Goal: Task Accomplishment & Management: Manage account settings

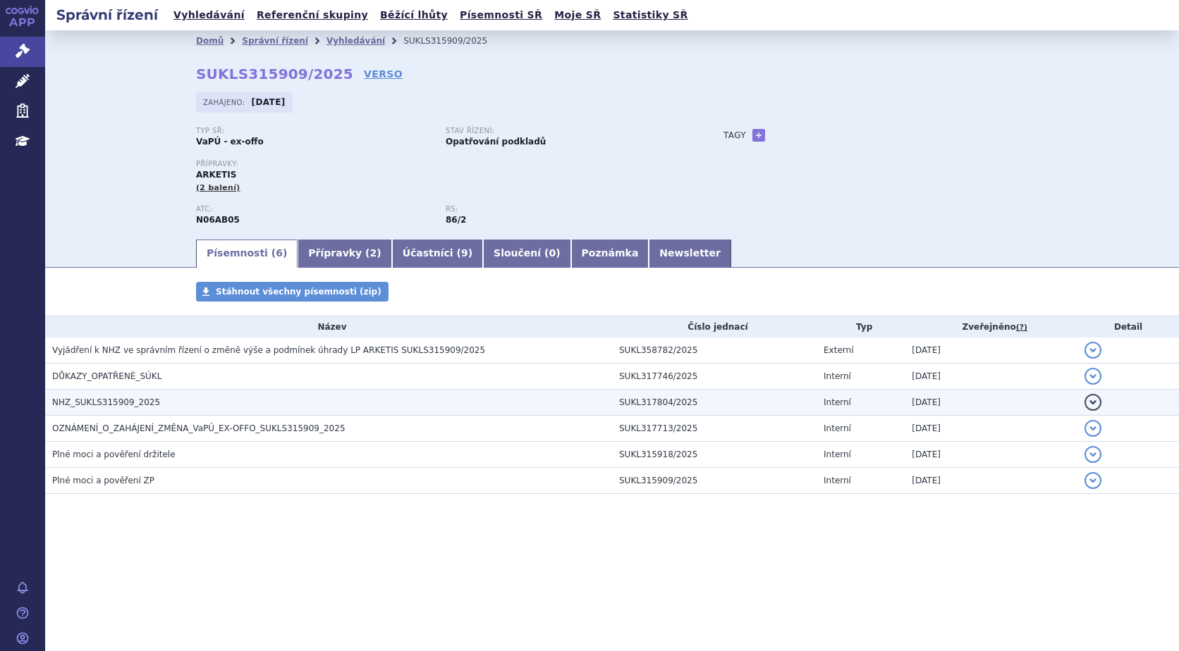
click at [133, 399] on span "NHZ_SUKLS315909_2025" at bounding box center [106, 403] width 108 height 10
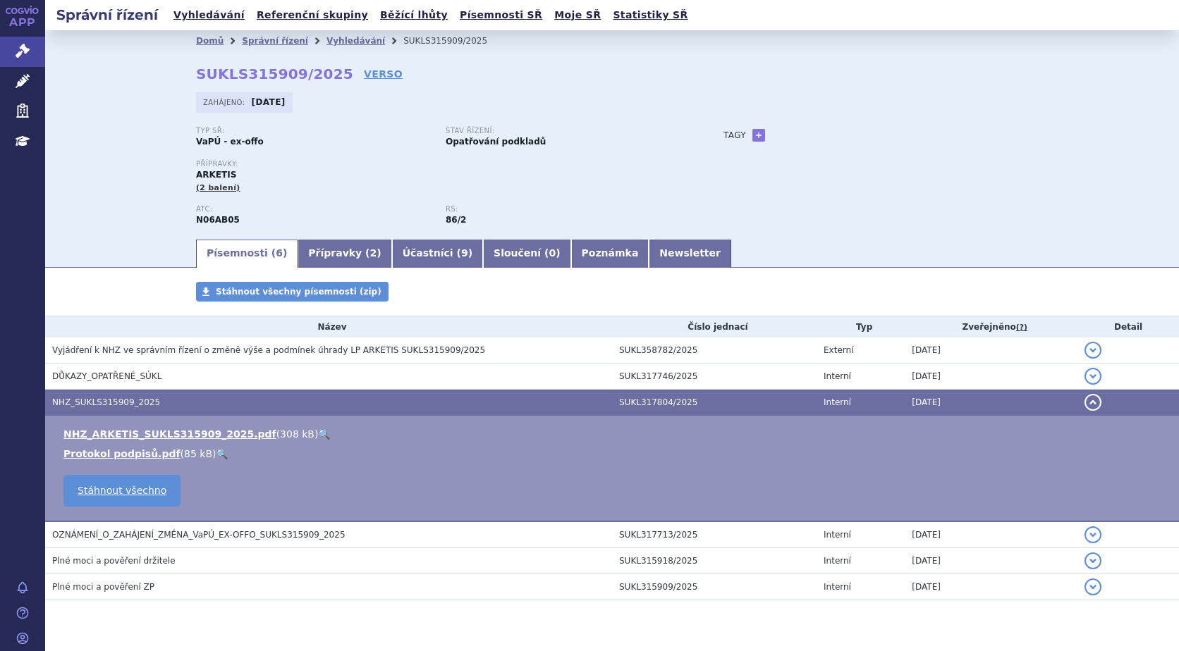
click at [318, 432] on link "🔍" at bounding box center [324, 434] width 12 height 11
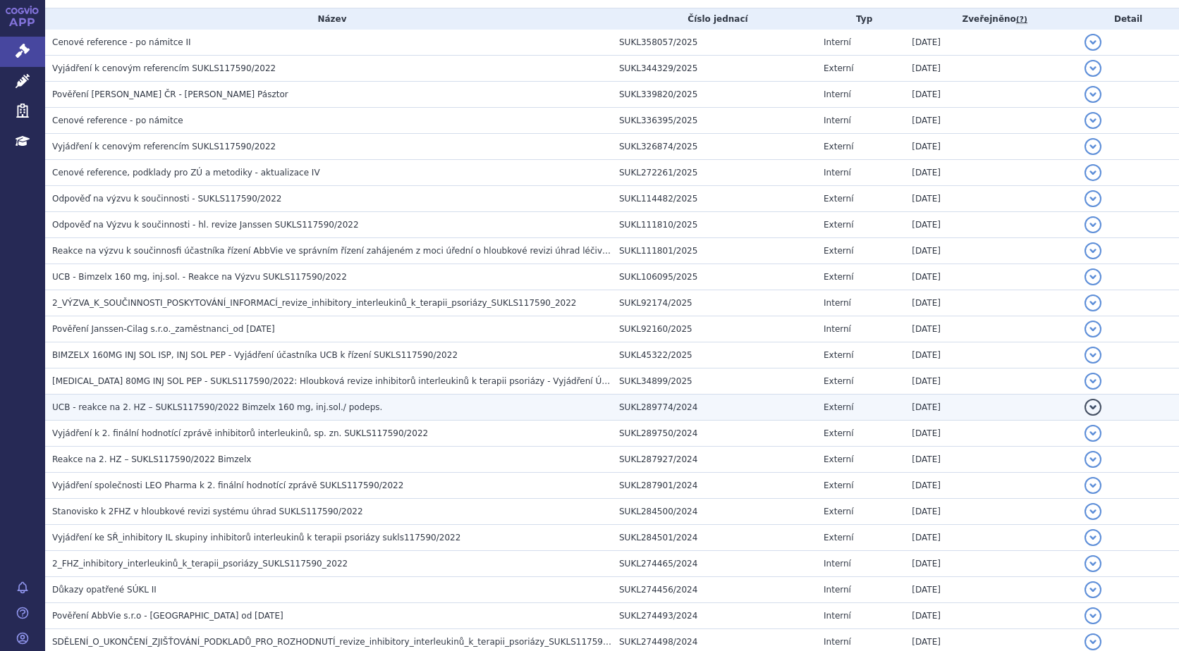
scroll to position [353, 0]
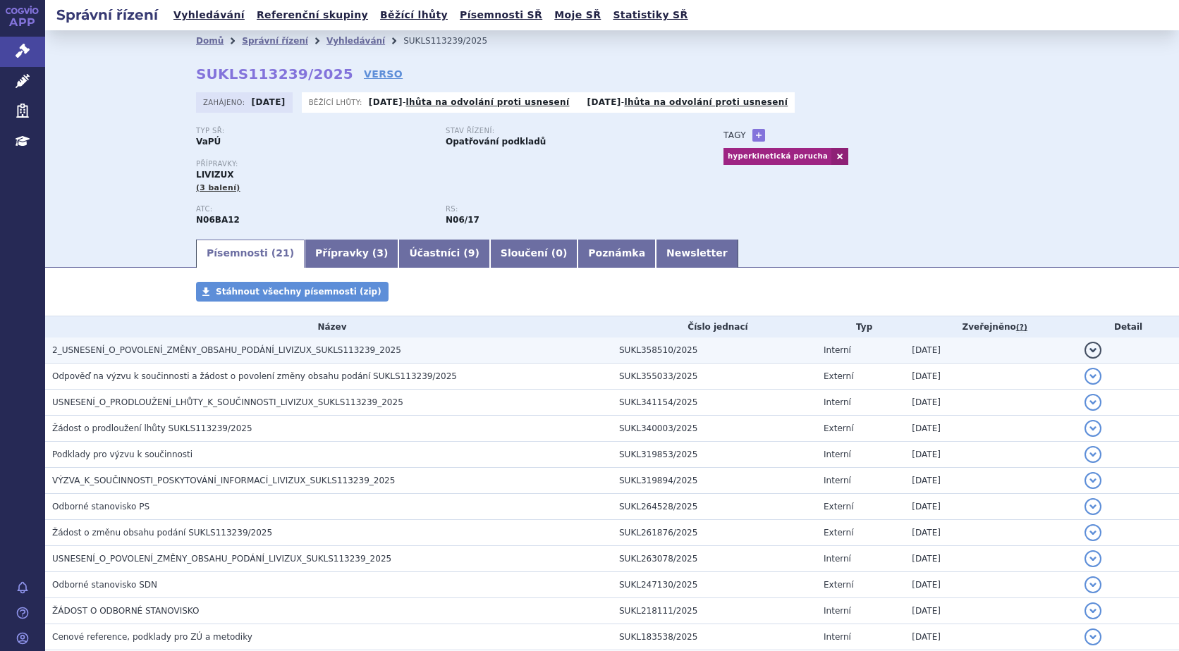
click at [253, 350] on span "2_USNESENÍ_O_POVOLENÍ_ZMĚNY_OBSAHU_PODÁNÍ_LIVIZUX_SUKLS113239_2025" at bounding box center [226, 350] width 349 height 10
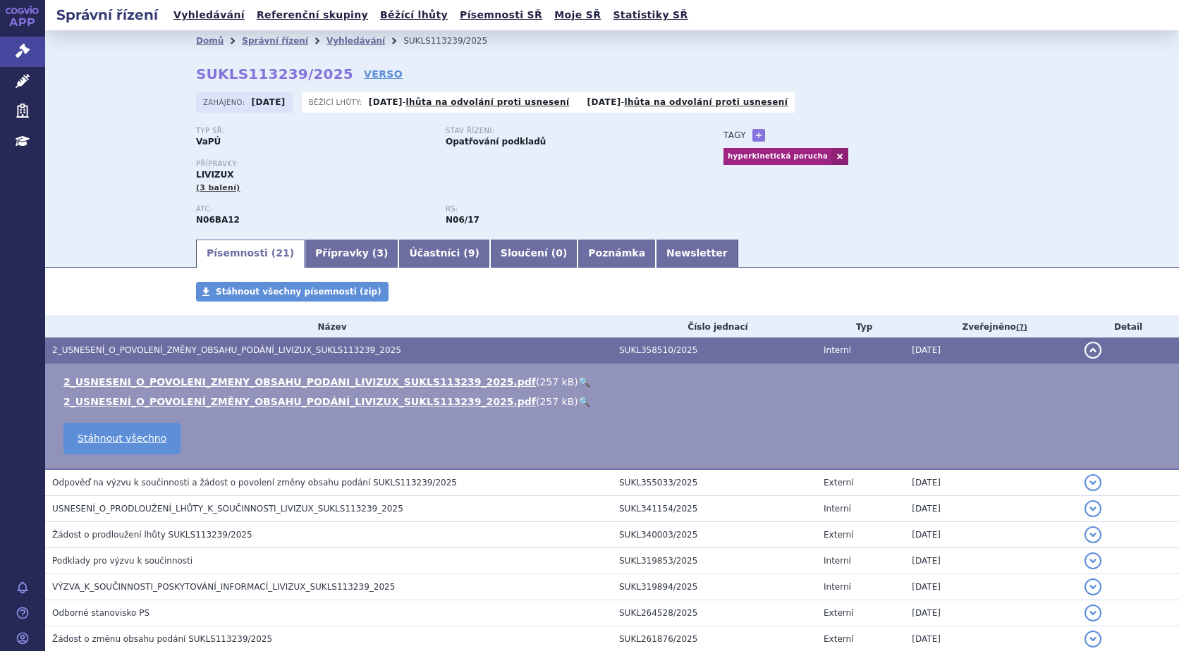
click at [578, 379] on link "🔍" at bounding box center [584, 381] width 12 height 11
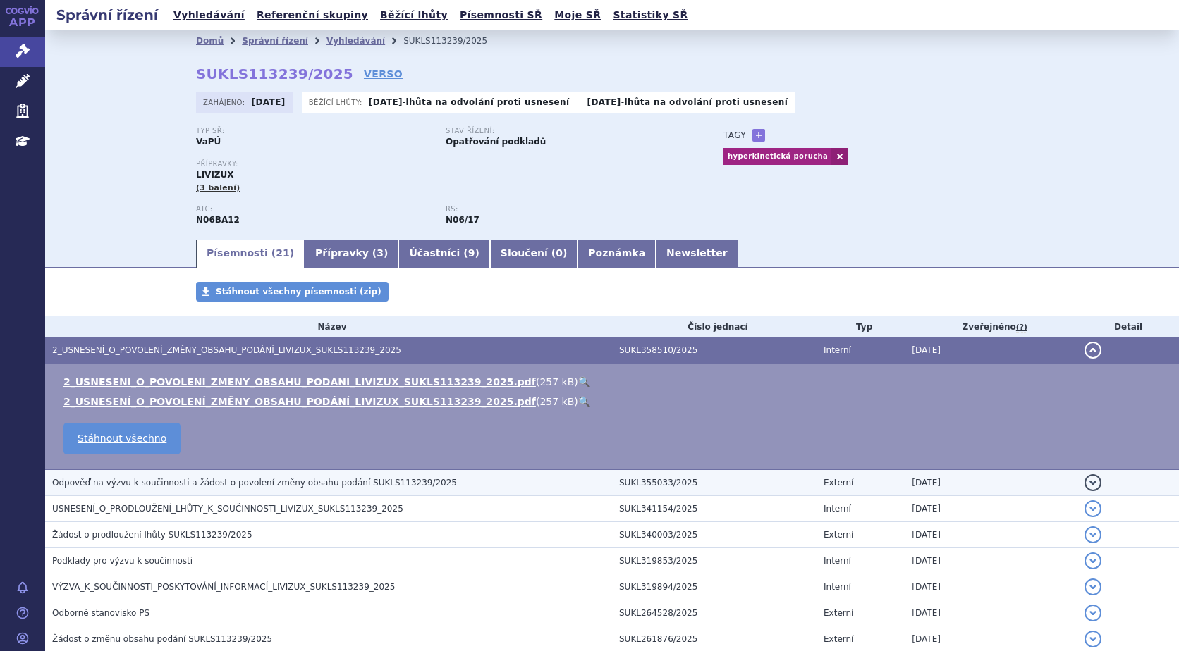
click at [365, 482] on span "Odpověď na výzvu k součinnosti a žádost o povolení změny obsahu podání SUKLS113…" at bounding box center [254, 483] width 405 height 10
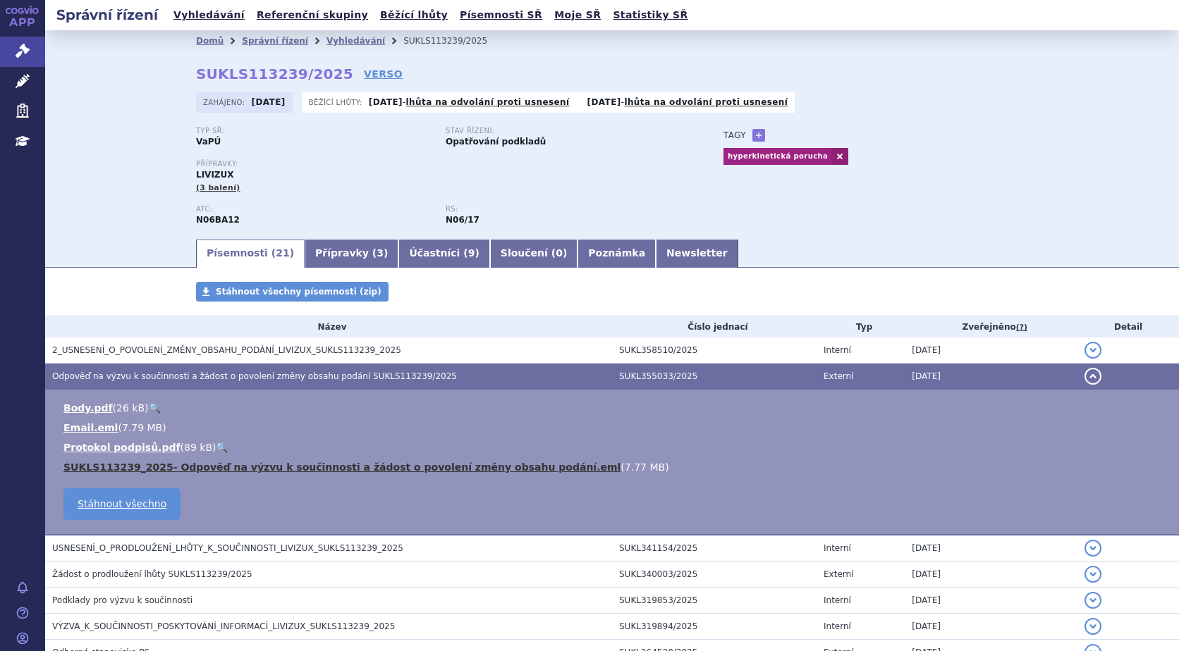
click at [487, 467] on link "SUKLS113239_2025- Odpověď na výzvu k součinnosti a žádost o povolení změny obsa…" at bounding box center [341, 467] width 557 height 11
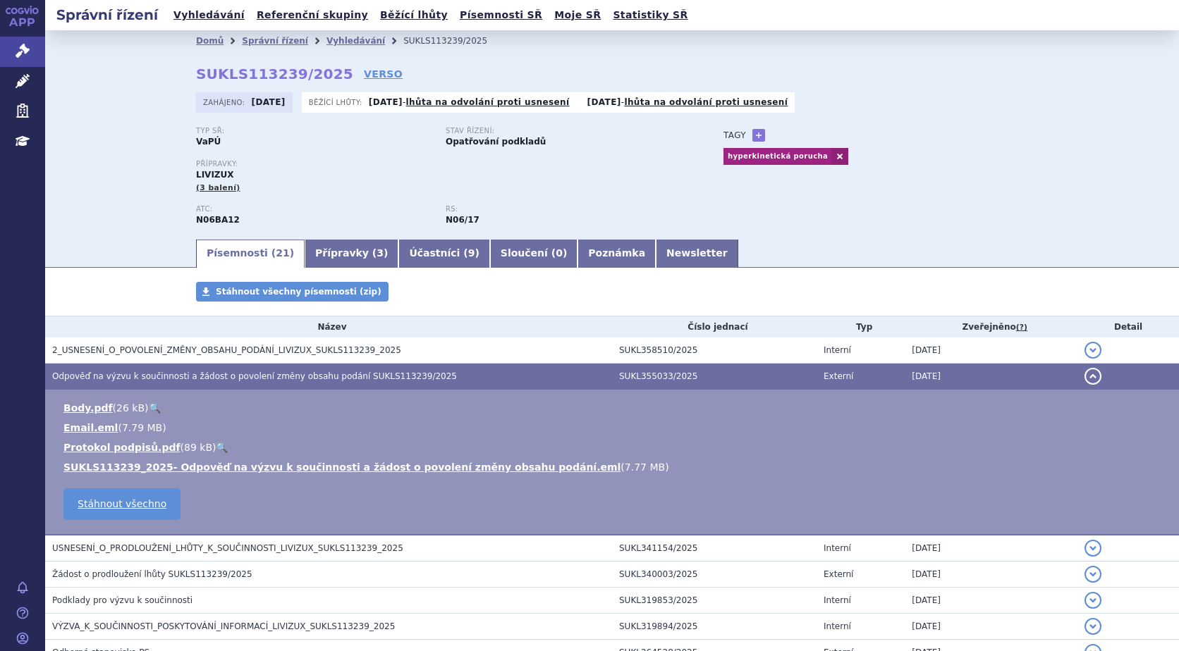
drag, startPoint x: 910, startPoint y: 171, endPoint x: 901, endPoint y: 133, distance: 38.5
click at [911, 170] on div "Typ SŘ: VaPÚ Stav řízení: Opatřování podkladů Přípravky: LIVIZUX (3 balení) ATC:" at bounding box center [612, 182] width 832 height 111
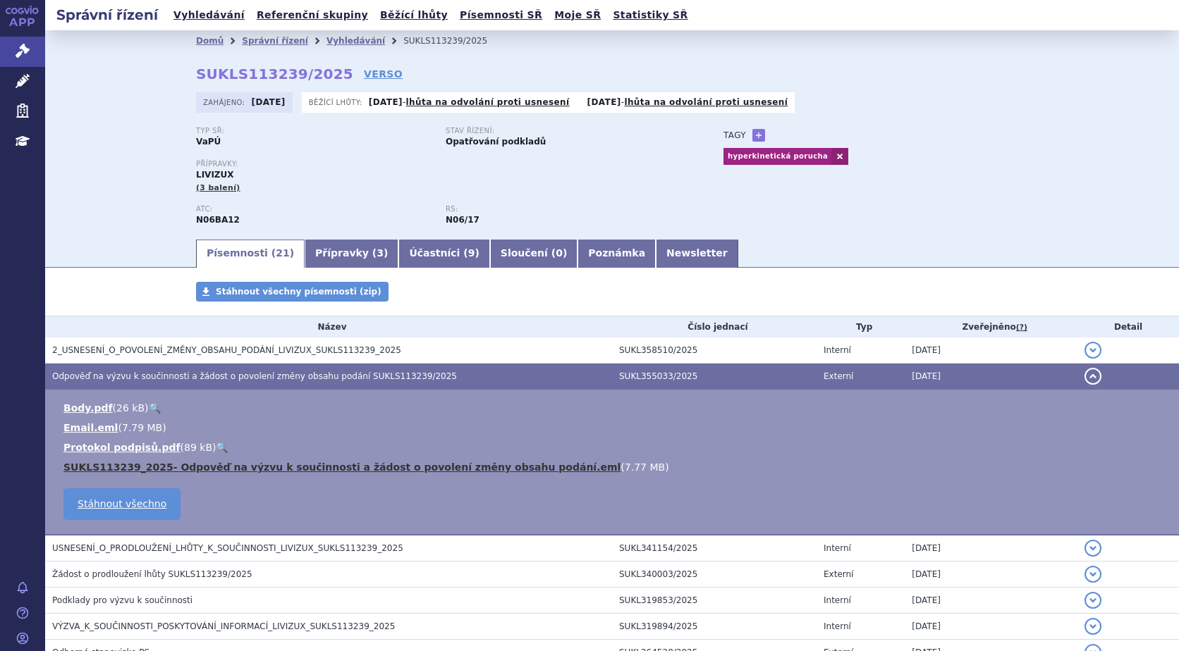
click at [314, 467] on link "SUKLS113239_2025- Odpověď na výzvu k součinnosti a žádost o povolení změny obsa…" at bounding box center [341, 467] width 557 height 11
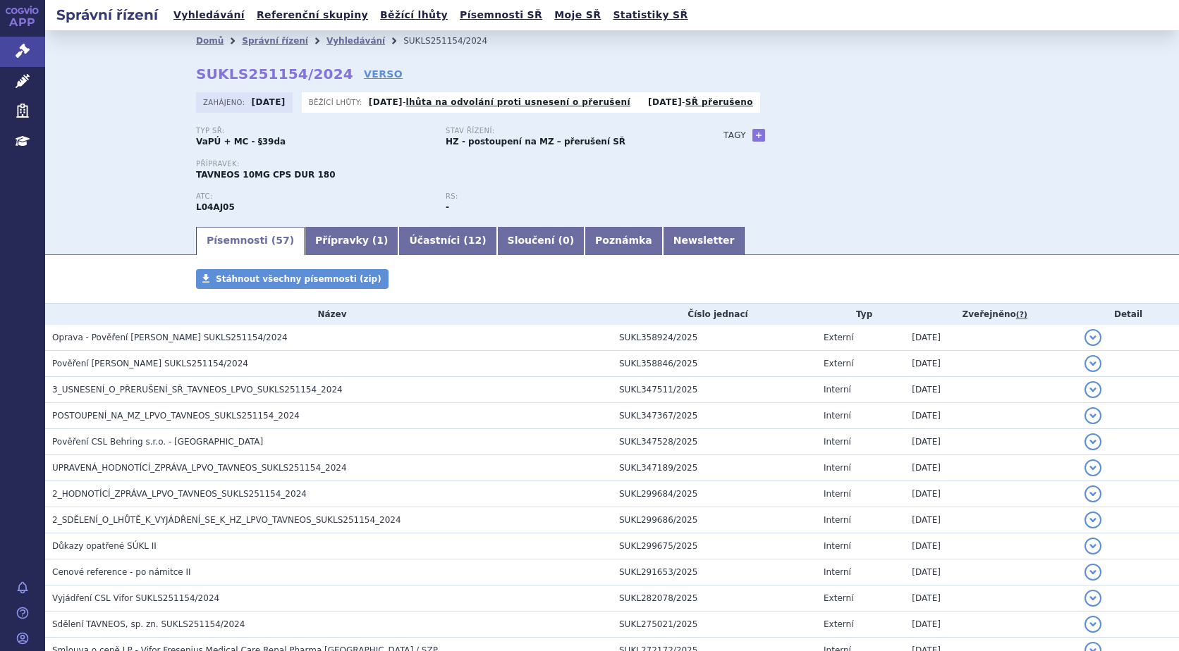
scroll to position [212, 0]
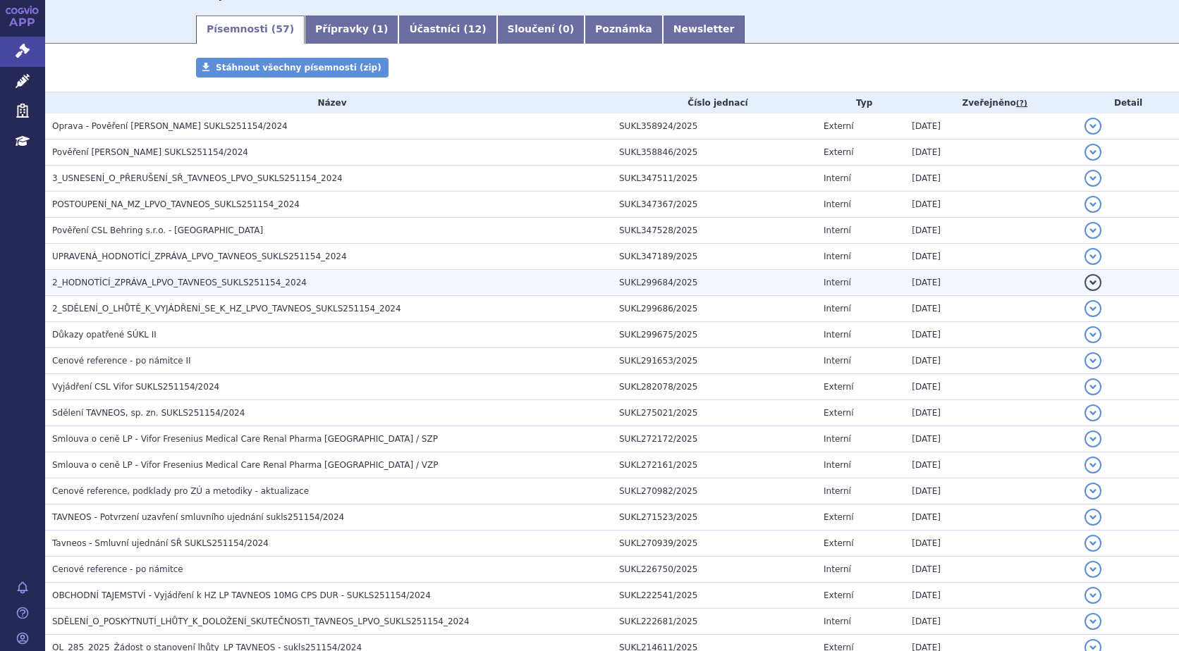
click at [183, 283] on span "2_HODNOTÍCÍ_ZPRÁVA_LPVO_TAVNEOS_SUKLS251154_2024" at bounding box center [179, 283] width 255 height 10
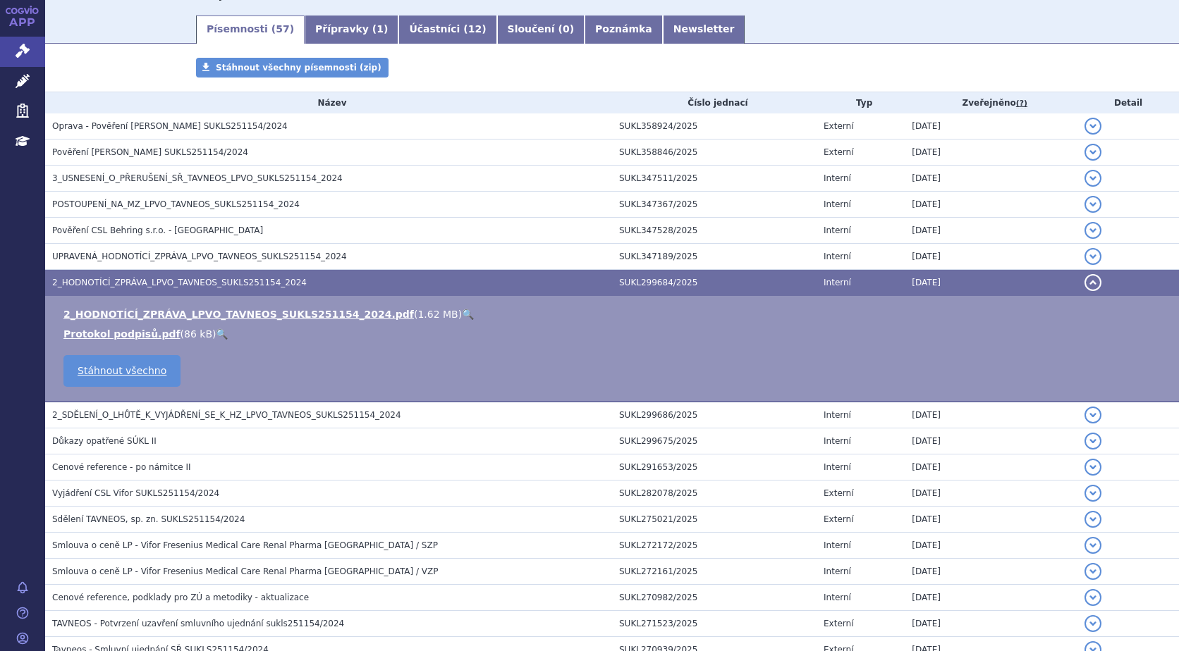
click at [462, 314] on link "🔍" at bounding box center [468, 314] width 12 height 11
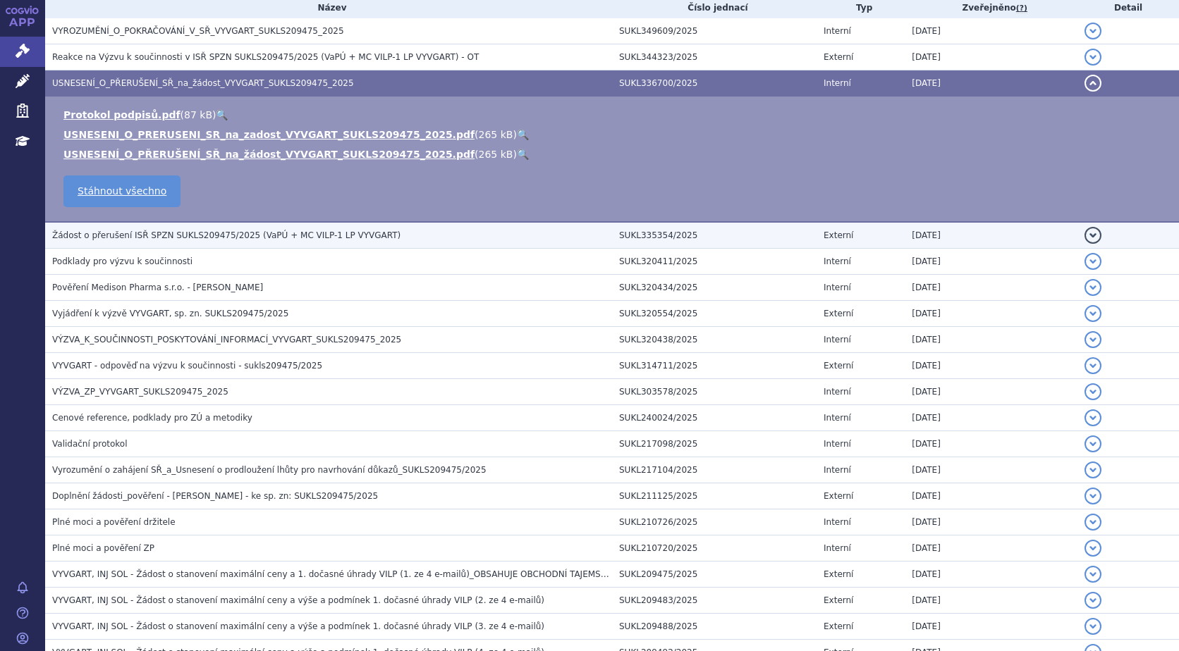
scroll to position [236, 0]
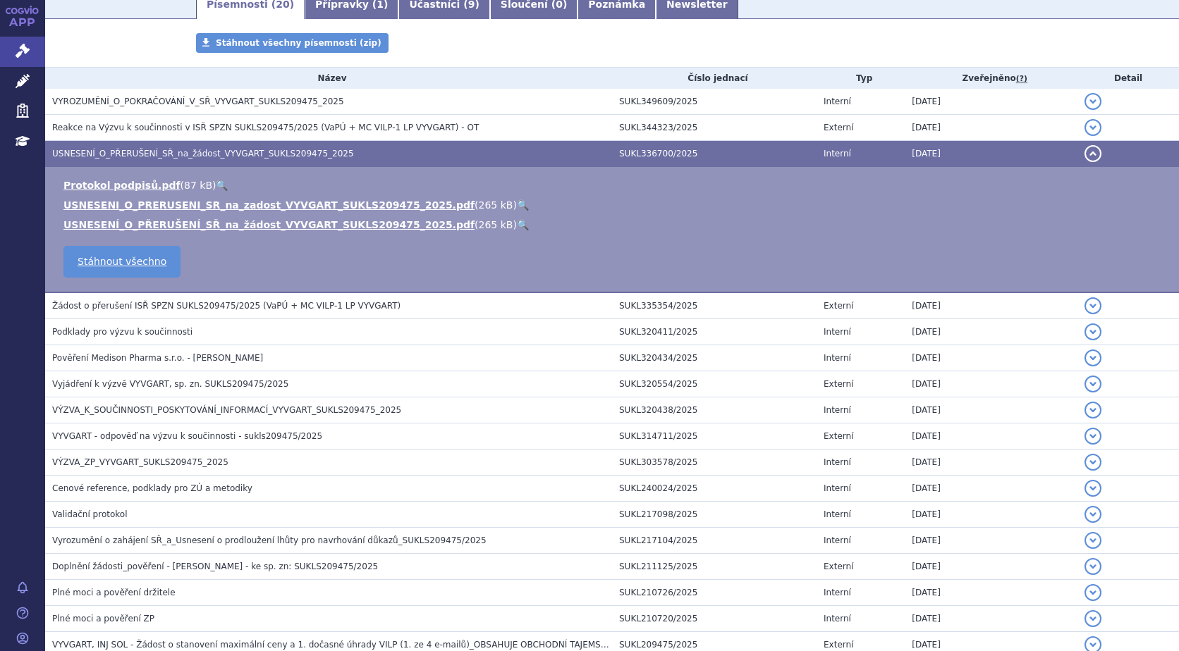
drag, startPoint x: 1082, startPoint y: 302, endPoint x: 1060, endPoint y: 305, distance: 22.8
click at [1084, 302] on button "detail" at bounding box center [1092, 306] width 17 height 17
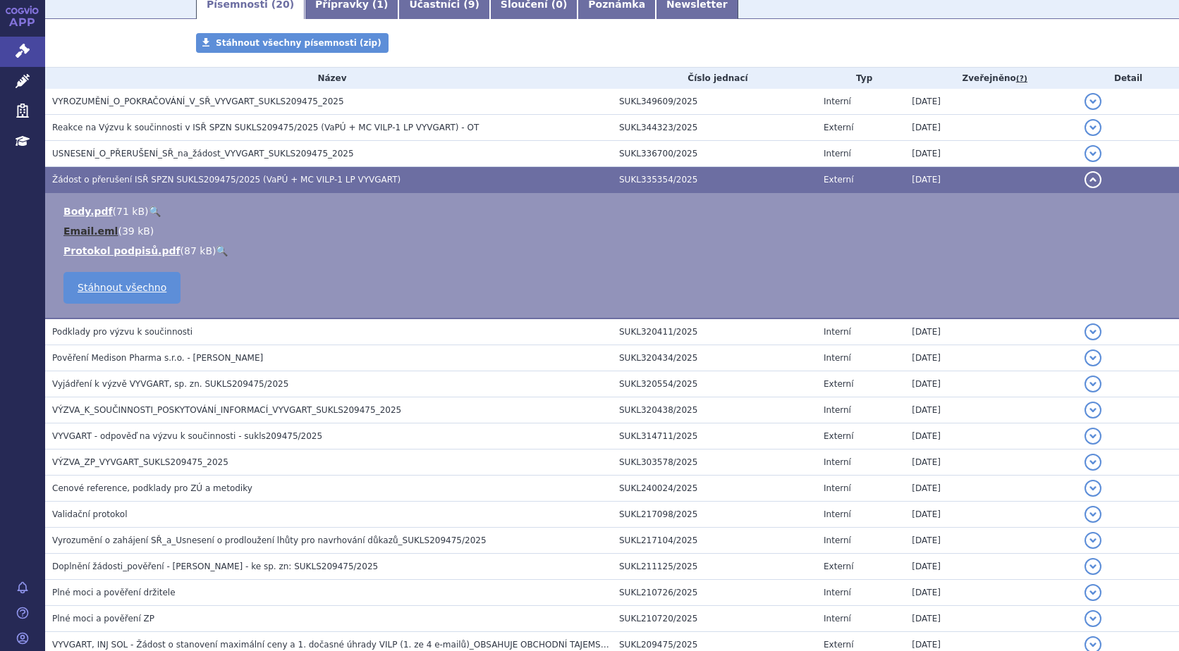
click at [88, 231] on link "Email.eml" at bounding box center [90, 231] width 54 height 11
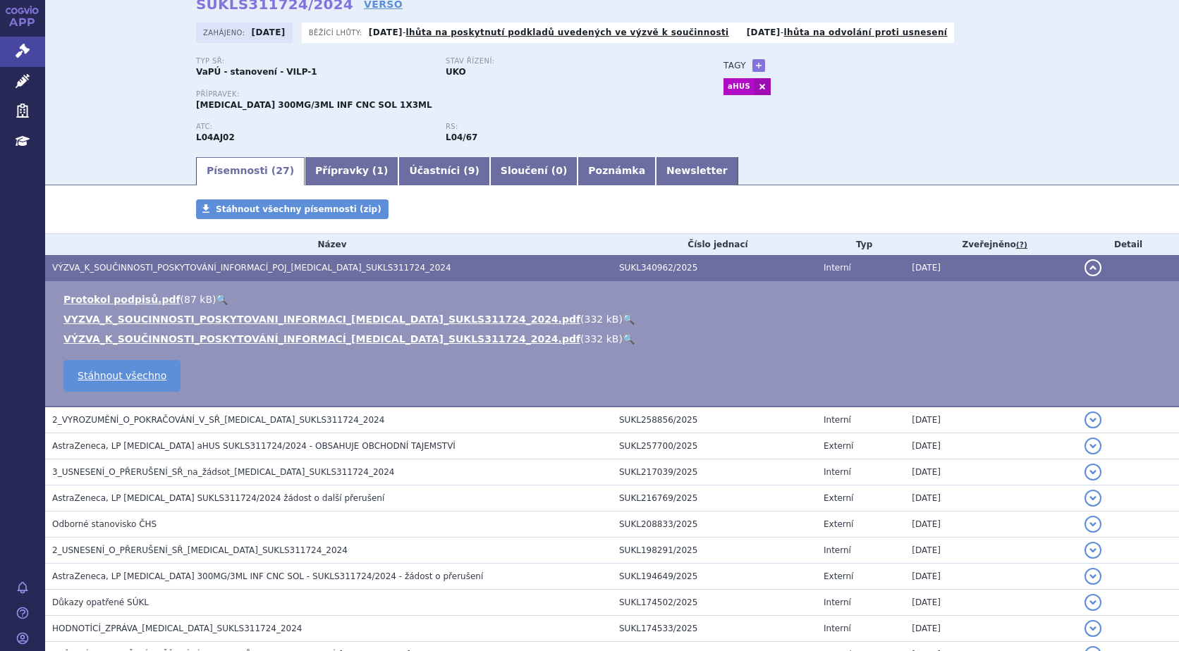
scroll to position [212, 0]
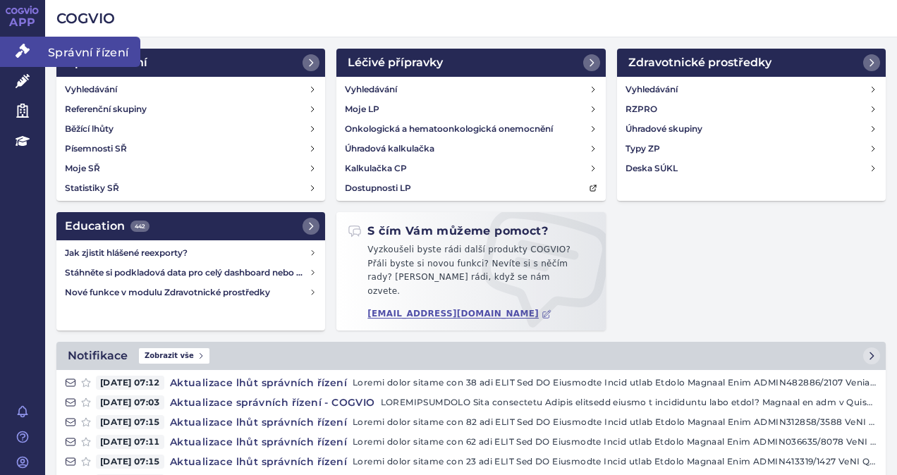
click at [20, 45] on icon at bounding box center [23, 51] width 14 height 14
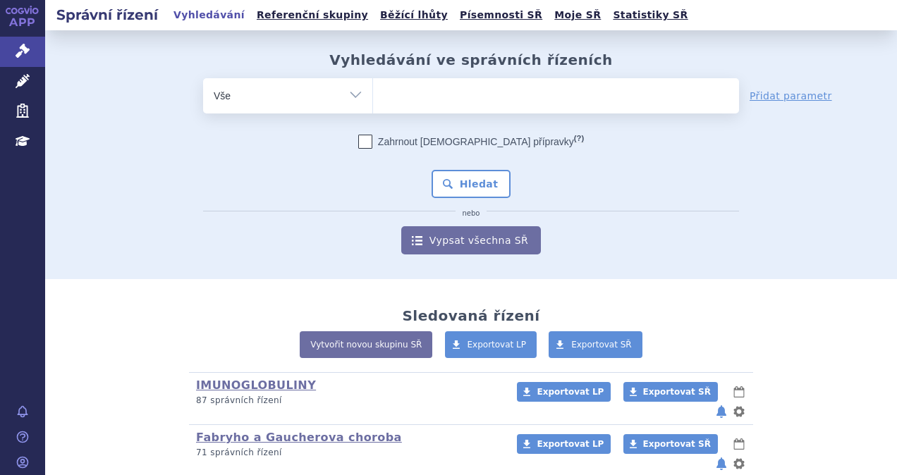
click at [441, 90] on ul at bounding box center [556, 93] width 366 height 30
click at [373, 90] on select at bounding box center [372, 95] width 1 height 35
type input "fa"
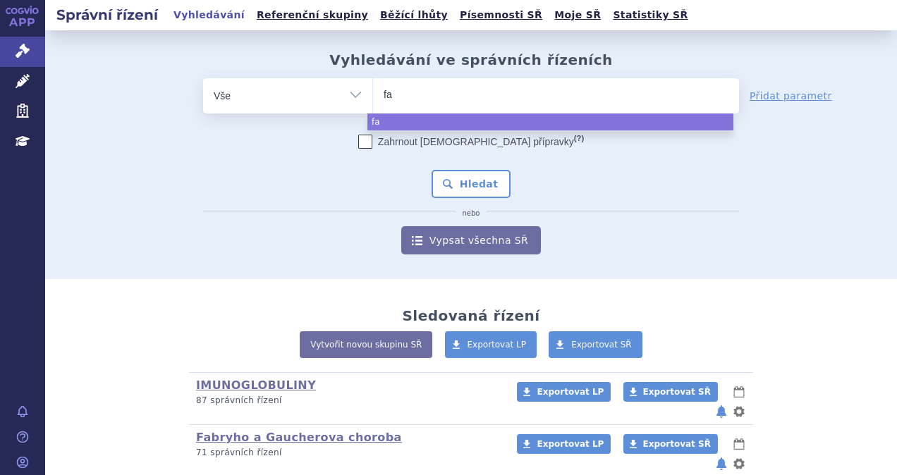
type input "fab"
type input "fabh"
type input "fabhal"
type input "fabhalta"
select select "fabhalta"
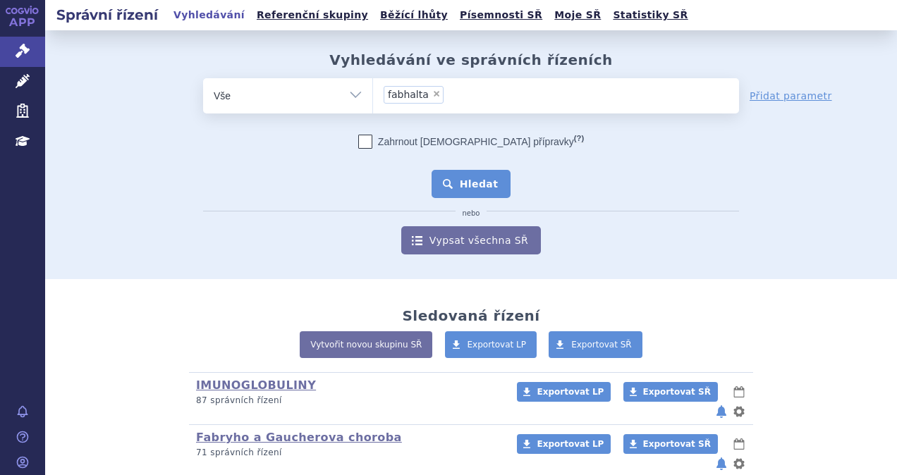
click at [475, 179] on button "Hledat" at bounding box center [471, 184] width 80 height 28
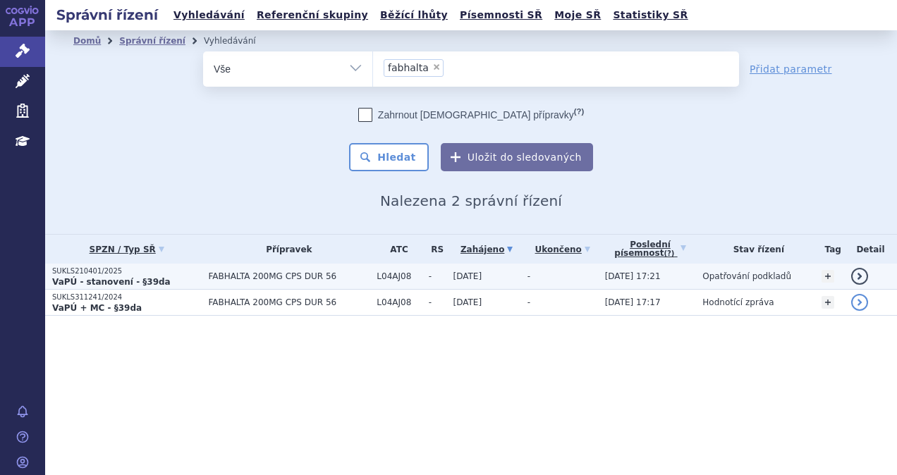
click at [856, 273] on link "detail" at bounding box center [859, 276] width 17 height 17
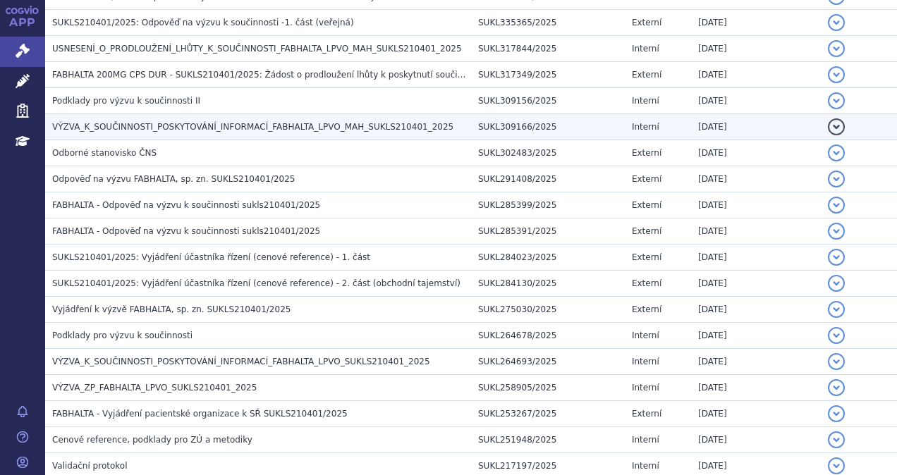
scroll to position [423, 0]
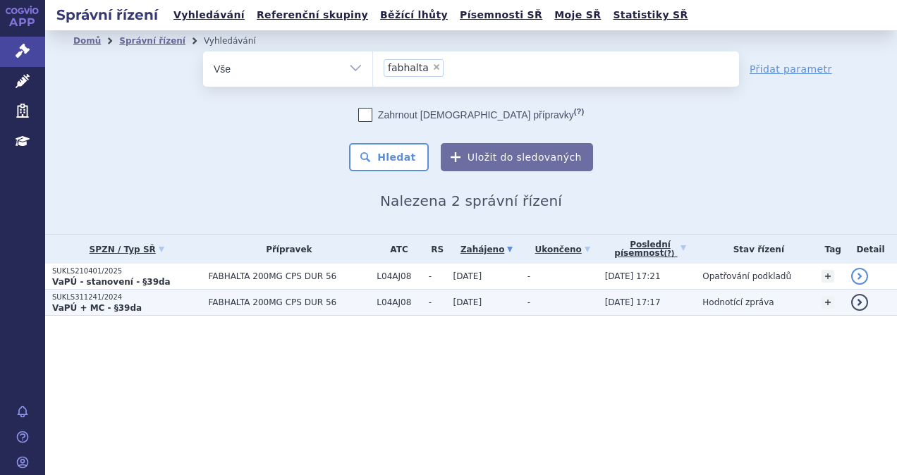
click at [102, 303] on strong "VaPÚ + MC - §39da" at bounding box center [97, 308] width 90 height 10
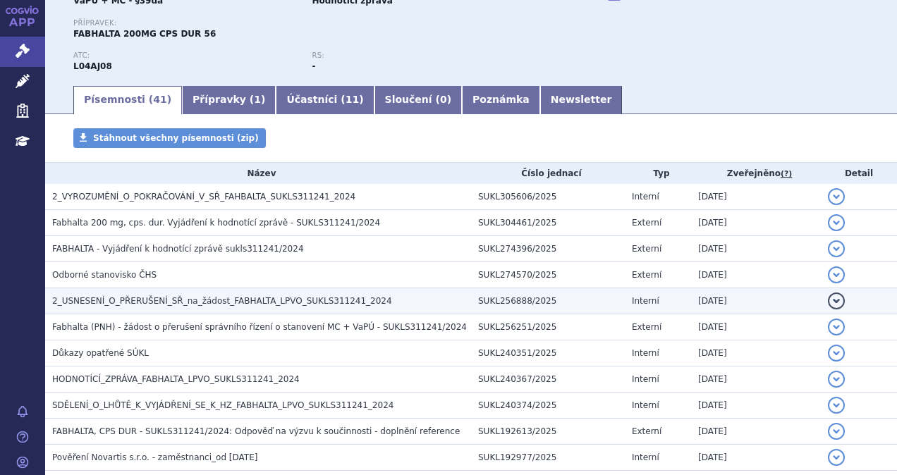
scroll to position [212, 0]
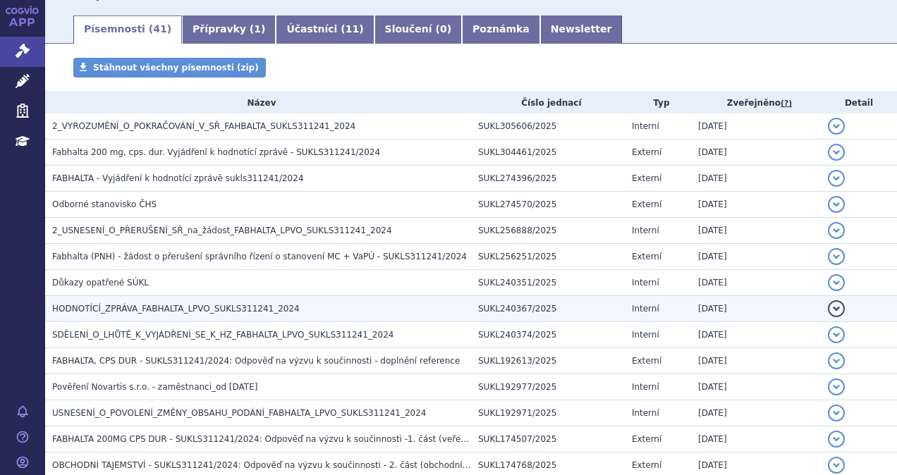
click at [261, 306] on span "HODNOTÍCÍ_ZPRÁVA_FABHALTA_LPVO_SUKLS311241_2024" at bounding box center [175, 309] width 247 height 10
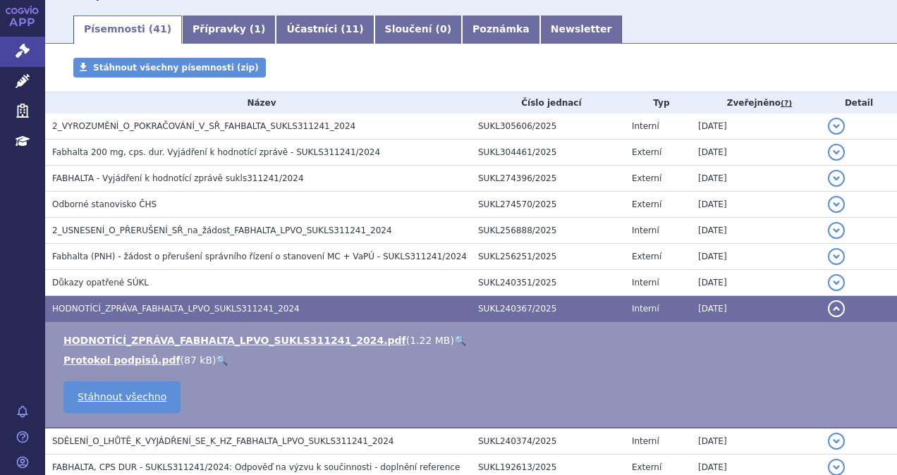
click at [454, 338] on link "🔍" at bounding box center [460, 340] width 12 height 11
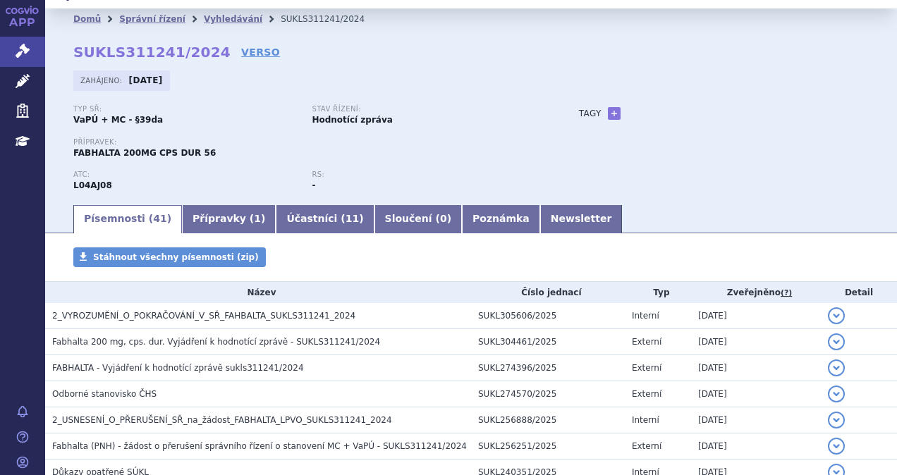
scroll to position [0, 0]
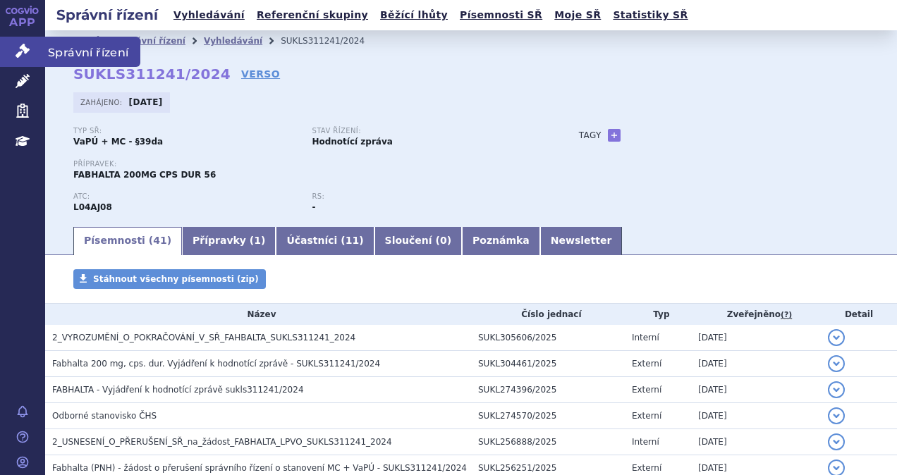
click at [25, 48] on icon at bounding box center [23, 51] width 14 height 14
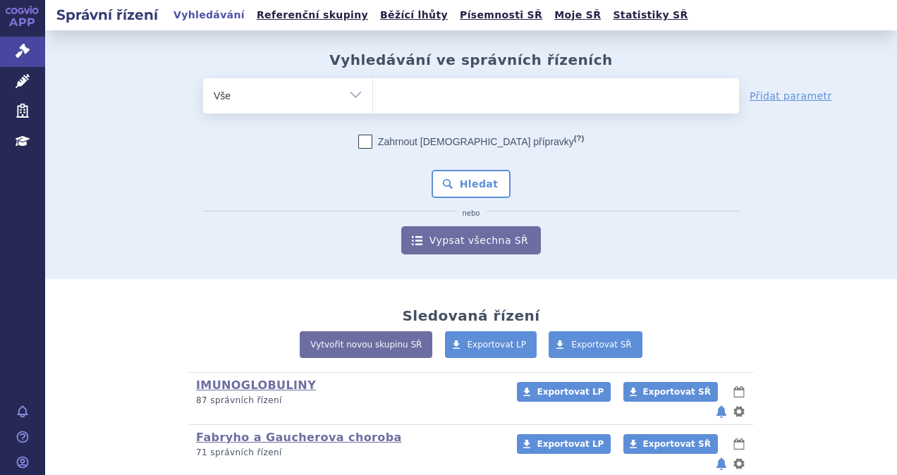
scroll to position [212, 0]
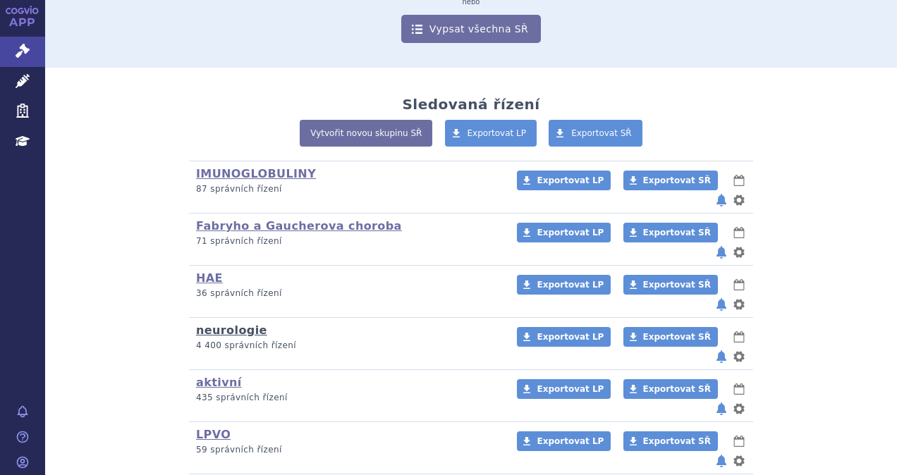
click at [228, 324] on link "neurologie" at bounding box center [231, 330] width 71 height 13
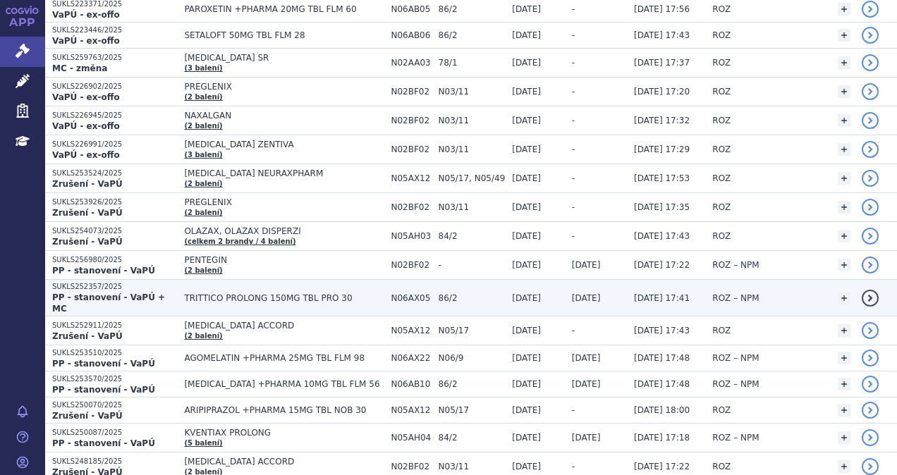
scroll to position [2609, 0]
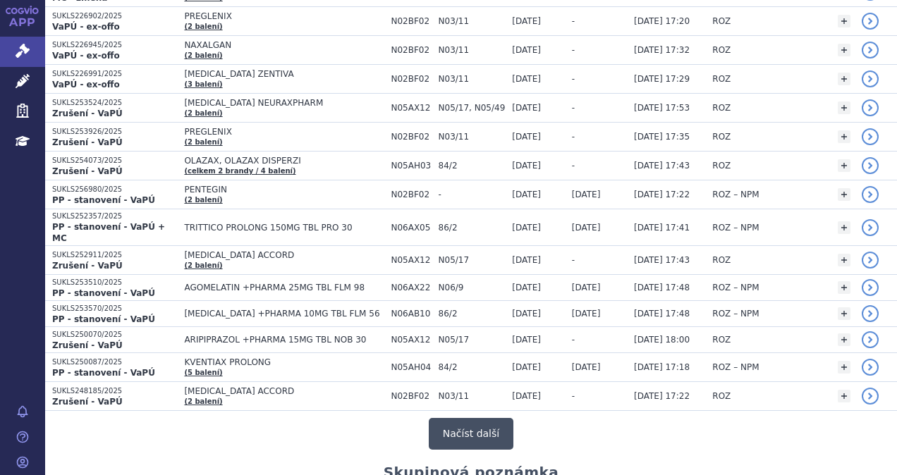
click at [469, 418] on button "Načíst další" at bounding box center [471, 434] width 85 height 32
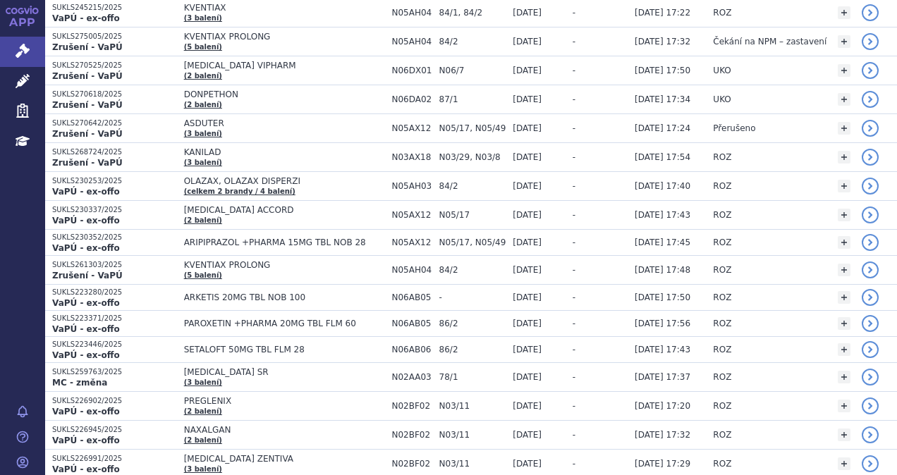
scroll to position [0, 0]
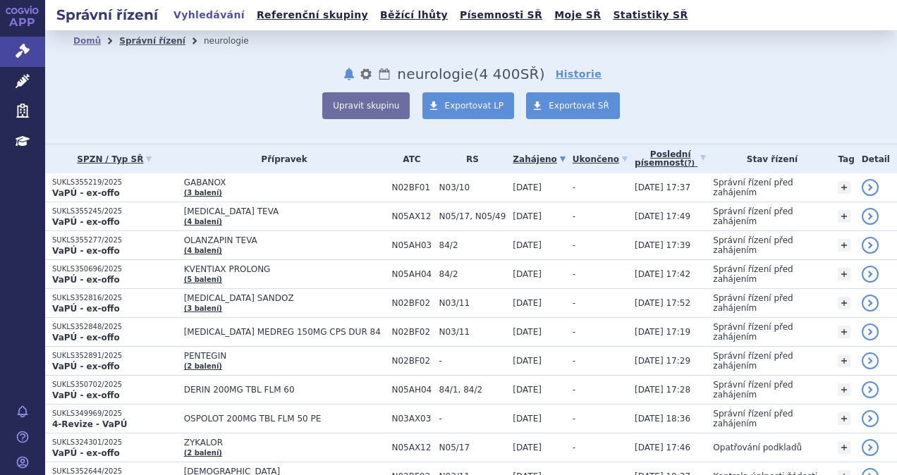
click at [151, 38] on link "Správní řízení" at bounding box center [152, 41] width 66 height 10
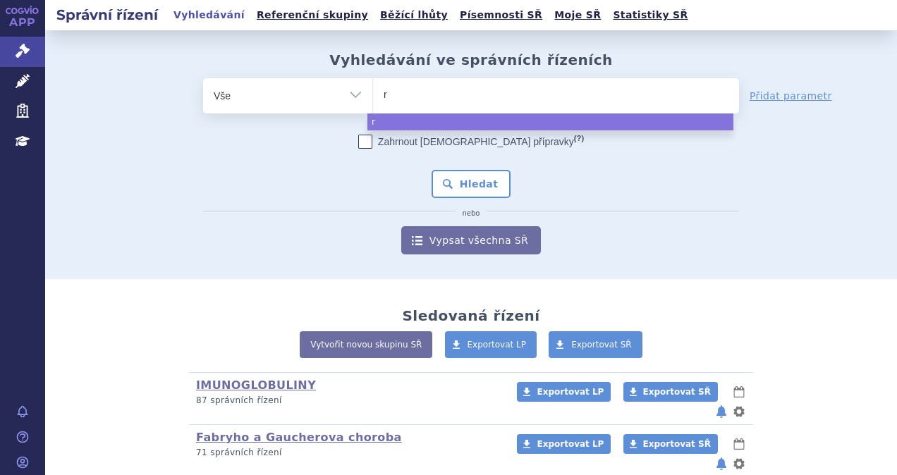
type input "ry"
type input "rys"
type input "ryst"
type input "rysti"
type input "rystigg"
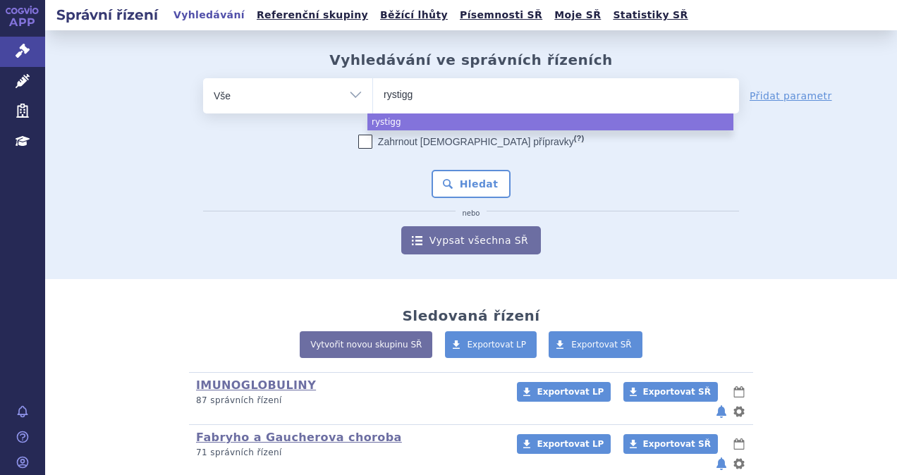
type input "rystiggo"
select select "rystiggo"
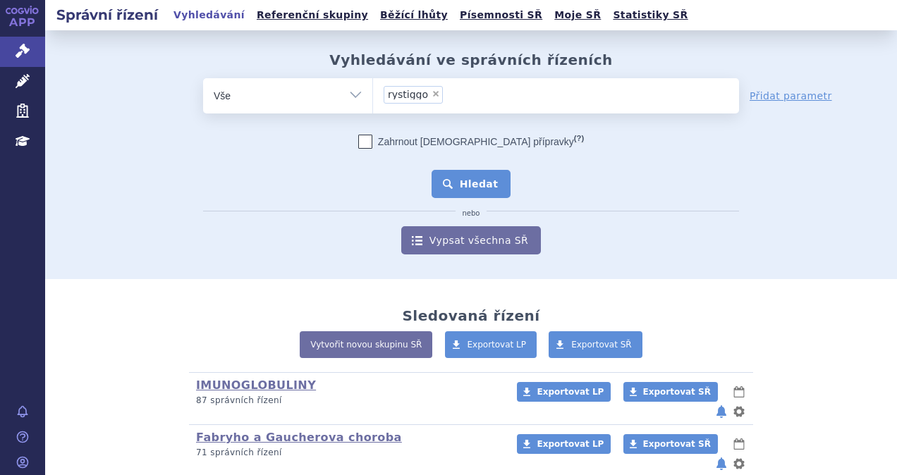
click at [496, 173] on button "Hledat" at bounding box center [471, 184] width 80 height 28
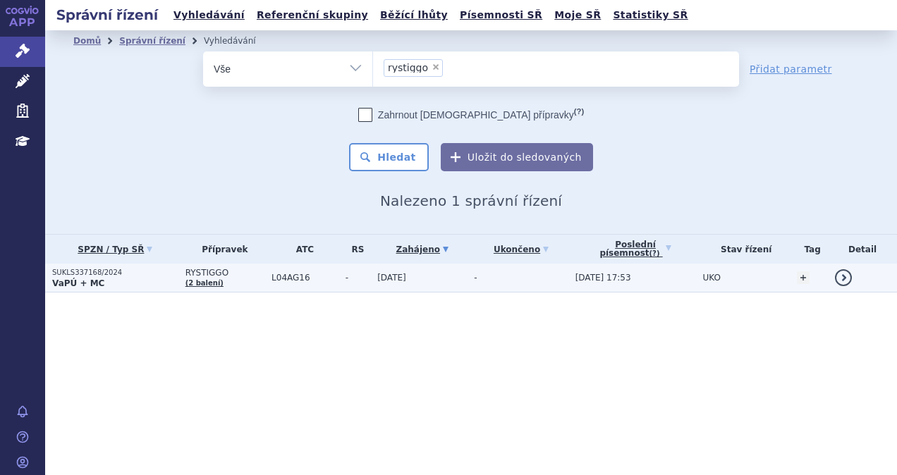
click at [78, 278] on strong "VaPÚ + MC" at bounding box center [78, 283] width 52 height 10
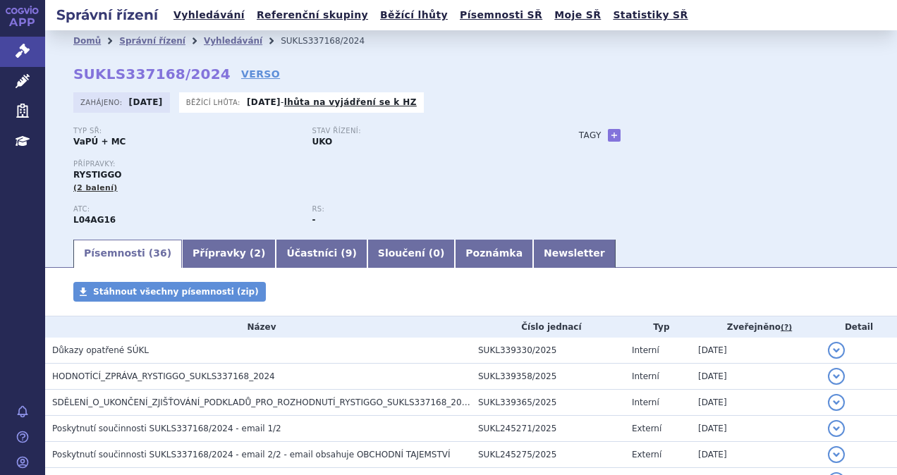
scroll to position [71, 0]
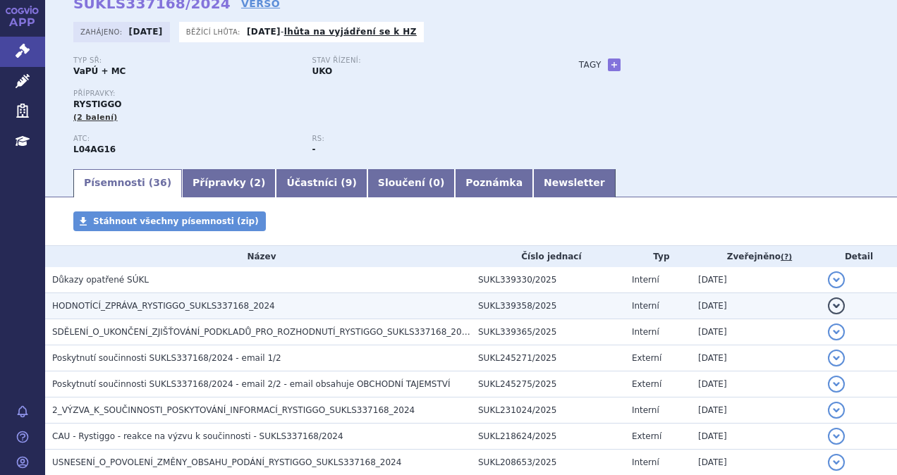
click at [828, 305] on button "detail" at bounding box center [836, 306] width 17 height 17
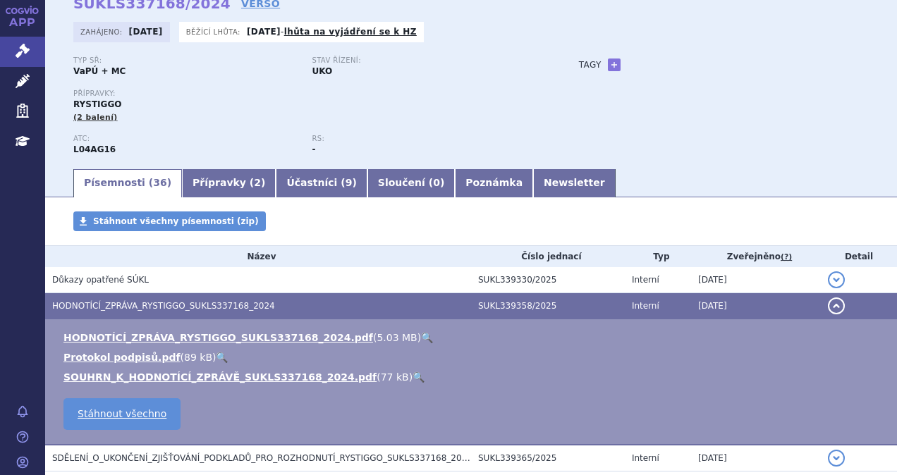
click at [421, 337] on link "🔍" at bounding box center [427, 337] width 12 height 11
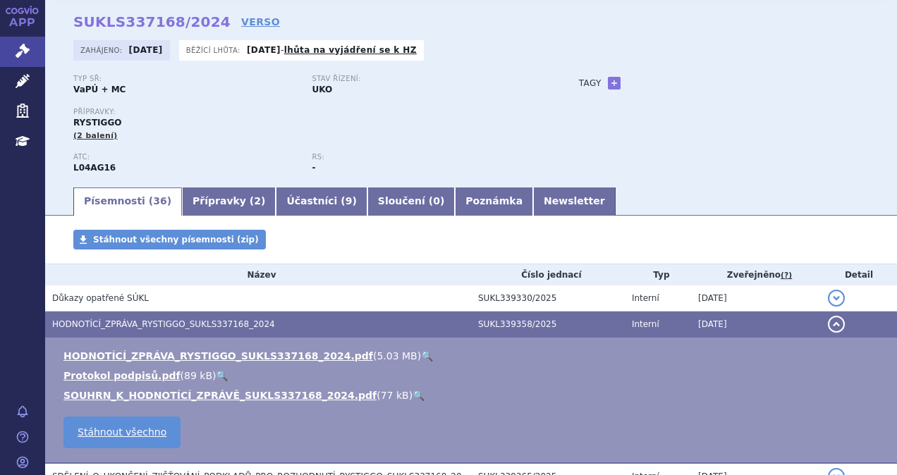
scroll to position [0, 0]
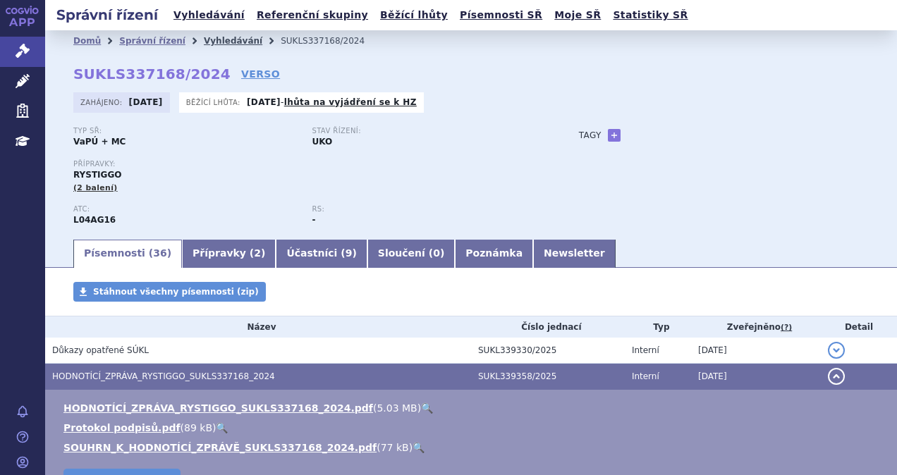
click at [204, 38] on link "Vyhledávání" at bounding box center [233, 41] width 59 height 10
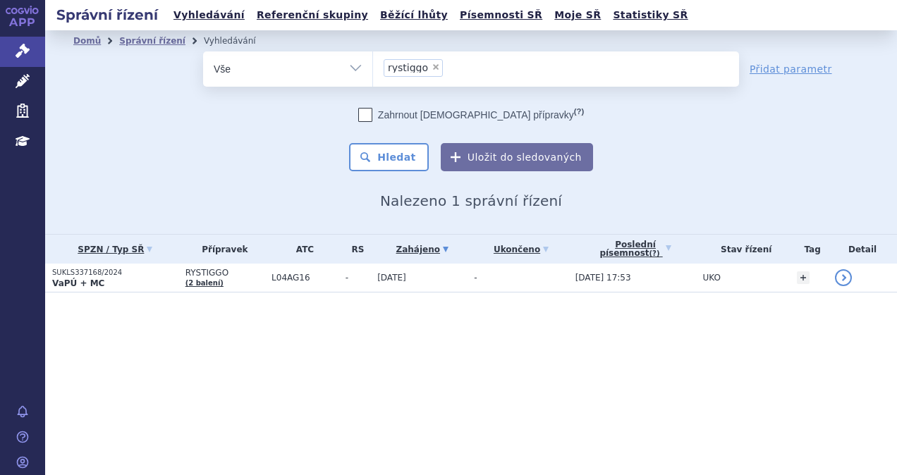
click at [431, 69] on span "×" at bounding box center [435, 67] width 8 height 8
click at [373, 69] on select "rystiggo" at bounding box center [372, 68] width 1 height 35
select select
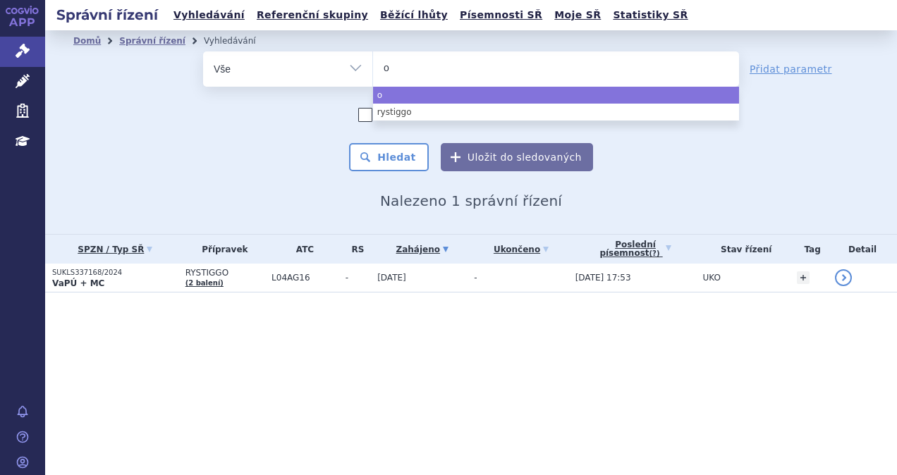
type input "os"
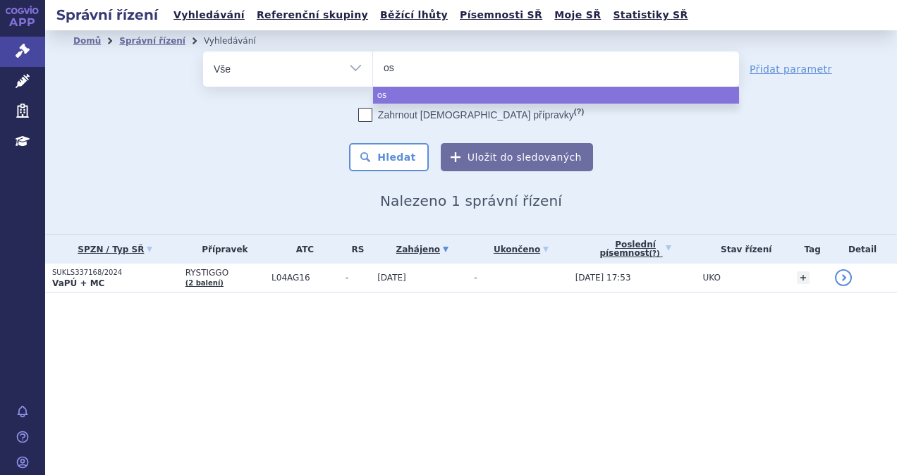
type input "osp"
type input "ospol"
type input "ospolo"
type input "ospolot"
select select "ospolot"
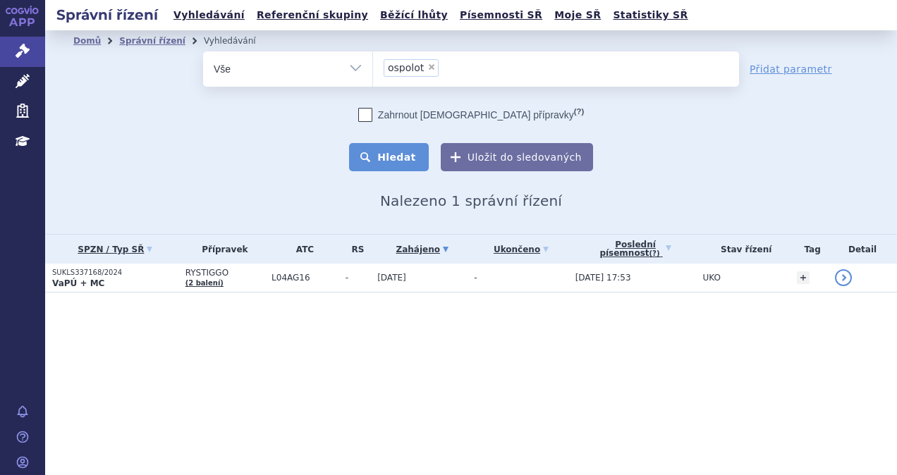
click at [396, 157] on button "Hledat" at bounding box center [389, 157] width 80 height 28
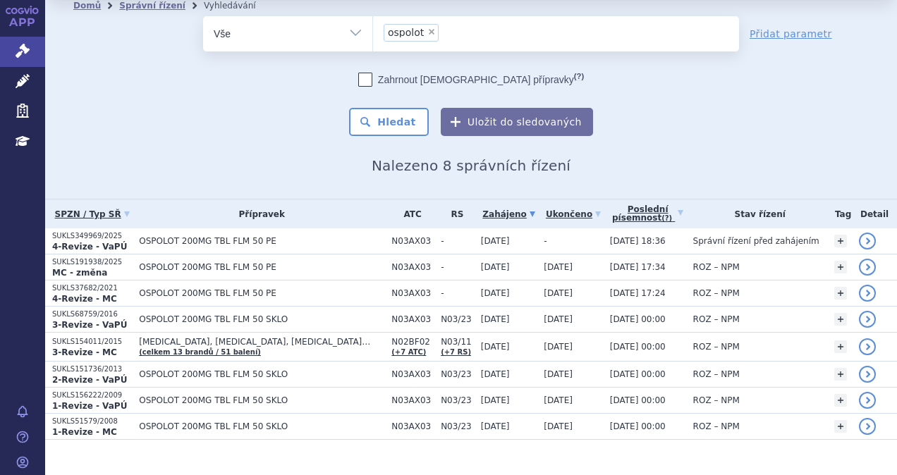
scroll to position [54, 0]
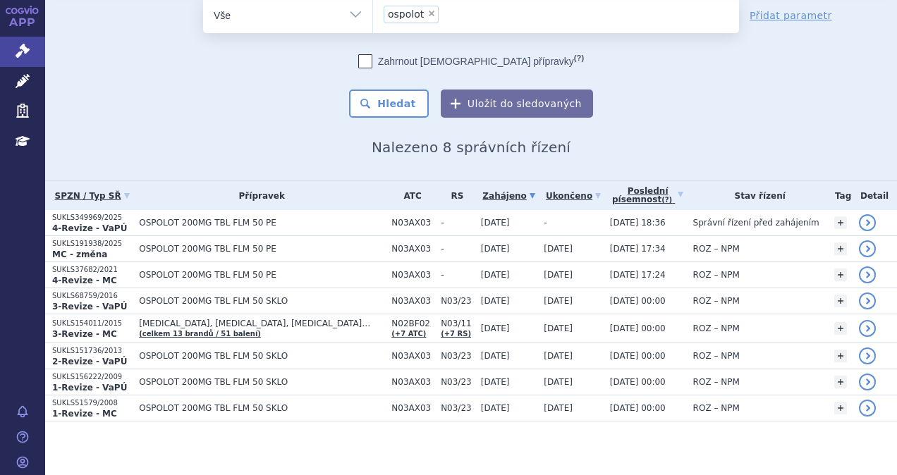
click at [427, 14] on span "×" at bounding box center [431, 13] width 8 height 8
click at [373, 14] on select "ospolot" at bounding box center [372, 14] width 1 height 35
select select
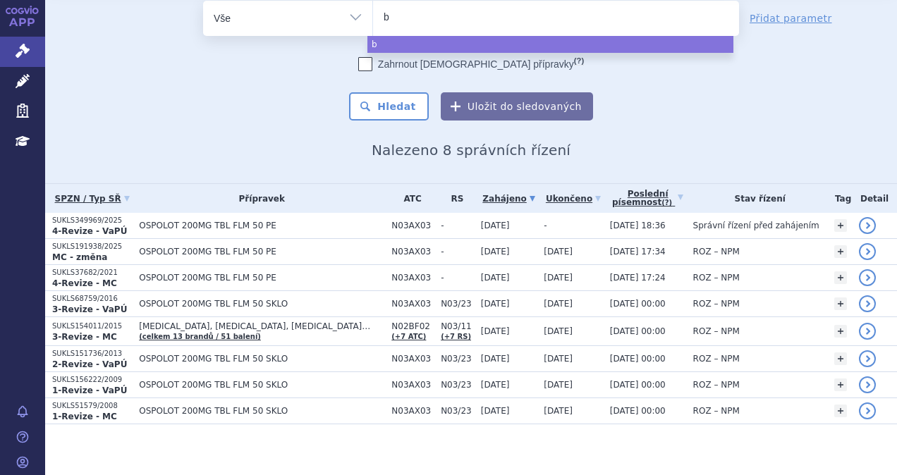
type input "br"
type input "bri"
type input "briu"
type input "brium"
type input "briumvi"
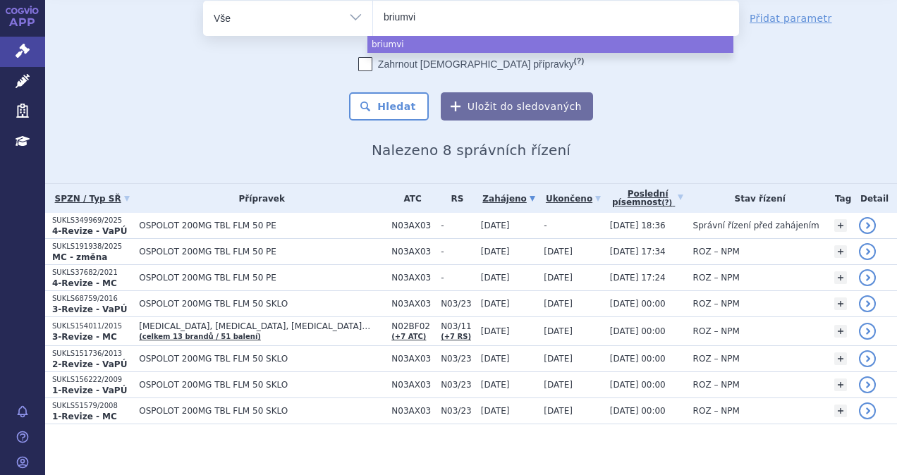
select select "briumvi"
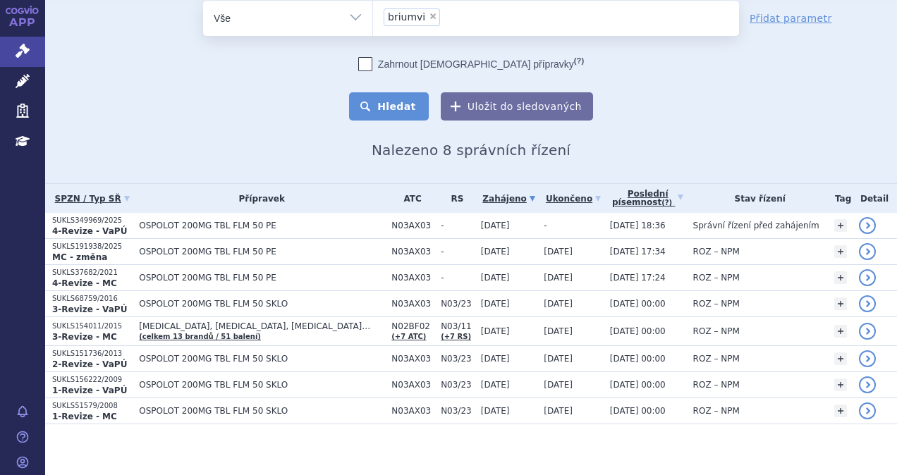
click at [395, 106] on button "Hledat" at bounding box center [389, 106] width 80 height 28
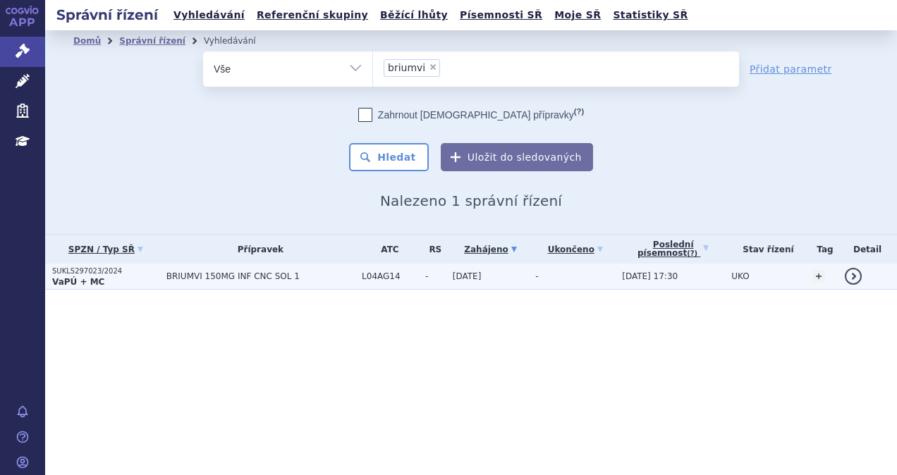
drag, startPoint x: 0, startPoint y: 0, endPoint x: 219, endPoint y: 282, distance: 356.8
click at [219, 282] on td "BRIUMVI 150MG INF CNC SOL 1" at bounding box center [256, 277] width 195 height 26
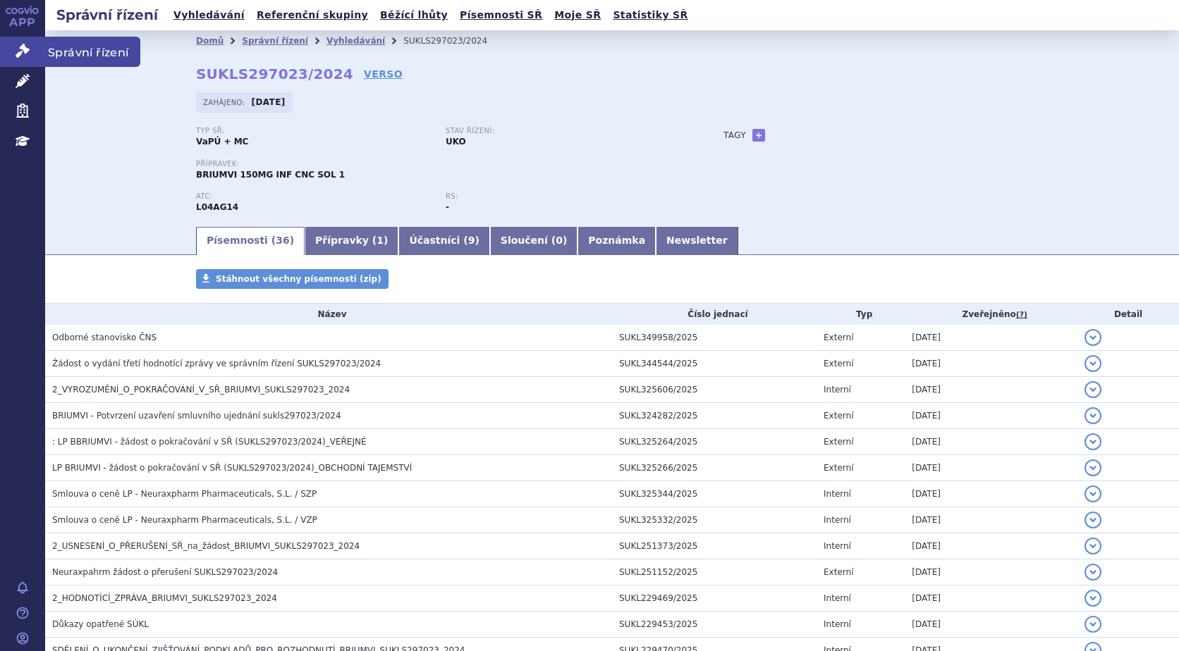
click at [12, 47] on link "Správní řízení" at bounding box center [22, 52] width 45 height 30
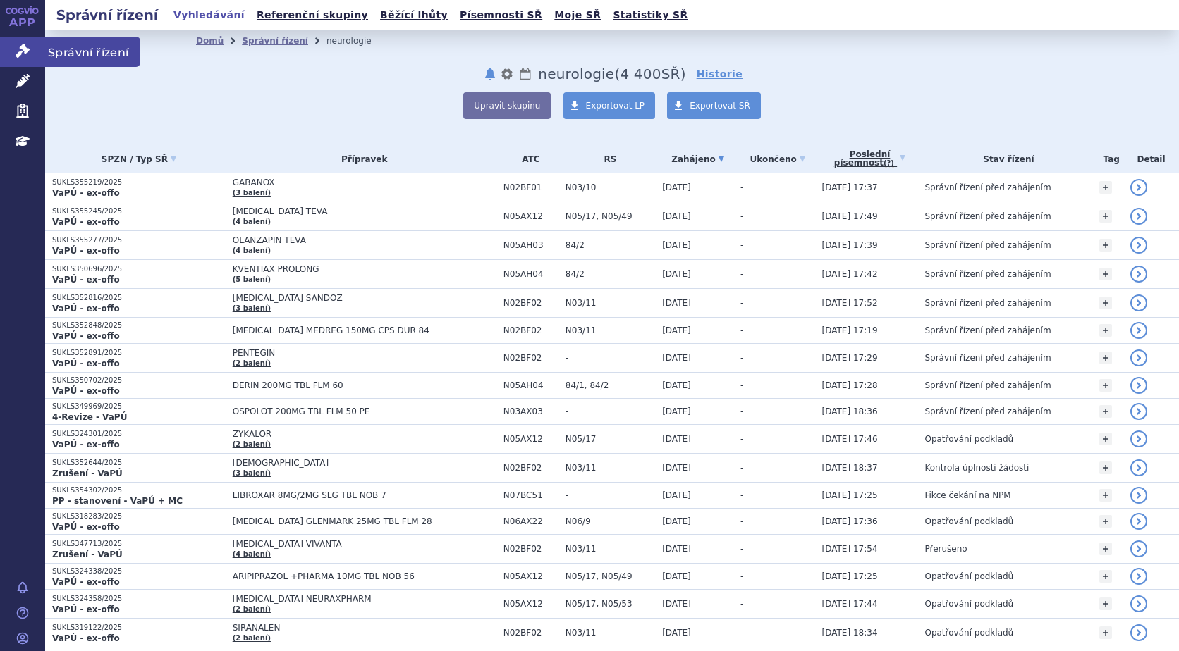
click at [27, 52] on icon at bounding box center [23, 51] width 14 height 14
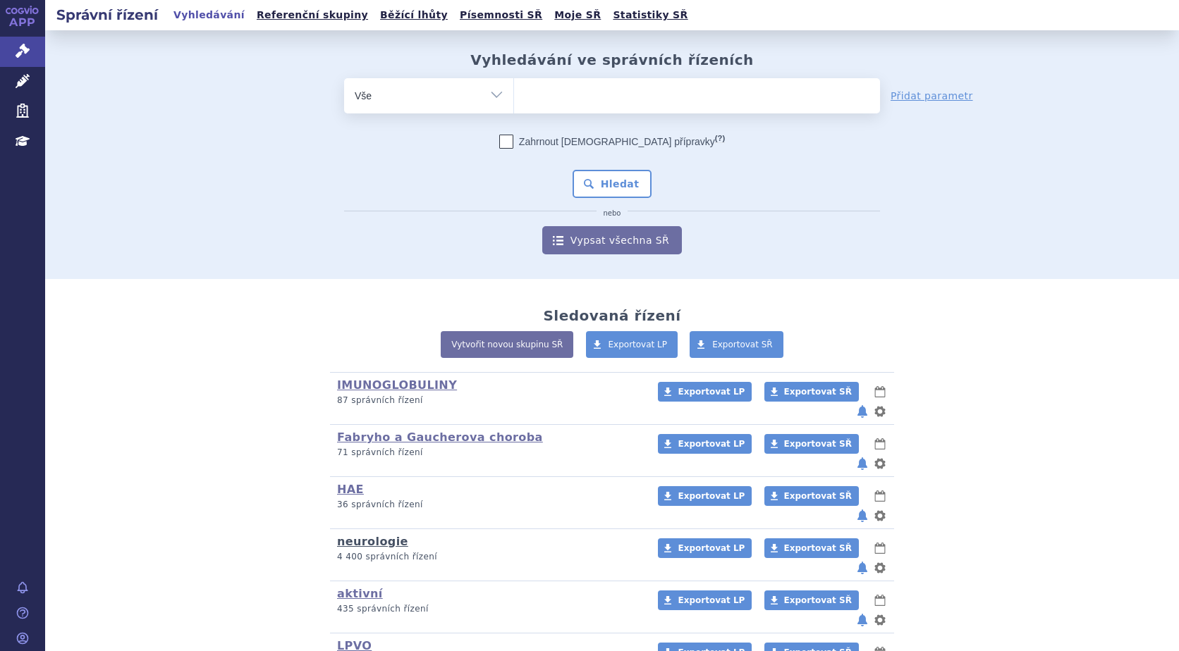
click at [348, 535] on link "neurologie" at bounding box center [372, 541] width 71 height 13
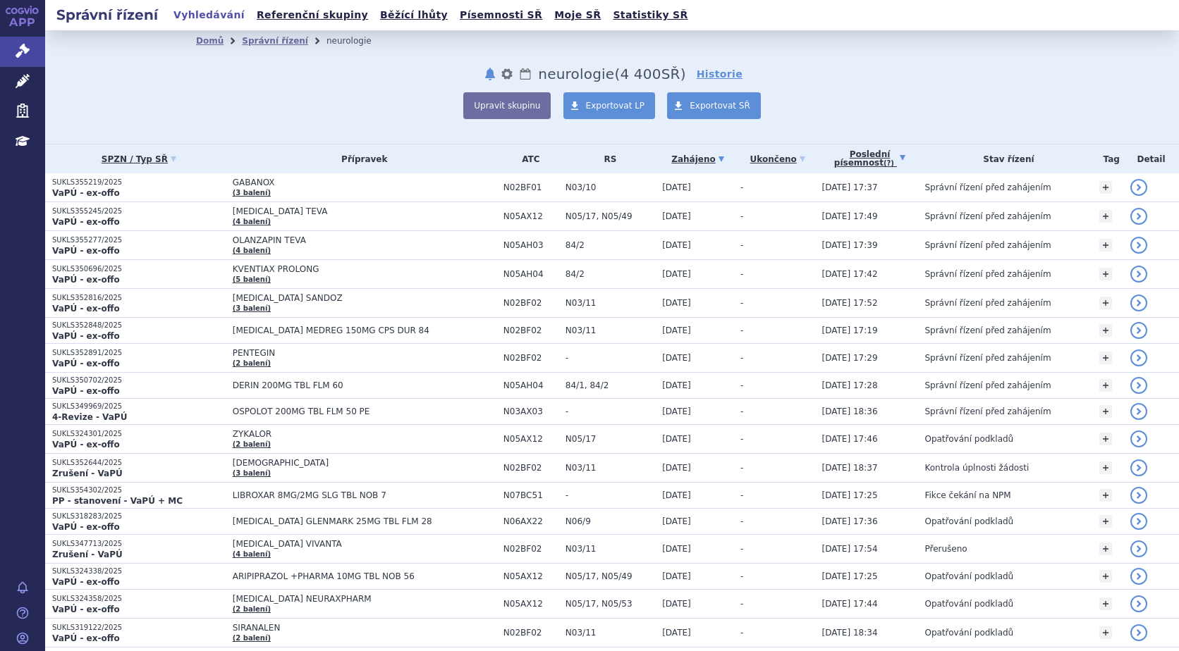
click at [869, 159] on link "Poslední písemnost (?)" at bounding box center [870, 159] width 96 height 29
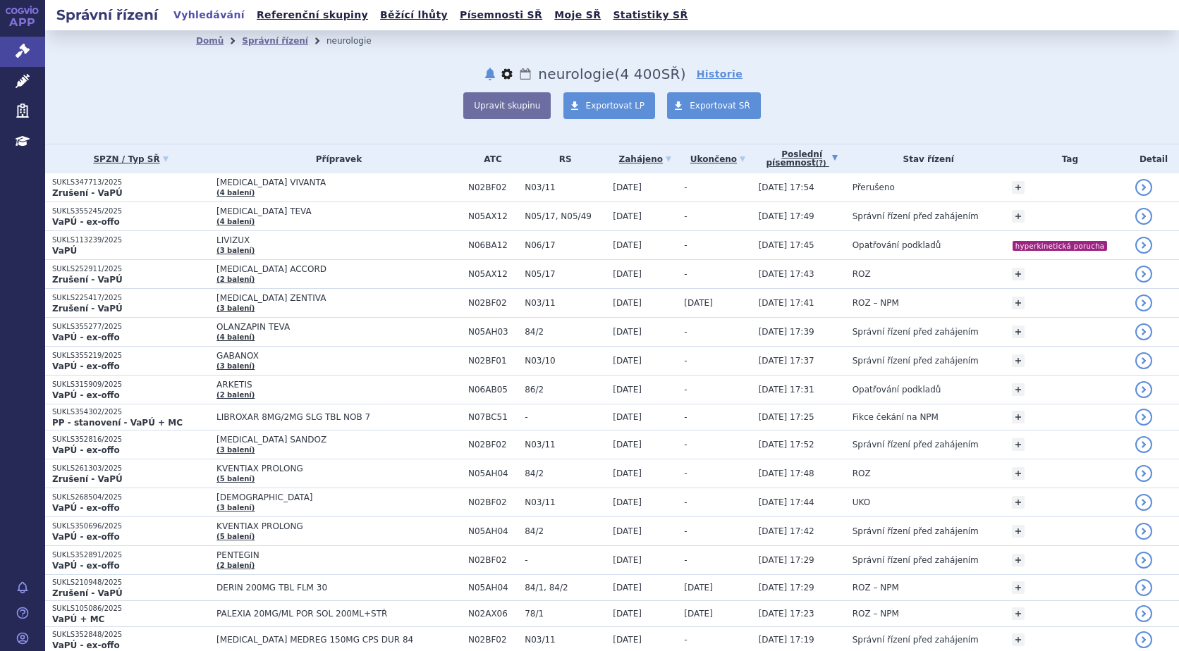
click at [509, 74] on button "nastavení" at bounding box center [507, 74] width 14 height 17
click at [541, 129] on div "Domů Správní řízení neurologie notifikace nastavení Přejmenovat Smazat Lhůty ne…" at bounding box center [612, 87] width 1134 height 114
click at [515, 99] on button "Upravit skupinu" at bounding box center [506, 105] width 87 height 27
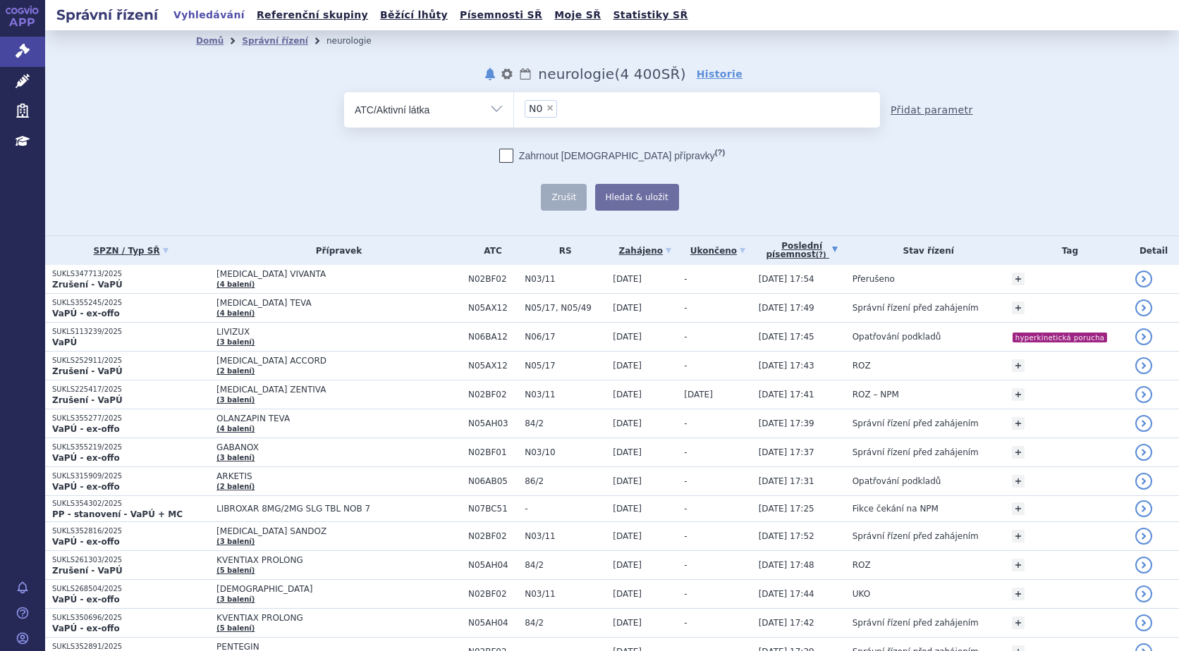
click at [922, 111] on link "Přidat parametr" at bounding box center [931, 110] width 82 height 14
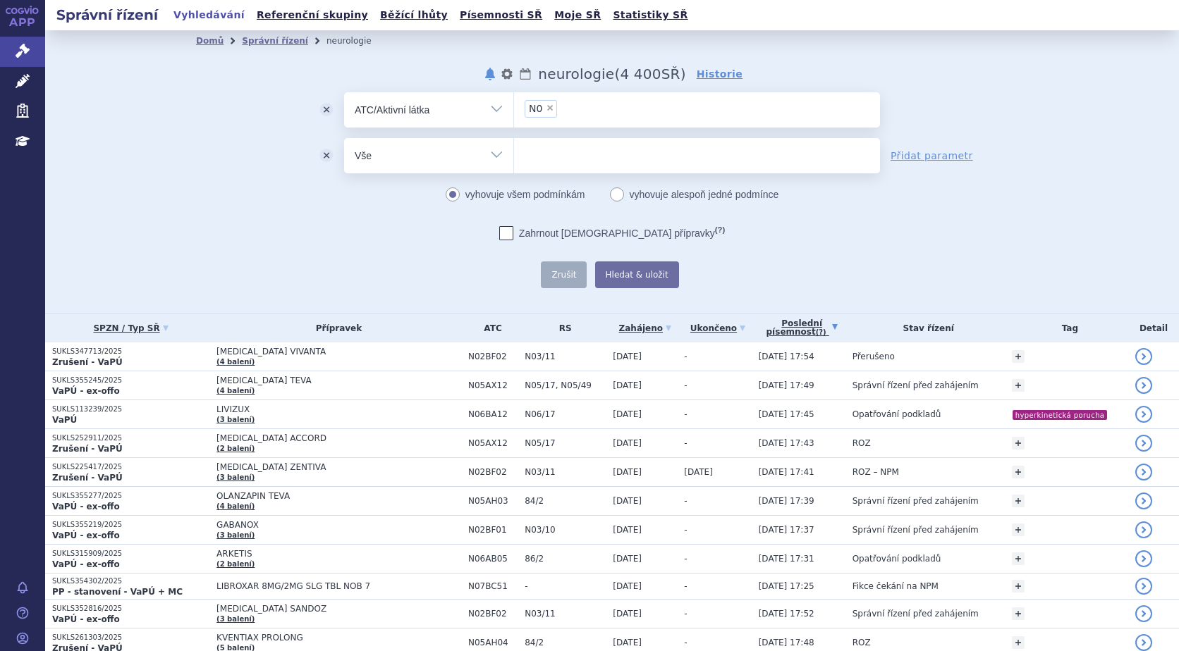
click at [488, 155] on select "Vše Spisová značka Typ SŘ Přípravek/SUKL kód Účastník/Držitel" at bounding box center [428, 154] width 169 height 32
select select "filter-procedure-type"
click at [344, 138] on select "Vše Spisová značka Typ SŘ Přípravek/SUKL kód Účastník/Držitel" at bounding box center [428, 154] width 169 height 32
click at [647, 156] on ul at bounding box center [697, 153] width 366 height 30
click at [514, 156] on select at bounding box center [513, 154] width 1 height 35
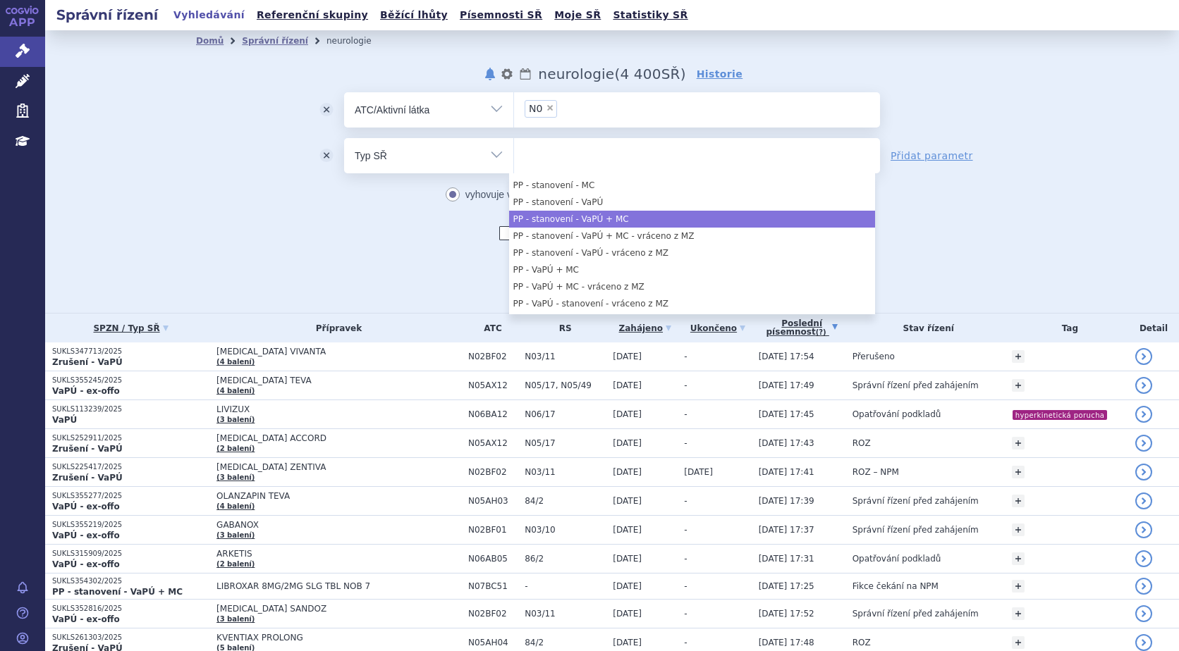
scroll to position [846, 0]
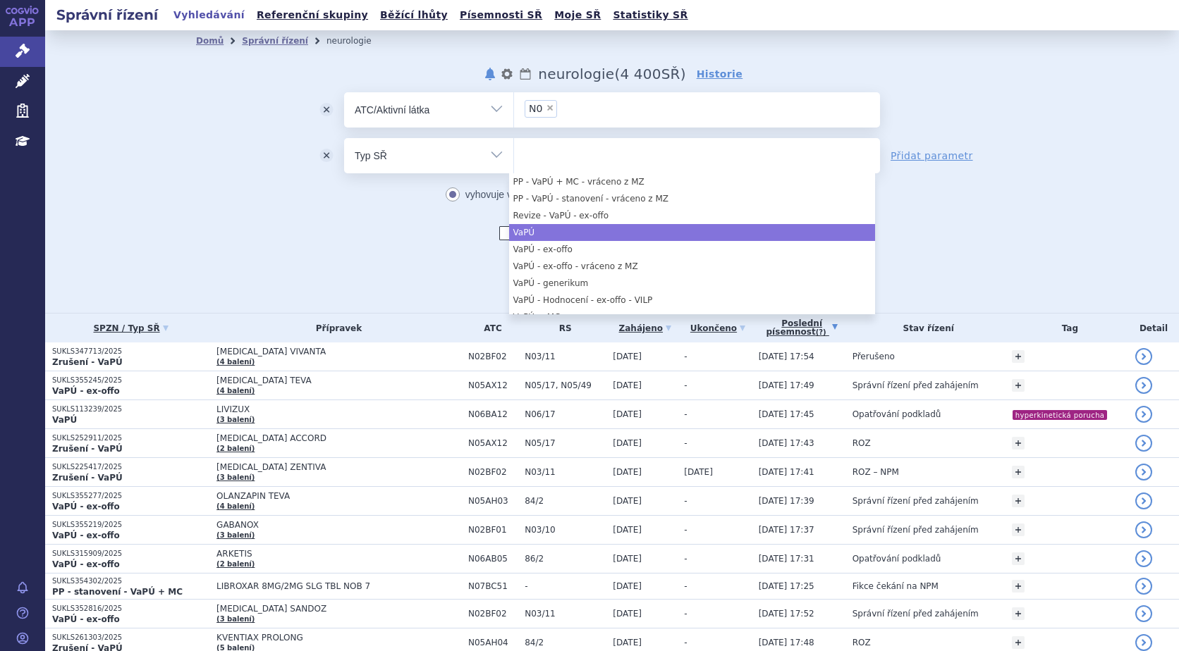
select select "c27ce917-db6b-4f48-8974-baf7188ecfc9"
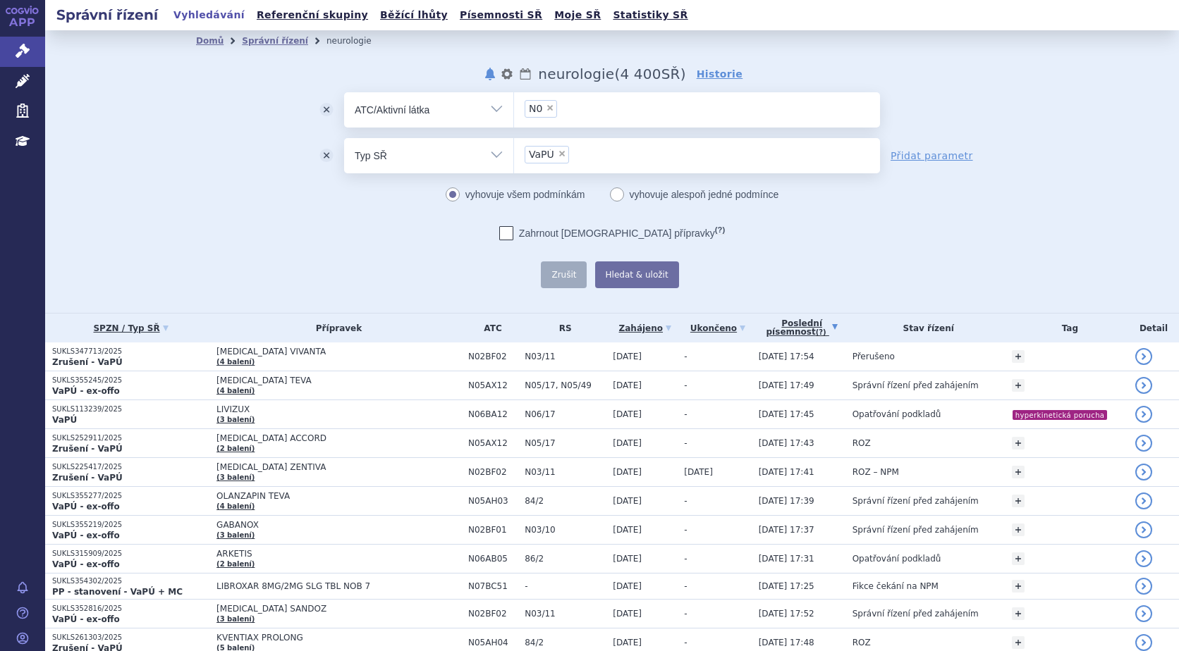
click at [735, 154] on ul "× VaPÚ" at bounding box center [697, 153] width 366 height 31
click at [514, 154] on select "VaPÚ" at bounding box center [513, 154] width 1 height 35
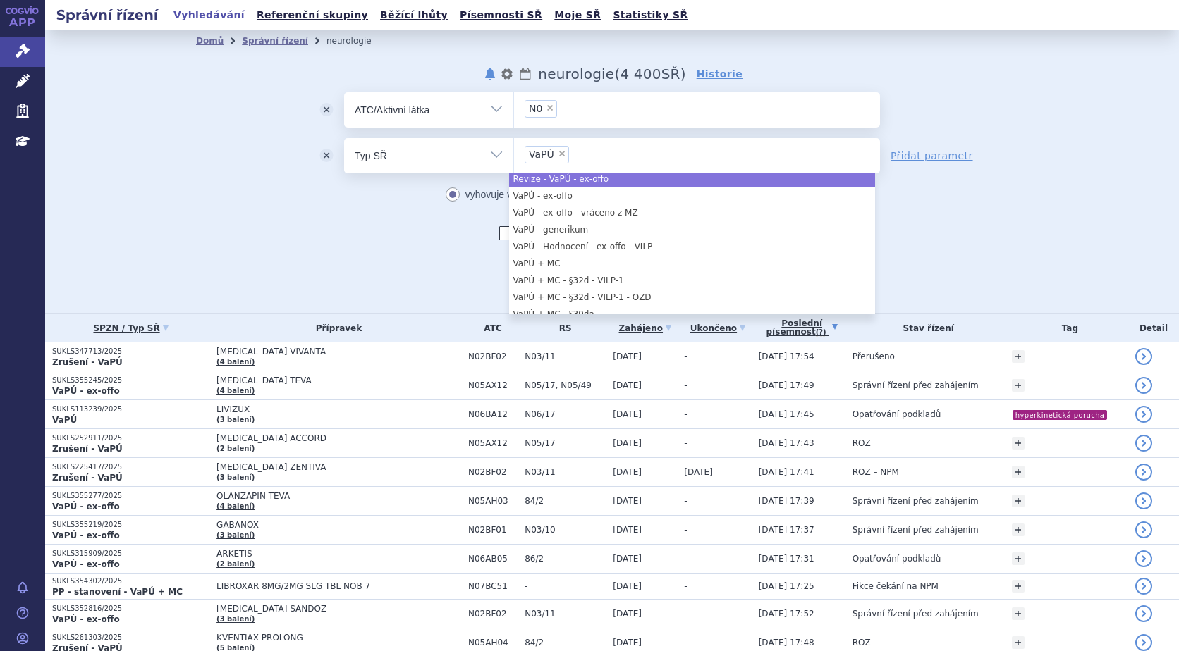
scroll to position [917, 0]
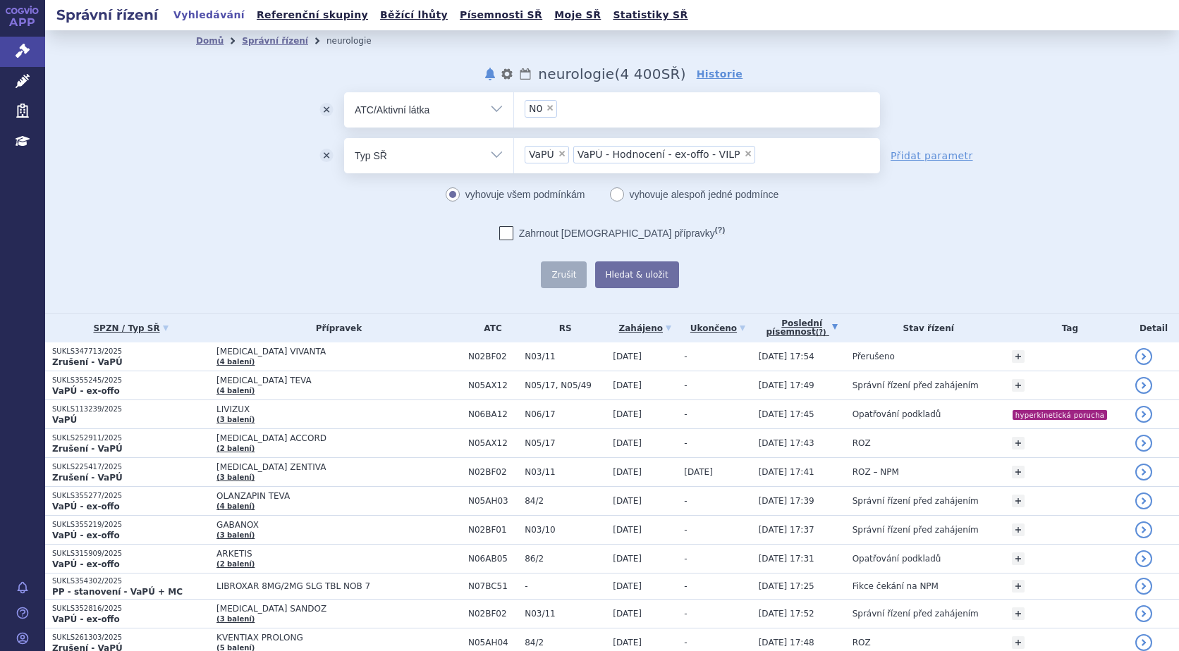
click at [756, 152] on ul "× VaPÚ × VaPÚ - Hodnocení - ex-offo - VILP" at bounding box center [697, 153] width 366 height 31
click at [514, 152] on select "VaPÚ VaPÚ - Hodnocení - ex-offo - VILP" at bounding box center [513, 154] width 1 height 35
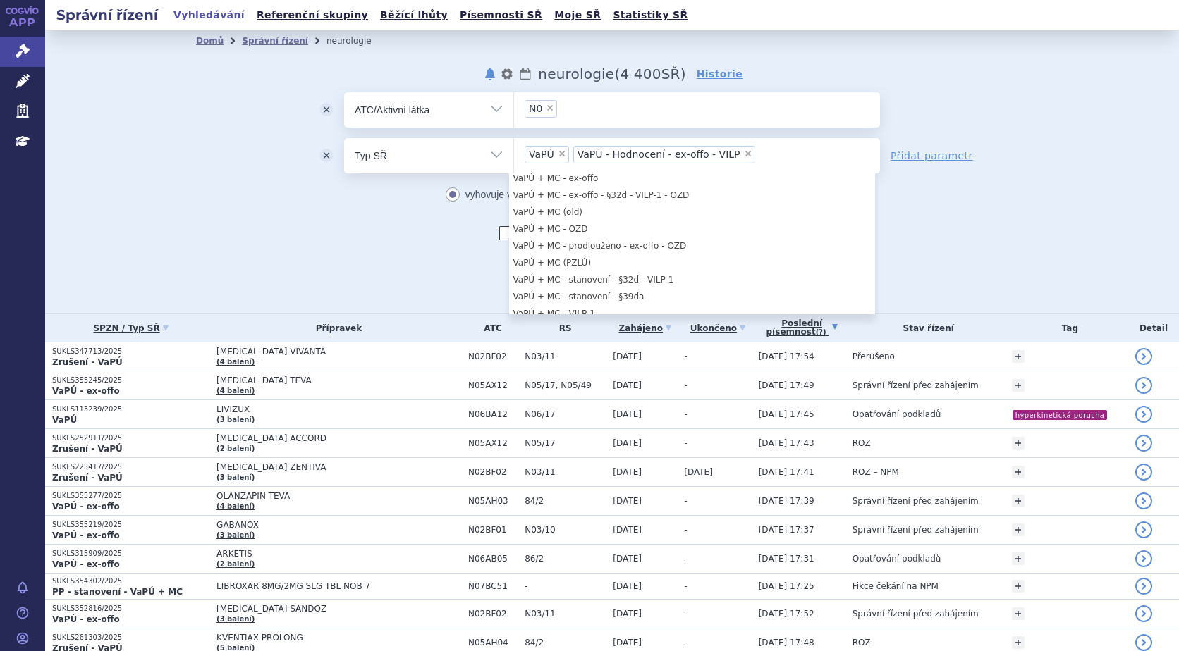
scroll to position [1058, 0]
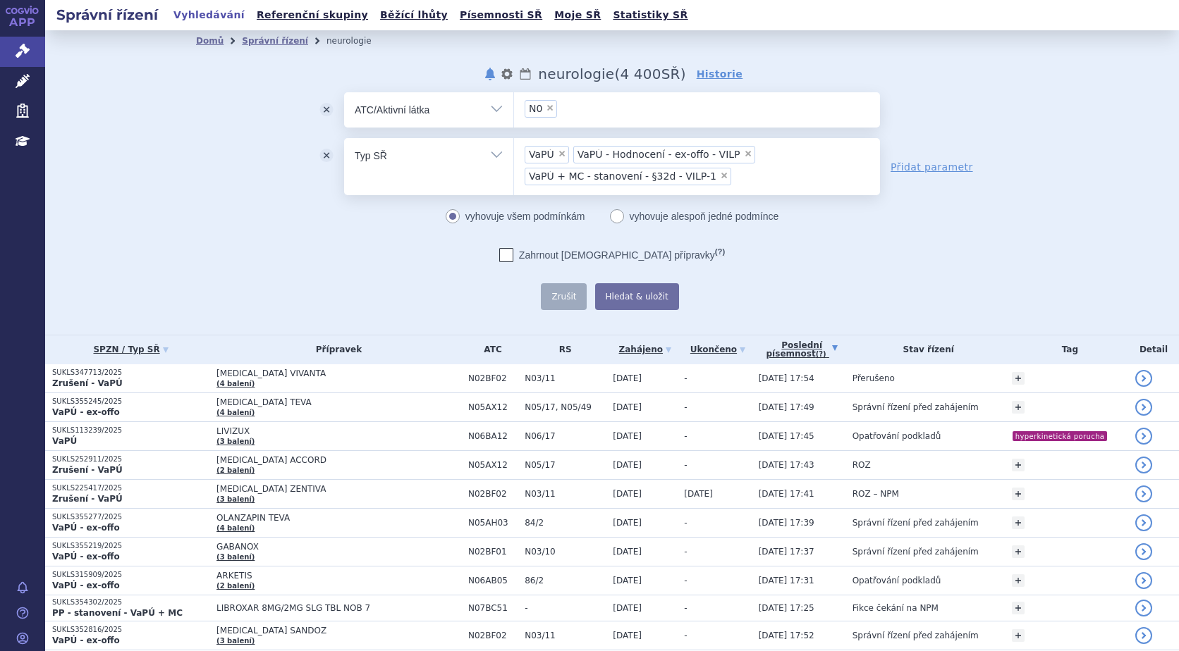
click at [768, 173] on ul "× VaPÚ × VaPÚ - Hodnocení - ex-offo - VILP × VaPÚ + MC - stanovení - §32d - VIL…" at bounding box center [697, 164] width 366 height 53
click at [514, 173] on select "VaPÚ VaPÚ - Hodnocení - ex-offo - VILP VaPÚ + MC - stanovení - §32d - VILP-1" at bounding box center [513, 154] width 1 height 35
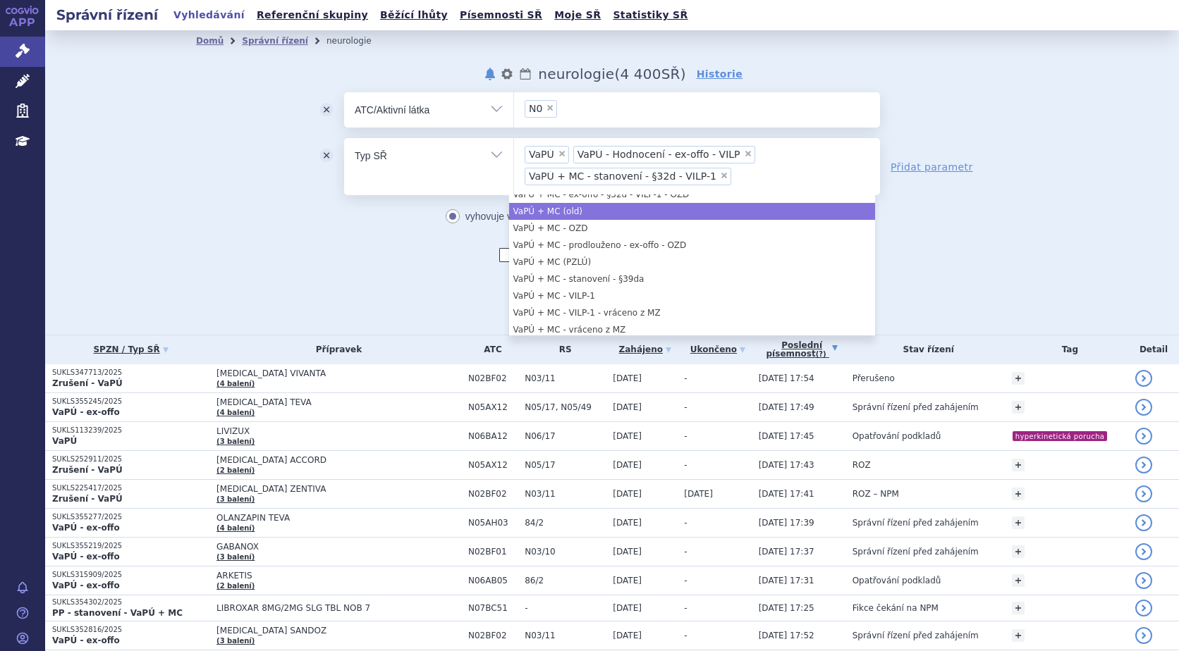
scroll to position [1128, 0]
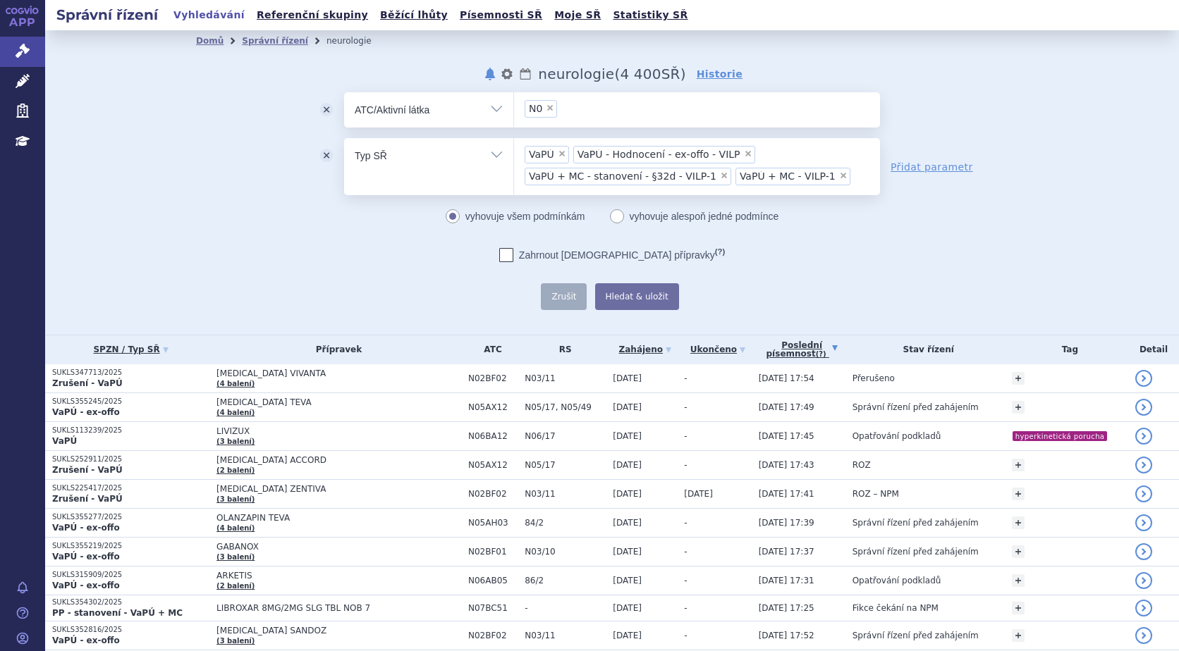
click at [845, 181] on ul "× VaPÚ × VaPÚ - Hodnocení - ex-offo - VILP × VaPÚ + MC - stanovení - §32d - VIL…" at bounding box center [697, 164] width 366 height 53
click at [514, 173] on select "VaPÚ VaPÚ - Hodnocení - ex-offo - VILP VaPÚ + MC - stanovení - §32d - VILP-1 Va…" at bounding box center [513, 154] width 1 height 35
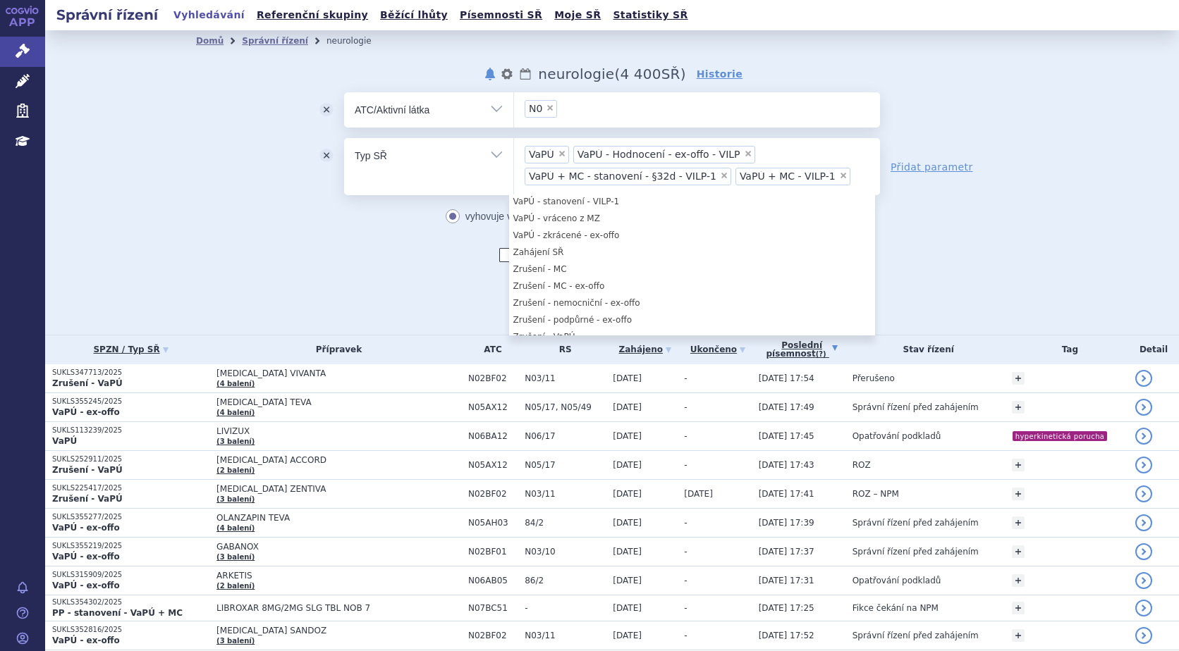
scroll to position [1311, 0]
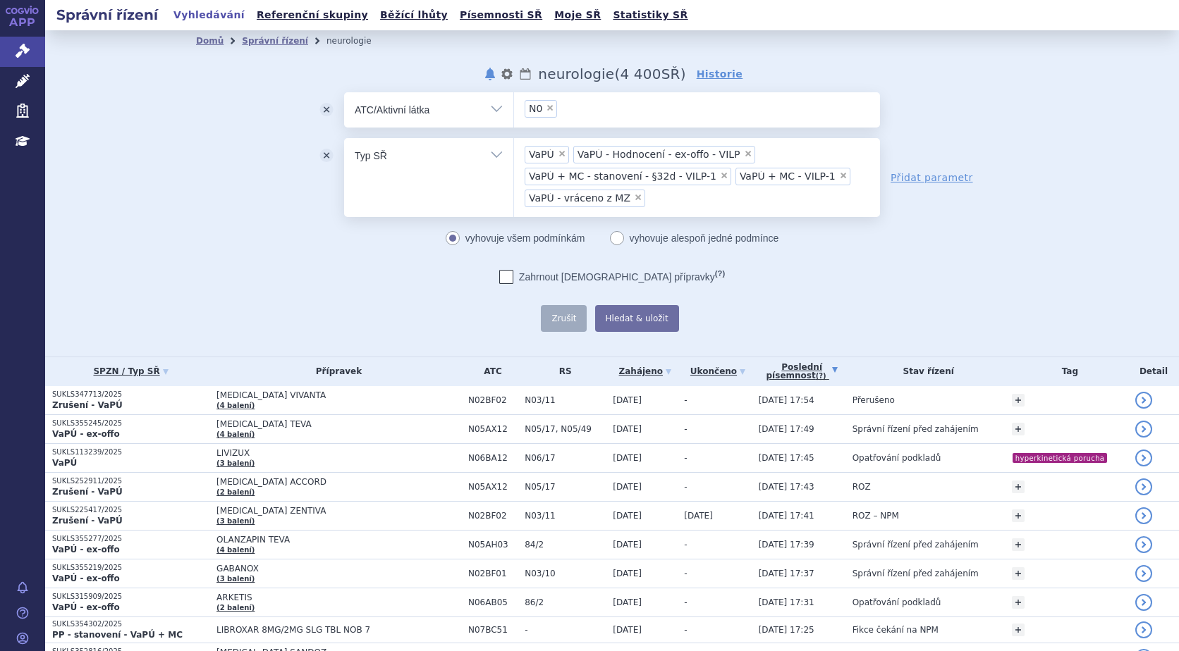
click at [761, 193] on ul "× VaPÚ × VaPÚ - Hodnocení - ex-offo - VILP × VaPÚ + MC - stanovení - §32d - VIL…" at bounding box center [697, 175] width 366 height 75
click at [514, 173] on select "VaPÚ VaPÚ - Hodnocení - ex-offo - VILP VaPÚ + MC - stanovení - §32d - VILP-1 Va…" at bounding box center [513, 154] width 1 height 35
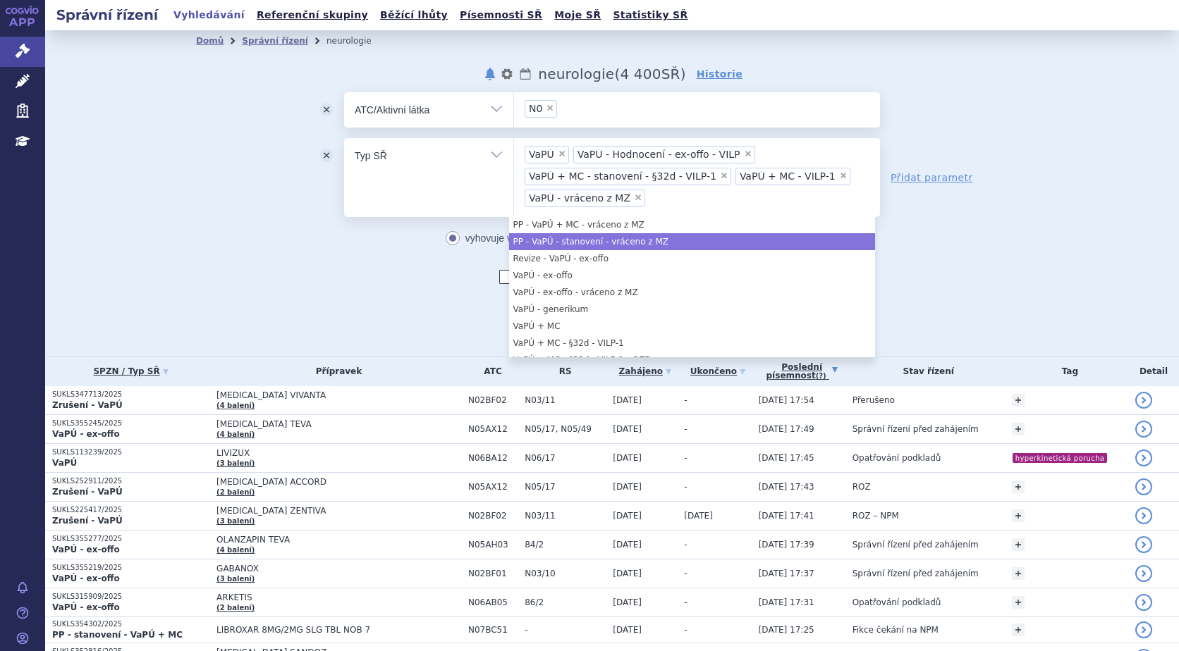
scroll to position [917, 0]
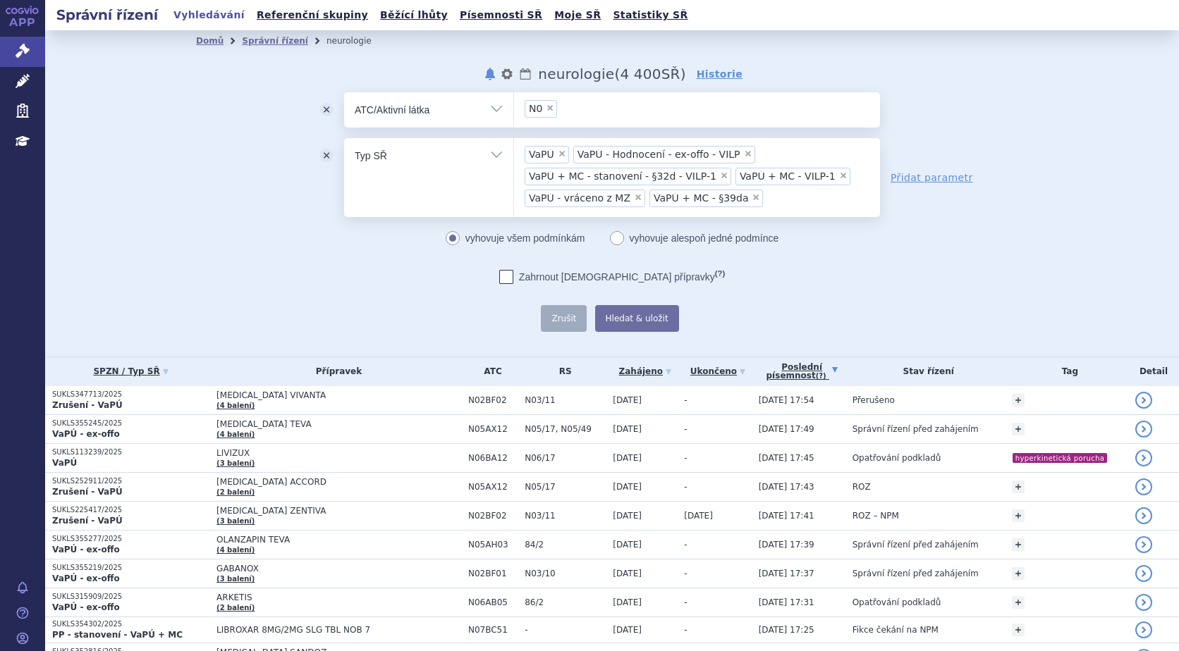
click at [771, 197] on ul "× VaPÚ × VaPÚ - Hodnocení - ex-offo - VILP × VaPÚ + MC - stanovení - §32d - VIL…" at bounding box center [697, 175] width 366 height 75
click at [514, 173] on select "VaPÚ VaPÚ - Hodnocení - ex-offo - VILP VaPÚ + MC - stanovení - §32d - VILP-1 Va…" at bounding box center [513, 154] width 1 height 35
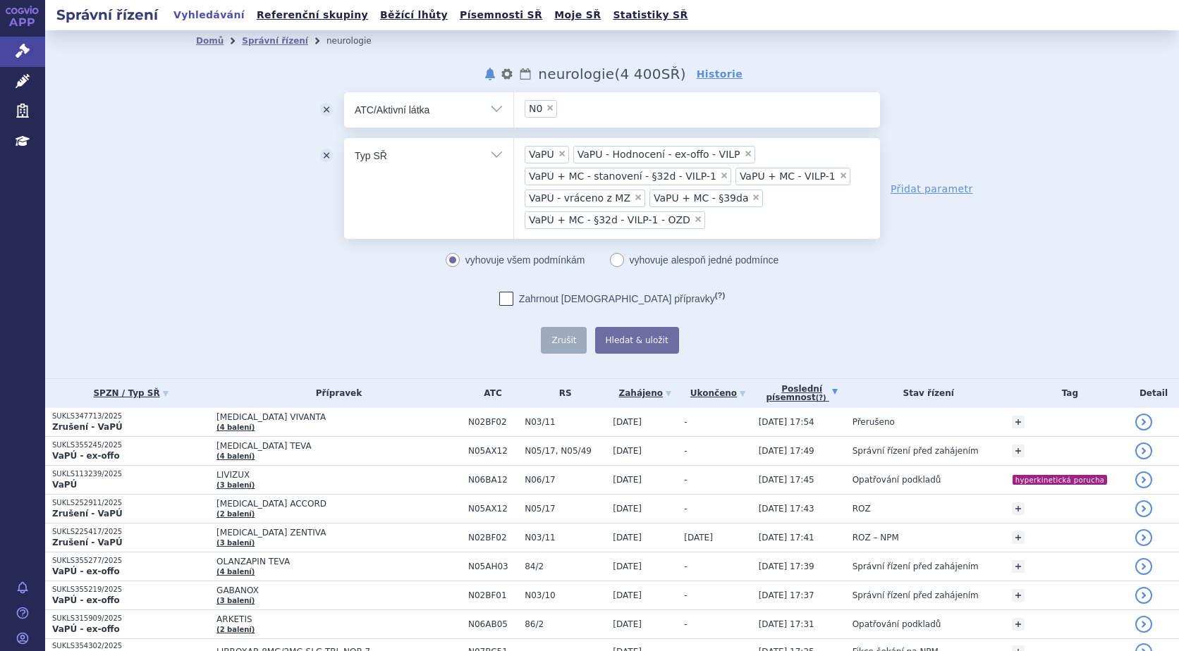
click at [736, 212] on ul "× VaPÚ × VaPÚ - Hodnocení - ex-offo - VILP × VaPÚ + MC - stanovení - §32d - VIL…" at bounding box center [697, 186] width 366 height 97
click at [514, 173] on select "VaPÚ VaPÚ - Hodnocení - ex-offo - VILP VaPÚ + MC - stanovení - §32d - VILP-1 Va…" at bounding box center [513, 154] width 1 height 35
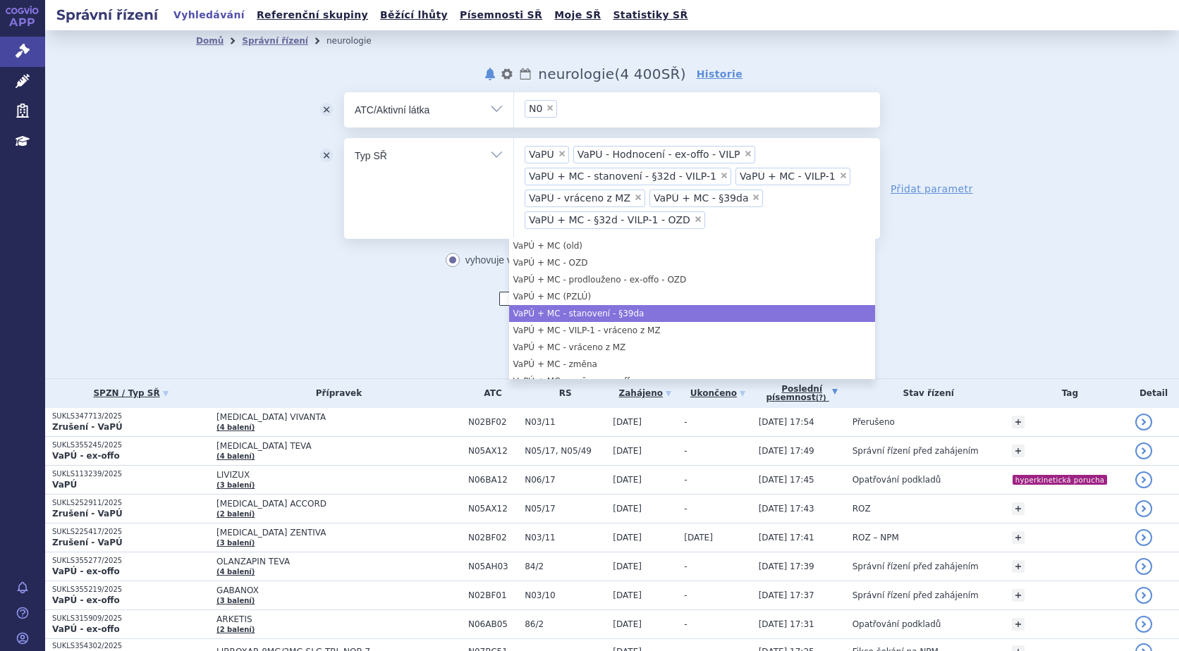
scroll to position [1058, 0]
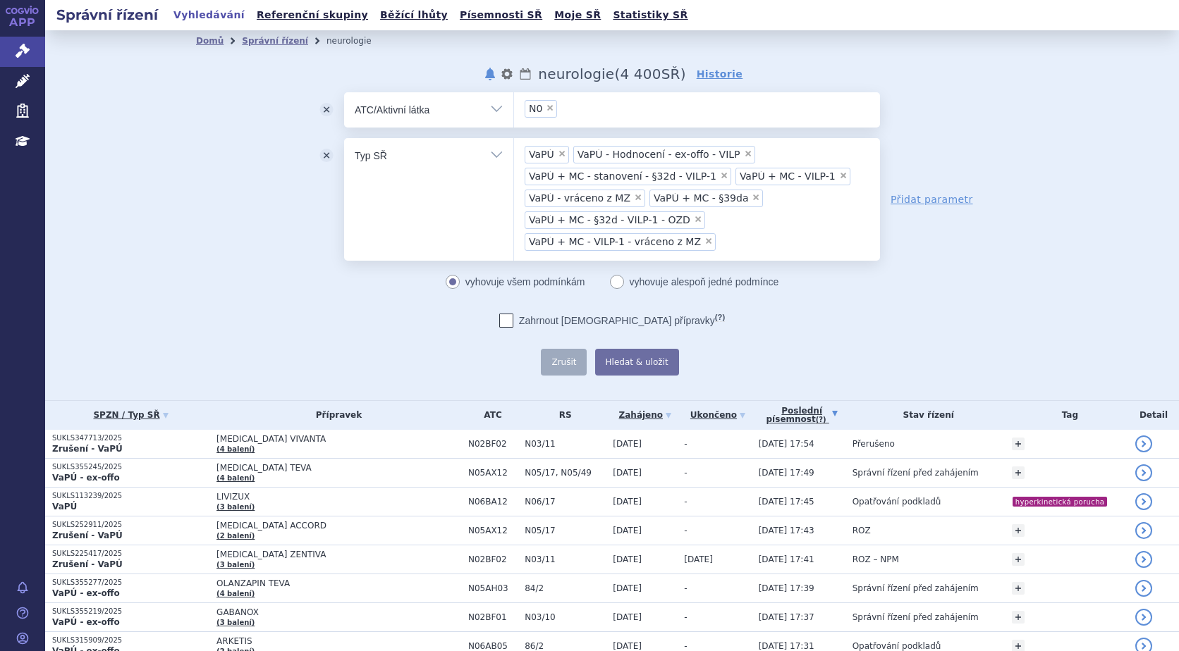
click at [727, 241] on ul "× VaPÚ × VaPÚ - Hodnocení - ex-offo - VILP × VaPÚ + MC - stanovení - §32d - VIL…" at bounding box center [697, 197] width 366 height 118
click at [514, 173] on select "VaPÚ VaPÚ - Hodnocení - ex-offo - VILP VaPÚ + MC - stanovení - §32d - VILP-1 Va…" at bounding box center [513, 154] width 1 height 35
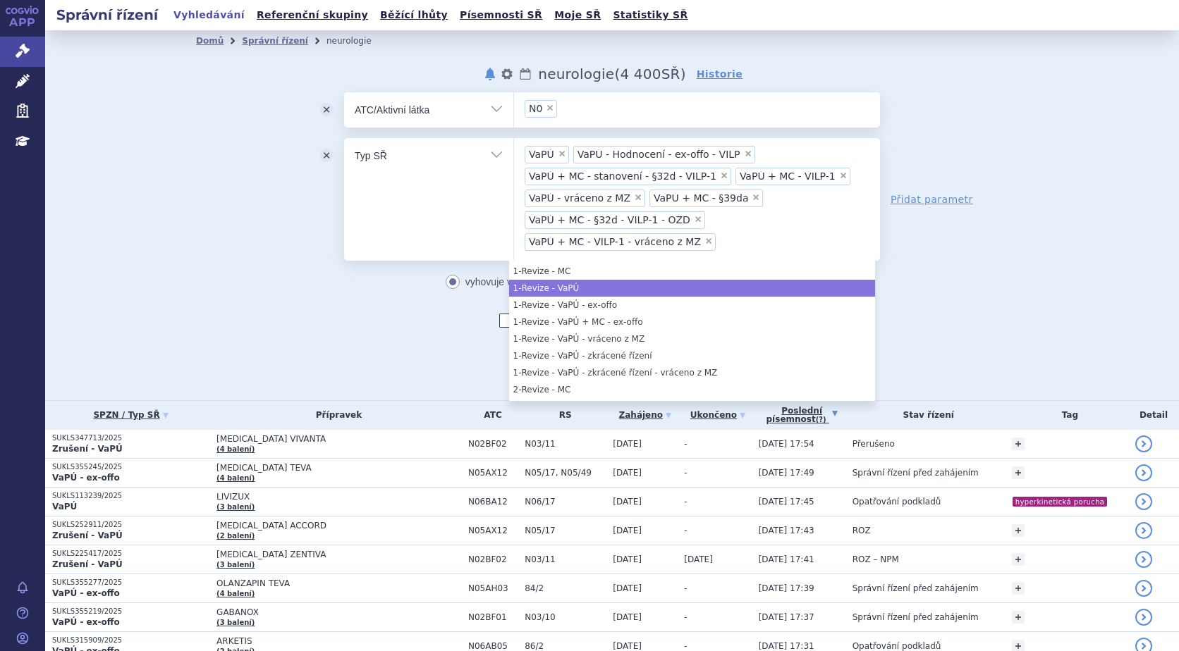
scroll to position [71, 0]
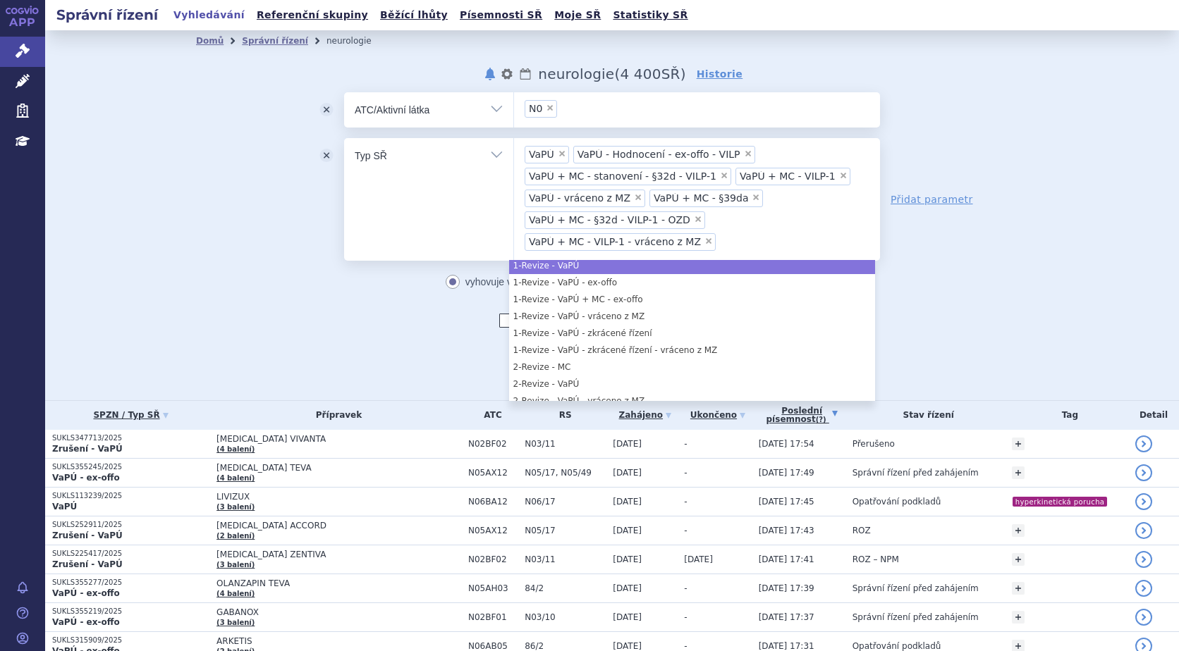
click at [797, 240] on ul "× VaPÚ × VaPÚ - Hodnocení - ex-offo - VILP × VaPÚ + MC - stanovení - §32d - VIL…" at bounding box center [697, 197] width 366 height 118
click at [514, 173] on select "VaPÚ VaPÚ - Hodnocení - ex-offo - VILP VaPÚ + MC - stanovení - §32d - VILP-1 Va…" at bounding box center [513, 154] width 1 height 35
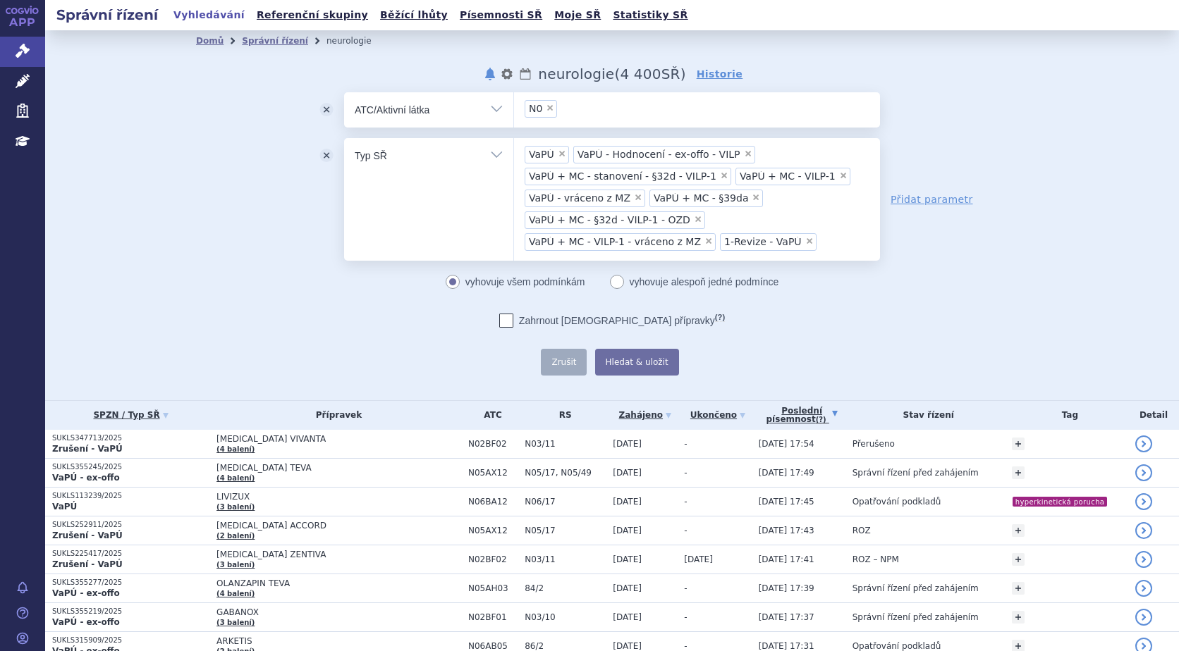
click at [820, 240] on ul "× VaPÚ × VaPÚ - Hodnocení - ex-offo - VILP × VaPÚ + MC - stanovení - §32d - VIL…" at bounding box center [697, 197] width 366 height 118
click at [514, 173] on select "VaPÚ VaPÚ - Hodnocení - ex-offo - VILP VaPÚ + MC - stanovení - §32d - VILP-1 Va…" at bounding box center [513, 154] width 1 height 35
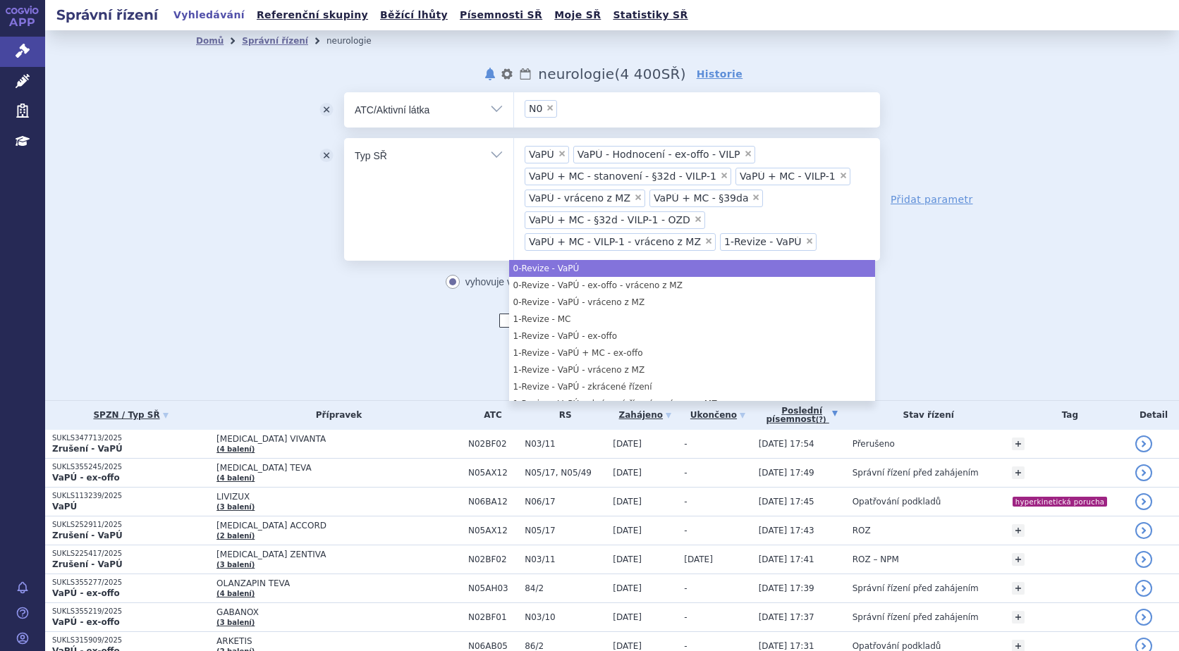
click at [805, 239] on span "×" at bounding box center [809, 241] width 8 height 8
click at [514, 173] on select "VaPÚ VaPÚ - Hodnocení - ex-offo - VILP VaPÚ + MC - stanovení - §32d - VILP-1 Va…" at bounding box center [513, 154] width 1 height 35
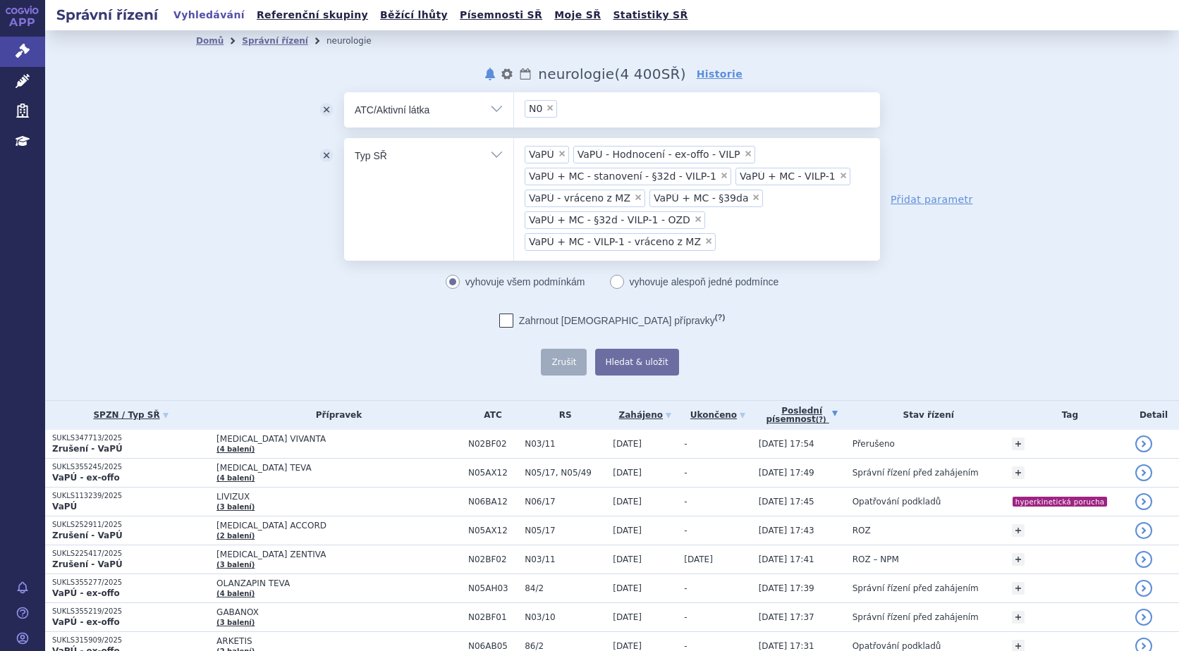
click at [704, 238] on span "×" at bounding box center [708, 241] width 8 height 8
click at [514, 173] on select "VaPÚ VaPÚ - Hodnocení - ex-offo - VILP VaPÚ + MC - stanovení - §32d - VILP-1 Va…" at bounding box center [513, 154] width 1 height 35
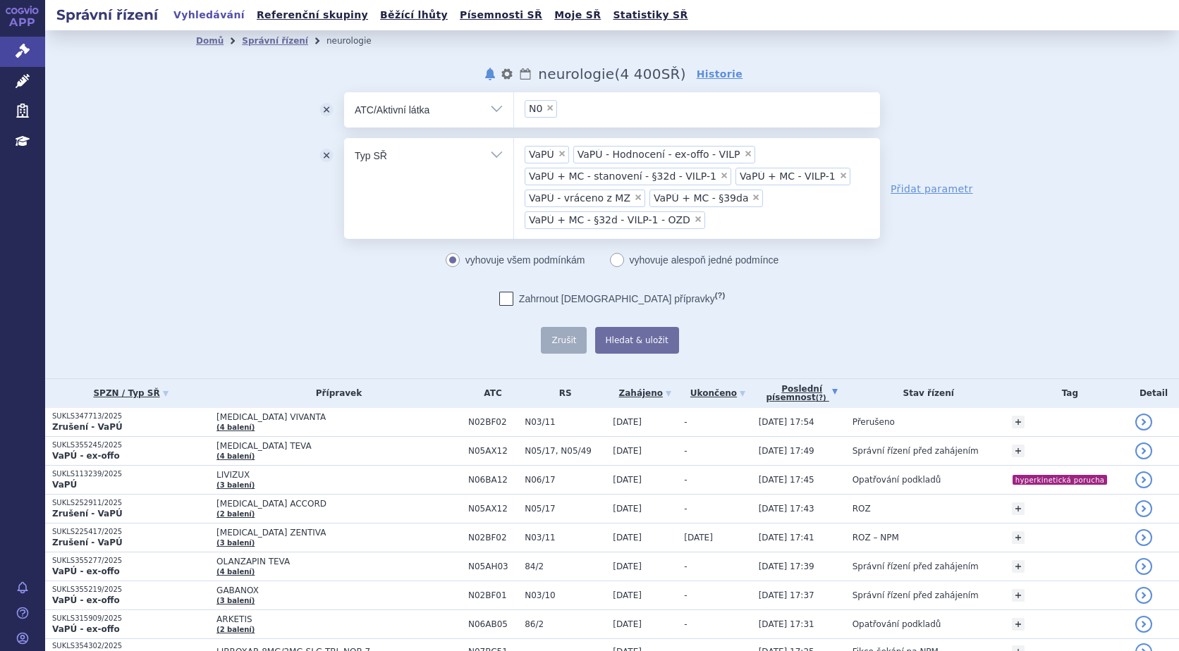
click at [694, 221] on span "×" at bounding box center [698, 219] width 8 height 8
click at [514, 173] on select "VaPÚ VaPÚ - Hodnocení - ex-offo - VILP VaPÚ + MC - stanovení - §32d - VILP-1 Va…" at bounding box center [513, 154] width 1 height 35
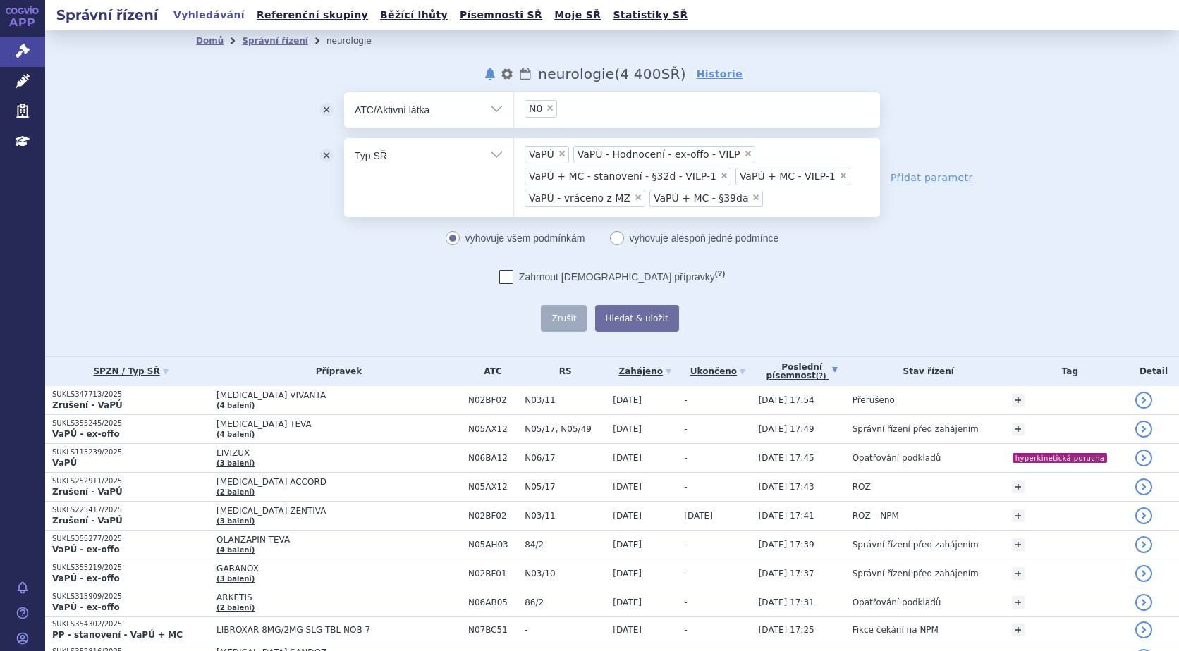
click at [726, 203] on li "× VaPÚ + MC - §39da" at bounding box center [706, 199] width 114 height 18
click at [514, 173] on select "VaPÚ VaPÚ - Hodnocení - ex-offo - VILP VaPÚ + MC - stanovení - §32d - VILP-1 Va…" at bounding box center [513, 154] width 1 height 35
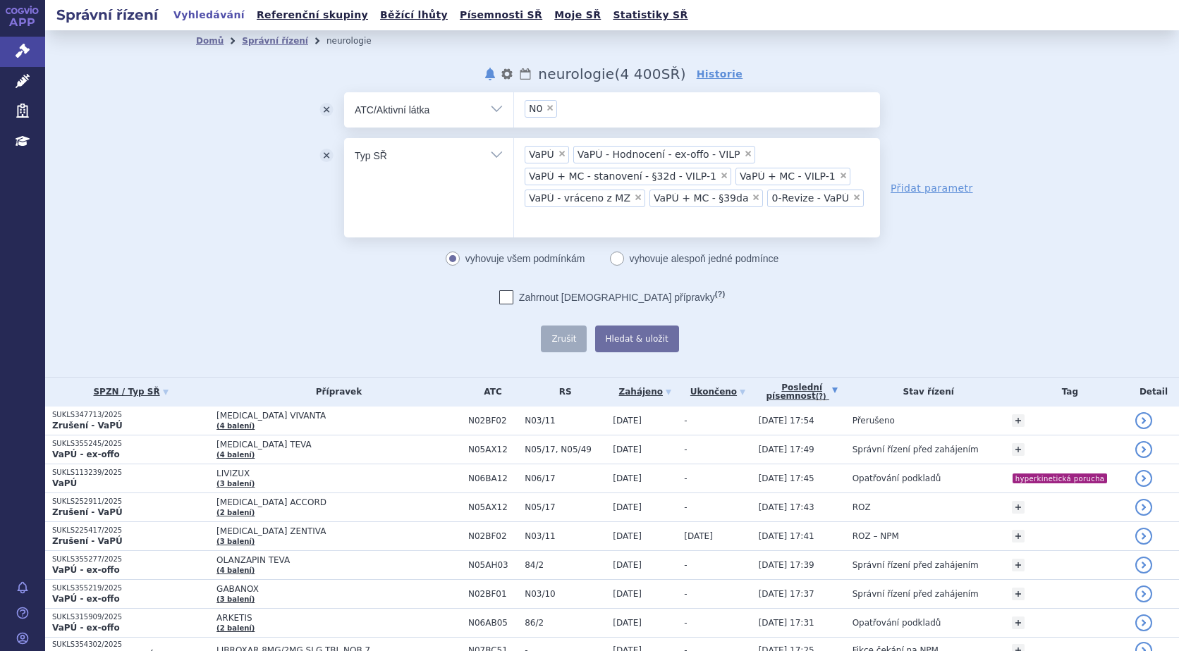
click at [319, 157] on button "odstranit" at bounding box center [326, 155] width 35 height 35
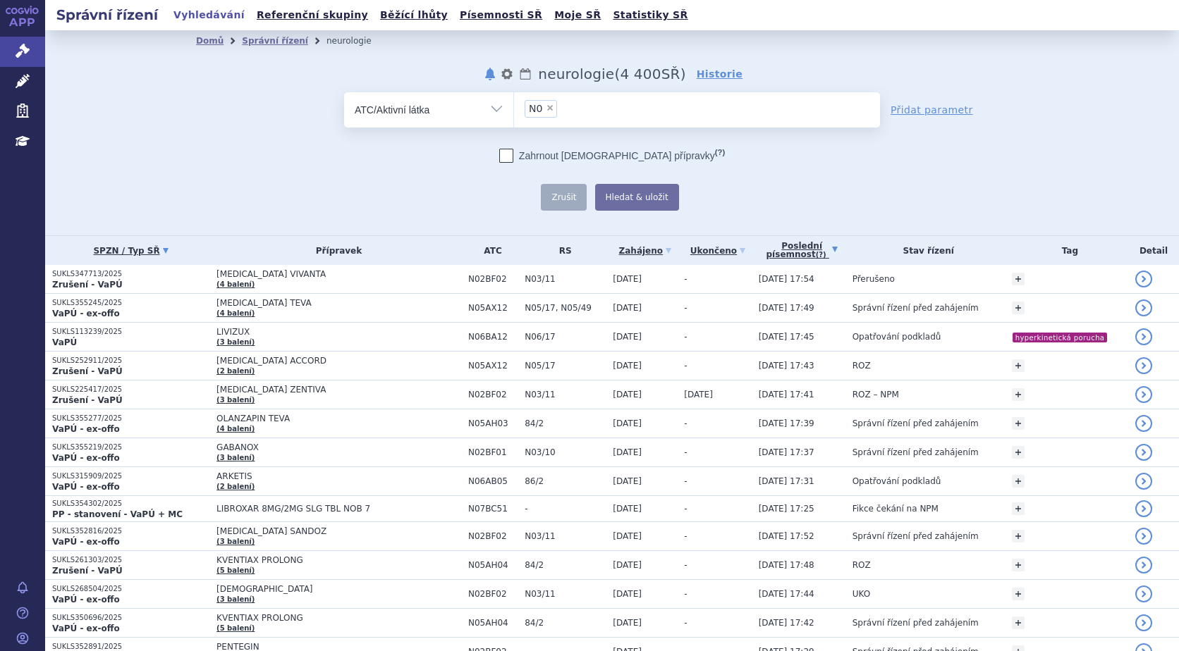
click at [125, 249] on link "SPZN / Typ SŘ" at bounding box center [130, 251] width 157 height 20
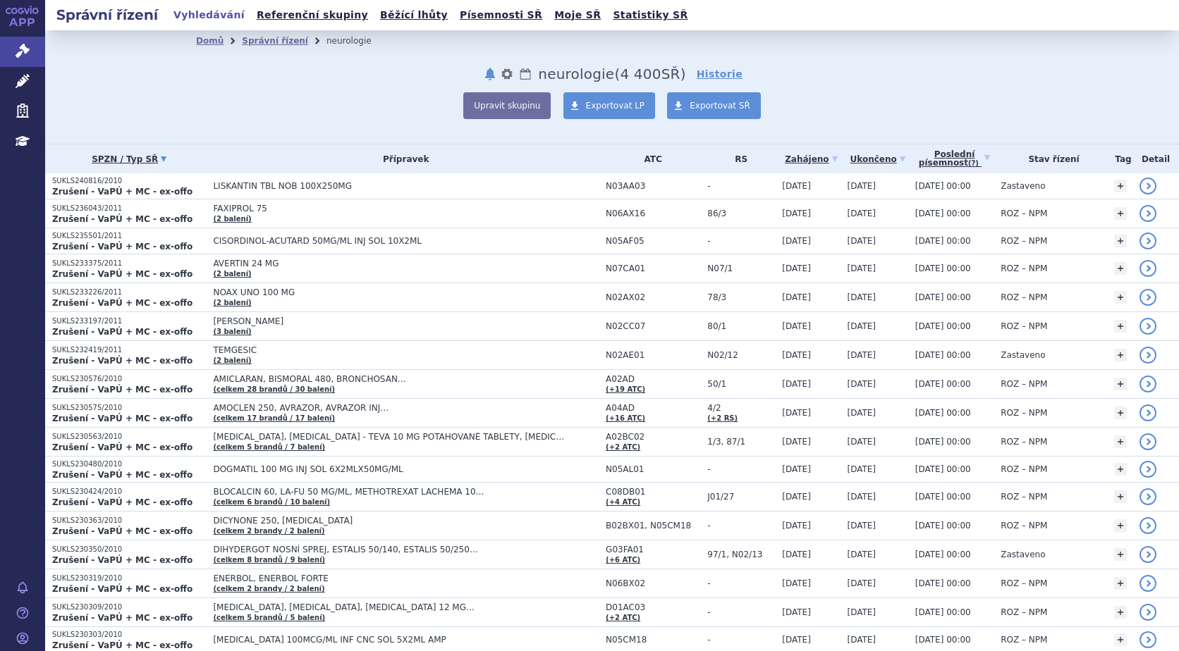
click at [133, 159] on link "SPZN / Typ SŘ" at bounding box center [129, 159] width 154 height 20
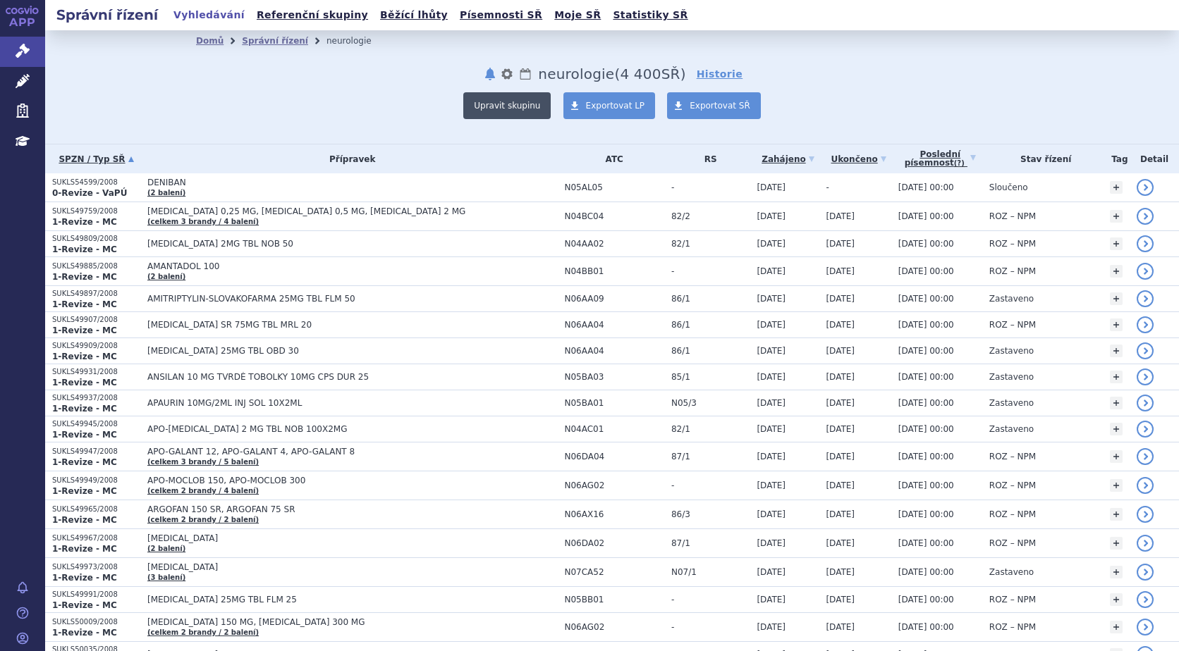
click at [525, 101] on button "Upravit skupinu" at bounding box center [506, 105] width 87 height 27
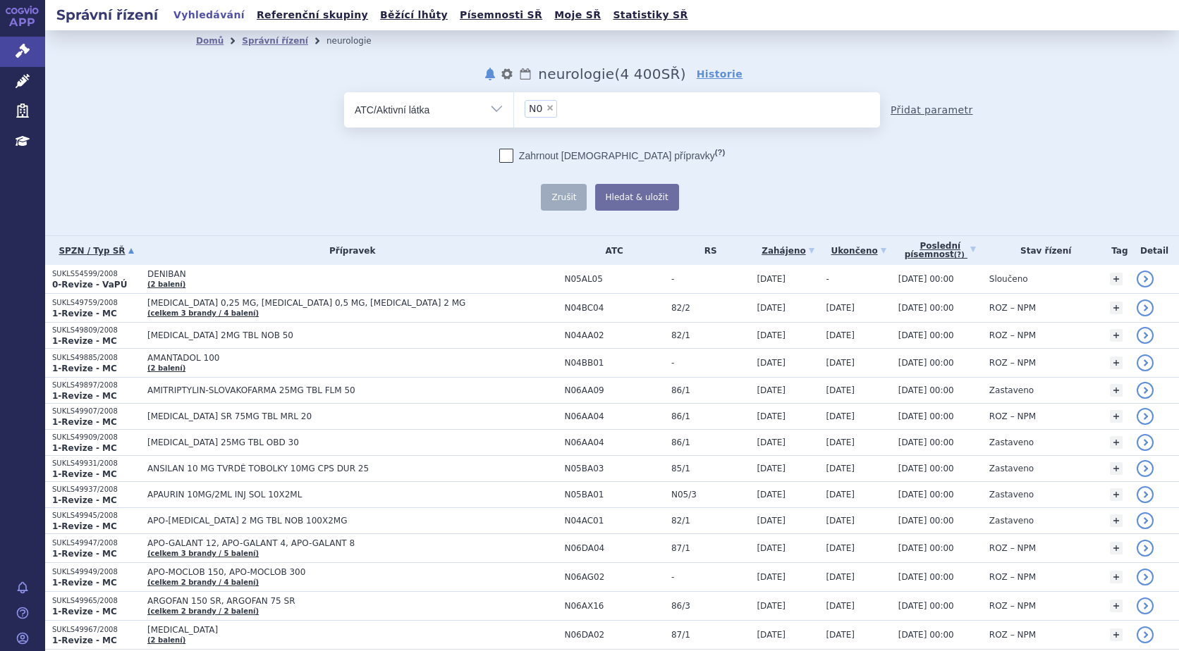
click at [939, 111] on link "Přidat parametr" at bounding box center [931, 110] width 82 height 14
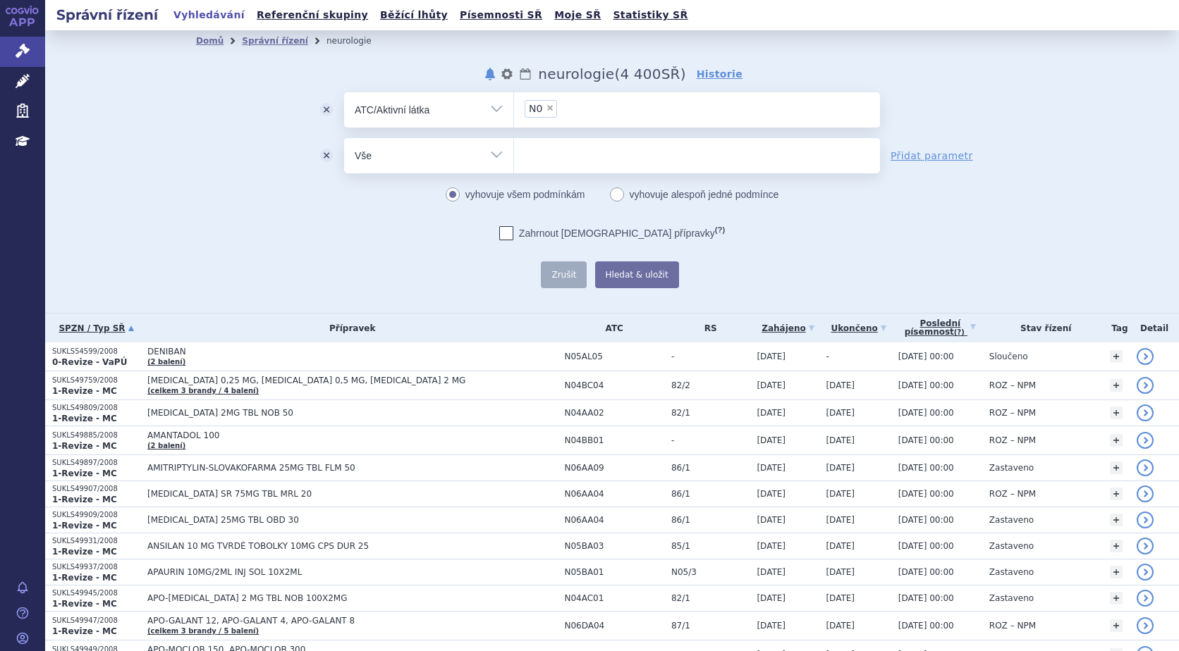
click at [487, 149] on select "Vše Spisová značka Typ SŘ Přípravek/SUKL kód Účastník/Držitel" at bounding box center [428, 154] width 169 height 32
select select "filter-procedure-product-status"
click at [344, 138] on select "Vše Spisová značka Typ SŘ Přípravek/SUKL kód Účastník/Držitel" at bounding box center [428, 154] width 169 height 32
click at [697, 159] on ul at bounding box center [697, 153] width 366 height 30
click at [514, 159] on select at bounding box center [513, 154] width 1 height 35
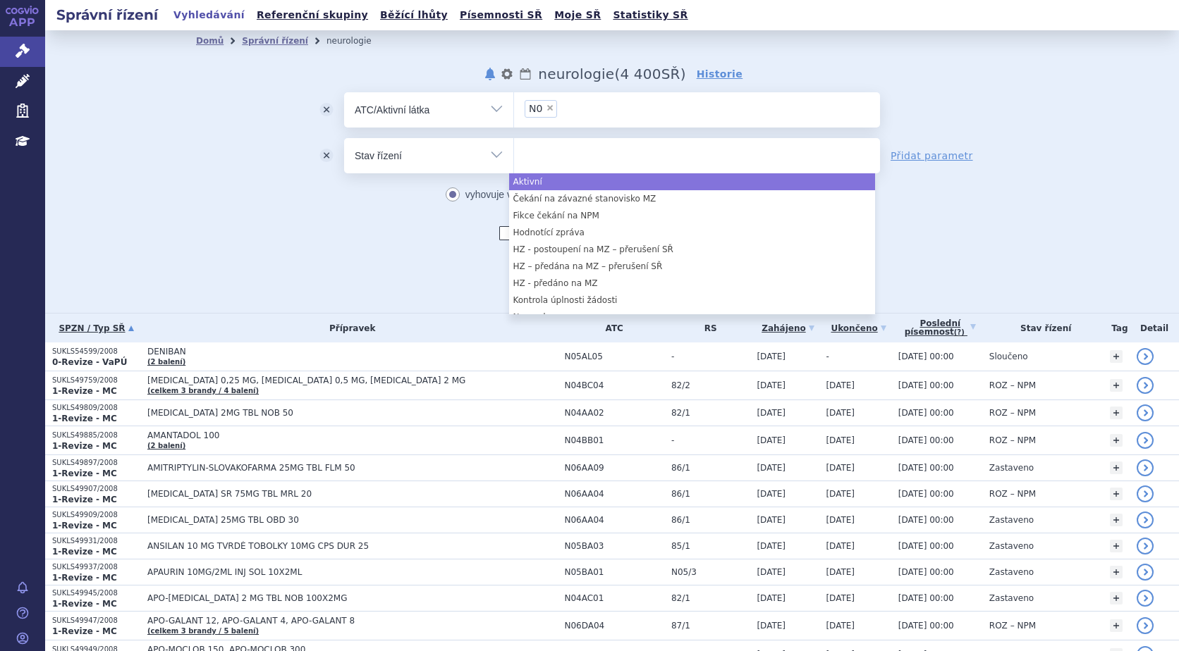
select select "a0d16f3a-7c3c-49b9-bbbf-43dbf2e58536"
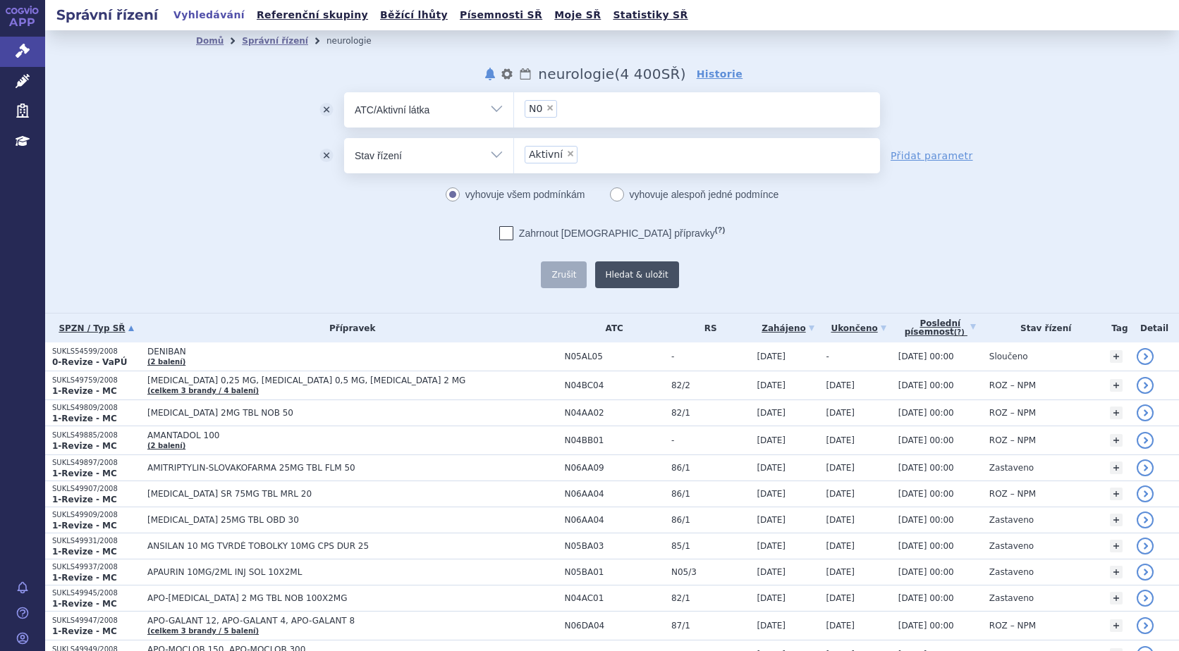
click at [642, 275] on button "Hledat & uložit" at bounding box center [637, 275] width 84 height 27
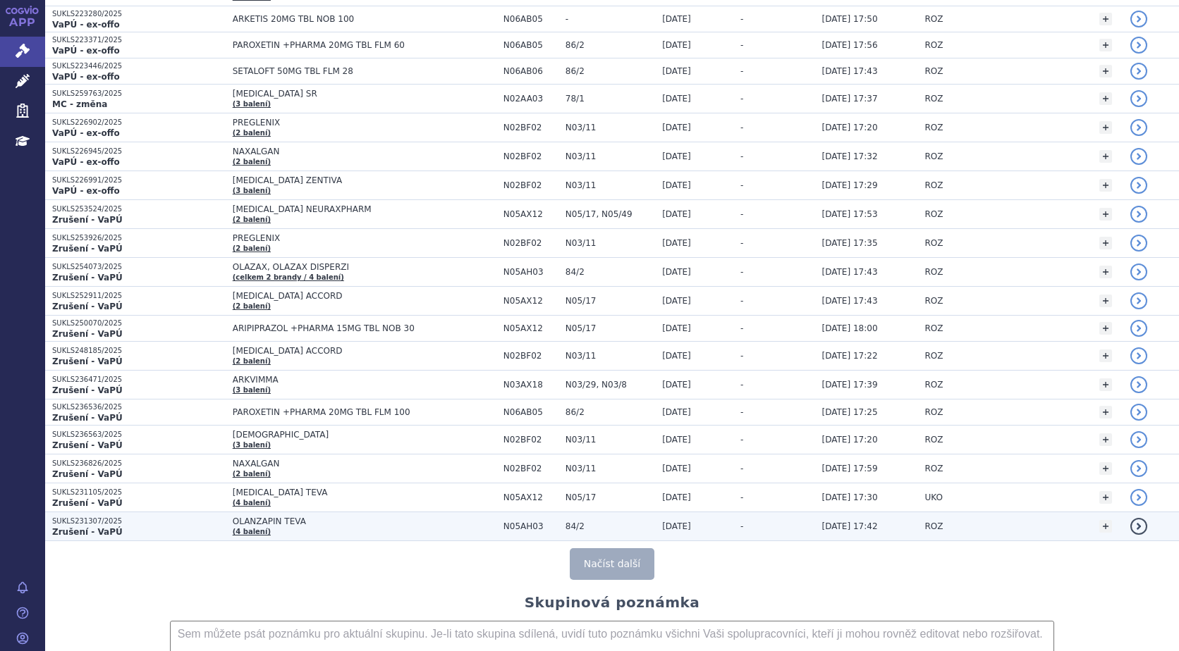
scroll to position [2773, 0]
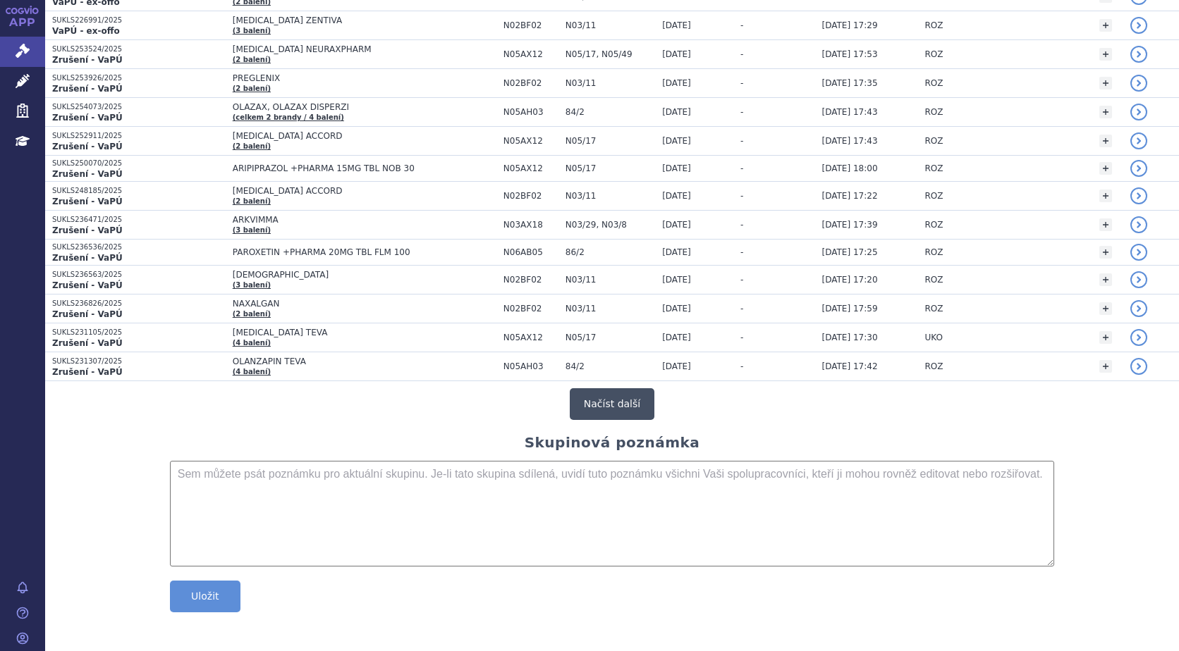
click at [629, 413] on button "Načíst další" at bounding box center [612, 404] width 85 height 32
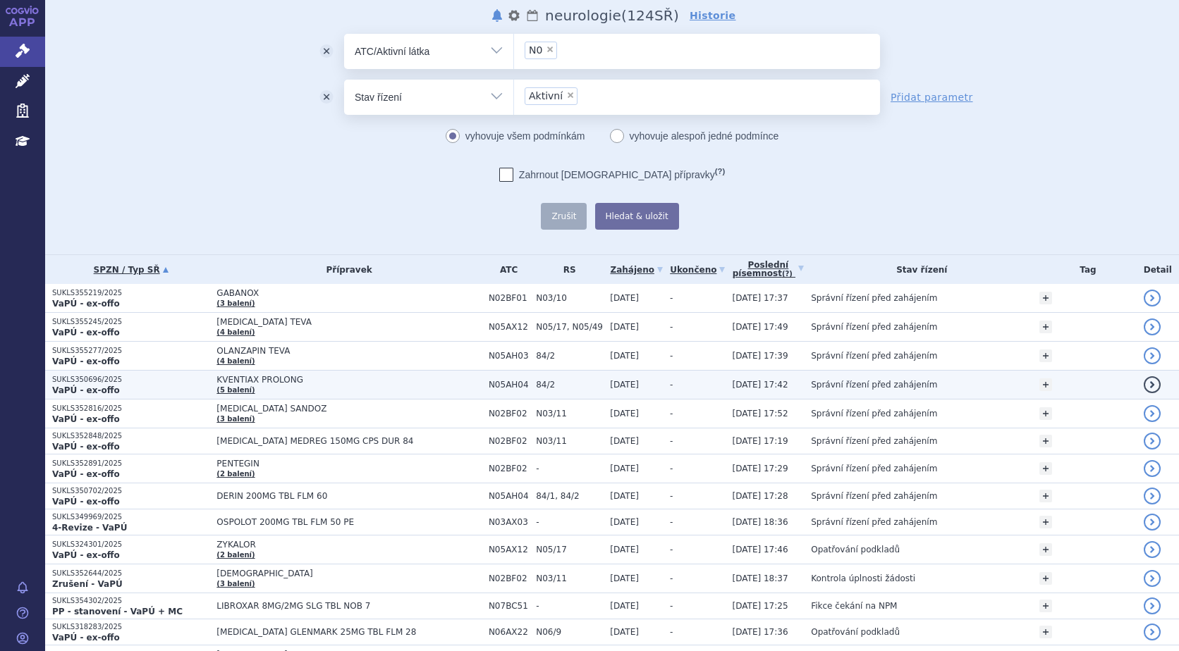
scroll to position [0, 0]
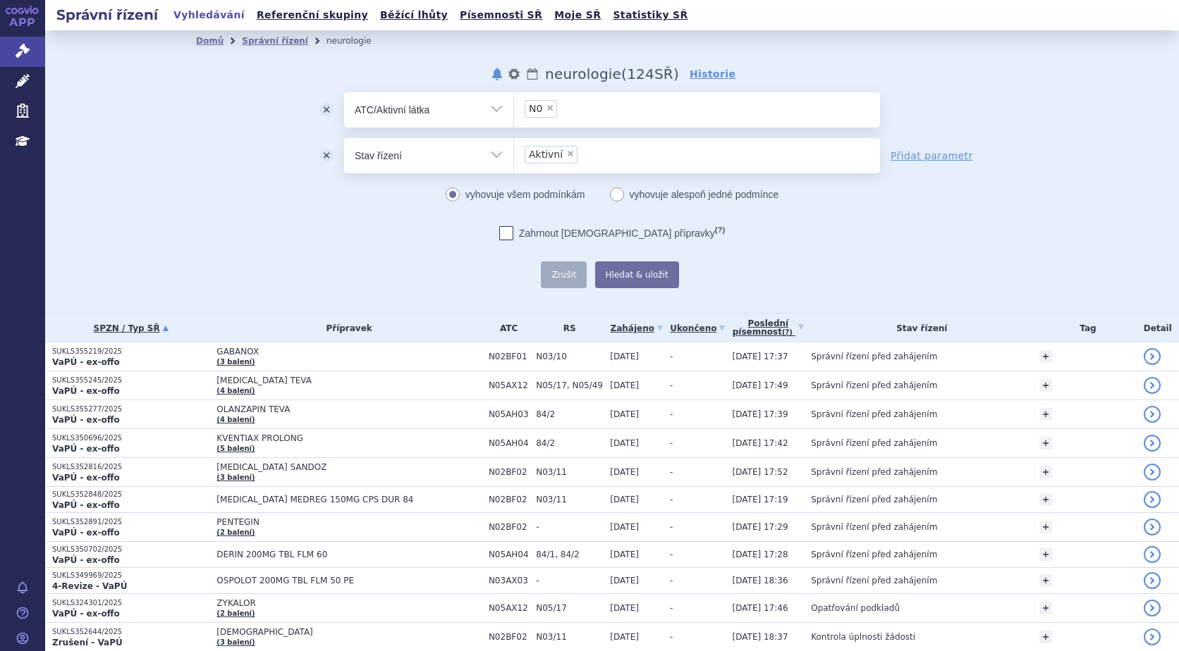
click at [138, 321] on link "SPZN / Typ SŘ" at bounding box center [130, 329] width 157 height 20
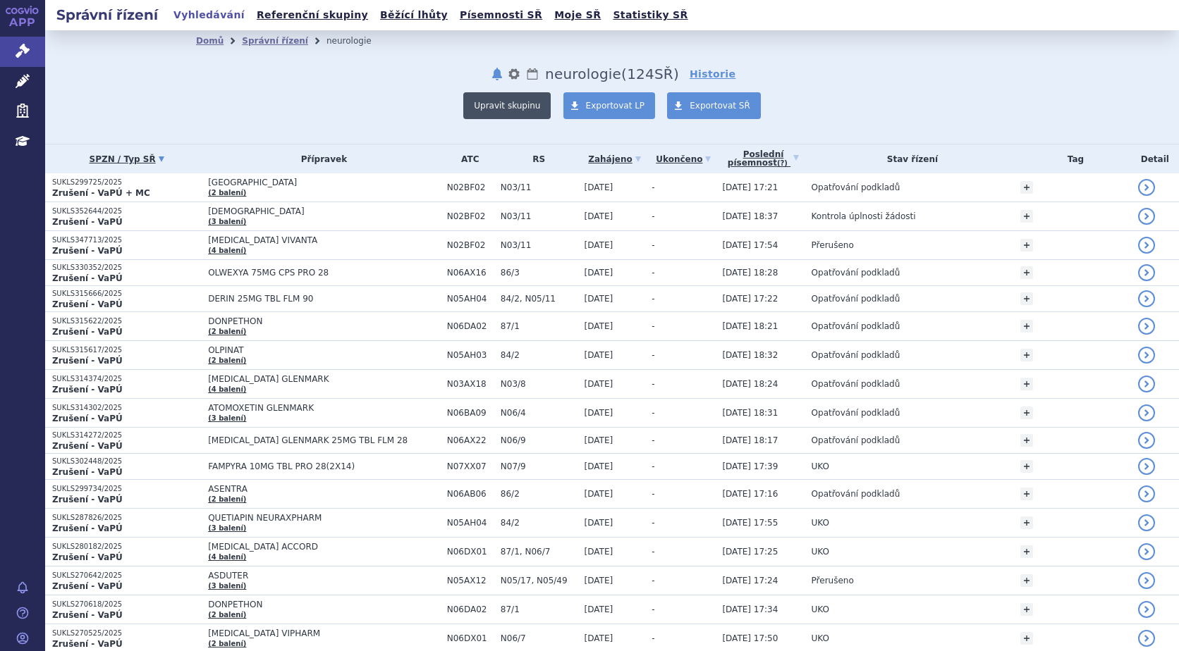
click at [504, 96] on button "Upravit skupinu" at bounding box center [506, 105] width 87 height 27
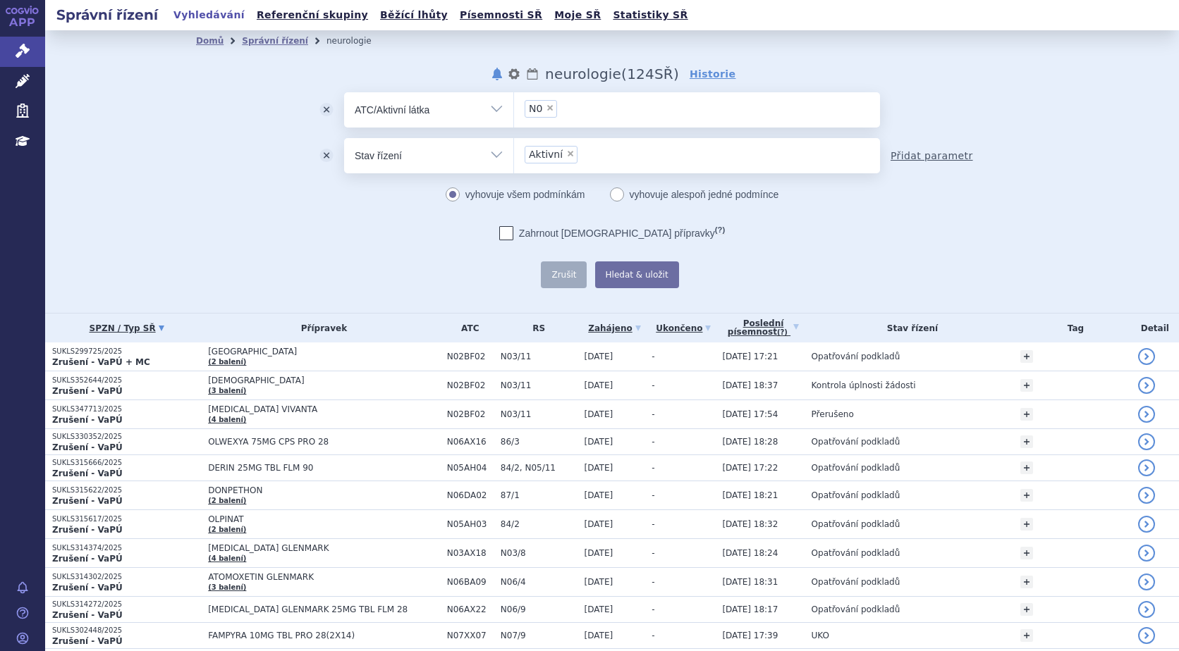
click at [912, 157] on link "Přidat parametr" at bounding box center [931, 156] width 82 height 14
select select "filter-all"
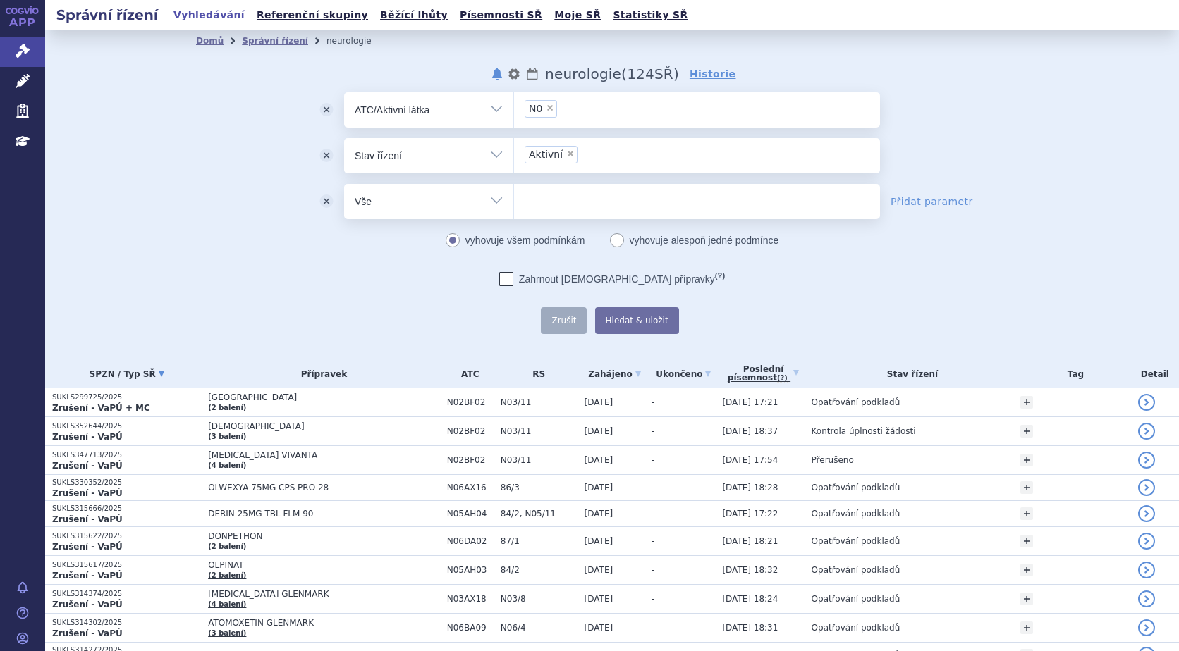
click at [486, 195] on select "Vše Spisová značka Typ SŘ Přípravek/SUKL kód Účastník/Držitel" at bounding box center [428, 200] width 169 height 32
click at [515, 75] on button "nastavení" at bounding box center [514, 74] width 14 height 17
click at [804, 70] on div "Domů Správní řízení neurologie notifikace nastavení Přejmenovat Smazat Lhůty ne…" at bounding box center [612, 192] width 888 height 283
click at [650, 318] on button "Hledat & uložit" at bounding box center [637, 320] width 84 height 27
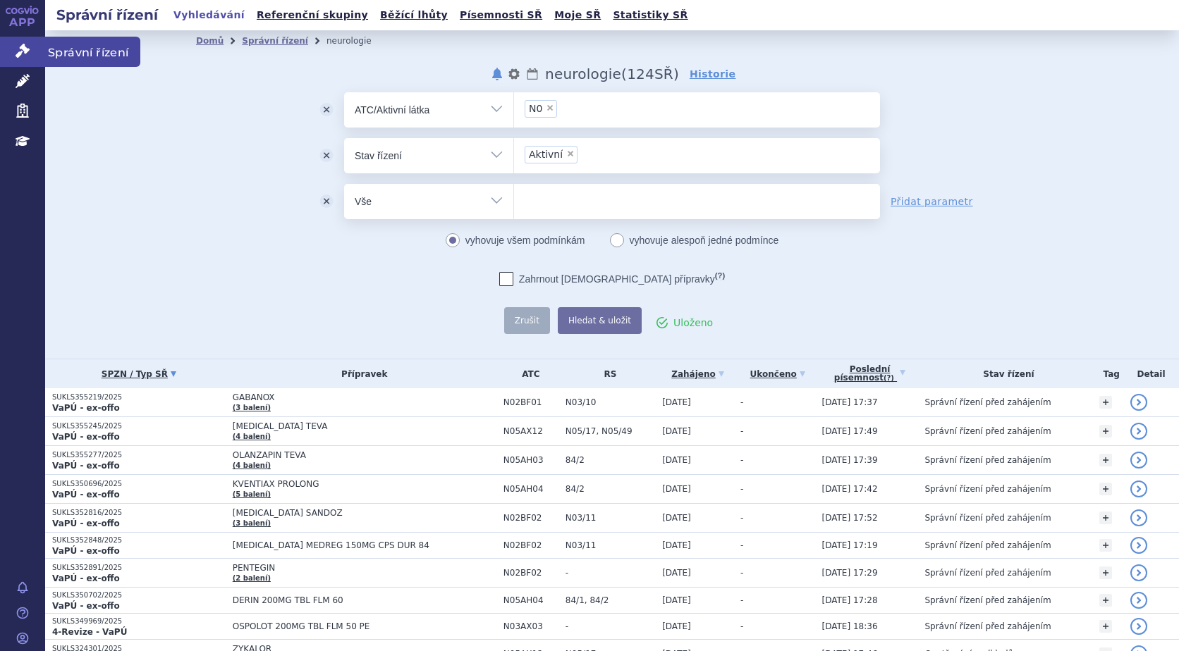
click at [24, 47] on icon at bounding box center [23, 51] width 14 height 14
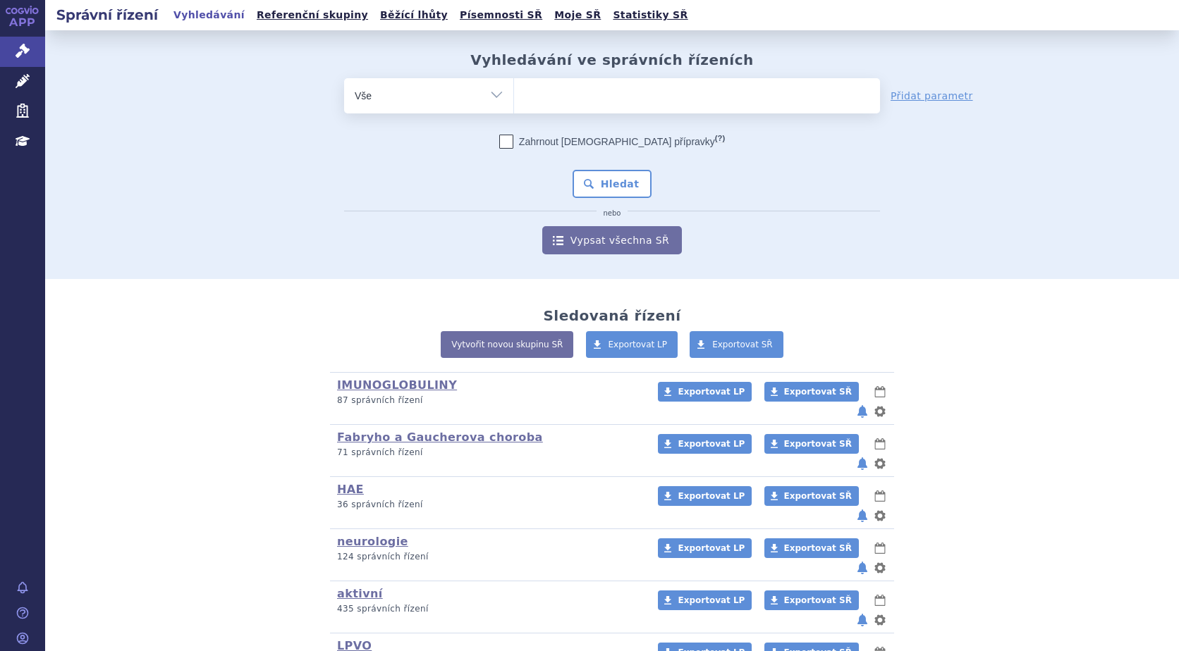
click at [856, 612] on button "notifikace" at bounding box center [862, 620] width 14 height 17
select select "weekly"
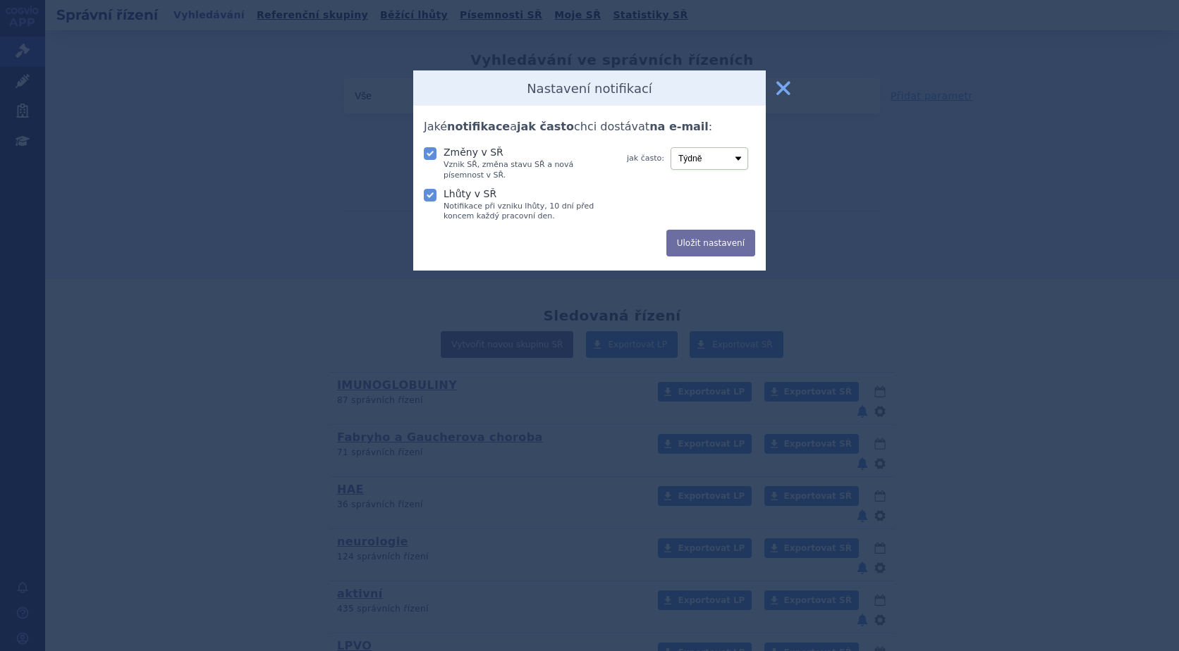
click at [784, 87] on button "zavřít" at bounding box center [783, 88] width 28 height 28
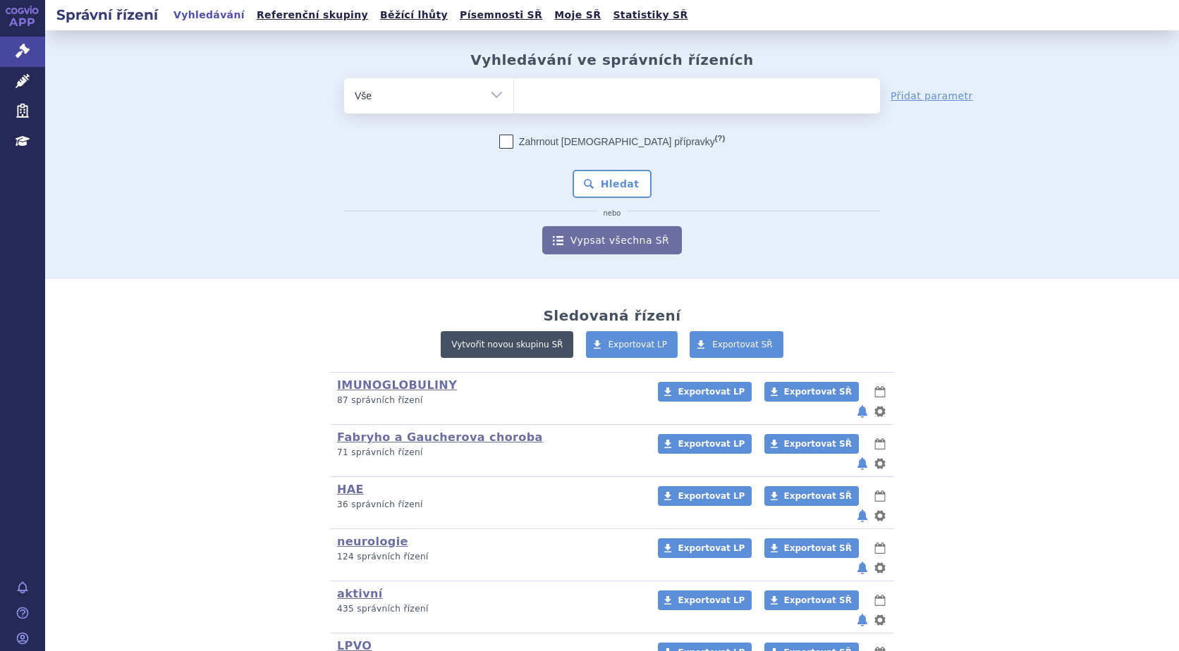
click at [500, 345] on link "Vytvořit novou skupinu SŘ" at bounding box center [507, 344] width 133 height 27
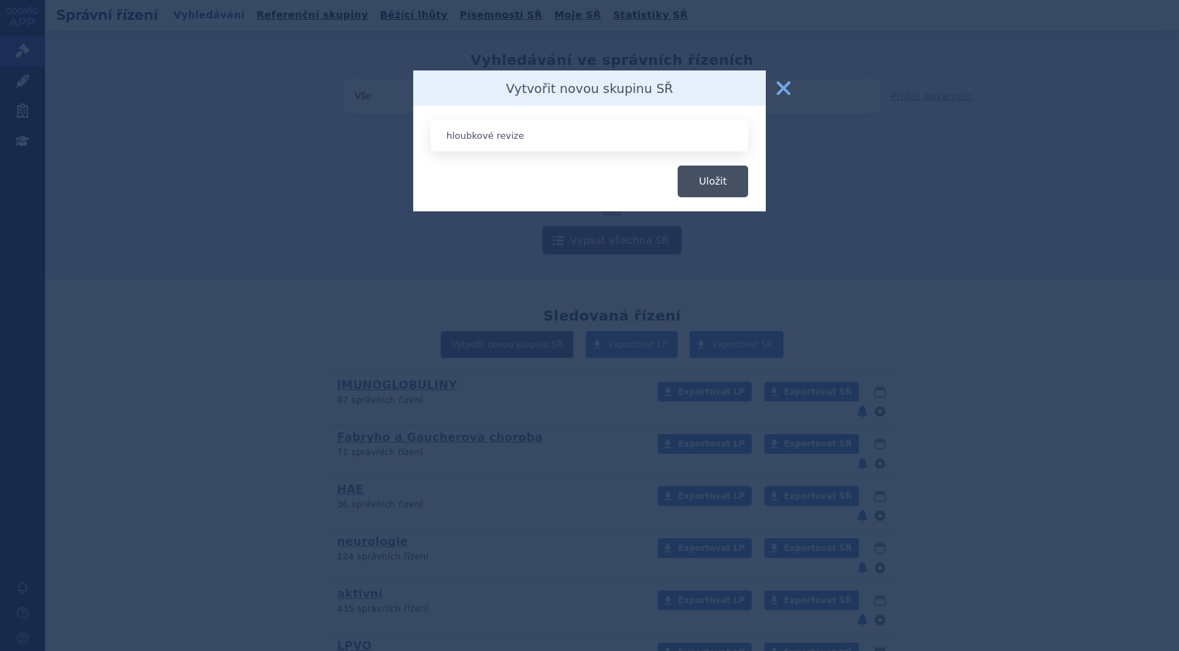
type input "hloubkové revize"
click at [721, 185] on button "Uložit" at bounding box center [713, 182] width 71 height 32
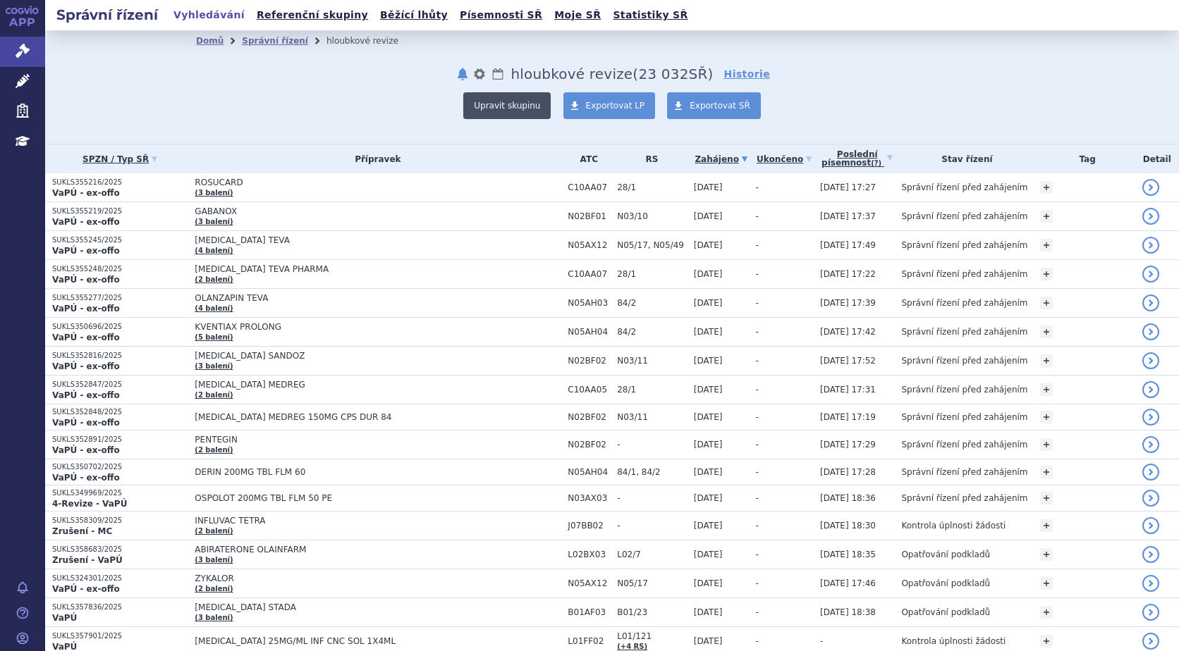
click at [513, 107] on button "Upravit skupinu" at bounding box center [506, 105] width 87 height 27
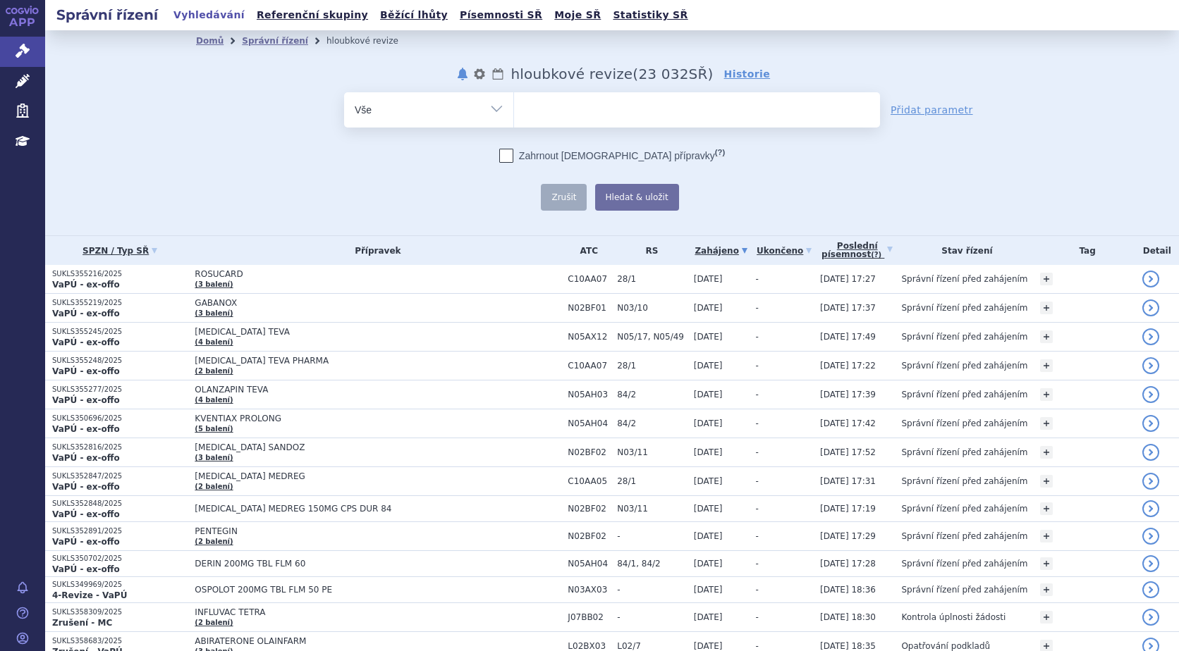
click at [490, 108] on select "Vše Spisová značka Typ SŘ Přípravek/SUKL kód Účastník/Držitel" at bounding box center [428, 108] width 169 height 32
select select "filter-procedure-product-status"
click at [344, 92] on select "Vše Spisová značka Typ SŘ Přípravek/SUKL kód Účastník/Držitel" at bounding box center [428, 108] width 169 height 32
click at [563, 110] on ul at bounding box center [697, 107] width 366 height 30
click at [514, 110] on select at bounding box center [513, 109] width 1 height 35
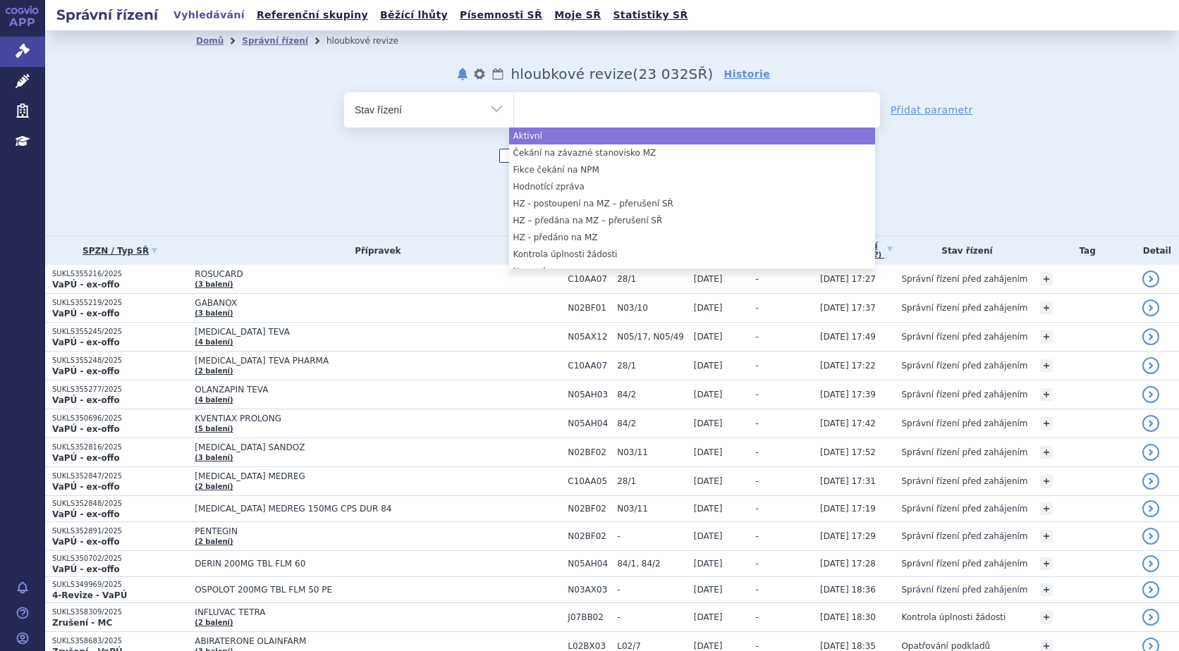
select select "a0d16f3a-7c3c-49b9-bbbf-43dbf2e58536"
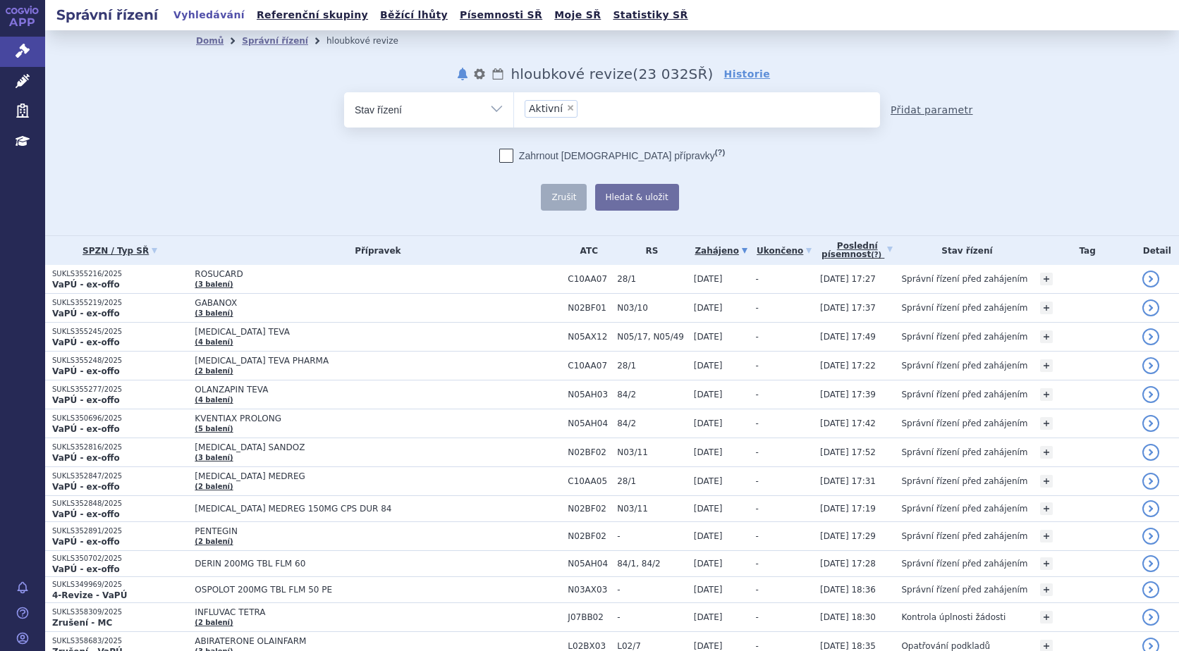
click at [924, 109] on link "Přidat parametr" at bounding box center [931, 110] width 82 height 14
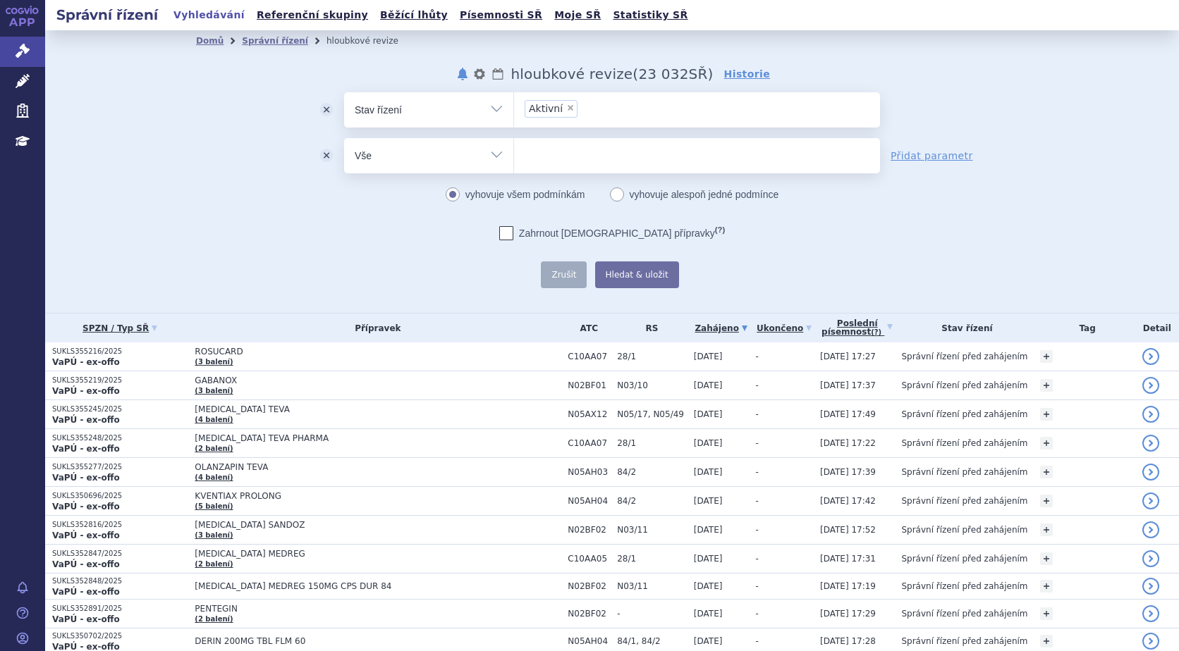
click at [496, 152] on select "Vše Spisová značka Typ SŘ Přípravek/SUKL kód Účastník/Držitel" at bounding box center [428, 154] width 169 height 32
select select "filter-procedure-type"
click at [344, 138] on select "Vše Spisová značka Typ SŘ Přípravek/SUKL kód Účastník/Držitel" at bounding box center [428, 154] width 169 height 32
click at [608, 156] on ul at bounding box center [697, 153] width 366 height 30
click at [514, 156] on select at bounding box center [513, 154] width 1 height 35
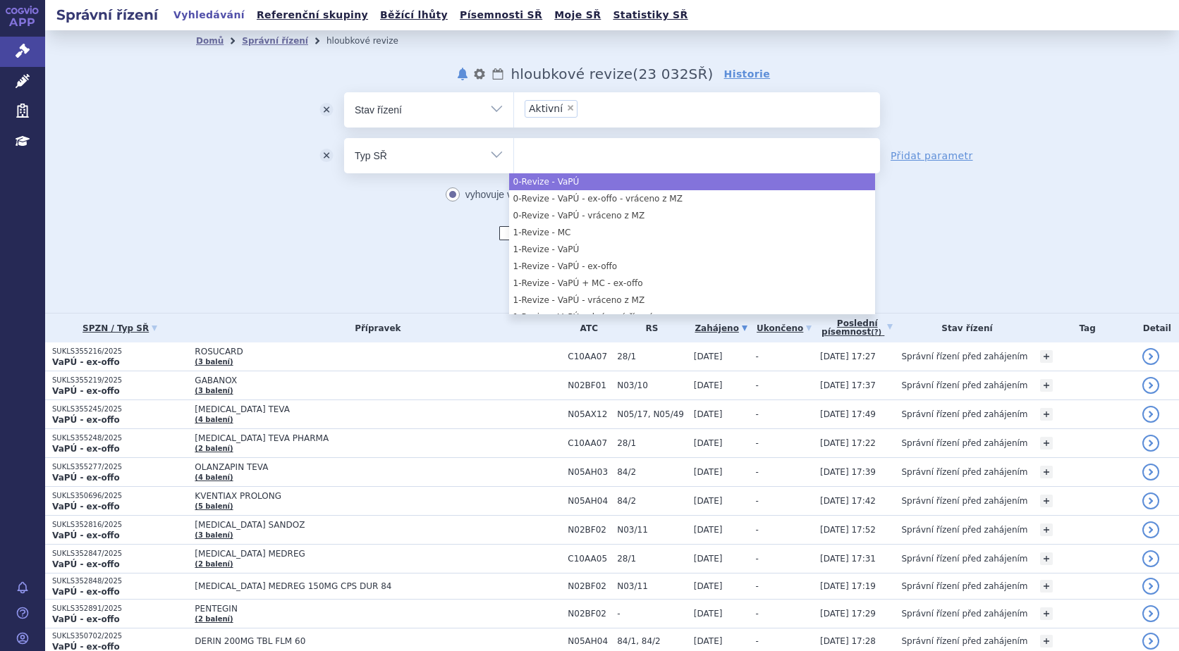
select select "b2c4f887-2f6e-447f-a598-2bb693fef55a"
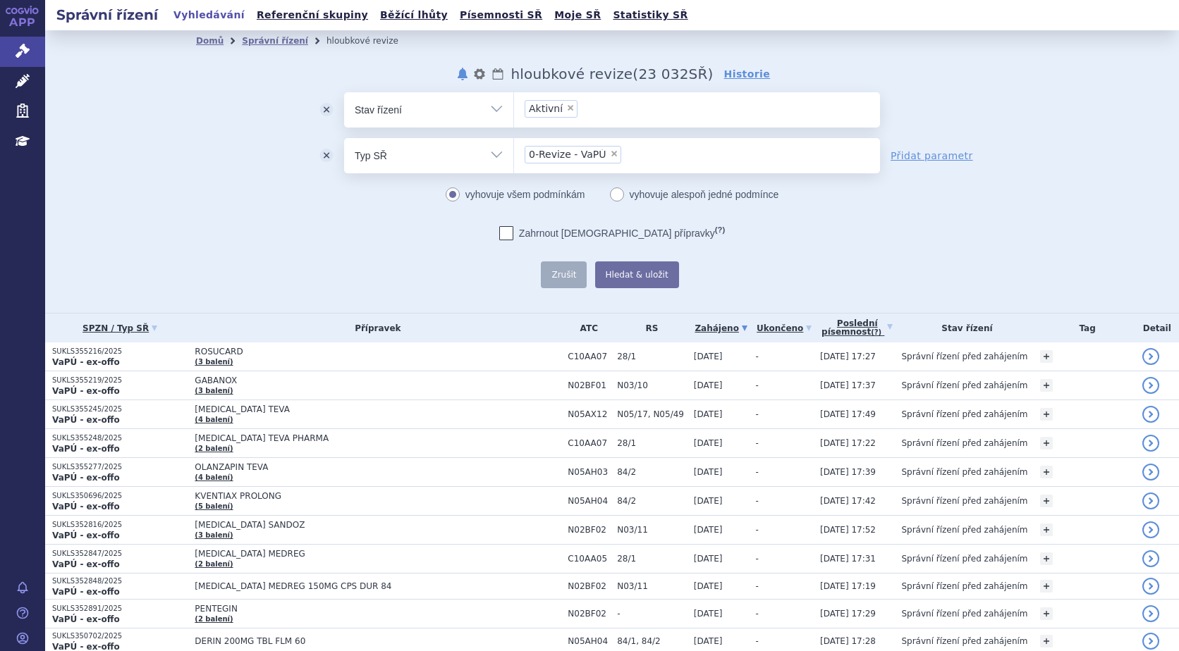
click at [630, 157] on ul "× 0-Revize - VaPÚ" at bounding box center [697, 153] width 366 height 31
click at [514, 157] on select "0-Revize - VaPÚ" at bounding box center [513, 154] width 1 height 35
click at [791, 155] on ul "× 0-Revize - VaPÚ × 0-Revize - VaPÚ - vráceno z MZ" at bounding box center [697, 153] width 366 height 31
click at [514, 155] on select "0-Revize - VaPÚ 0-Revize - VaPÚ - vráceno z MZ" at bounding box center [513, 154] width 1 height 35
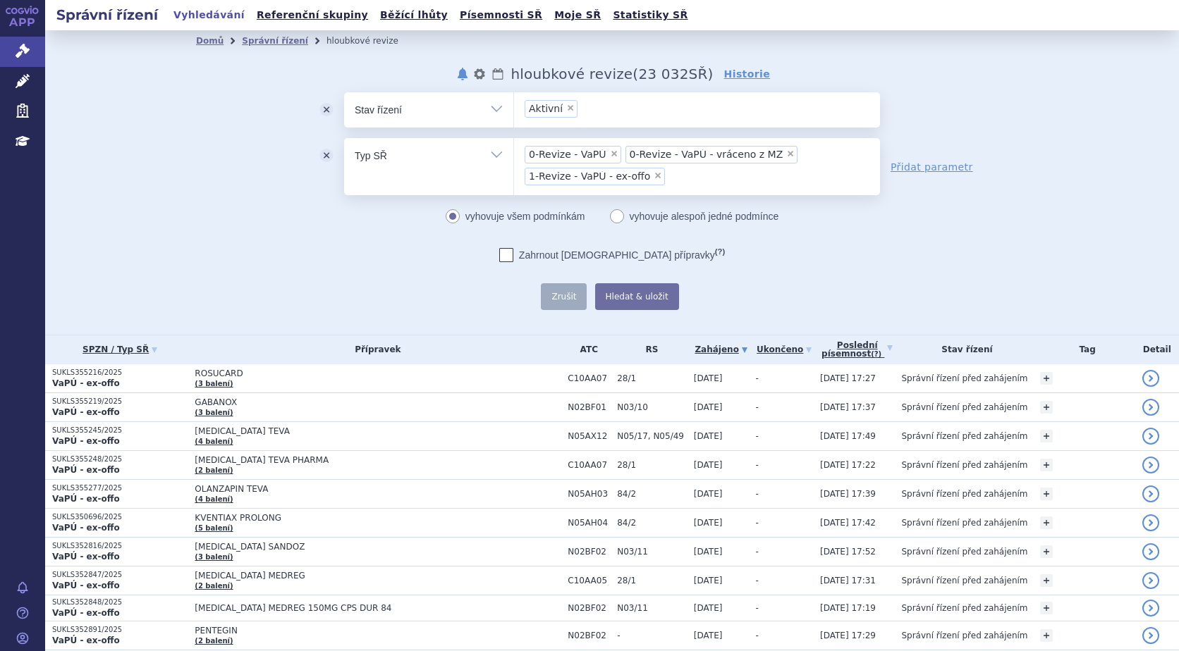
click at [788, 164] on ul "× 0-Revize - VaPÚ × 0-Revize - VaPÚ - vráceno z MZ × 1-Revize - VaPÚ - ex-offo" at bounding box center [697, 164] width 366 height 53
click at [514, 164] on select "0-Revize - VaPÚ 0-Revize - VaPÚ - vráceno z MZ 1-Revize - VaPÚ - ex-offo" at bounding box center [513, 154] width 1 height 35
click at [835, 169] on ul "× 0-Revize - VaPÚ × 0-Revize - VaPÚ - vráceno z MZ × 1-Revize - VaPÚ - ex-offo …" at bounding box center [697, 164] width 366 height 53
click at [514, 169] on select "0-Revize - VaPÚ 0-Revize - VaPÚ - vráceno z MZ 1-Revize - VaPÚ - ex-offo 1-Revi…" at bounding box center [513, 154] width 1 height 35
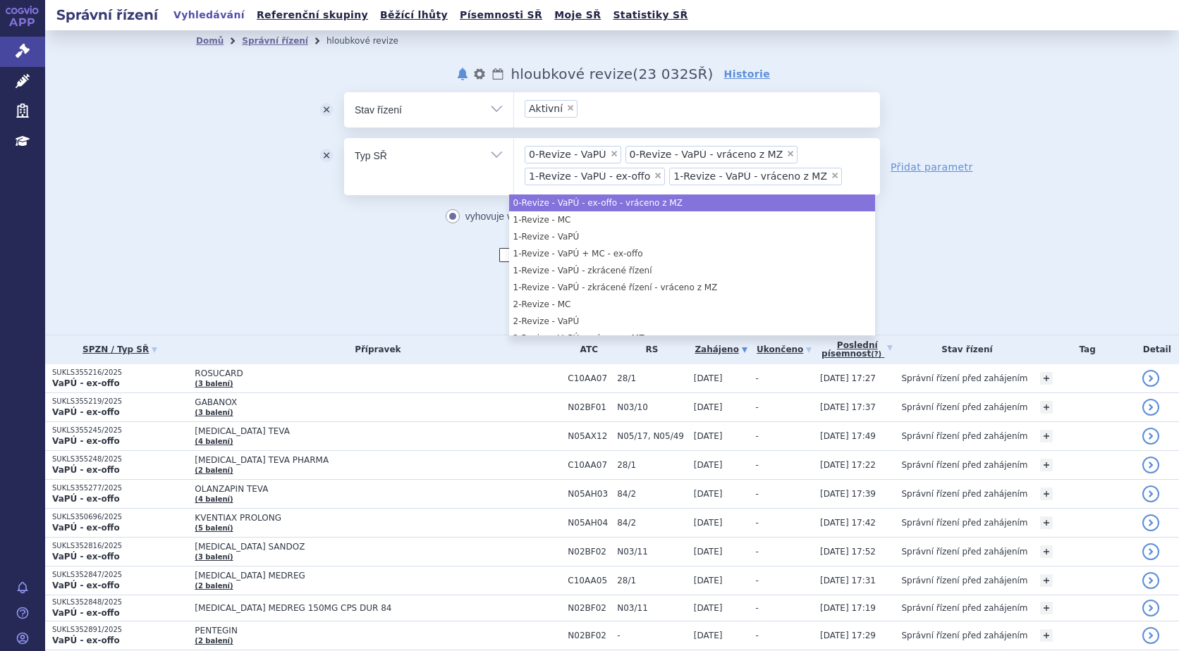
click at [949, 229] on div "odstranit Vše Spisová značka Typ SŘ" at bounding box center [612, 201] width 832 height 218
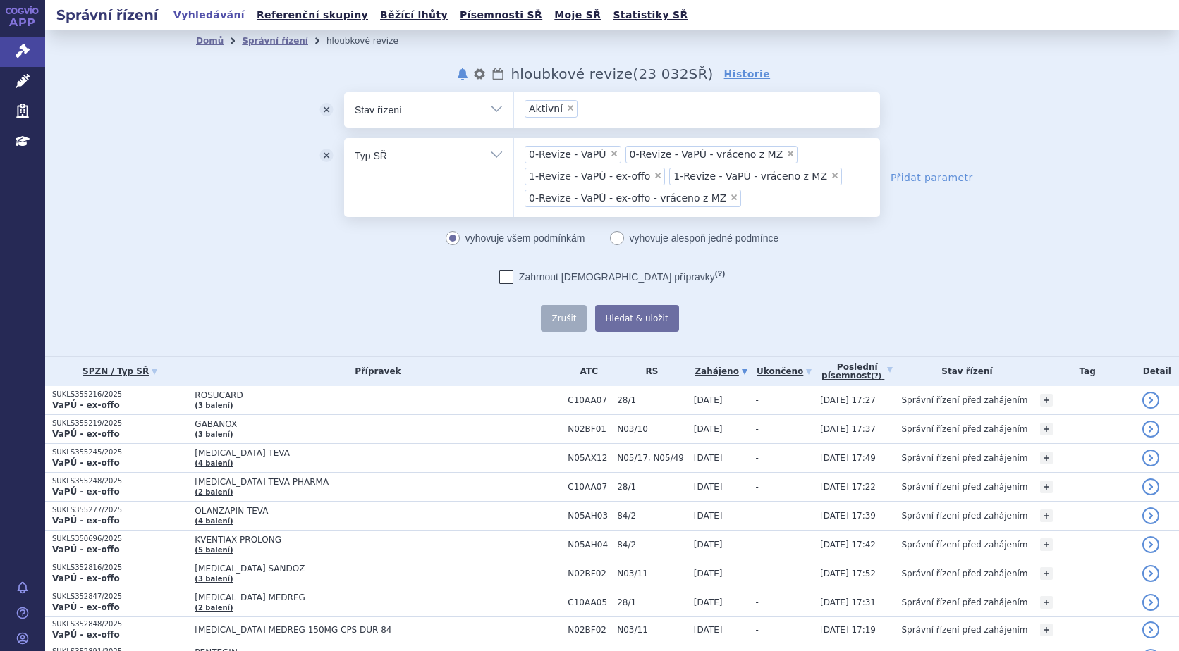
click at [951, 245] on div "odstranit Vše Spisová značka Typ SŘ" at bounding box center [612, 212] width 832 height 240
click at [919, 252] on div "odstranit Vše Spisová značka Typ SŘ" at bounding box center [612, 212] width 832 height 240
click at [1041, 116] on div "Domů Správní řízení hloubkové revize notifikace nastavení Přejmenovat Smazat Lh…" at bounding box center [612, 191] width 888 height 281
click at [976, 94] on div "odstranit Vše Spisová značka Typ SŘ" at bounding box center [612, 212] width 832 height 240
click at [867, 278] on div "Zahrnout bratrské přípravky (?)" at bounding box center [612, 277] width 536 height 14
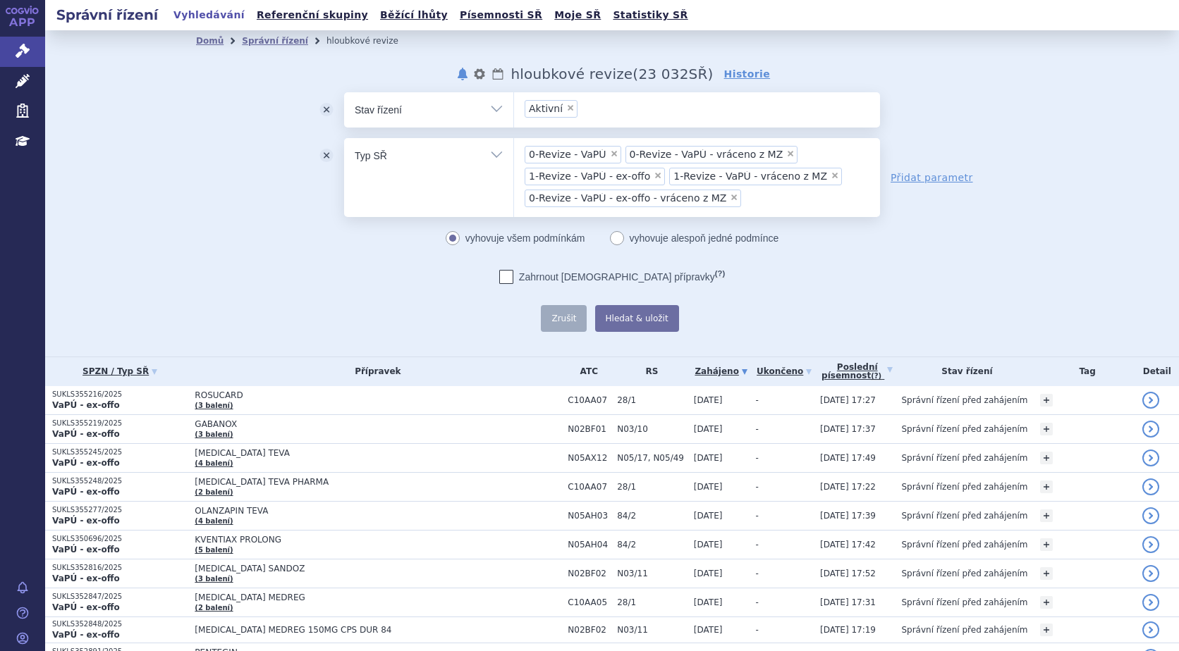
click at [950, 72] on div "Domů Správní řízení hloubkové revize notifikace nastavení Přejmenovat Smazat Lh…" at bounding box center [612, 191] width 888 height 281
click at [1036, 146] on div "Domů Správní řízení hloubkové revize notifikace nastavení Přejmenovat Smazat Lh…" at bounding box center [612, 191] width 888 height 281
click at [639, 317] on button "Hledat & uložit" at bounding box center [637, 318] width 84 height 27
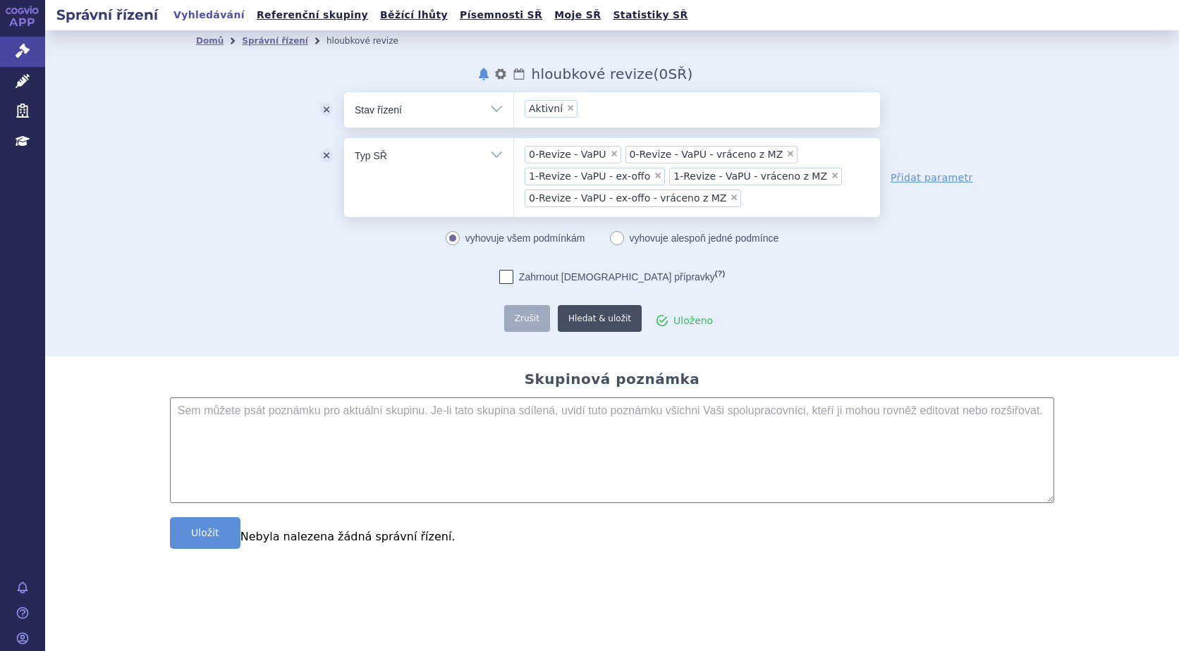
click at [629, 314] on button "Hledat & uložit" at bounding box center [600, 318] width 84 height 27
click at [737, 196] on ul "× 0-Revize - VaPÚ × 0-Revize - VaPÚ - vráceno z MZ × 1-Revize - VaPÚ - ex-offo …" at bounding box center [697, 175] width 366 height 75
click at [514, 173] on select "0-Revize - VaPÚ 0-Revize - VaPÚ - vráceno z MZ 1-Revize - VaPÚ - ex-offo 1-Revi…" at bounding box center [513, 154] width 1 height 35
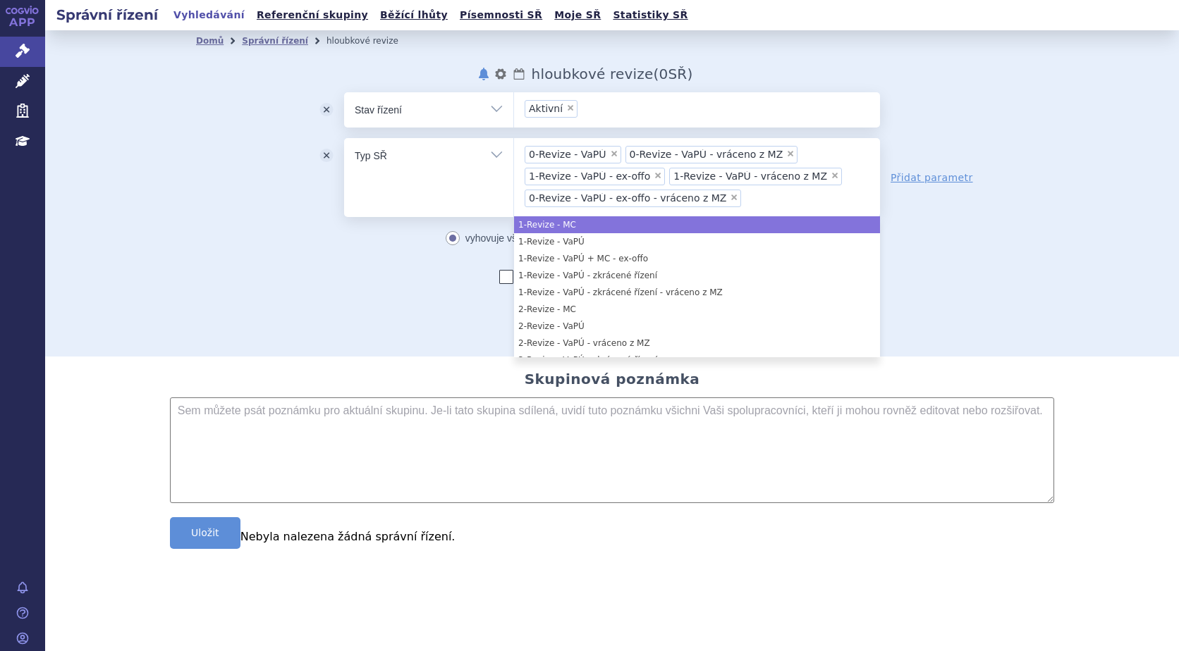
click at [1069, 586] on section "Domů Správní řízení hloubkové revize notifikace nastavení Přejmenovat Smazat Lh…" at bounding box center [612, 324] width 1134 height 589
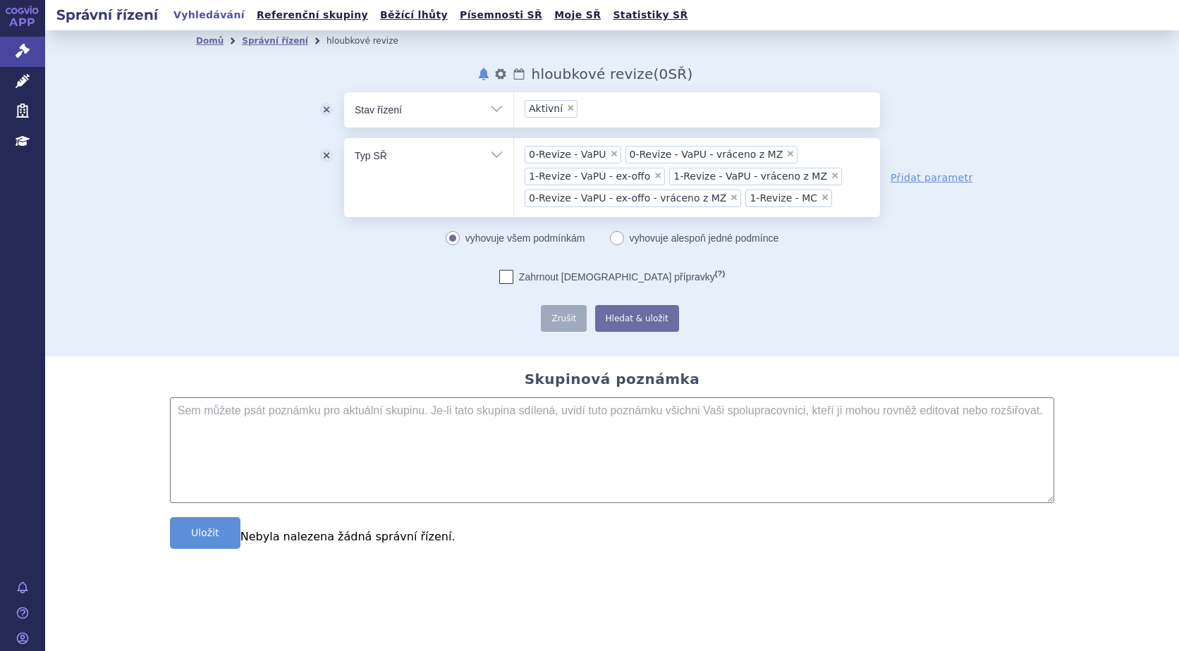
click at [912, 173] on link "Přidat parametr" at bounding box center [931, 178] width 82 height 14
select select "filter-all"
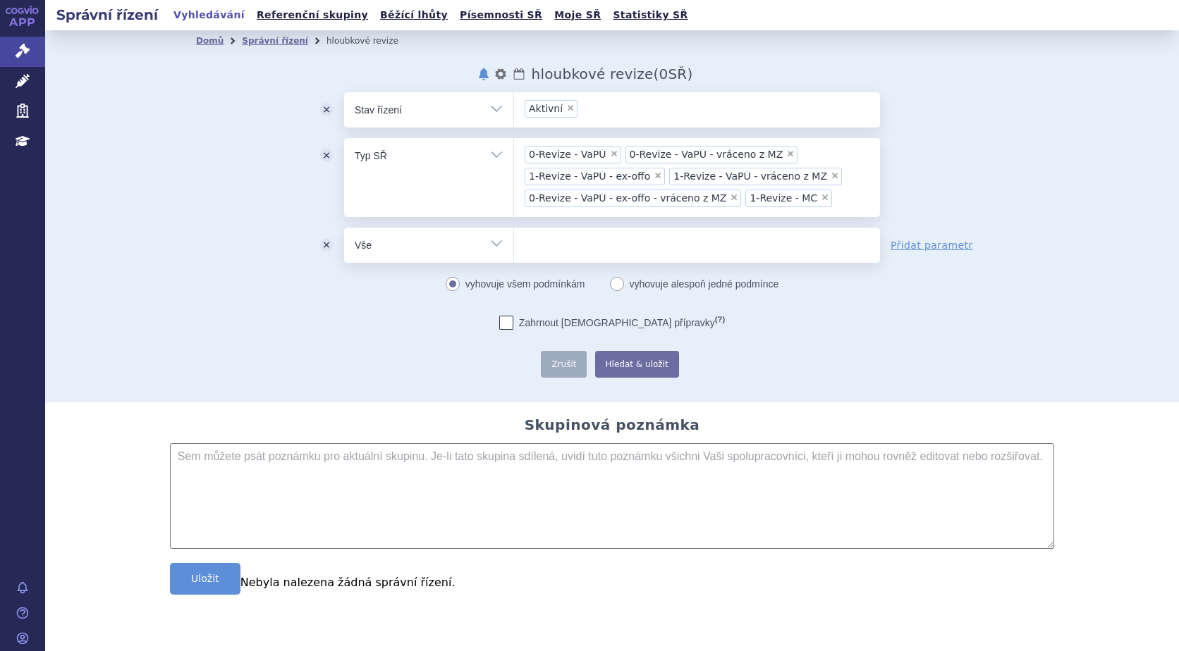
click at [326, 246] on button "odstranit" at bounding box center [326, 245] width 35 height 35
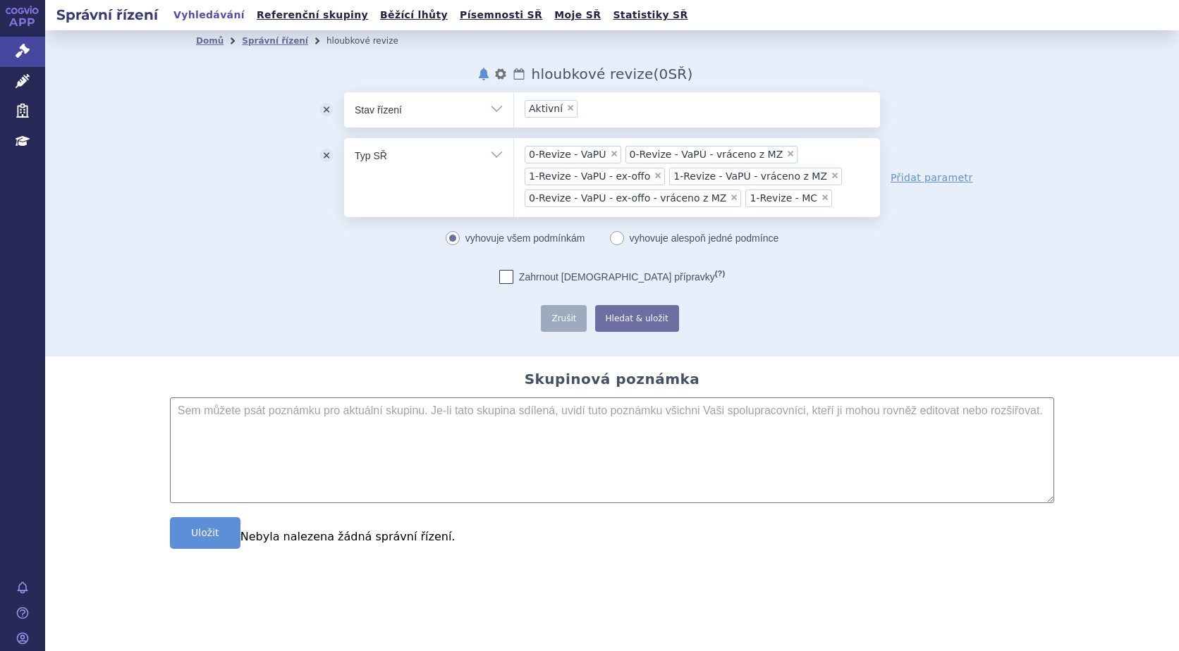
click at [495, 155] on select "Vše Spisová značka Typ SŘ Přípravek/SUKL kód Účastník/Držitel" at bounding box center [428, 154] width 169 height 32
click at [344, 138] on select "Vše Spisová značka Typ SŘ Přípravek/SUKL kód Účastník/Držitel" at bounding box center [428, 154] width 169 height 32
click at [901, 178] on link "Přidat parametr" at bounding box center [931, 178] width 82 height 14
select select "filter-all"
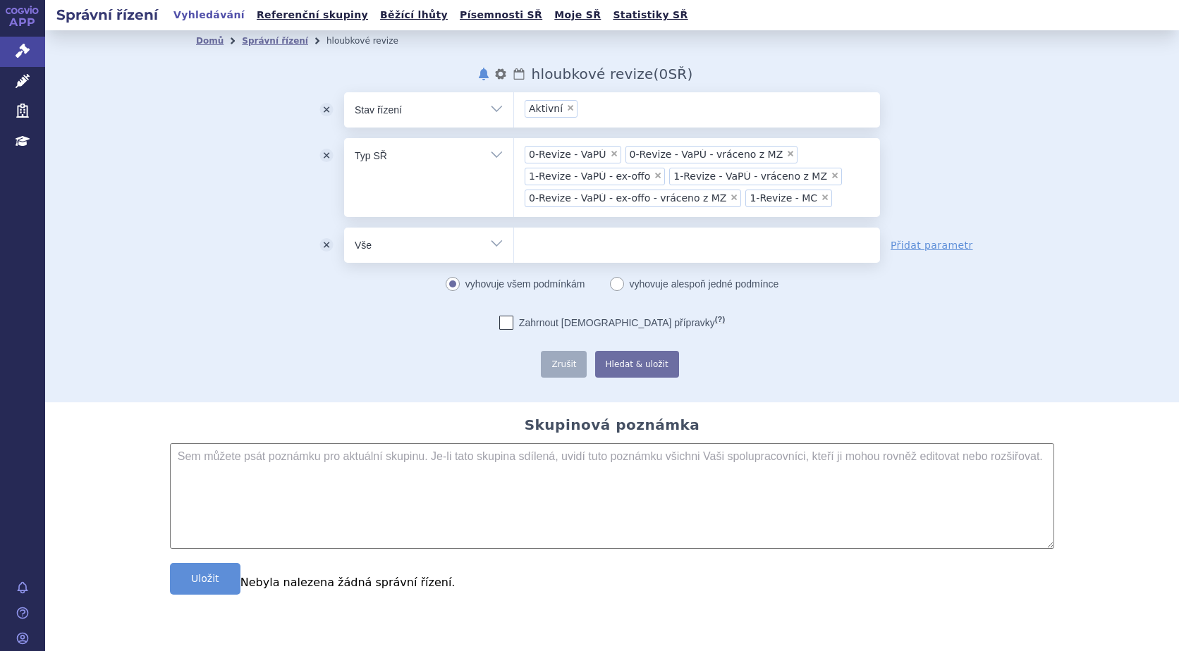
click at [322, 243] on button "odstranit" at bounding box center [326, 245] width 35 height 35
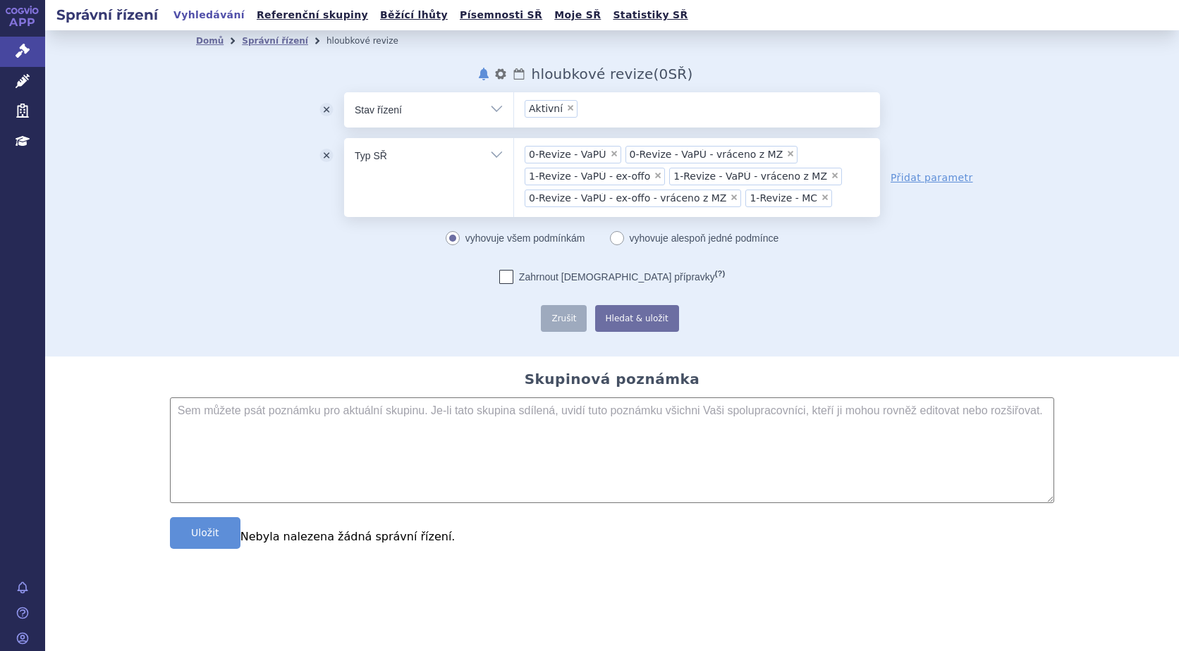
drag, startPoint x: 386, startPoint y: 150, endPoint x: 391, endPoint y: 142, distance: 9.2
click at [391, 141] on select "Vše Spisová značka Typ SŘ Přípravek/SUKL kód Účastník/Držitel" at bounding box center [428, 154] width 169 height 32
click at [344, 138] on select "Vše Spisová značka Typ SŘ Přípravek/SUKL kód Účastník/Držitel" at bounding box center [428, 154] width 169 height 32
click at [902, 176] on link "Přidat parametr" at bounding box center [931, 178] width 82 height 14
select select "filter-all"
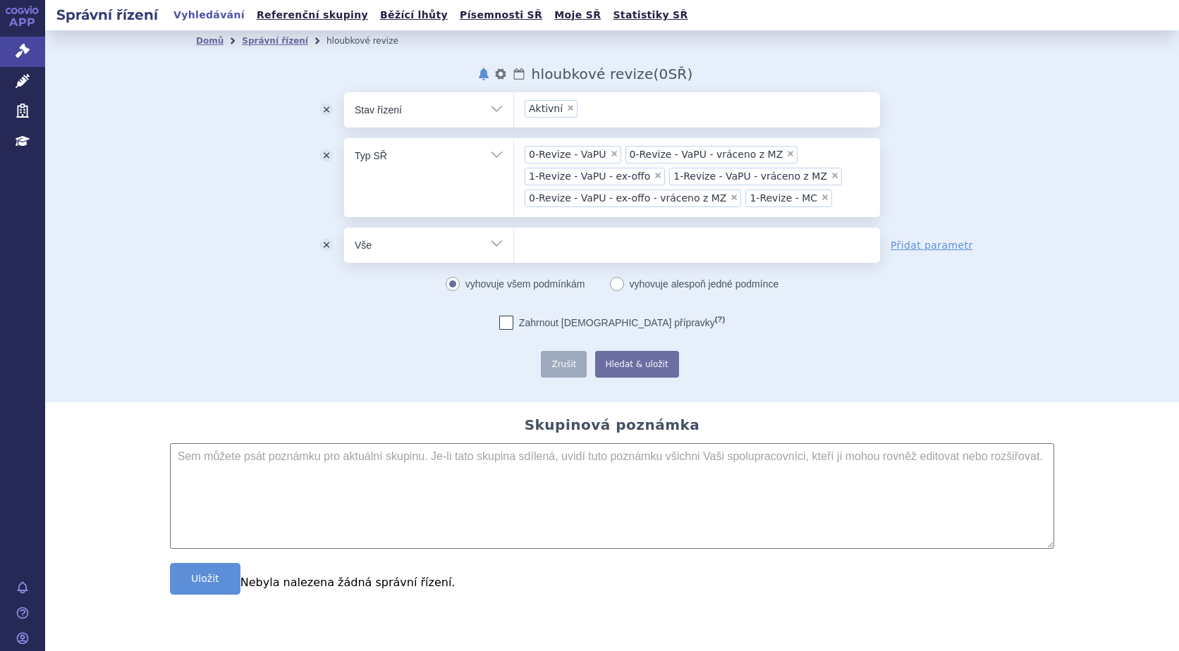
click at [489, 245] on select "Vše Spisová značka Typ SŘ Přípravek/SUKL kód Účastník/Držitel" at bounding box center [428, 244] width 169 height 32
drag, startPoint x: 858, startPoint y: 338, endPoint x: 837, endPoint y: 337, distance: 21.2
click at [858, 338] on div "Zahrnout bratrské přípravky (?) Zrušit Hledat & uložit Uloženo" at bounding box center [612, 347] width 536 height 62
click at [319, 245] on button "odstranit" at bounding box center [326, 245] width 35 height 35
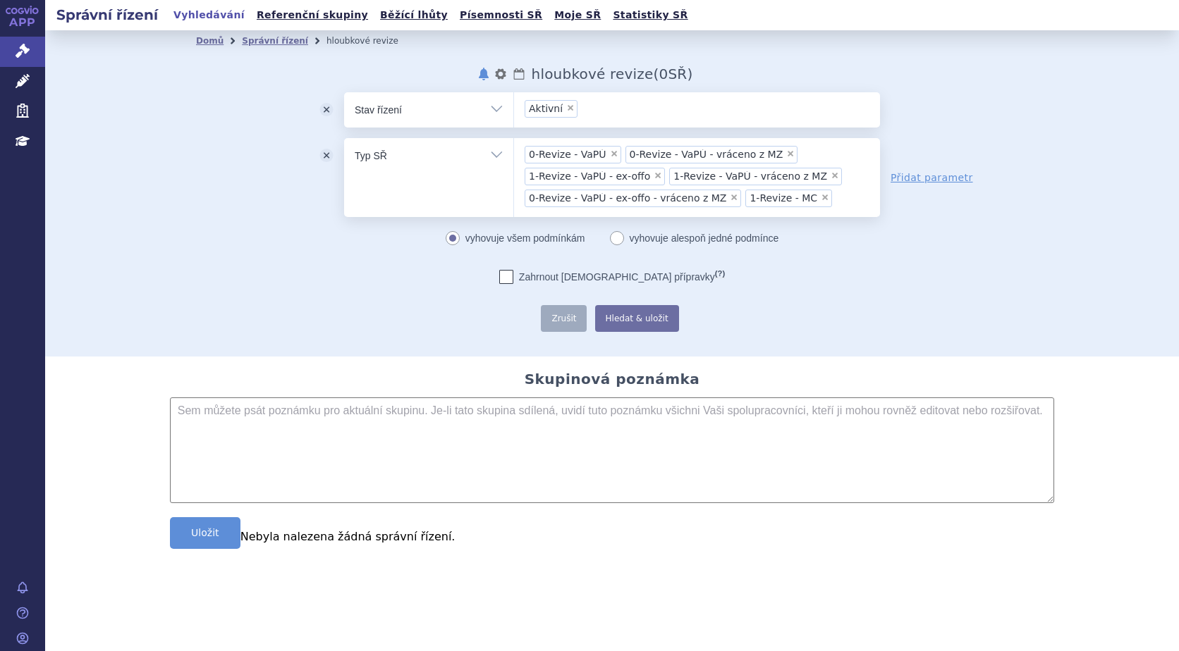
click at [494, 157] on select "Vše Spisová značka Typ SŘ Přípravek/SUKL kód Účastník/Držitel" at bounding box center [428, 154] width 169 height 32
click at [344, 138] on select "Vše Spisová značka Typ SŘ Přípravek/SUKL kód Účastník/Držitel" at bounding box center [428, 154] width 169 height 32
click at [909, 173] on link "Přidat parametr" at bounding box center [931, 178] width 82 height 14
select select "filter-all"
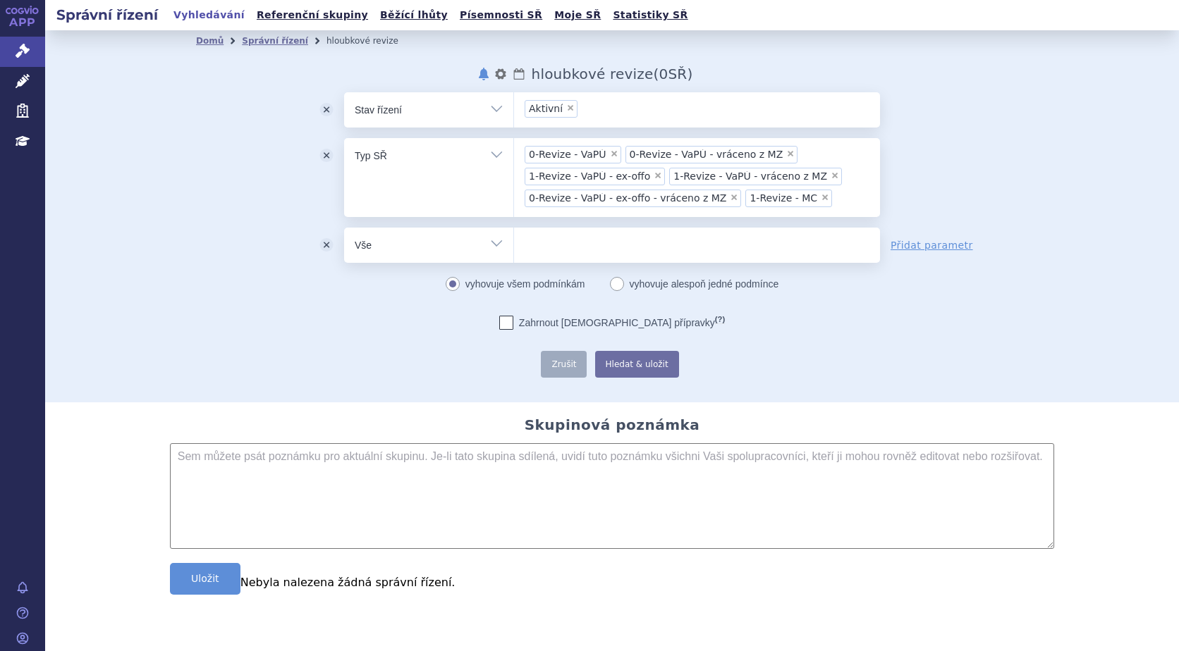
click at [490, 243] on select "Vše Spisová značka Typ SŘ Přípravek/SUKL kód Účastník/Držitel" at bounding box center [428, 244] width 169 height 32
click at [319, 245] on button "odstranit" at bounding box center [326, 245] width 35 height 35
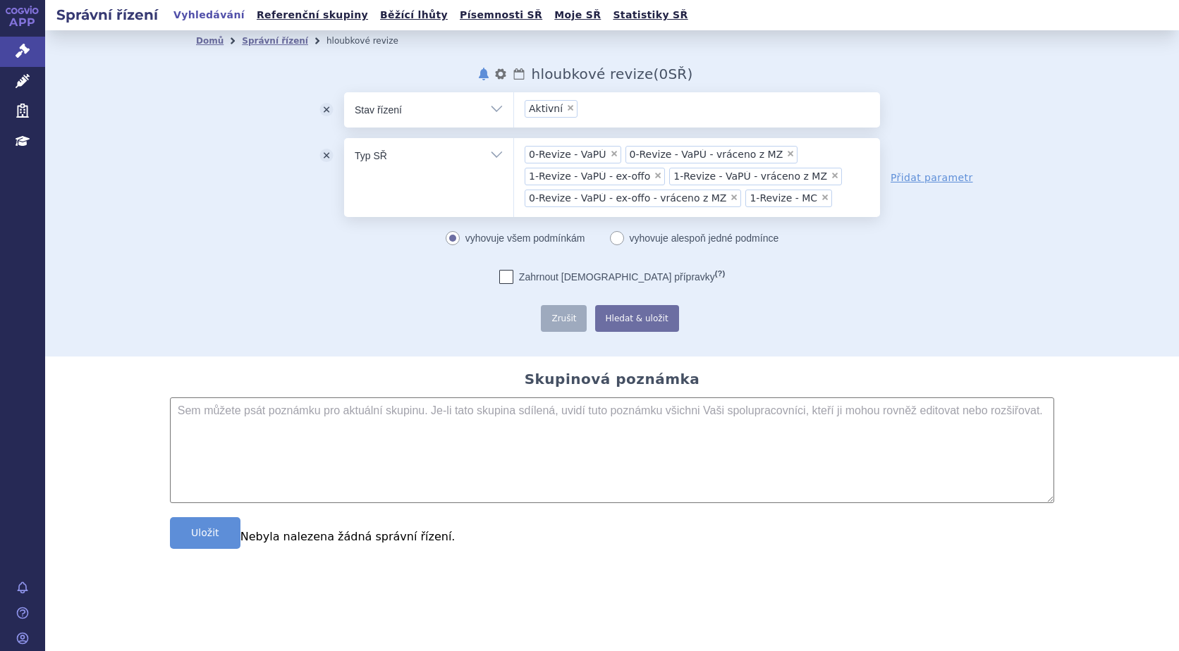
click at [378, 152] on select "Vše Spisová značka Typ SŘ Přípravek/SUKL kód Účastník/Držitel" at bounding box center [428, 154] width 169 height 32
click at [344, 138] on select "Vše Spisová značka Typ SŘ Přípravek/SUKL kód Účastník/Držitel" at bounding box center [428, 154] width 169 height 32
click at [768, 200] on span "1-Revize - MC" at bounding box center [783, 198] width 68 height 10
click at [514, 173] on select "0-Revize - VaPÚ 0-Revize - VaPÚ - vráceno z MZ 1-Revize - VaPÚ - ex-offo 1-Revi…" at bounding box center [513, 154] width 1 height 35
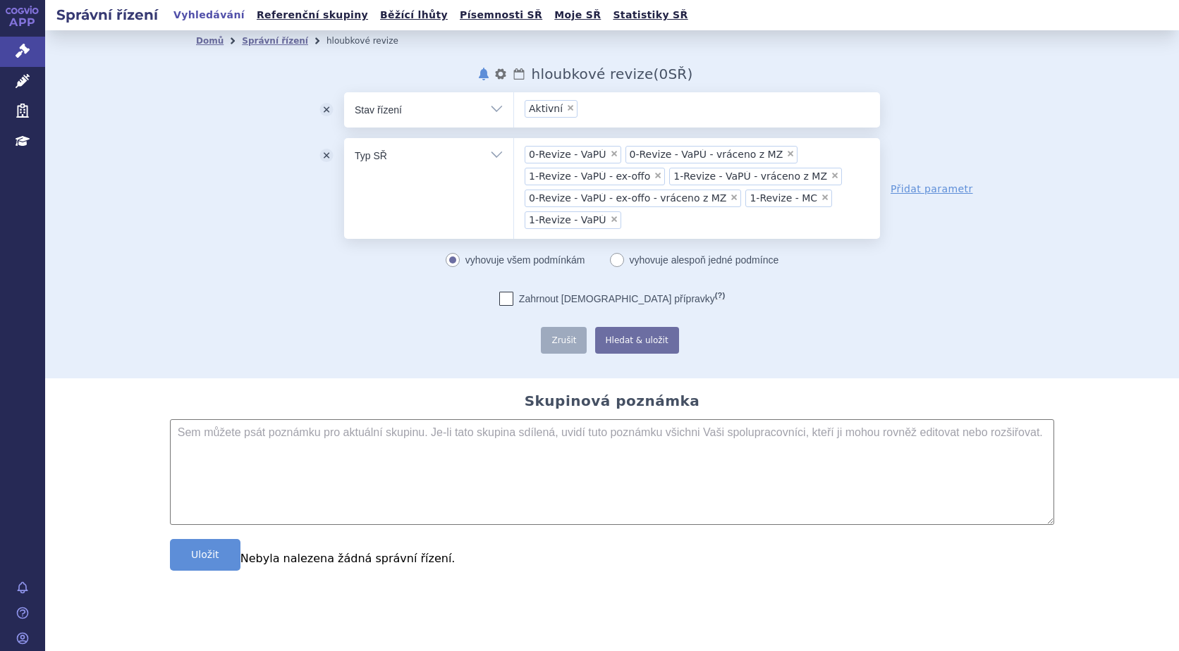
click at [855, 225] on ul "× 0-Revize - VaPÚ × 0-Revize - VaPÚ - vráceno z MZ × 1-Revize - VaPÚ - ex-offo …" at bounding box center [697, 186] width 366 height 97
click at [514, 173] on select "0-Revize - VaPÚ 0-Revize - VaPÚ - vráceno z MZ 1-Revize - VaPÚ - ex-offo 1-Revi…" at bounding box center [513, 154] width 1 height 35
click at [567, 247] on li "Vyhledávání…" at bounding box center [697, 246] width 366 height 17
click at [549, 248] on li "Vyhledávání…" at bounding box center [697, 246] width 366 height 17
click at [754, 230] on ul "× 0-Revize - VaPÚ × 0-Revize - VaPÚ - vráceno z MZ × 1-Revize - VaPÚ - ex-offo …" at bounding box center [697, 186] width 366 height 97
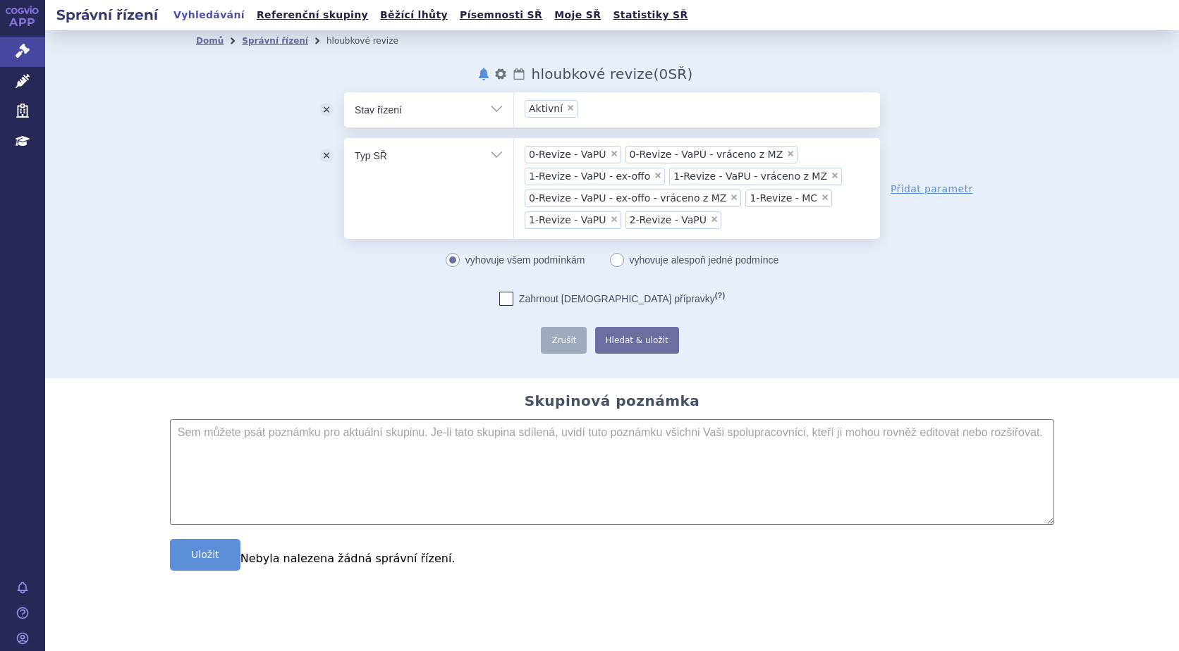
click at [514, 173] on select "0-Revize - VaPÚ 0-Revize - VaPÚ - vráceno z MZ 1-Revize - VaPÚ - ex-offo 1-Revi…" at bounding box center [513, 154] width 1 height 35
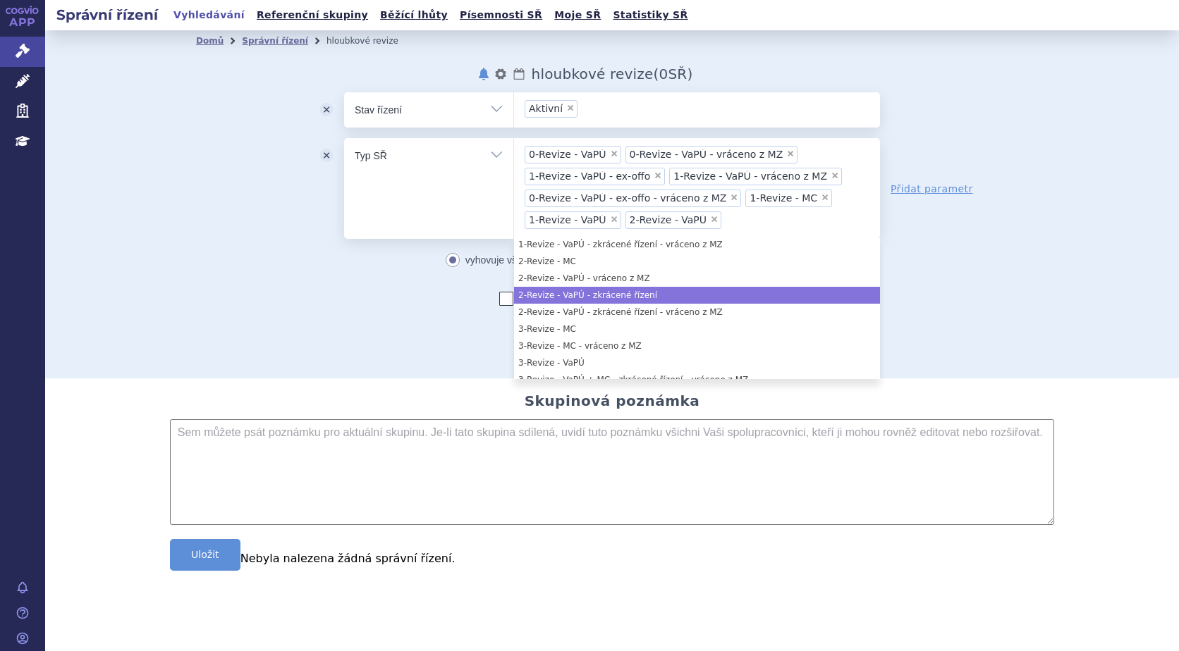
scroll to position [71, 0]
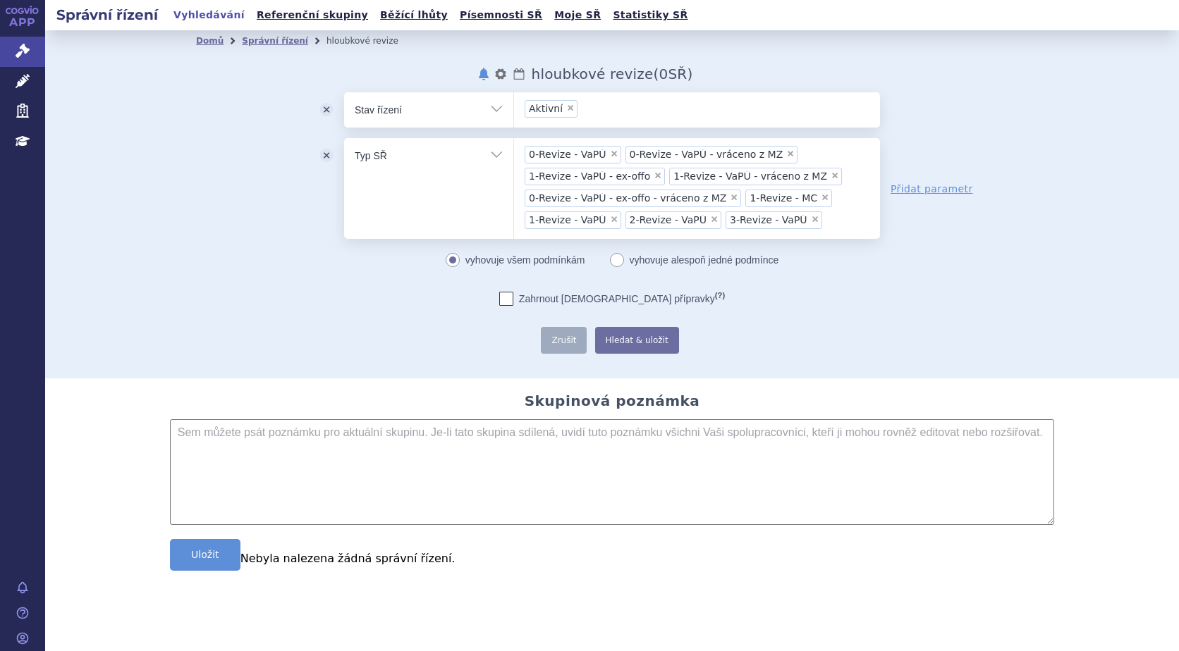
click at [832, 223] on ul "× 0-Revize - VaPÚ × 0-Revize - VaPÚ - vráceno z MZ × 1-Revize - VaPÚ - ex-offo …" at bounding box center [697, 186] width 366 height 97
click at [514, 173] on select "0-Revize - VaPÚ 0-Revize - VaPÚ - vráceno z MZ 1-Revize - VaPÚ - ex-offo 1-Revi…" at bounding box center [513, 154] width 1 height 35
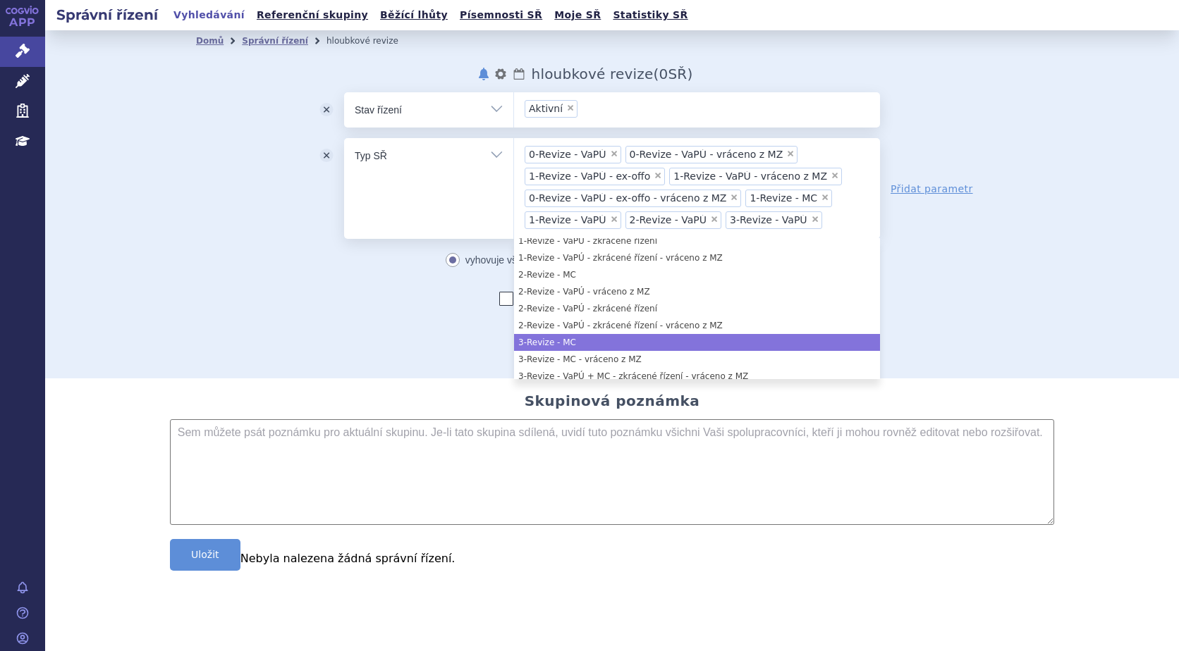
scroll to position [0, 0]
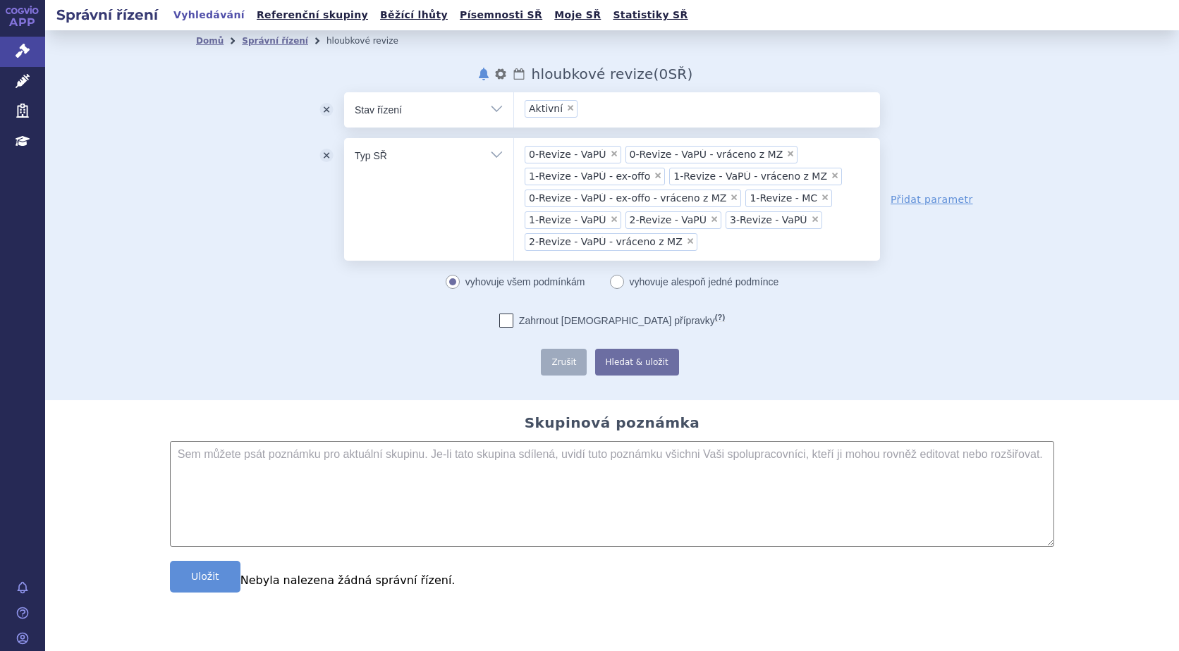
click at [761, 252] on ul "× 0-Revize - VaPÚ × 0-Revize - VaPÚ - vráceno z MZ × 1-Revize - VaPÚ - ex-offo …" at bounding box center [697, 197] width 366 height 118
click at [514, 173] on select "0-Revize - VaPÚ 0-Revize - VaPÚ - vráceno z MZ 1-Revize - VaPÚ - ex-offo 1-Revi…" at bounding box center [513, 154] width 1 height 35
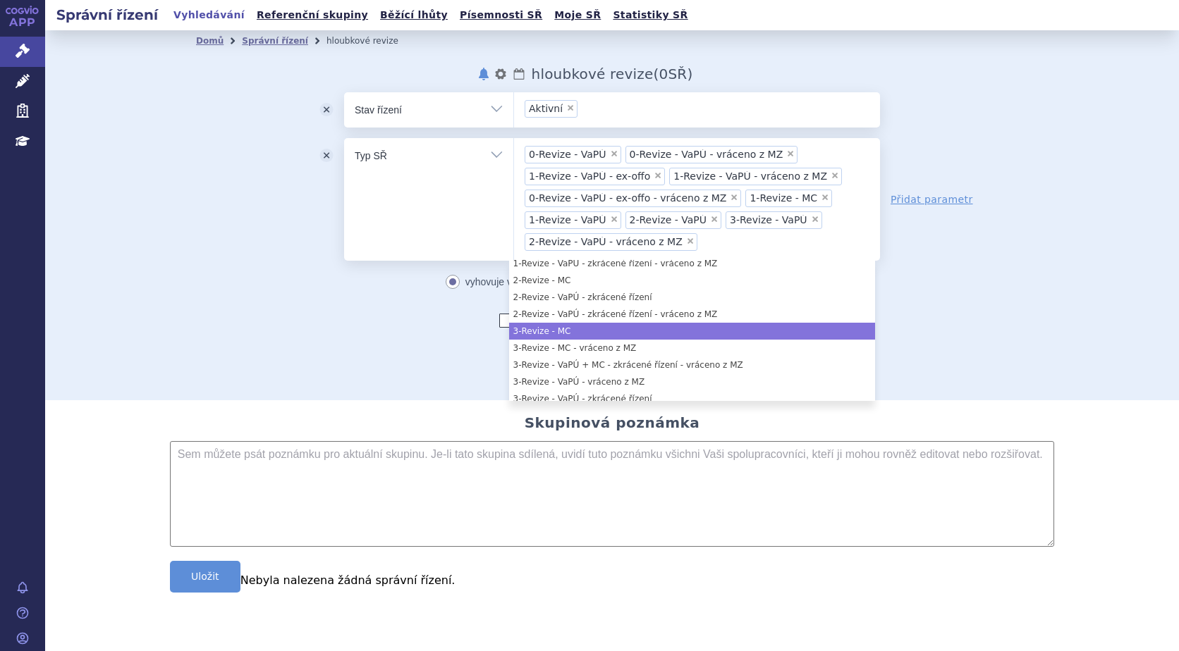
scroll to position [71, 0]
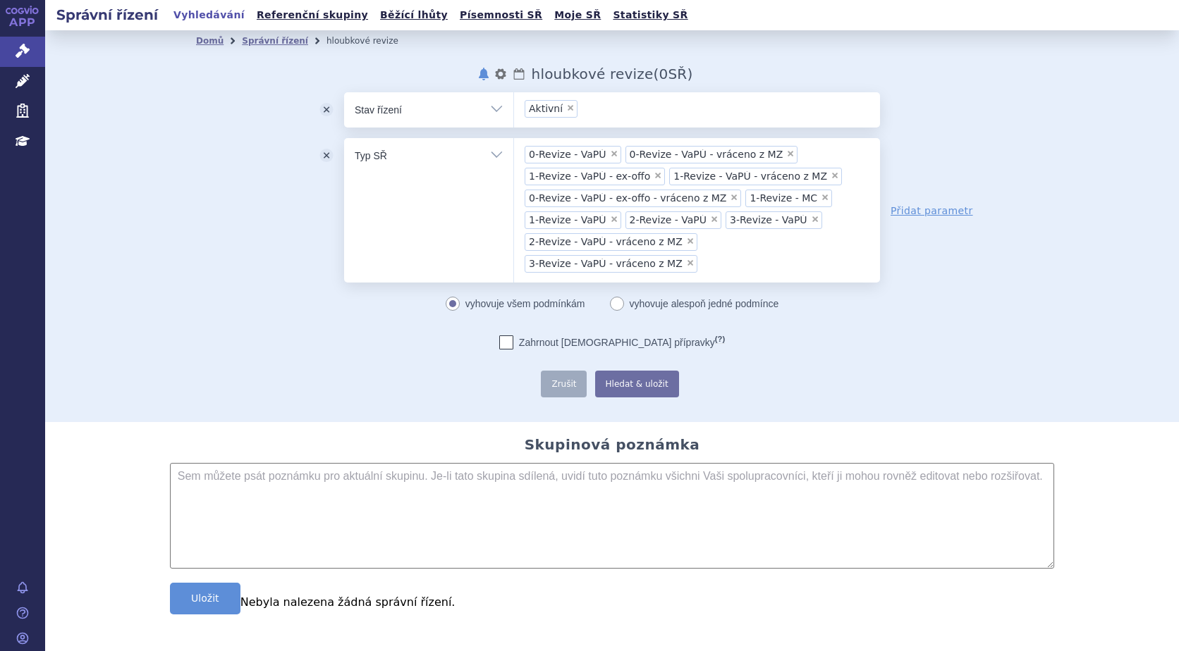
click at [858, 247] on ul "× 0-Revize - VaPÚ × 0-Revize - VaPÚ - vráceno z MZ × 1-Revize - VaPÚ - ex-offo …" at bounding box center [697, 208] width 366 height 140
click at [514, 173] on select "0-Revize - VaPÚ 0-Revize - VaPÚ - vráceno z MZ 1-Revize - VaPÚ - ex-offo 1-Revi…" at bounding box center [513, 154] width 1 height 35
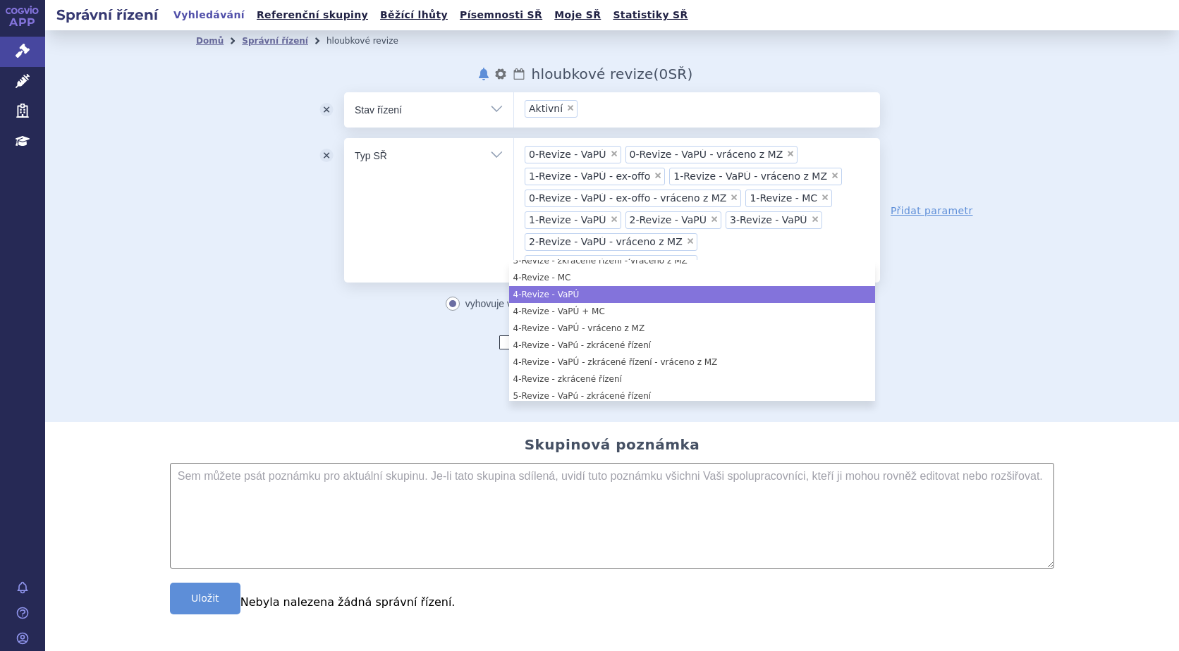
scroll to position [212, 0]
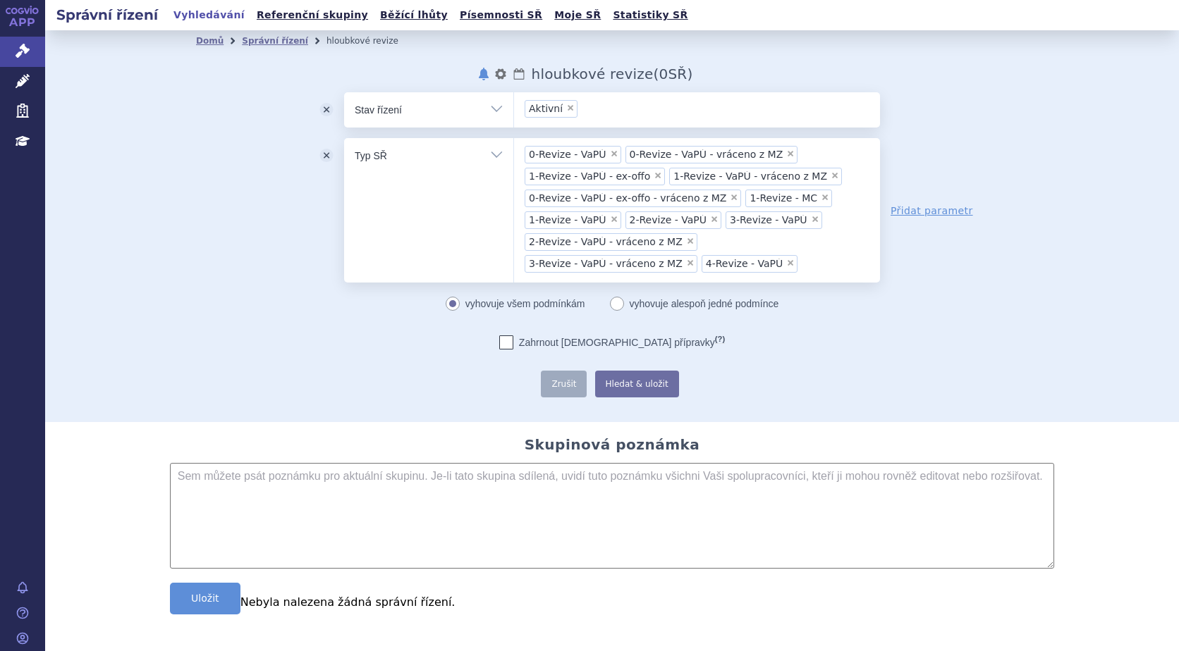
click at [691, 272] on ul "× 0-Revize - VaPÚ × 0-Revize - VaPÚ - vráceno z MZ × 1-Revize - VaPÚ - ex-offo …" at bounding box center [697, 208] width 366 height 140
click at [514, 173] on select "0-Revize - VaPÚ 0-Revize - VaPÚ - vráceno z MZ 1-Revize - VaPÚ - ex-offo 1-Revi…" at bounding box center [513, 154] width 1 height 35
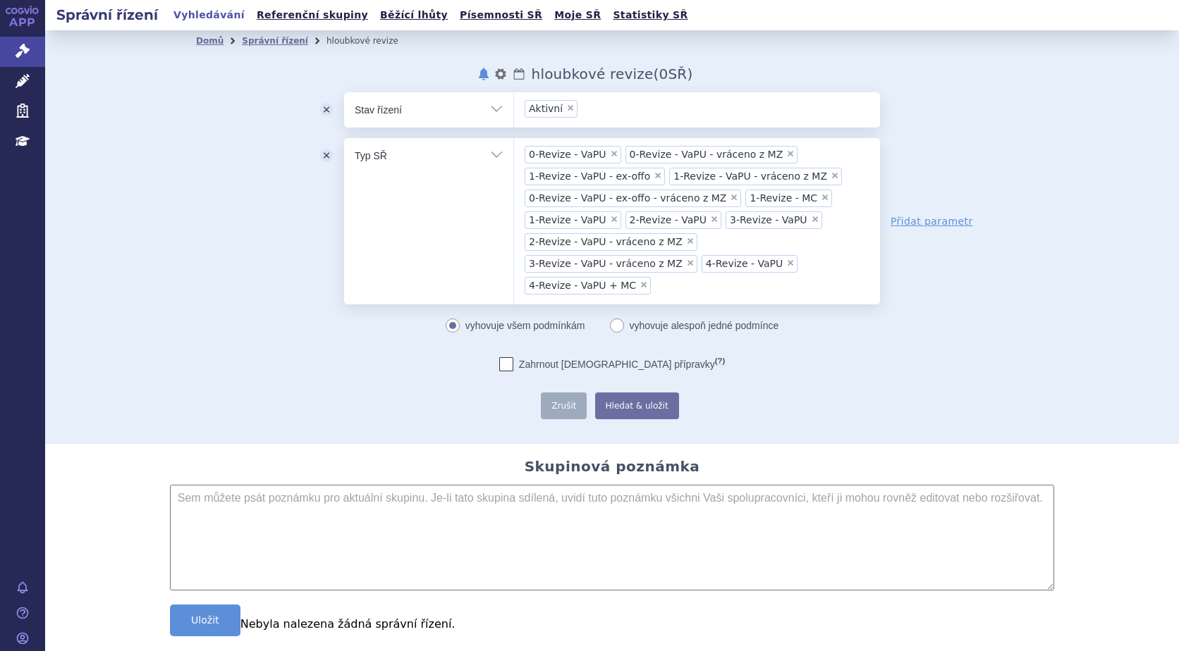
click at [778, 270] on ul "× 0-Revize - VaPÚ × 0-Revize - VaPÚ - vráceno z MZ × 1-Revize - VaPÚ - ex-offo …" at bounding box center [697, 219] width 366 height 162
click at [514, 173] on select "0-Revize - VaPÚ 0-Revize - VaPÚ - vráceno z MZ 1-Revize - VaPÚ - ex-offo 1-Revi…" at bounding box center [513, 154] width 1 height 35
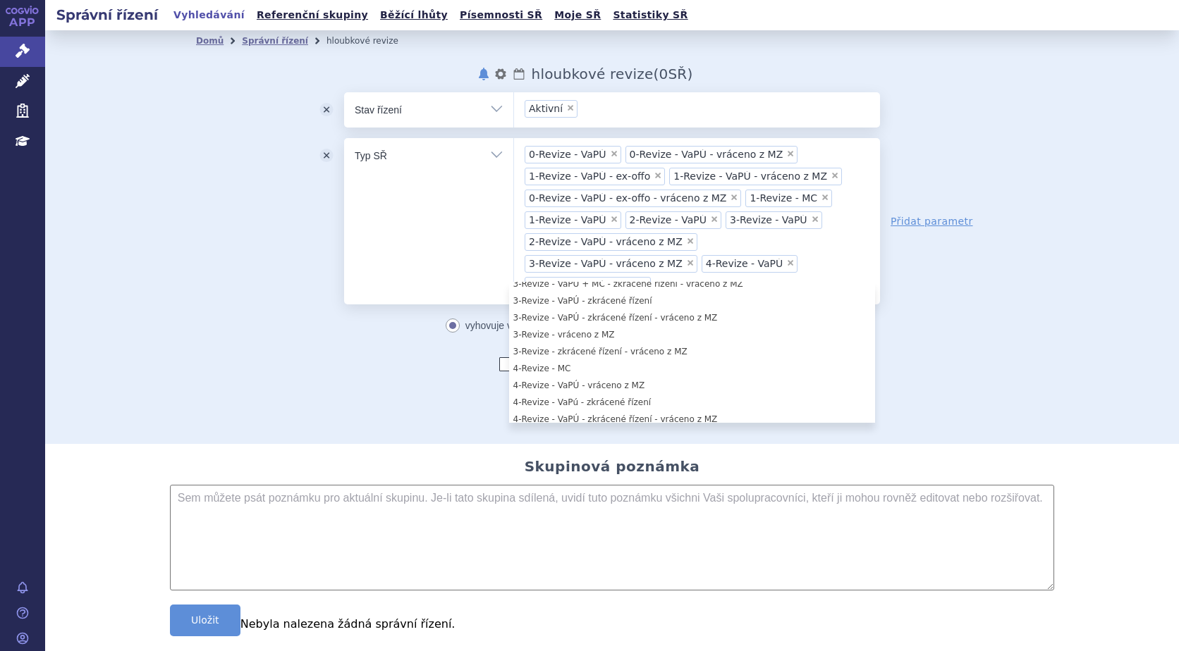
scroll to position [141, 0]
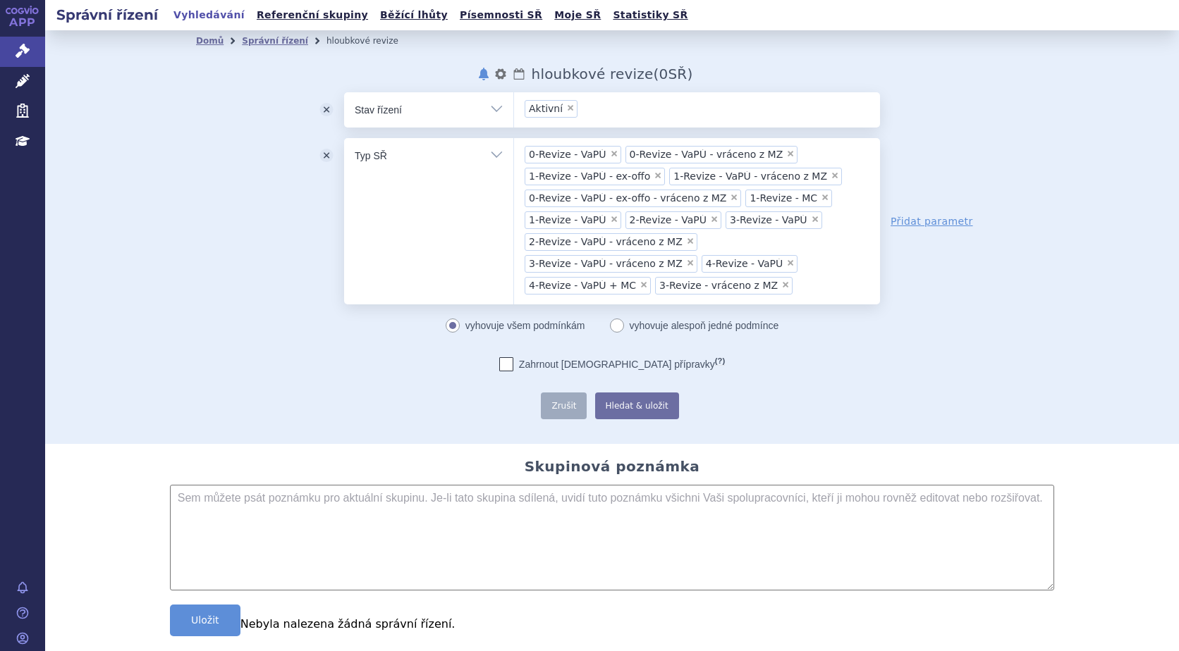
click at [742, 298] on ul "× 0-Revize - VaPÚ × 0-Revize - VaPÚ - vráceno z MZ × 1-Revize - VaPÚ - ex-offo …" at bounding box center [697, 219] width 366 height 162
click at [514, 173] on select "0-Revize - VaPÚ 0-Revize - VaPÚ - vráceno z MZ 1-Revize - VaPÚ - ex-offo 1-Revi…" at bounding box center [513, 154] width 1 height 35
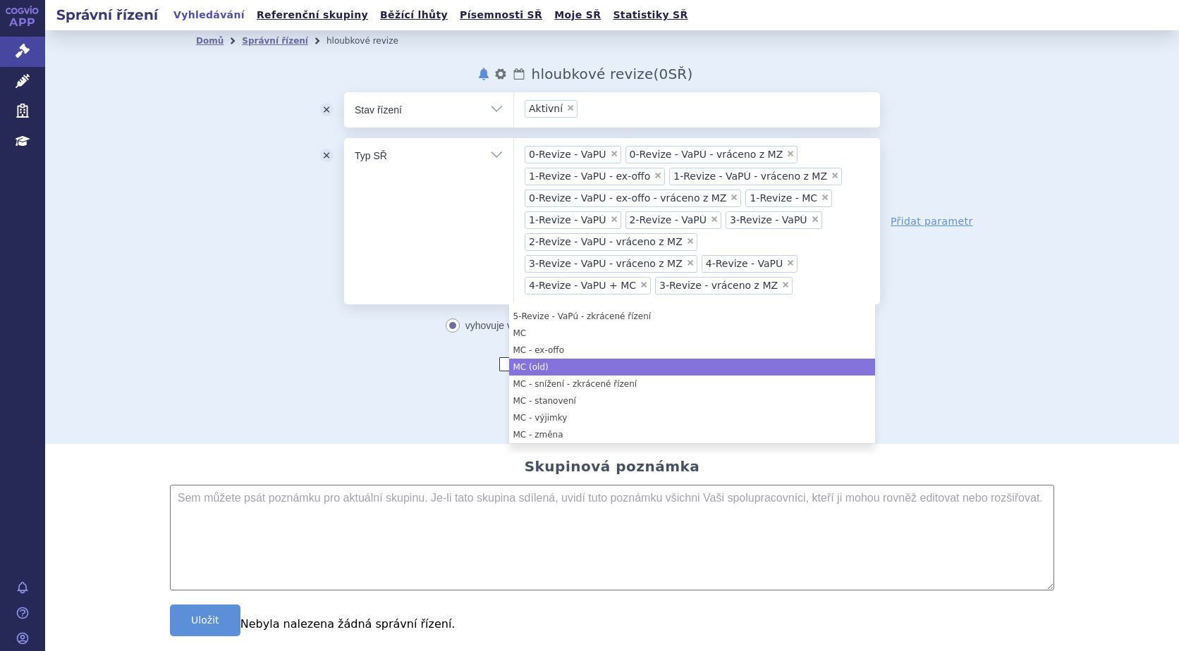
scroll to position [212, 0]
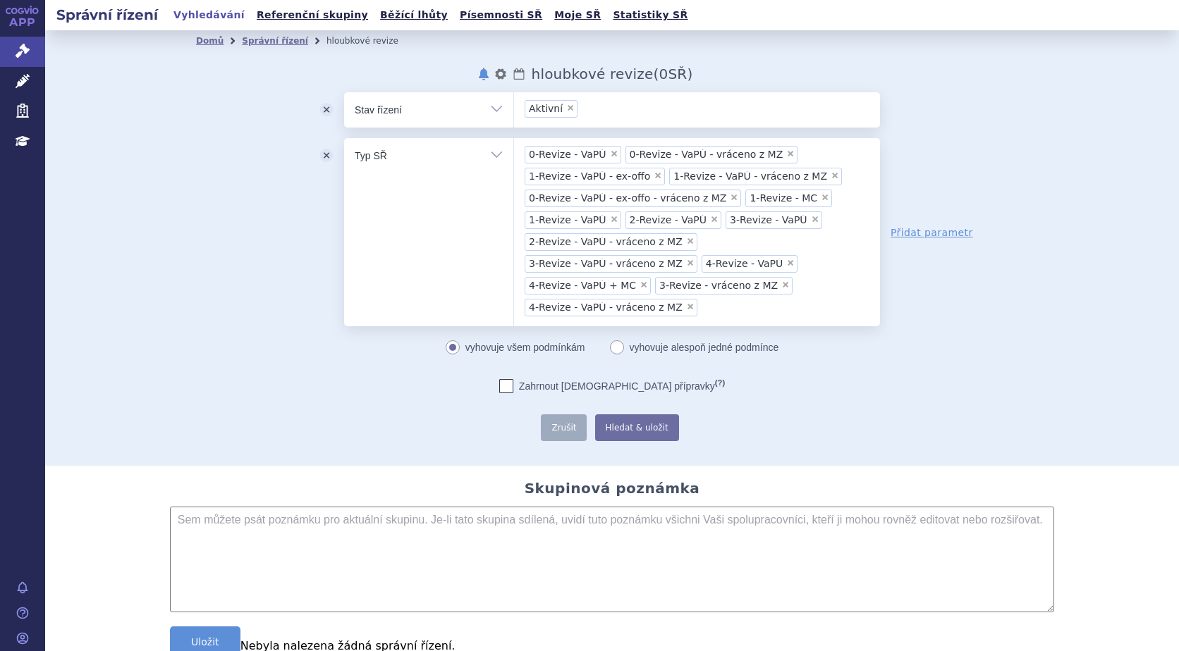
click at [730, 290] on ul "× 0-Revize - VaPÚ × 0-Revize - VaPÚ - vráceno z MZ × 1-Revize - VaPÚ - ex-offo …" at bounding box center [697, 230] width 366 height 184
click at [514, 173] on select "0-Revize - VaPÚ 0-Revize - VaPÚ - vráceno z MZ 1-Revize - VaPÚ - ex-offo 1-Revi…" at bounding box center [513, 154] width 1 height 35
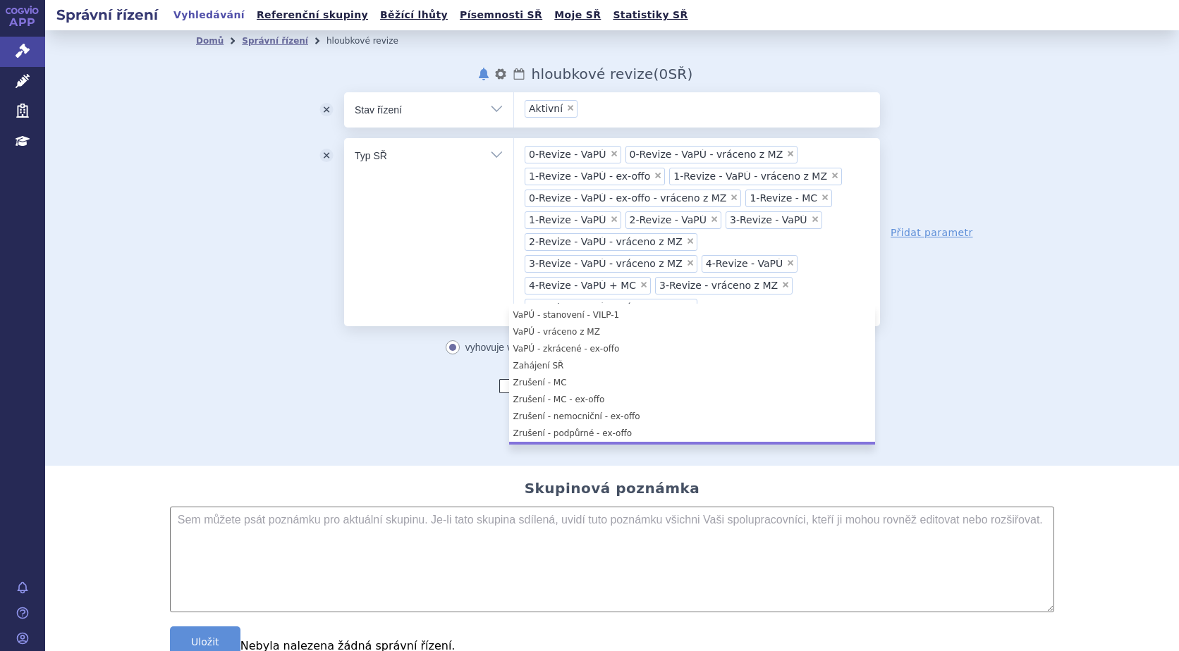
scroll to position [1196, 0]
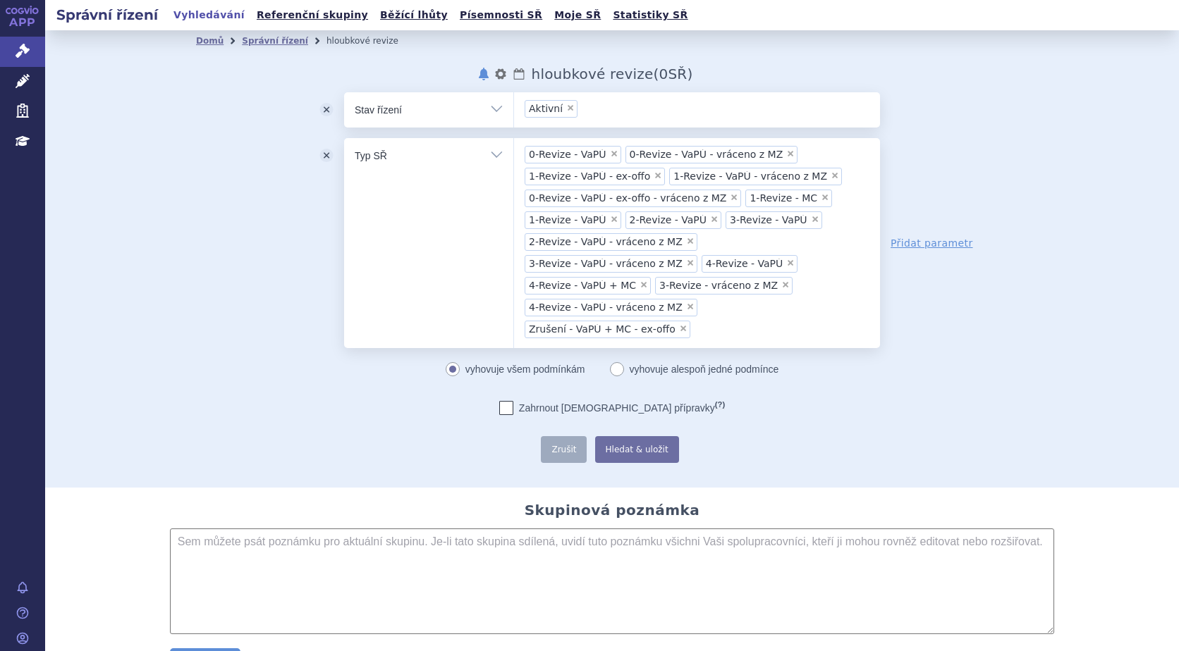
click at [928, 406] on div "odstranit Vše Spisová značka Typ SŘ" at bounding box center [612, 277] width 832 height 371
click at [630, 436] on button "Hledat & uložit" at bounding box center [637, 449] width 84 height 27
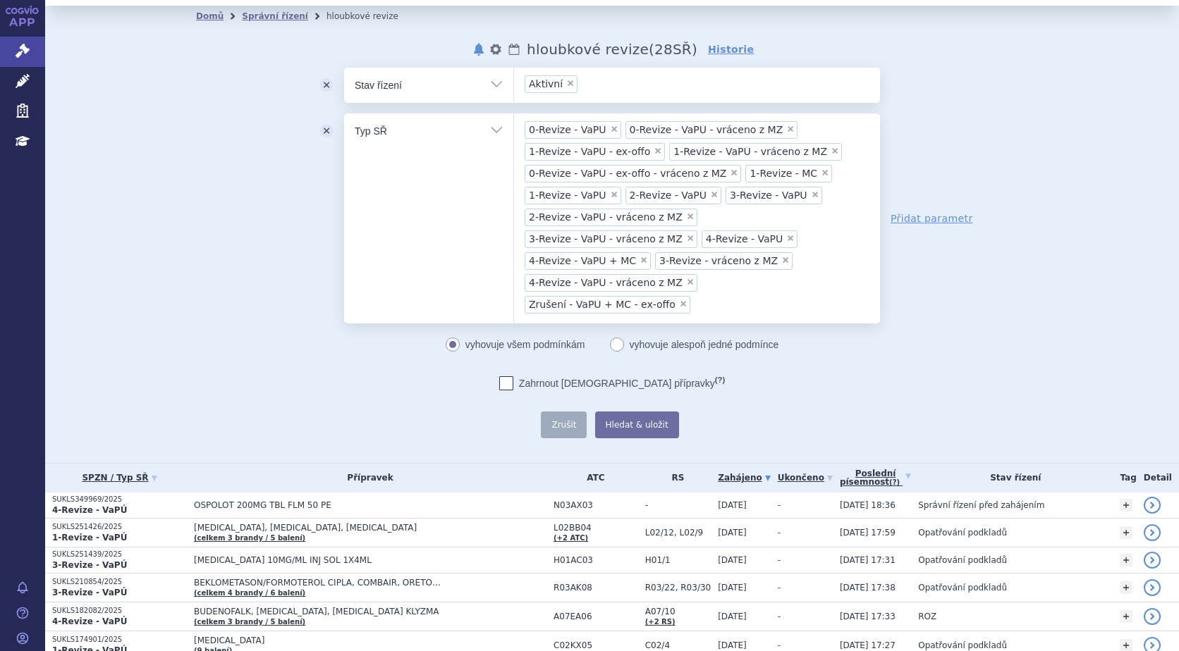
scroll to position [0, 0]
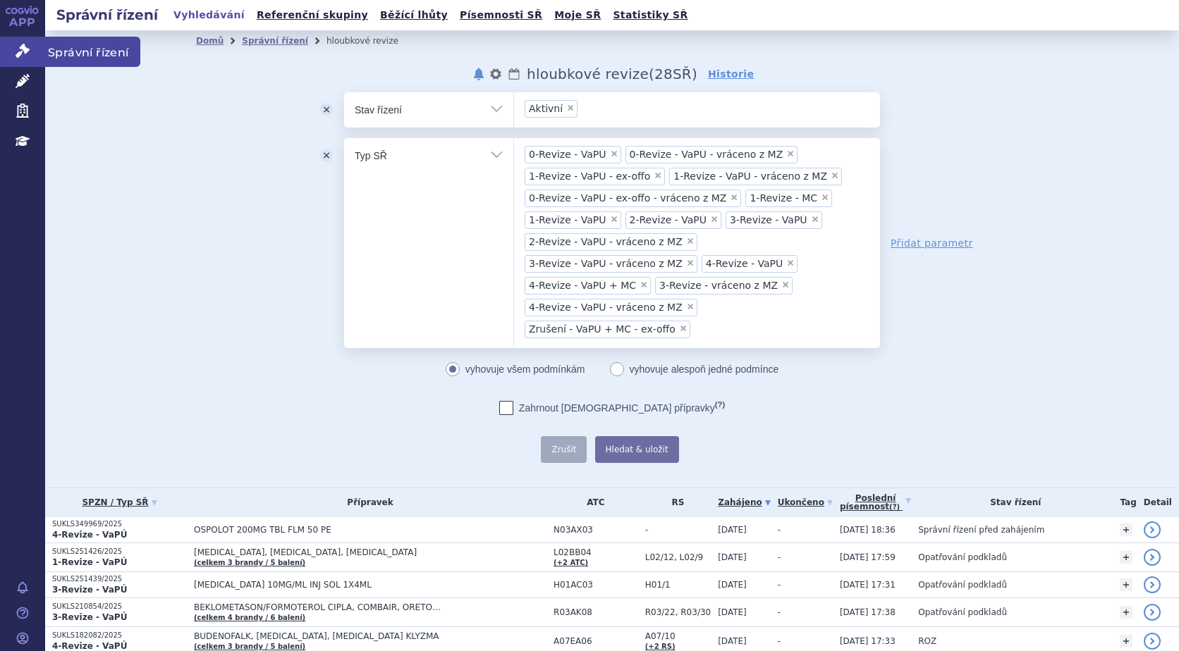
click at [14, 47] on link "Správní řízení" at bounding box center [22, 52] width 45 height 30
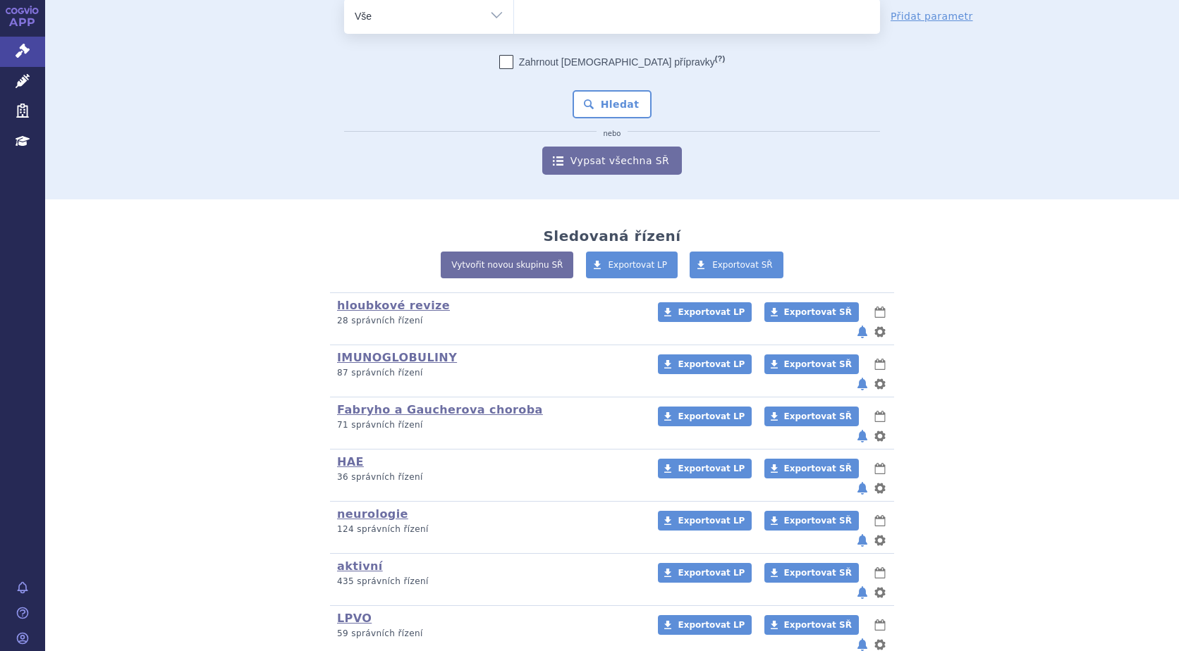
scroll to position [85, 0]
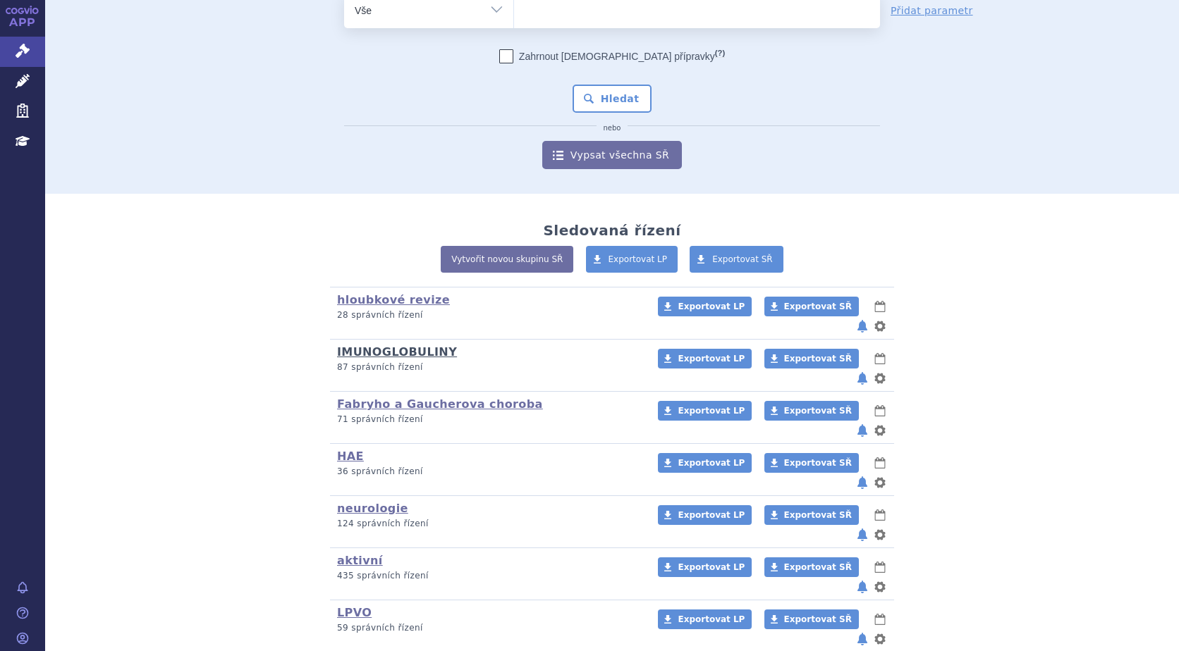
click at [379, 345] on link "IMUNOGLOBULINY" at bounding box center [397, 351] width 120 height 13
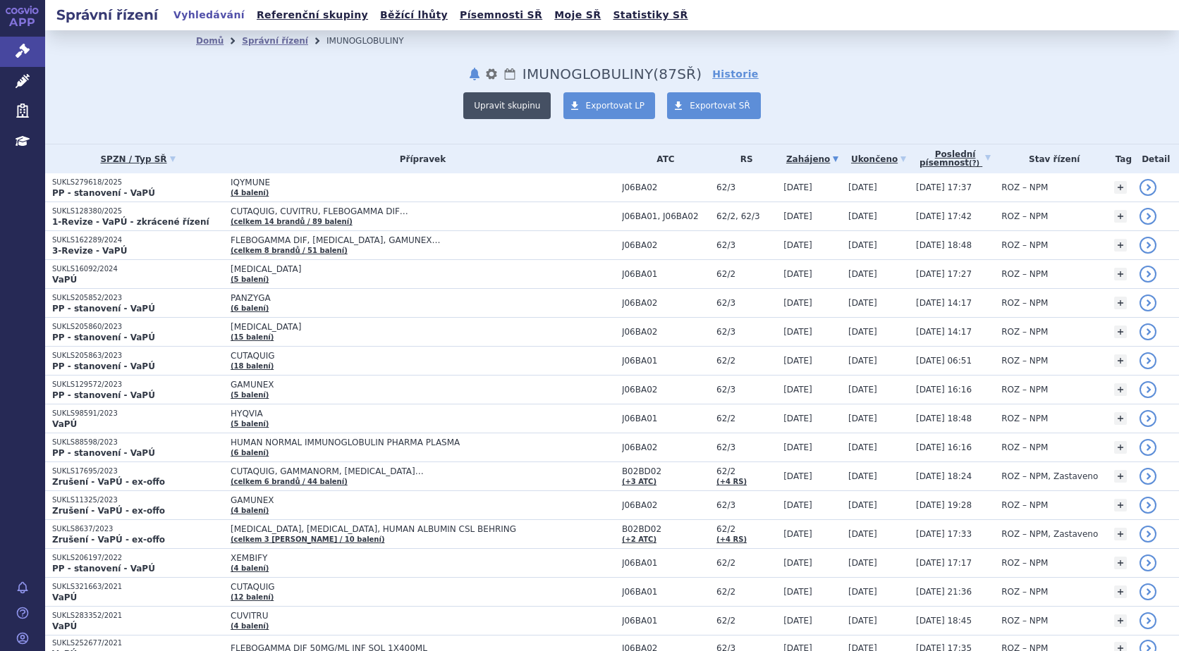
click at [505, 106] on button "Upravit skupinu" at bounding box center [506, 105] width 87 height 27
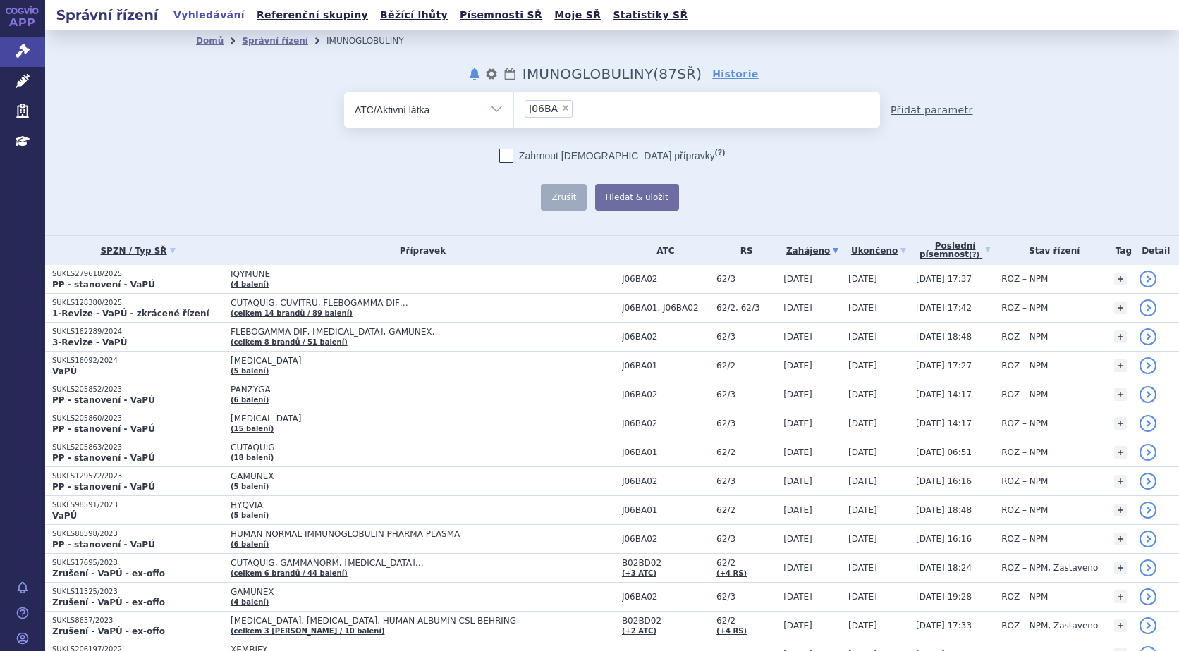
click at [897, 111] on link "Přidat parametr" at bounding box center [931, 110] width 82 height 14
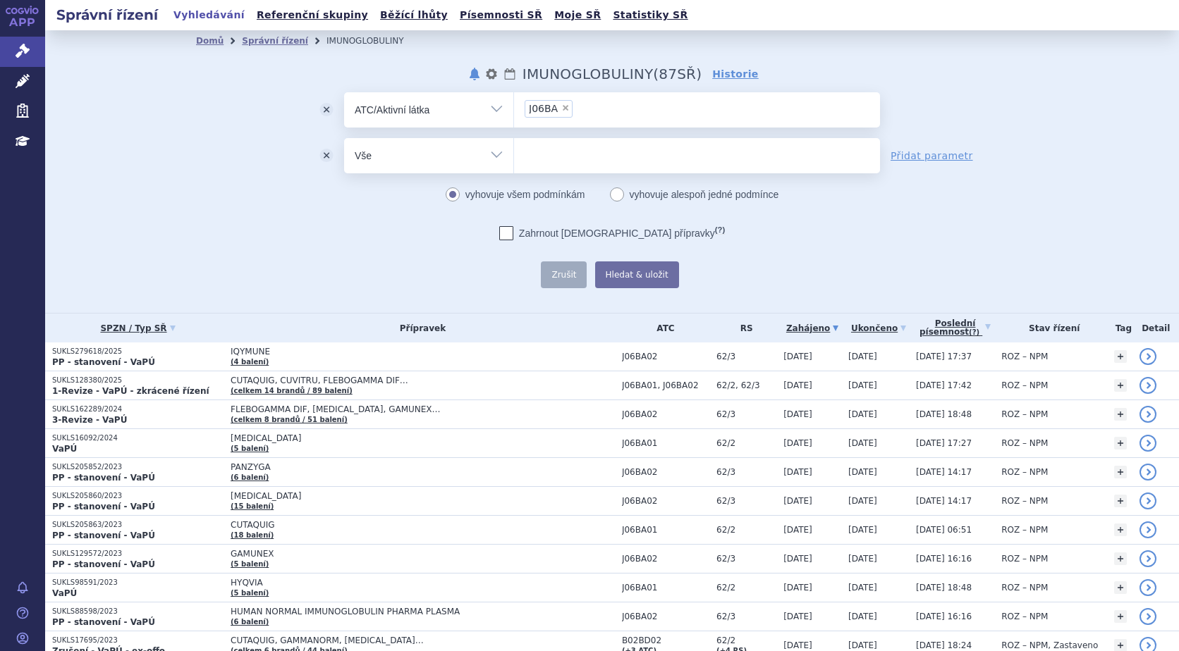
click at [496, 155] on select "Vše Spisová značka Typ SŘ Přípravek/SUKL kód Účastník/Držitel" at bounding box center [428, 154] width 169 height 32
select select "filter-procedure-product-status"
click at [344, 138] on select "Vše Spisová značka Typ SŘ Přípravek/SUKL kód Účastník/Držitel" at bounding box center [428, 154] width 169 height 32
click at [570, 149] on ul at bounding box center [697, 153] width 366 height 30
click at [514, 149] on select at bounding box center [513, 154] width 1 height 35
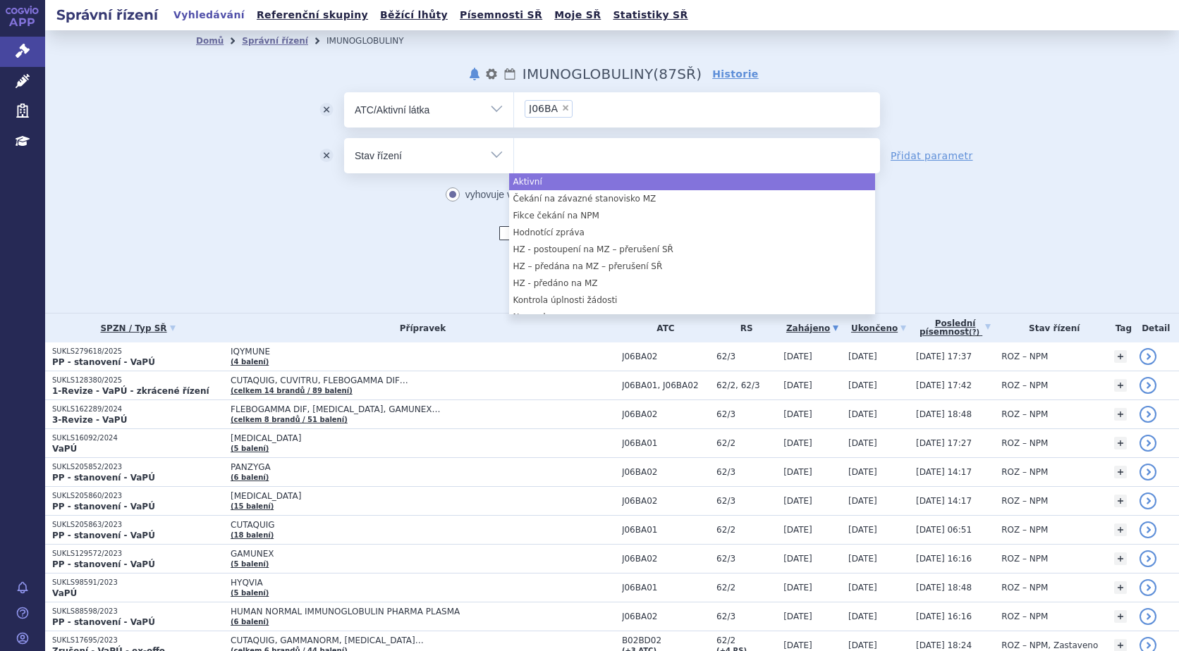
select select "a0d16f3a-7c3c-49b9-bbbf-43dbf2e58536"
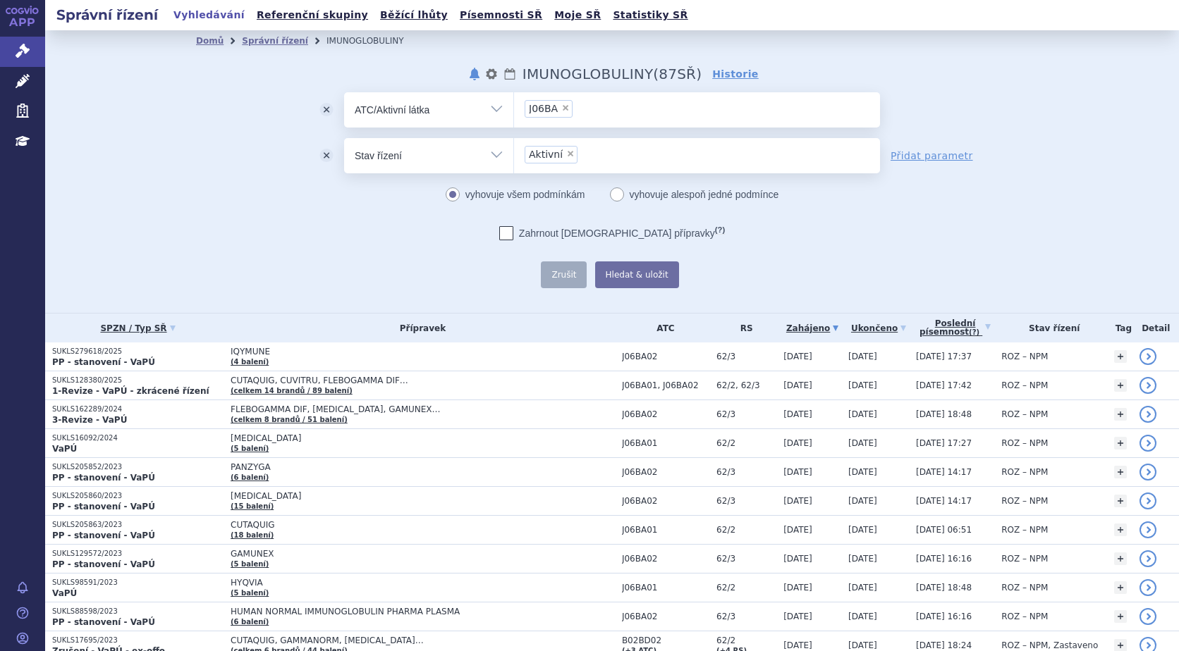
click at [644, 272] on button "Hledat & uložit" at bounding box center [637, 275] width 84 height 27
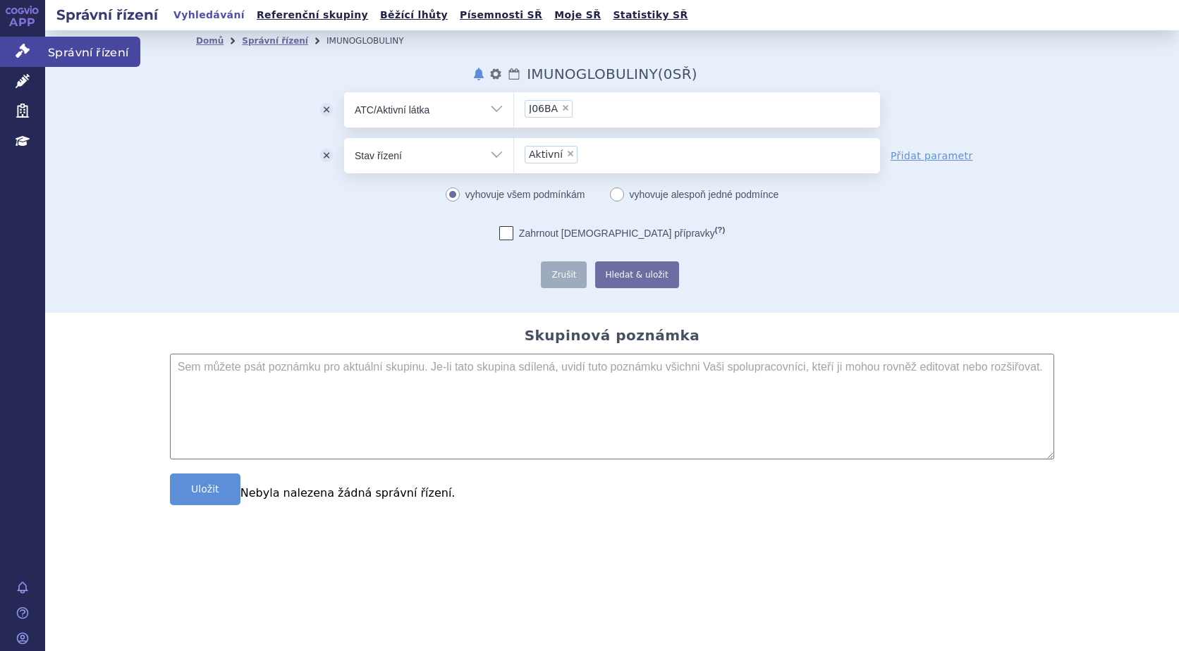
drag, startPoint x: 18, startPoint y: 55, endPoint x: 51, endPoint y: 79, distance: 40.9
click at [18, 54] on icon at bounding box center [23, 51] width 14 height 14
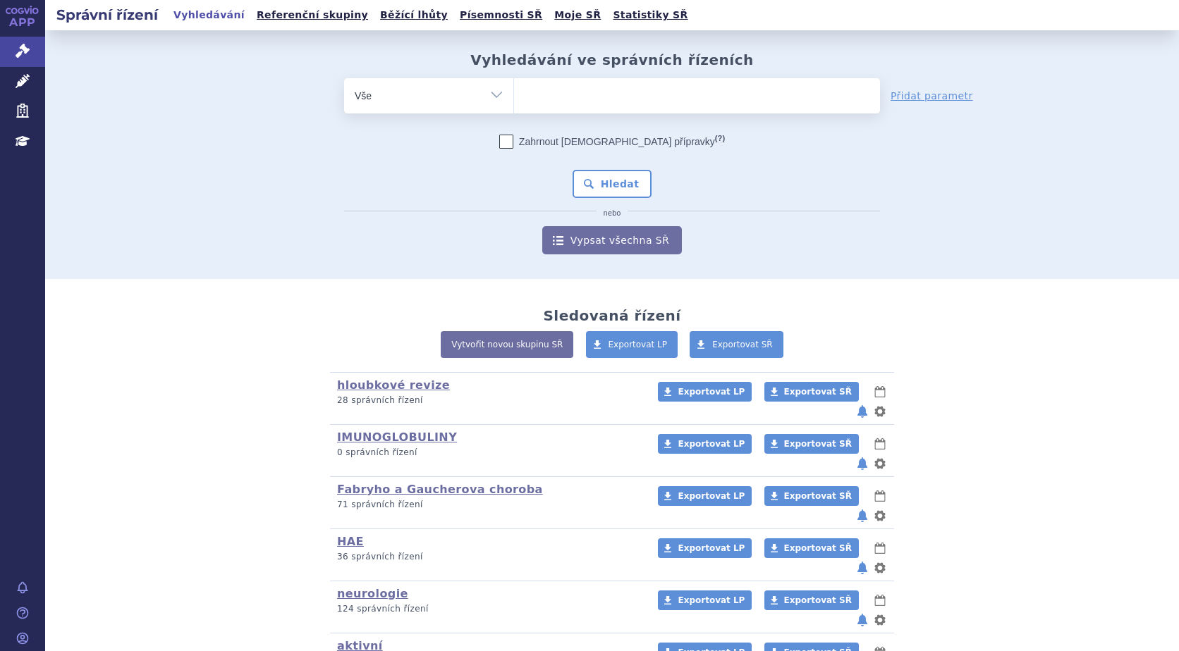
scroll to position [85, 0]
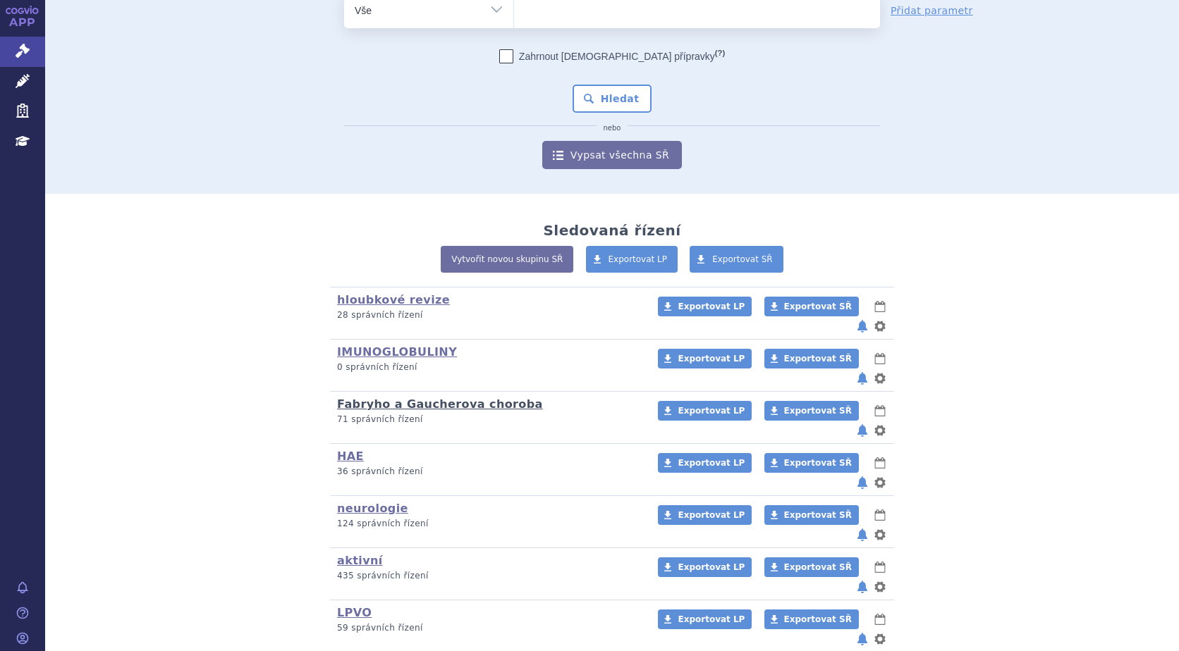
click at [361, 398] on link "Fabryho a Gaucherova choroba" at bounding box center [440, 404] width 206 height 13
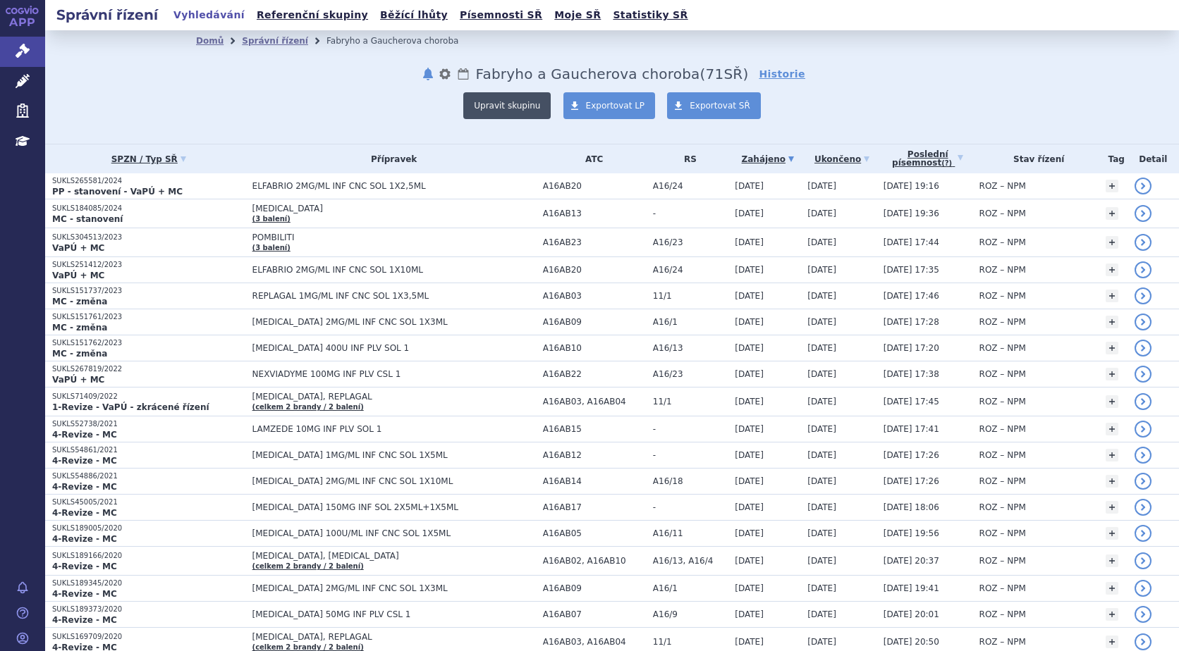
click at [489, 102] on button "Upravit skupinu" at bounding box center [506, 105] width 87 height 27
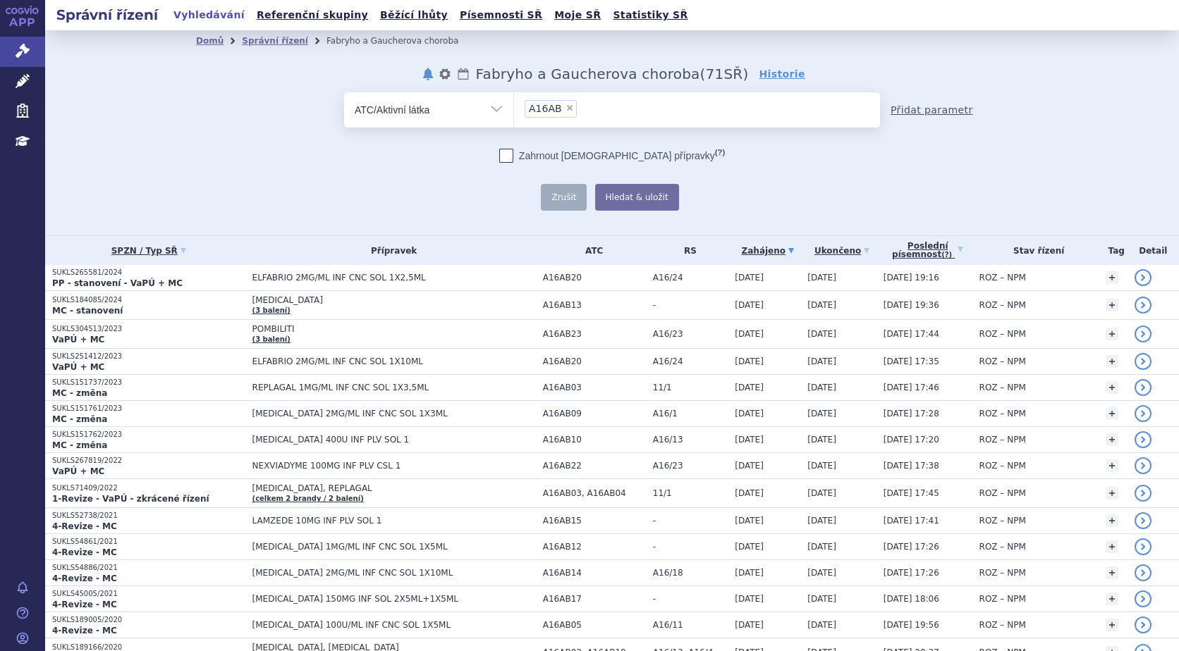
click at [912, 109] on link "Přidat parametr" at bounding box center [931, 110] width 82 height 14
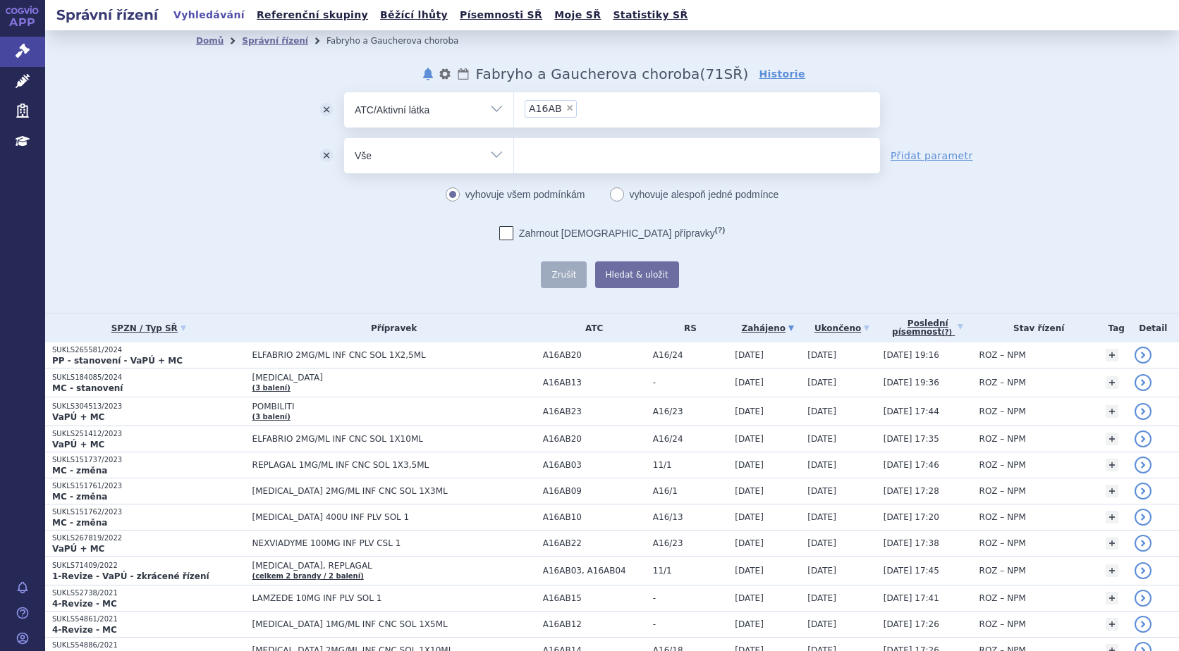
click at [467, 149] on select "Vše Spisová značka Typ SŘ Přípravek/SUKL kód Účastník/Držitel" at bounding box center [428, 154] width 169 height 32
select select "filter-procedure-product-status"
click at [344, 138] on select "Vše Spisová značka Typ SŘ Přípravek/SUKL kód Účastník/Držitel" at bounding box center [428, 154] width 169 height 32
click at [577, 139] on ul at bounding box center [697, 153] width 366 height 30
click at [514, 139] on select at bounding box center [513, 154] width 1 height 35
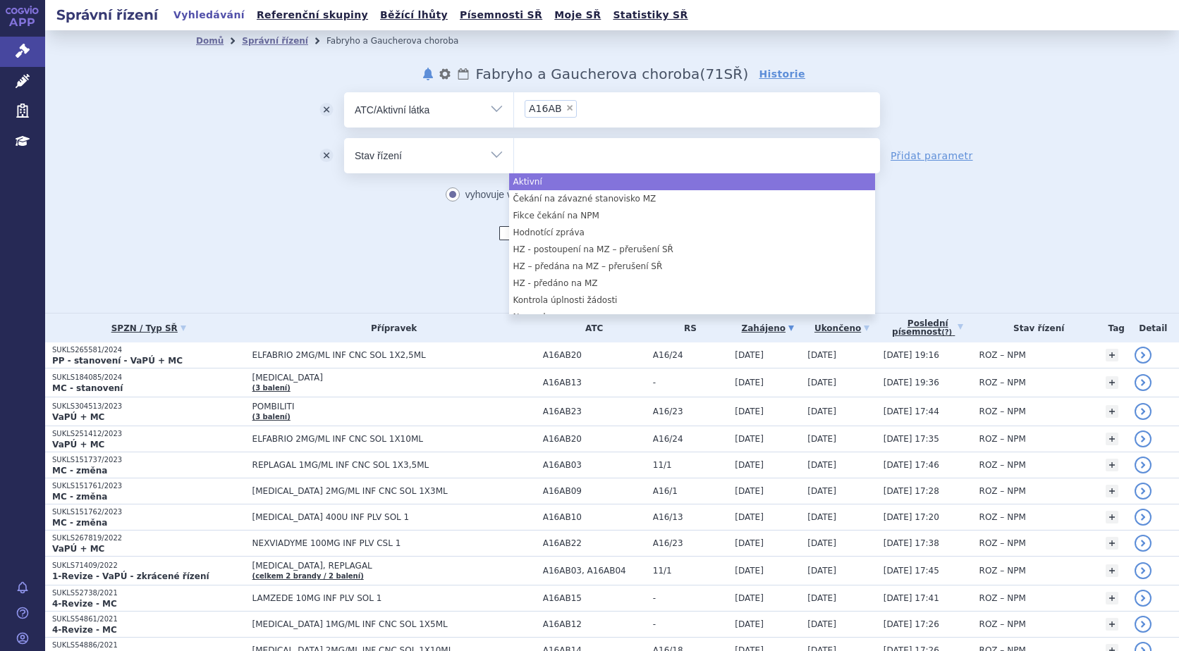
select select "a0d16f3a-7c3c-49b9-bbbf-43dbf2e58536"
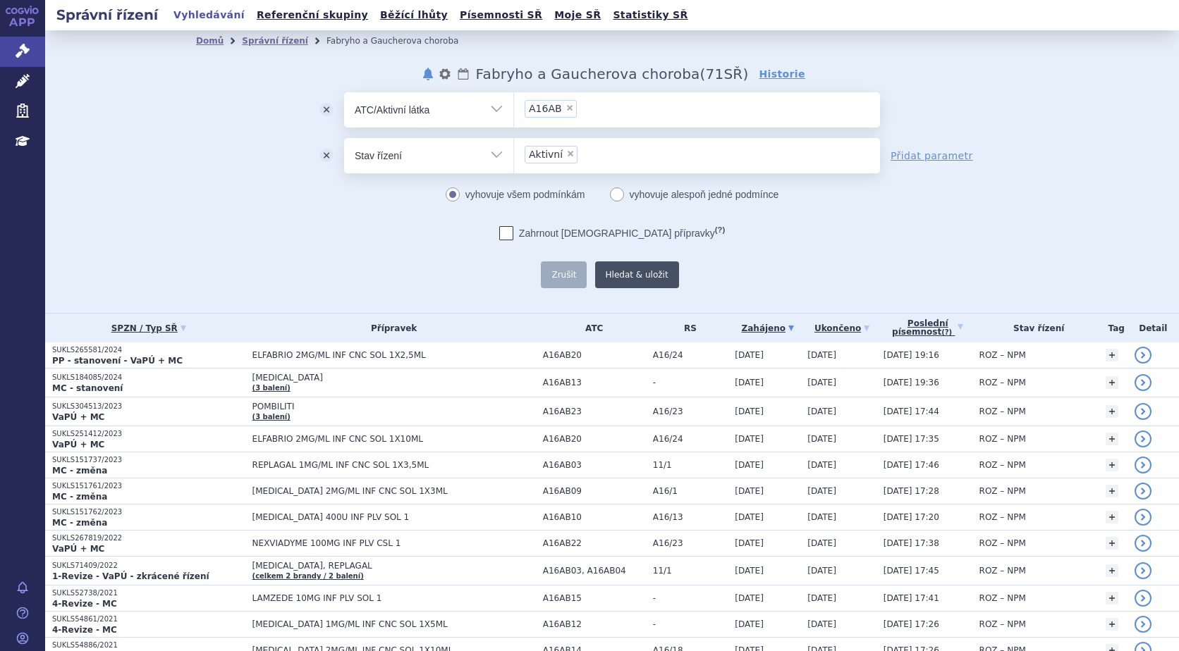
click at [620, 269] on button "Hledat & uložit" at bounding box center [637, 275] width 84 height 27
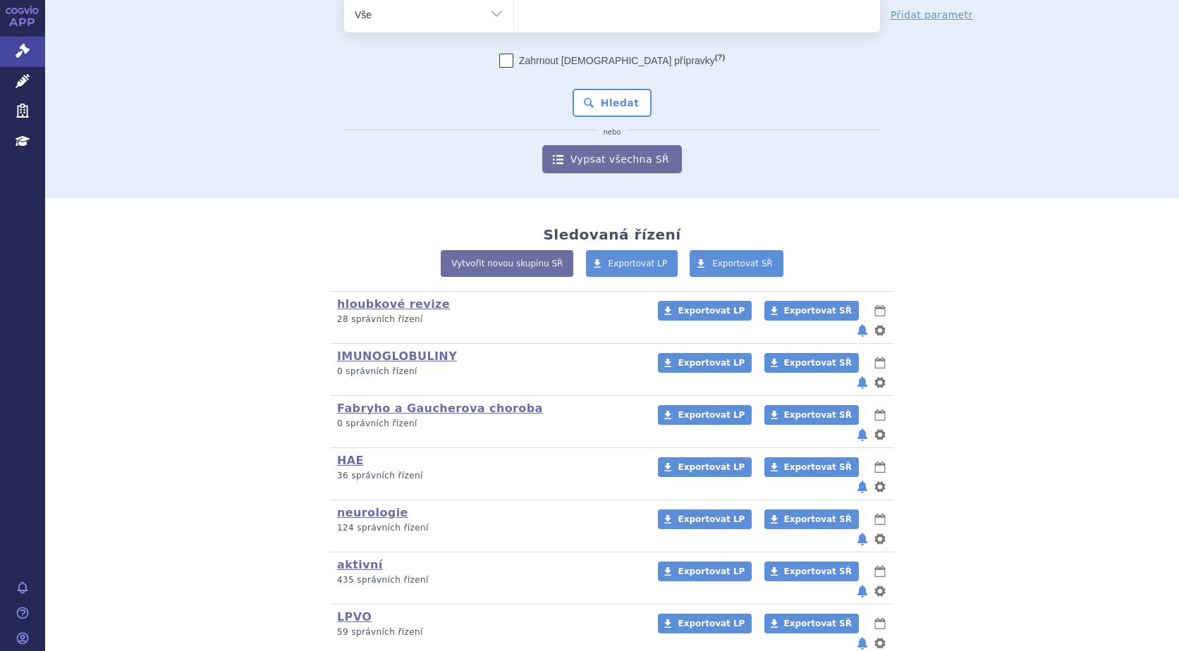
scroll to position [85, 0]
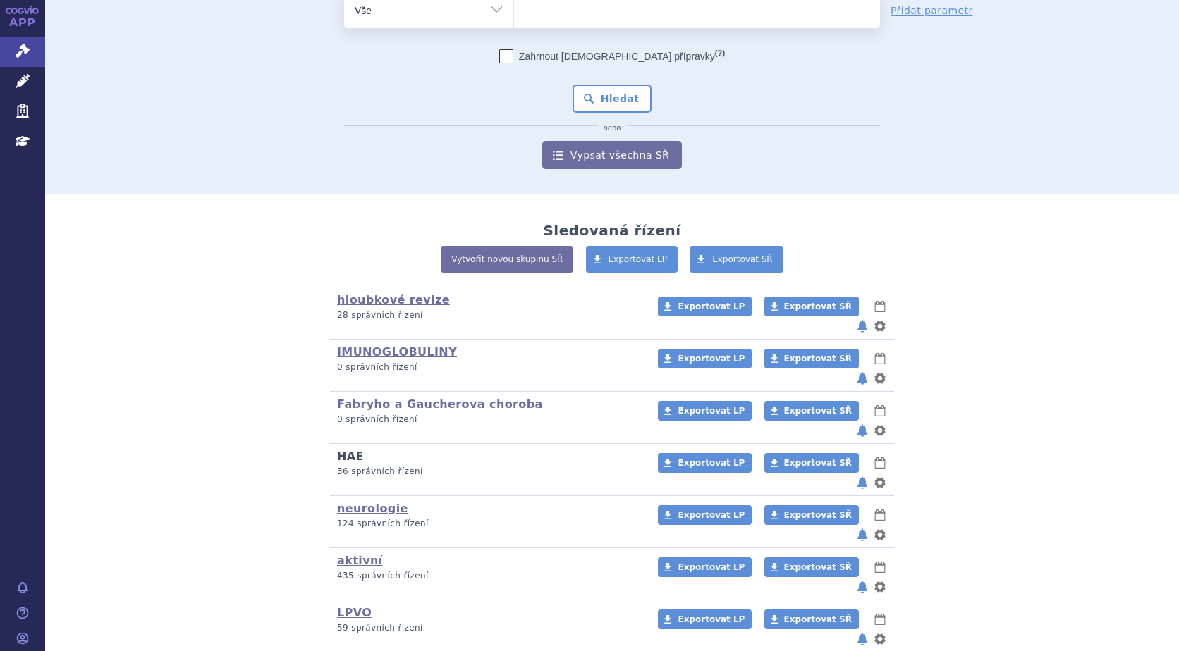
click at [343, 450] on link "HAE" at bounding box center [350, 456] width 27 height 13
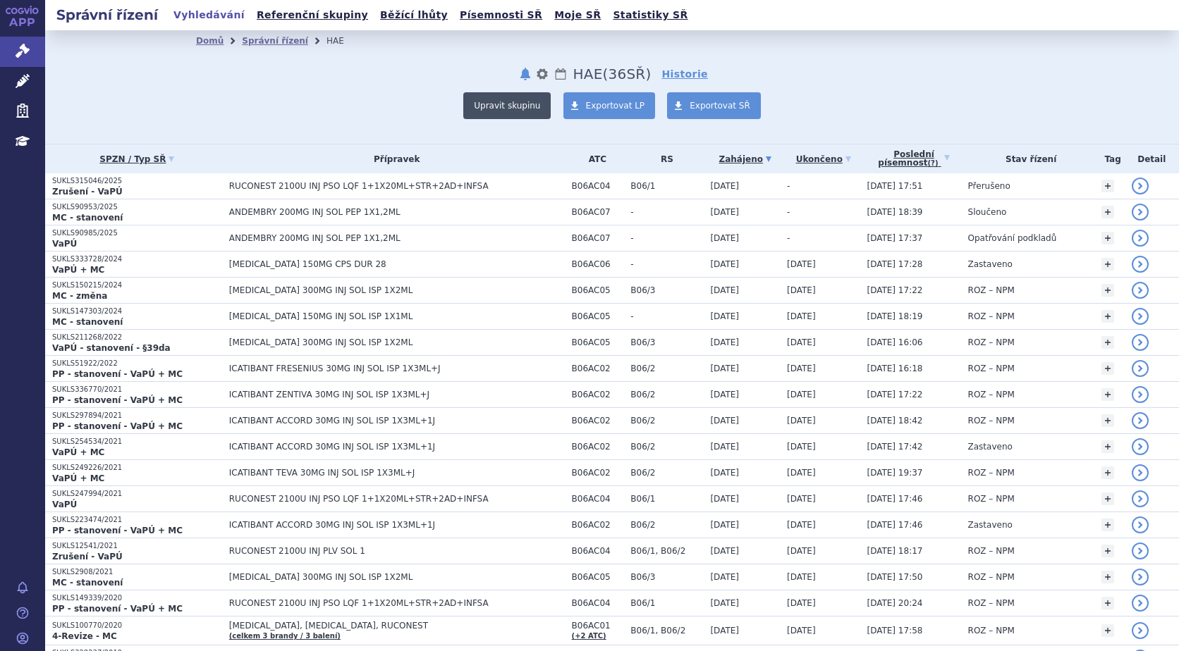
click at [493, 100] on button "Upravit skupinu" at bounding box center [506, 105] width 87 height 27
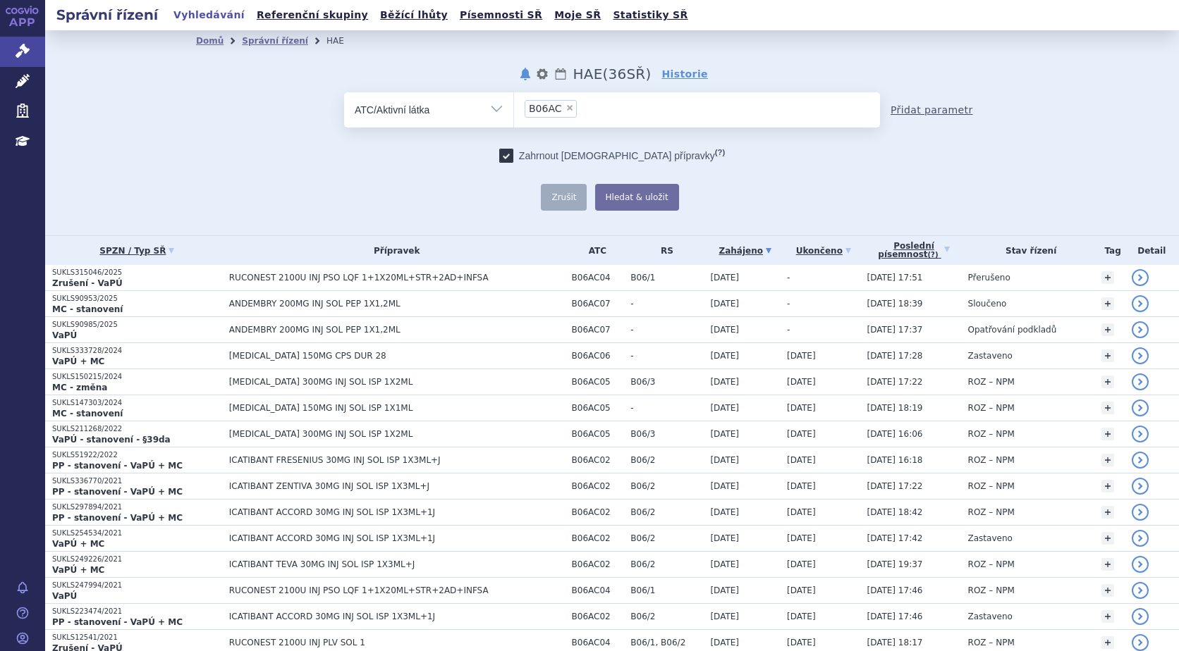
click at [906, 111] on link "Přidat parametr" at bounding box center [931, 110] width 82 height 14
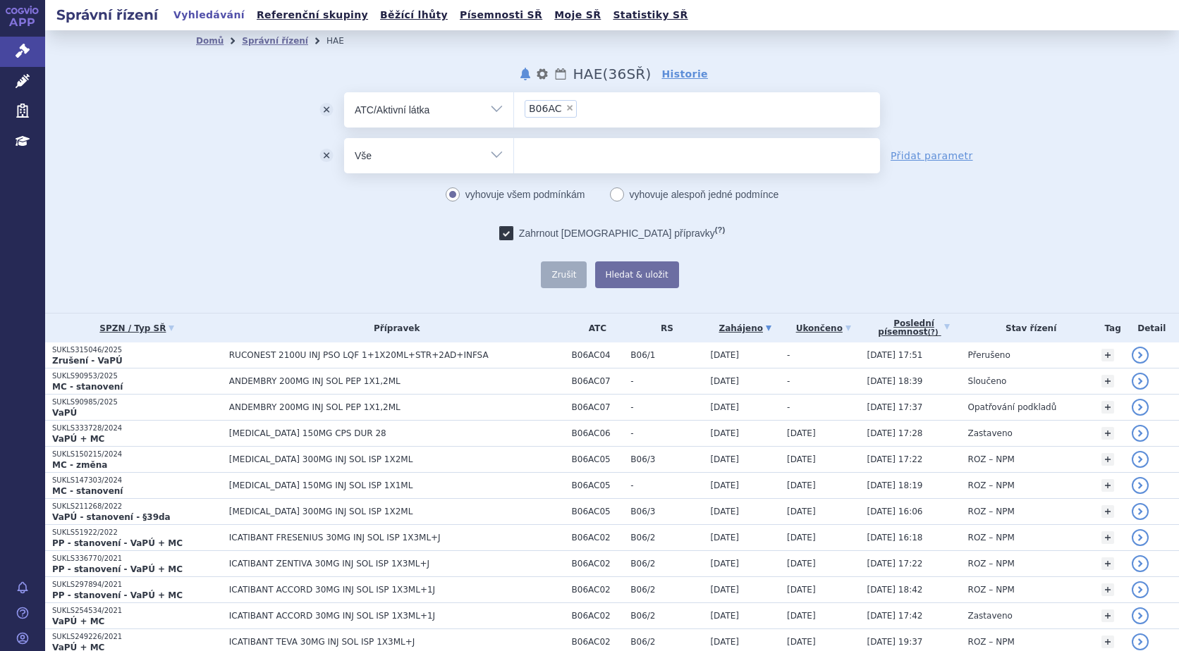
click at [430, 157] on select "Vše Spisová značka Typ SŘ Přípravek/SUKL kód Účastník/Držitel" at bounding box center [428, 154] width 169 height 32
select select "filter-procedure-product-status"
click at [344, 138] on select "Vše Spisová značka Typ SŘ Přípravek/SUKL kód Účastník/Držitel" at bounding box center [428, 154] width 169 height 32
click at [558, 155] on ul at bounding box center [697, 153] width 366 height 30
click at [514, 155] on select at bounding box center [513, 154] width 1 height 35
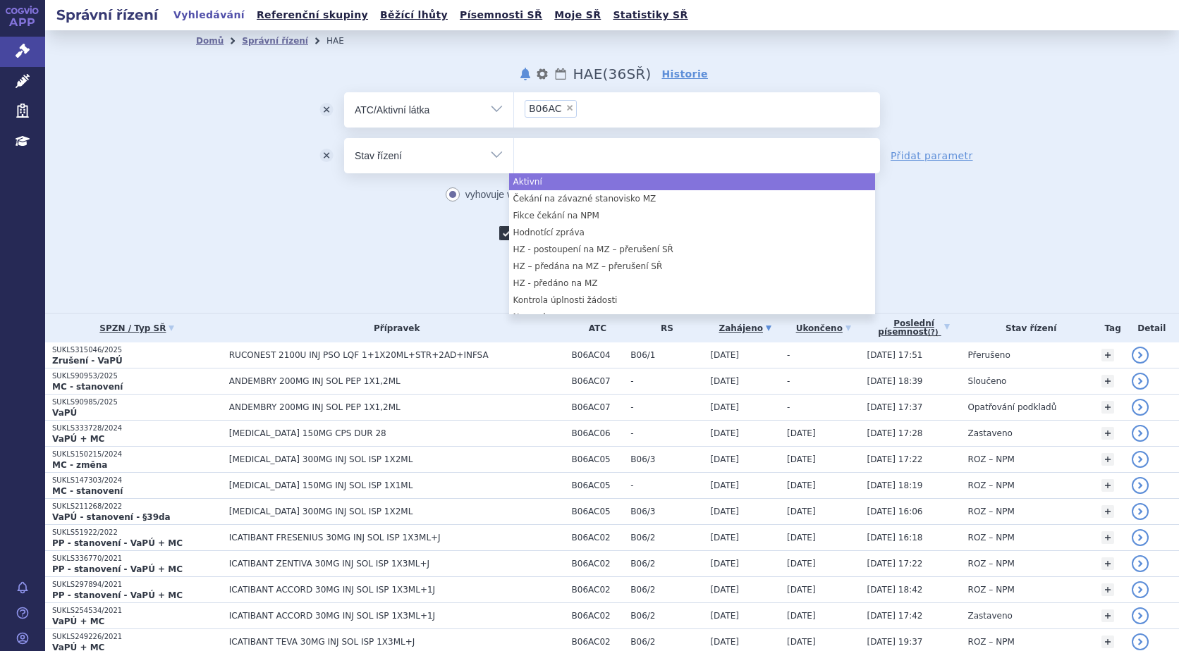
select select "a0d16f3a-7c3c-49b9-bbbf-43dbf2e58536"
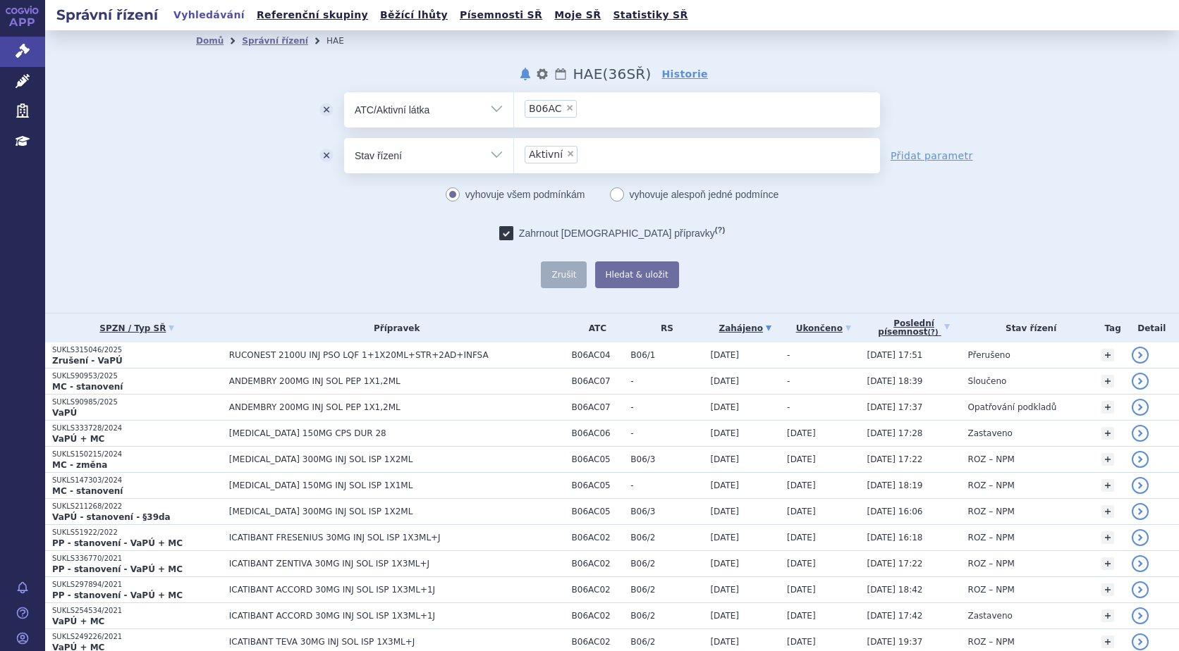
click at [635, 143] on ul "× Aktivní" at bounding box center [697, 153] width 366 height 31
click at [514, 143] on select "Aktivní" at bounding box center [513, 154] width 1 height 35
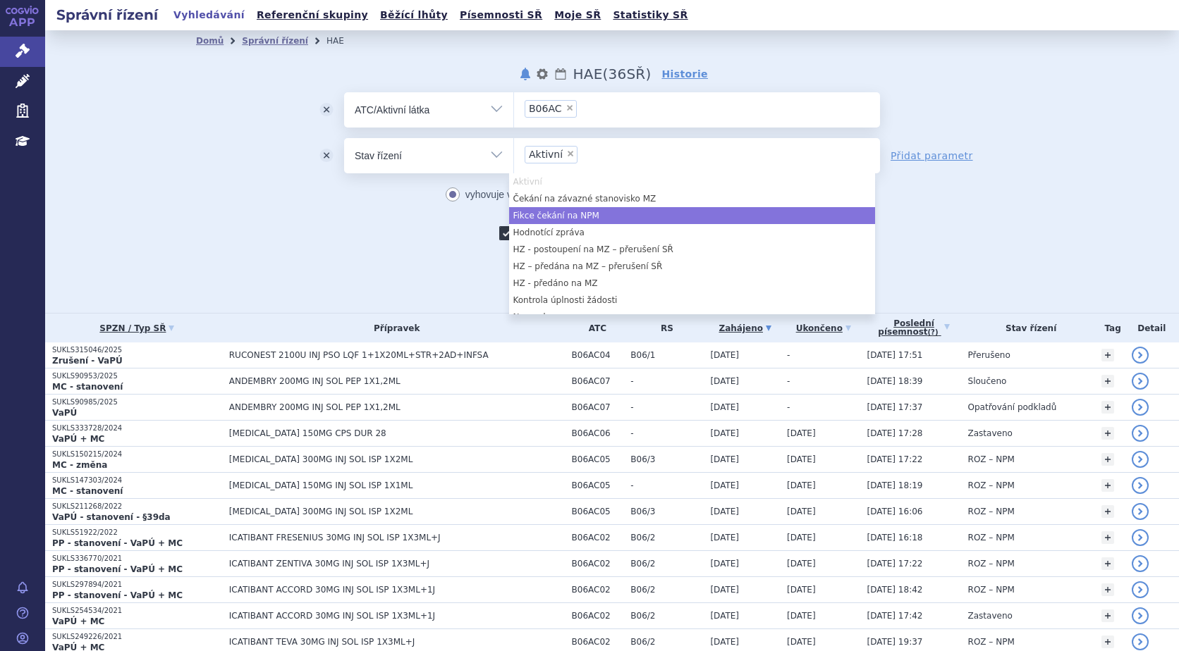
click at [958, 230] on div "odstranit Vše Spisová značka Typ SŘ" at bounding box center [612, 190] width 832 height 196
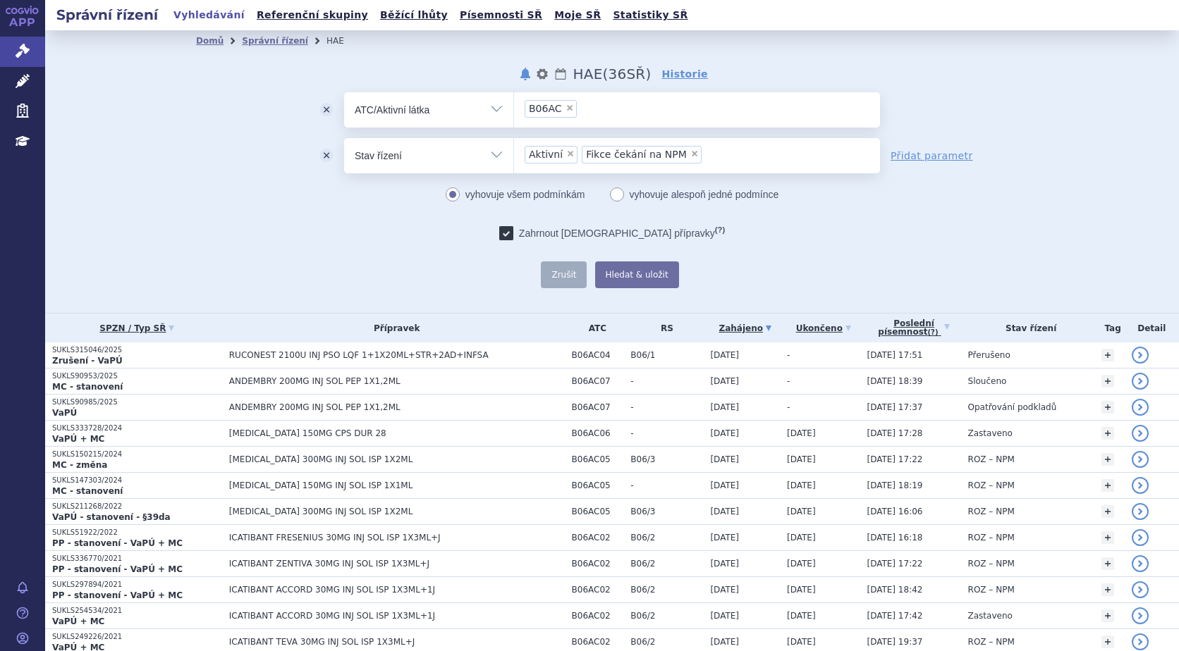
click at [690, 154] on span "×" at bounding box center [694, 153] width 8 height 8
click at [514, 154] on select "Aktivní Fikce čekání na NPM" at bounding box center [513, 154] width 1 height 35
click at [621, 277] on button "Hledat & uložit" at bounding box center [637, 275] width 84 height 27
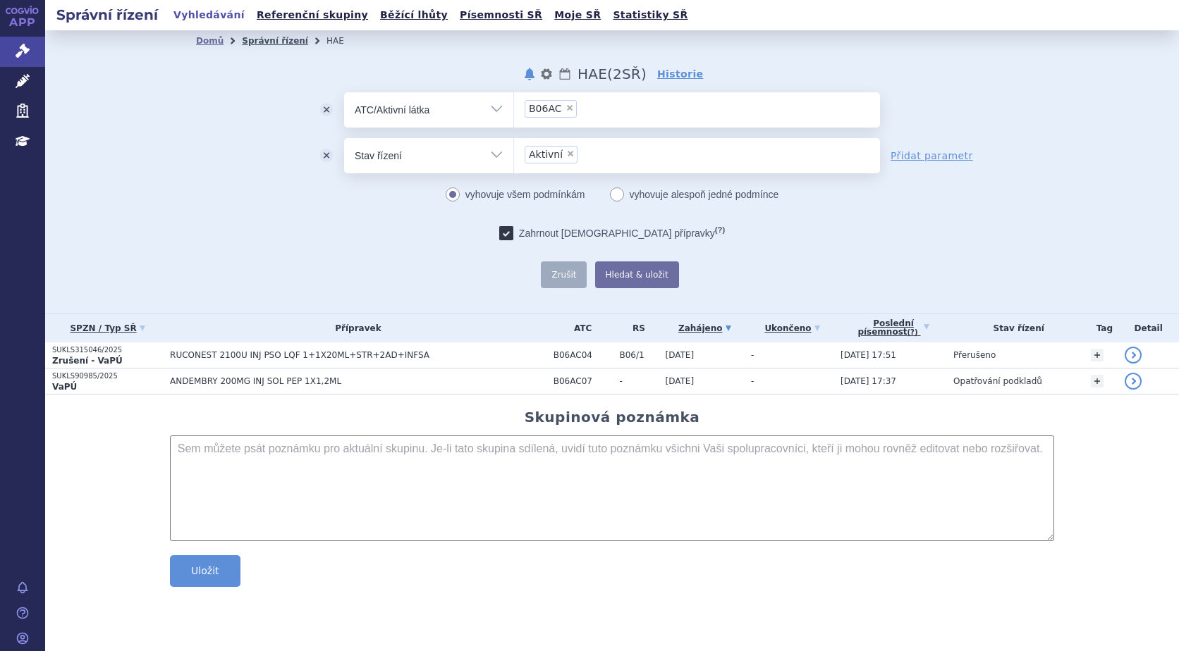
click at [272, 39] on link "Správní řízení" at bounding box center [275, 41] width 66 height 10
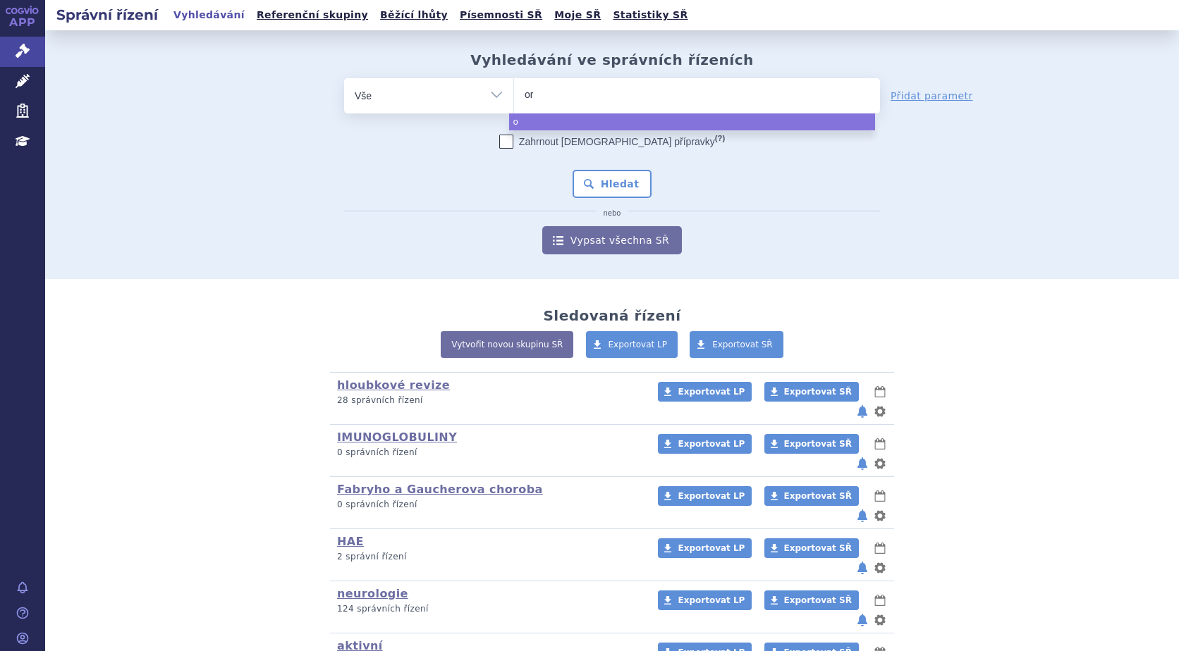
type input "orl"
type input "orlad"
type input "orlade"
type input "orladey"
type input "[MEDICAL_DATA]"
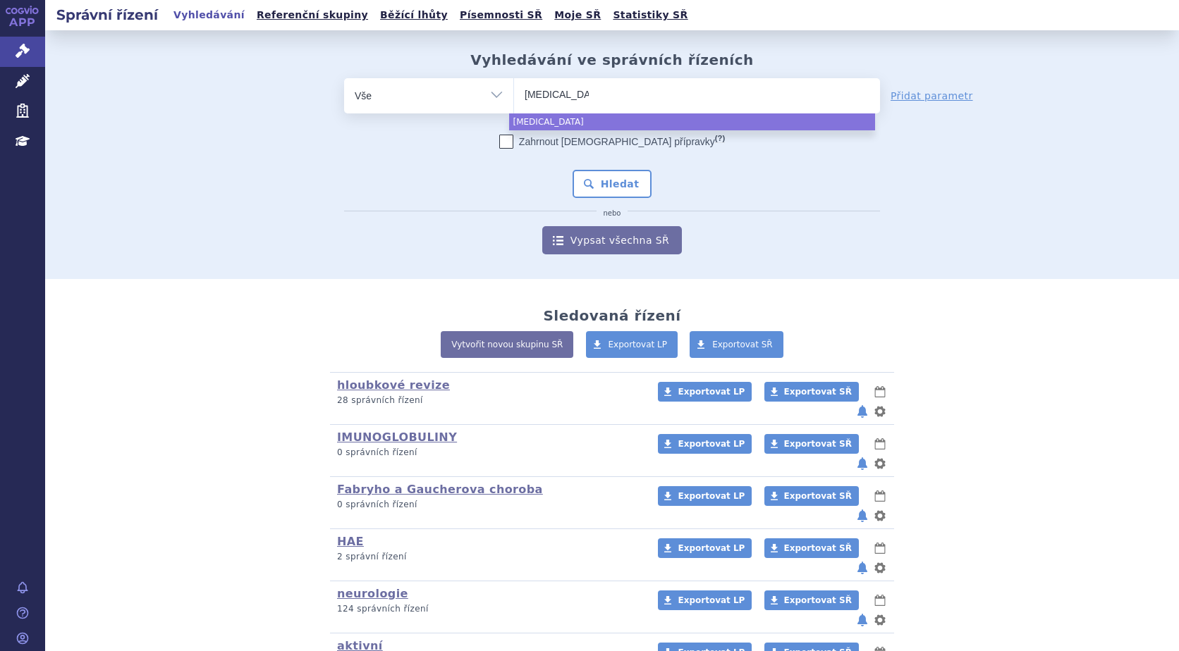
select select "[MEDICAL_DATA]"
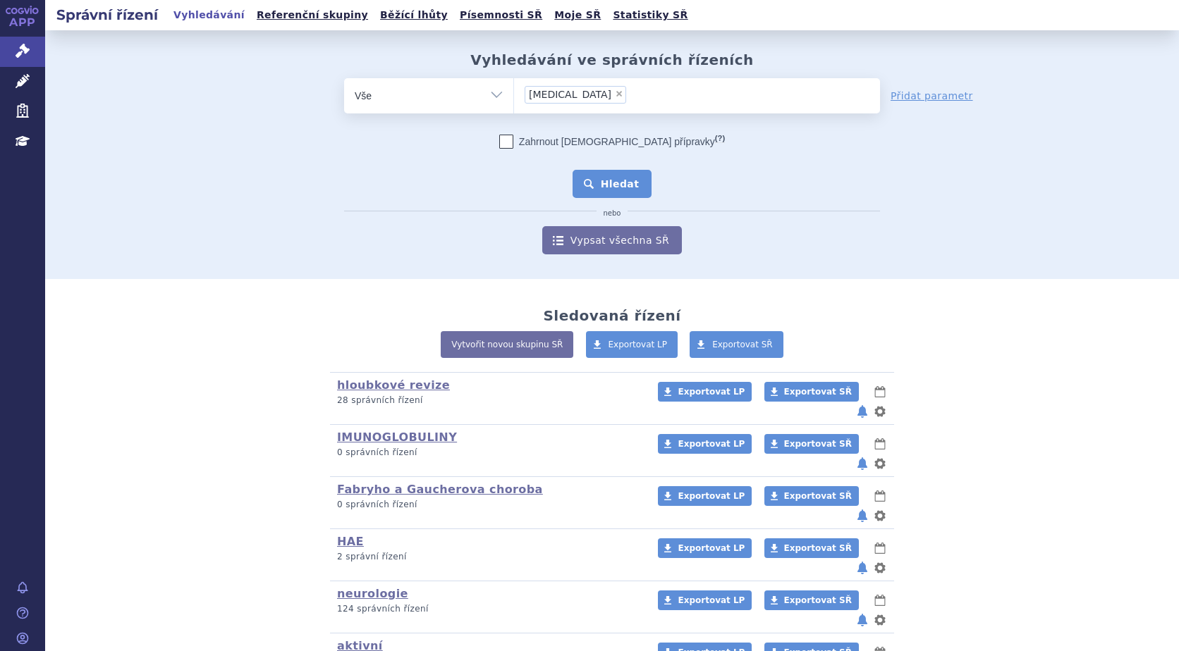
click at [619, 184] on button "Hledat" at bounding box center [612, 184] width 80 height 28
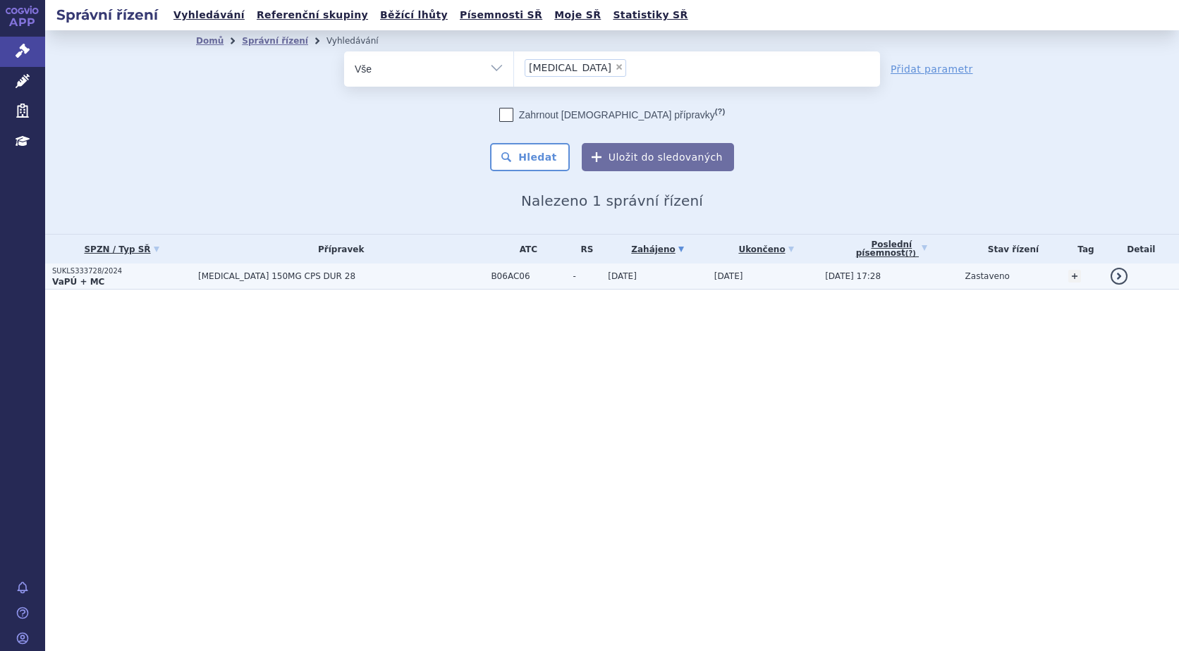
click at [305, 275] on span "[MEDICAL_DATA] 150MG CPS DUR 28" at bounding box center [341, 276] width 286 height 10
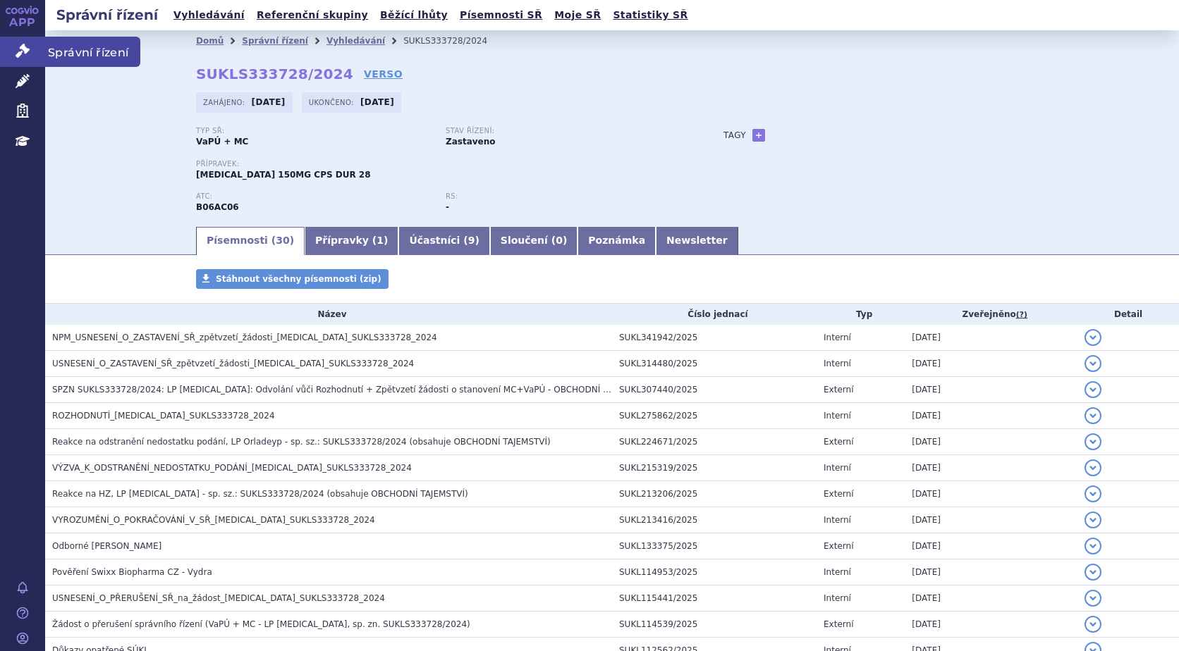
click at [27, 40] on link "Správní řízení" at bounding box center [22, 52] width 45 height 30
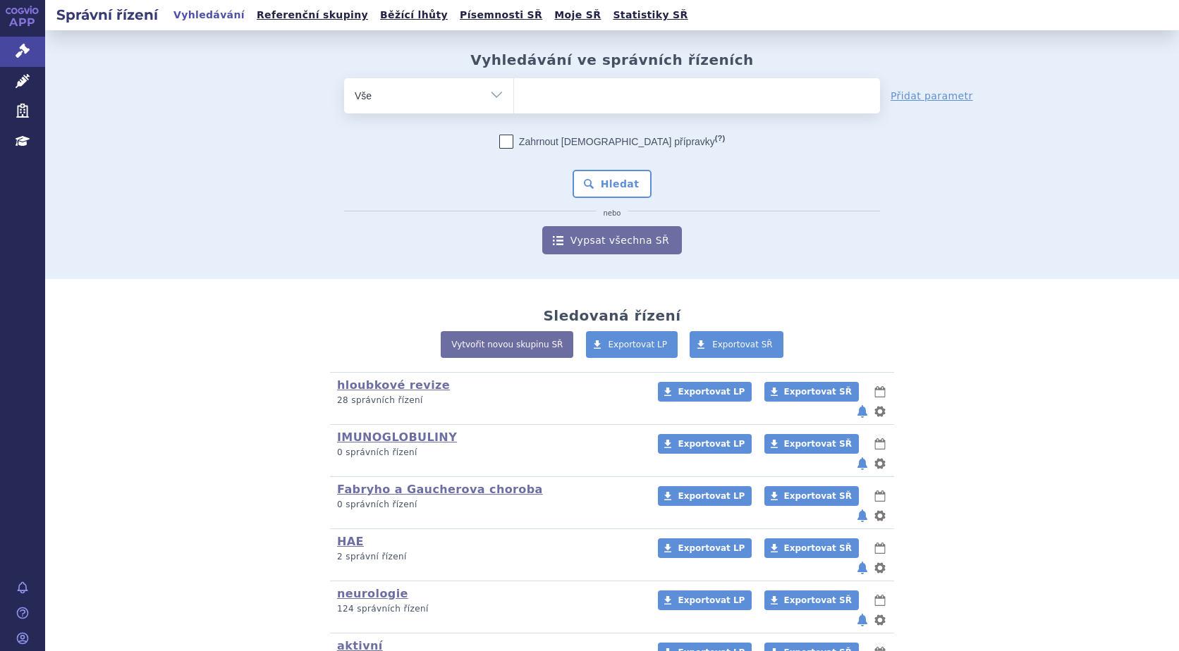
scroll to position [85, 0]
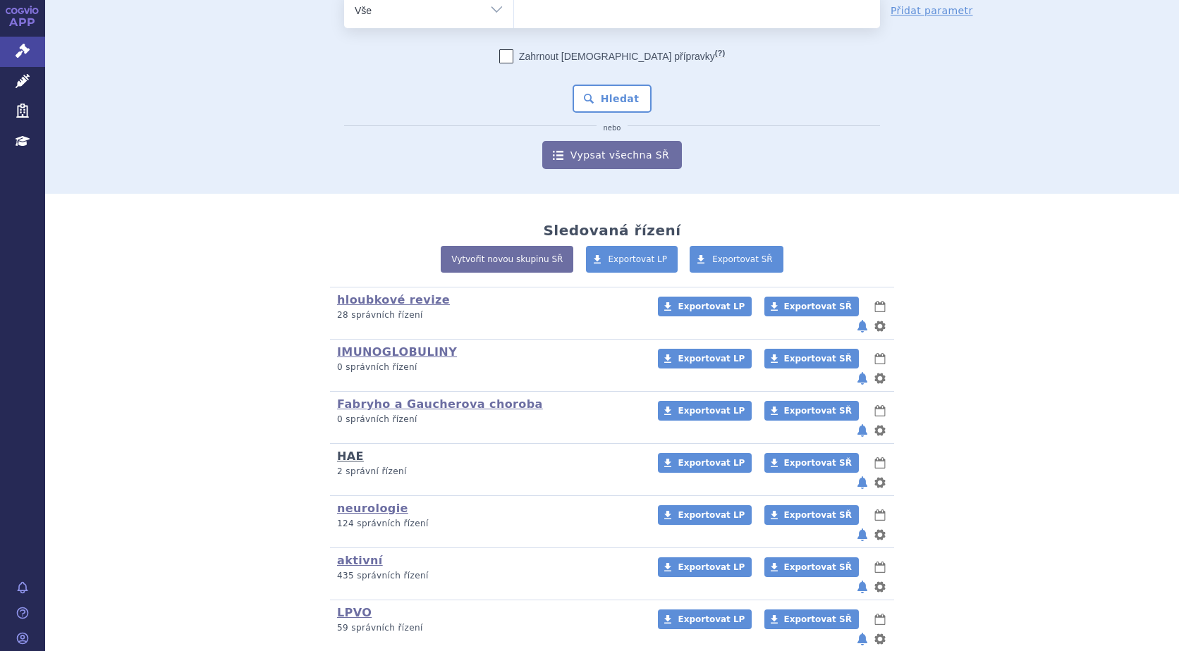
click at [343, 450] on link "HAE" at bounding box center [350, 456] width 27 height 13
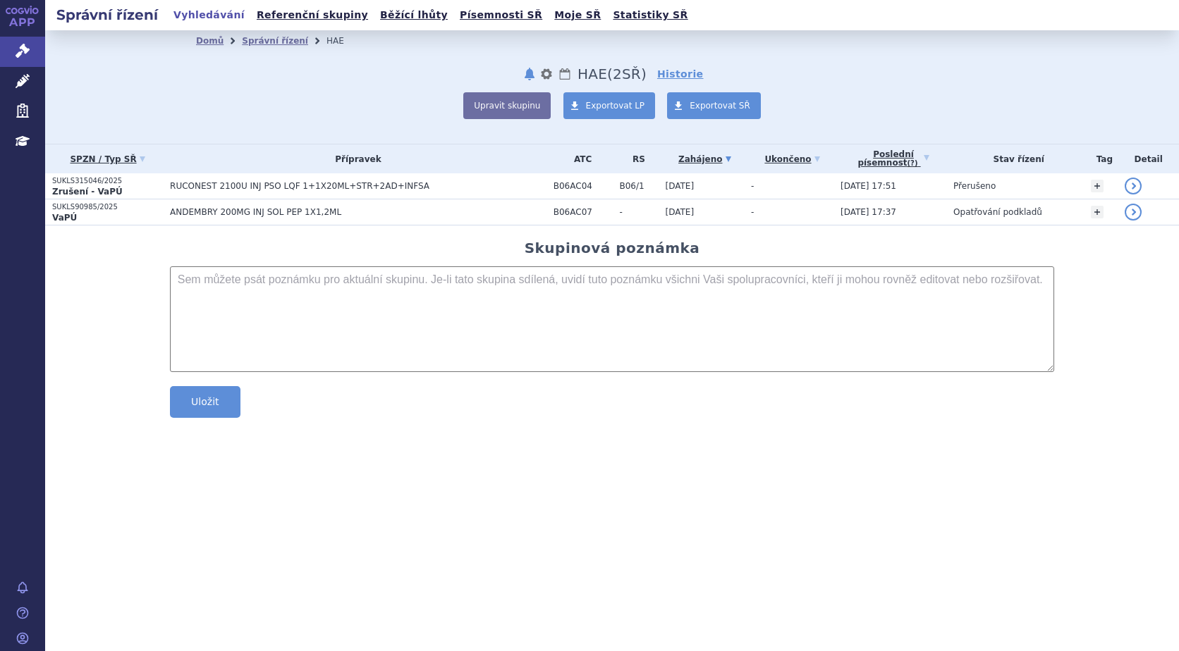
click at [89, 10] on h2 "Správní řízení" at bounding box center [107, 15] width 124 height 20
click at [13, 45] on link "Správní řízení" at bounding box center [22, 52] width 45 height 30
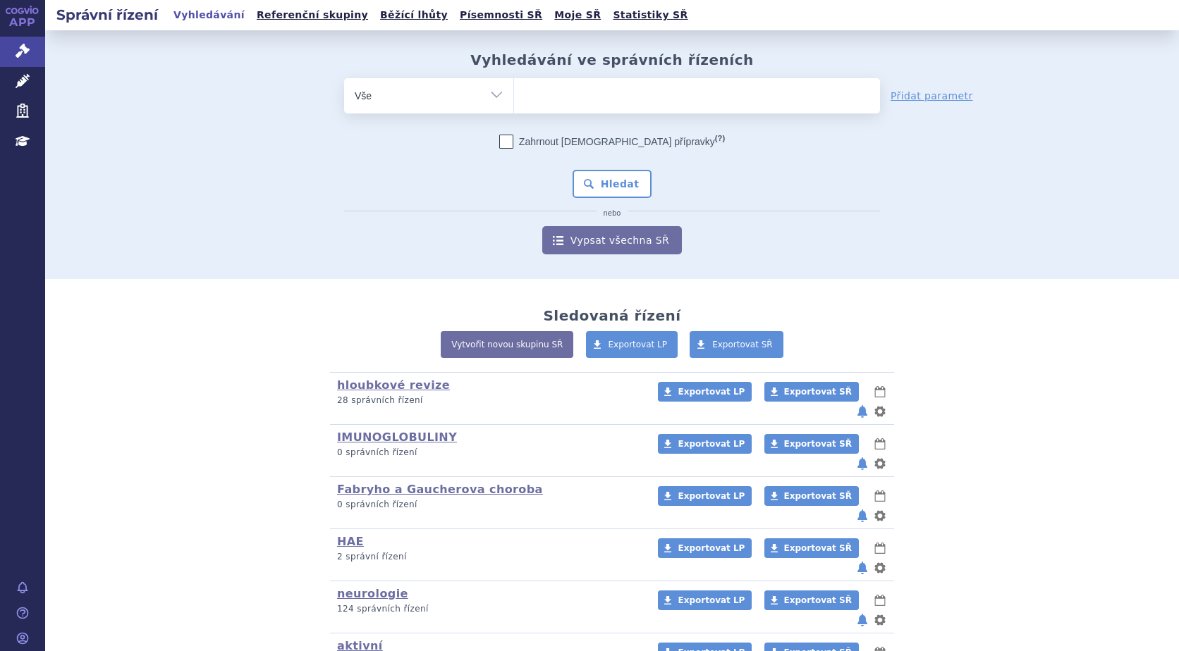
scroll to position [85, 0]
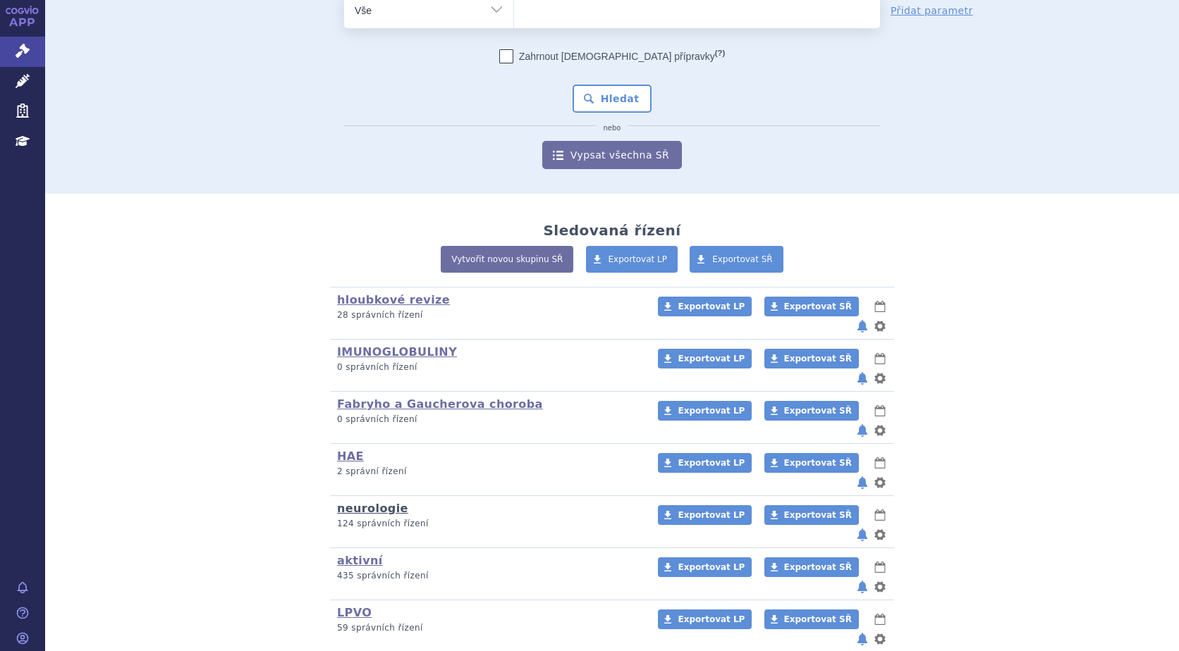
click at [379, 502] on link "neurologie" at bounding box center [372, 508] width 71 height 13
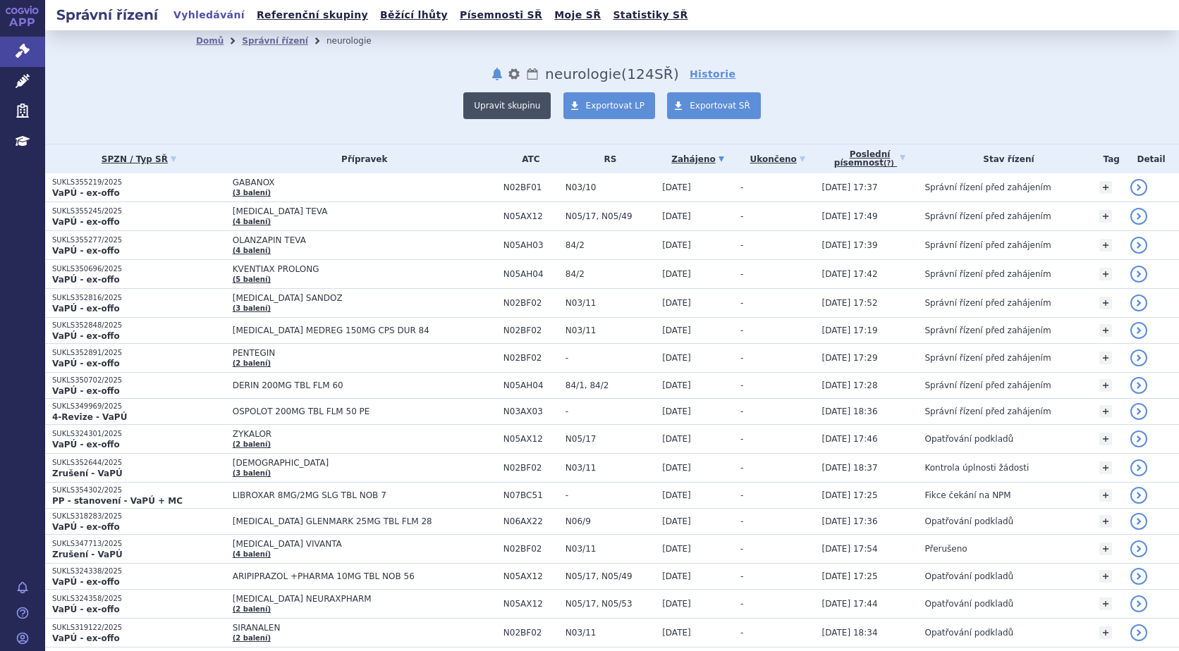
click at [513, 105] on button "Upravit skupinu" at bounding box center [506, 105] width 87 height 27
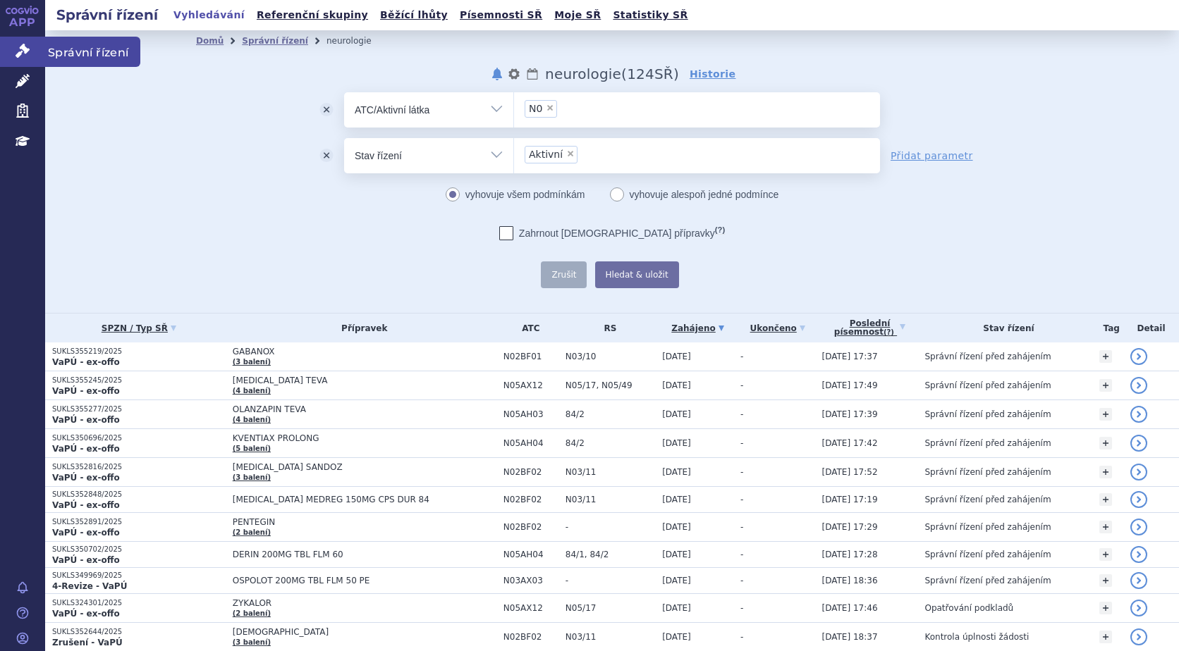
click at [30, 48] on link "Správní řízení" at bounding box center [22, 52] width 45 height 30
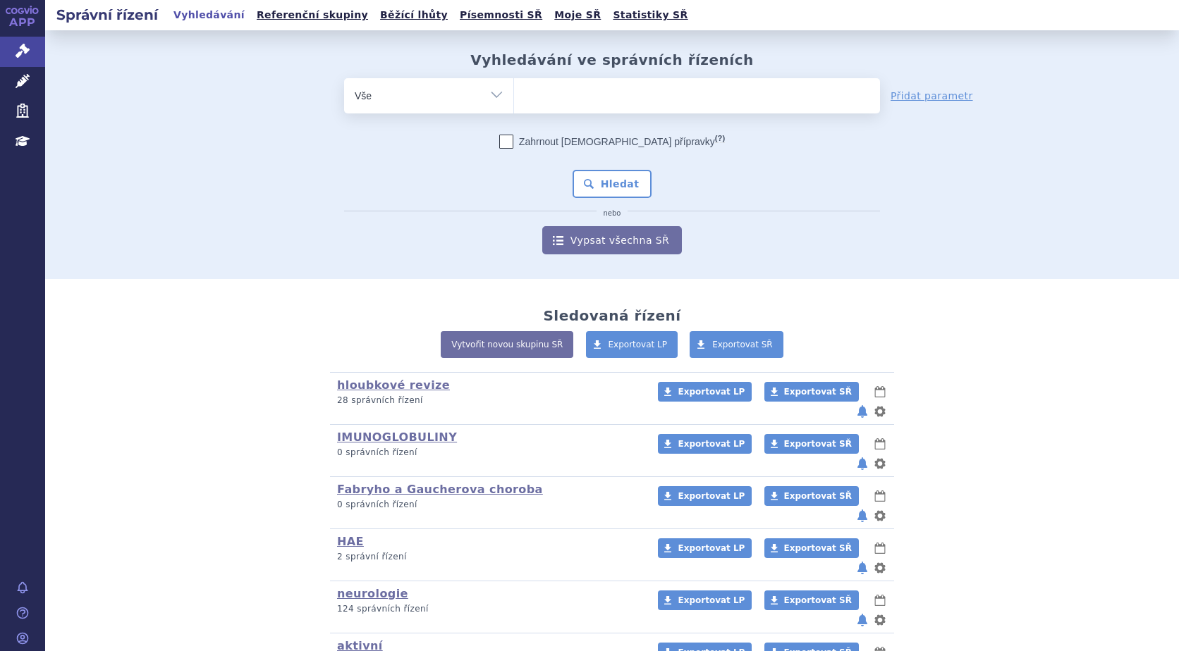
scroll to position [85, 0]
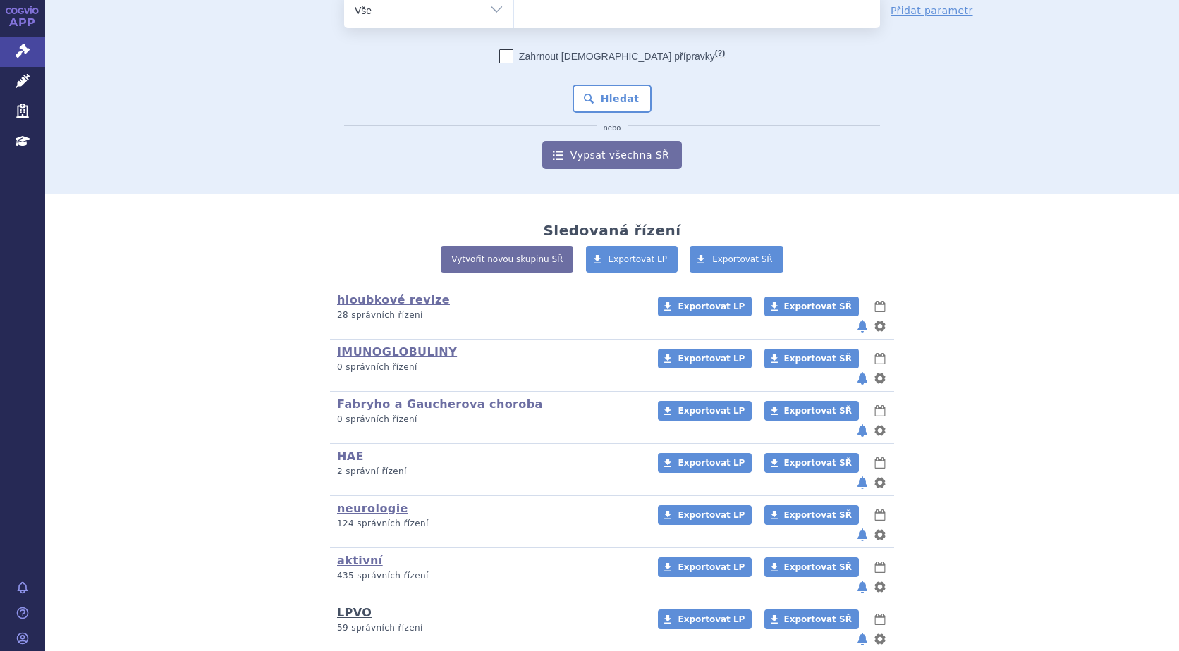
click at [348, 606] on link "LPVO" at bounding box center [354, 612] width 35 height 13
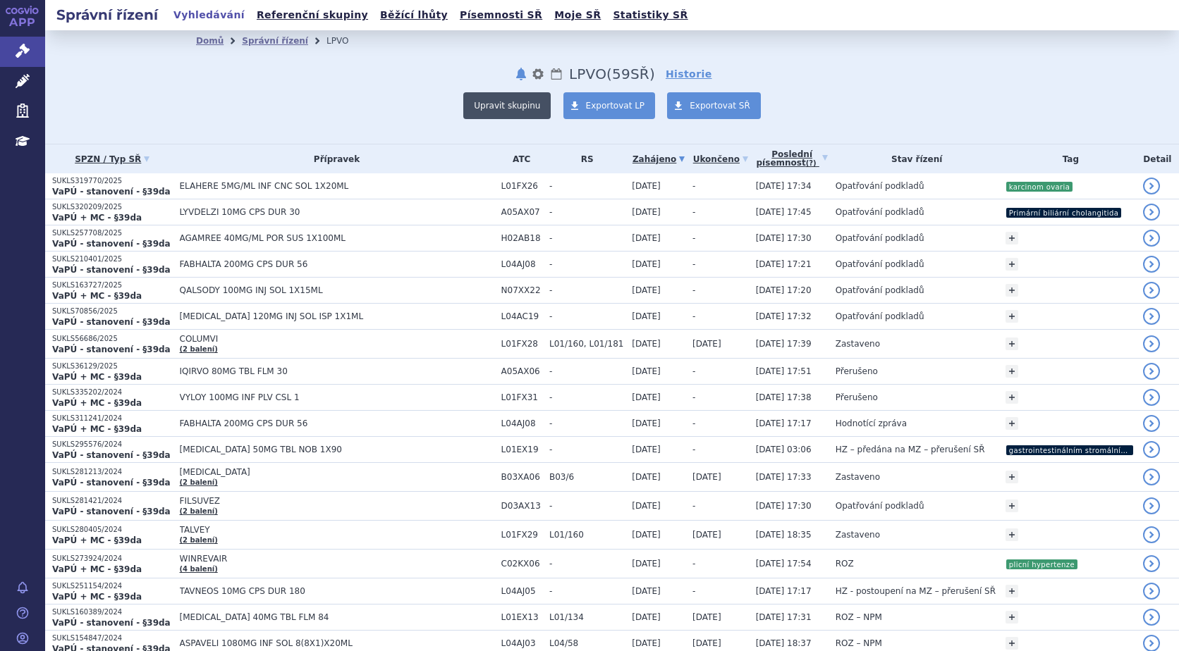
click at [537, 102] on button "Upravit skupinu" at bounding box center [506, 105] width 87 height 27
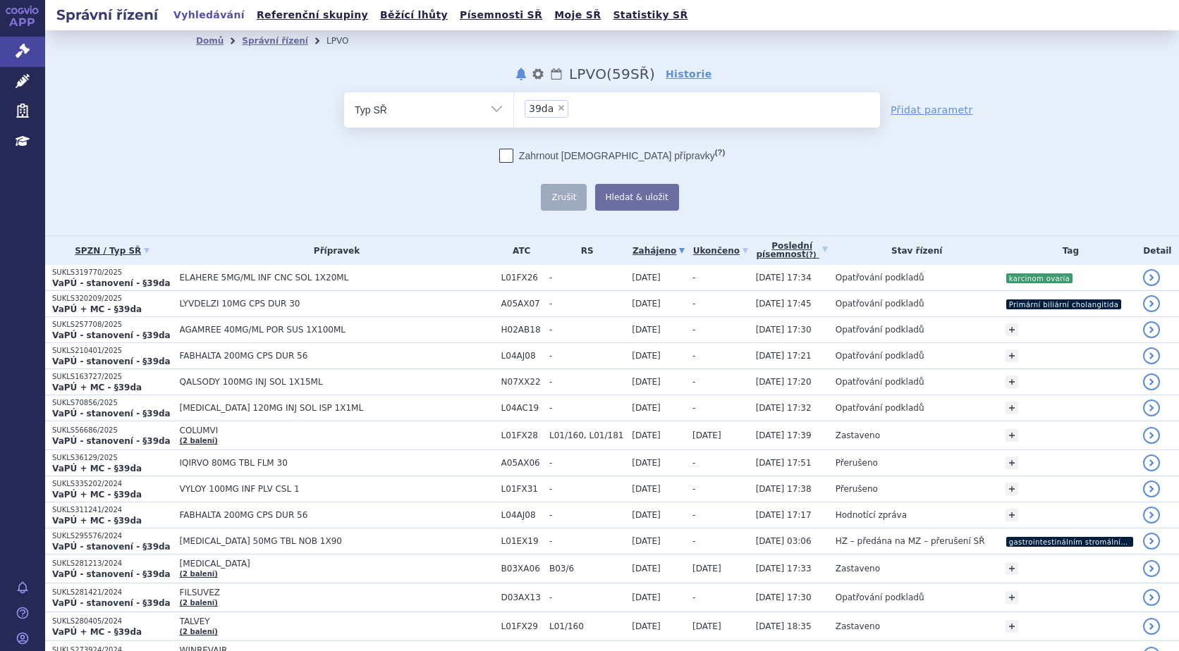
click at [914, 111] on link "Přidat parametr" at bounding box center [931, 110] width 82 height 14
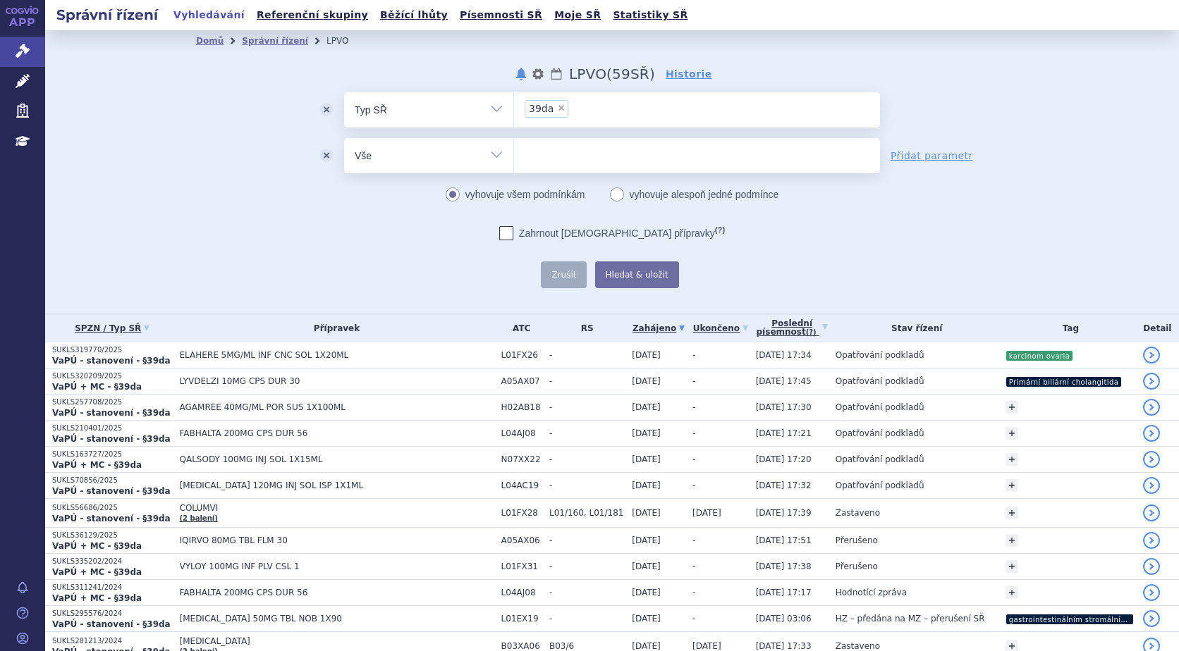
click at [404, 161] on select "Vše Spisová značka Typ SŘ Přípravek/SUKL kód Účastník/Držitel" at bounding box center [428, 154] width 169 height 32
select select "filter-procedure-product-status"
click at [344, 138] on select "Vše Spisová značka Typ SŘ Přípravek/SUKL kód Účastník/Držitel" at bounding box center [428, 154] width 169 height 32
click at [556, 153] on ul at bounding box center [697, 153] width 366 height 30
click at [514, 153] on select at bounding box center [513, 154] width 1 height 35
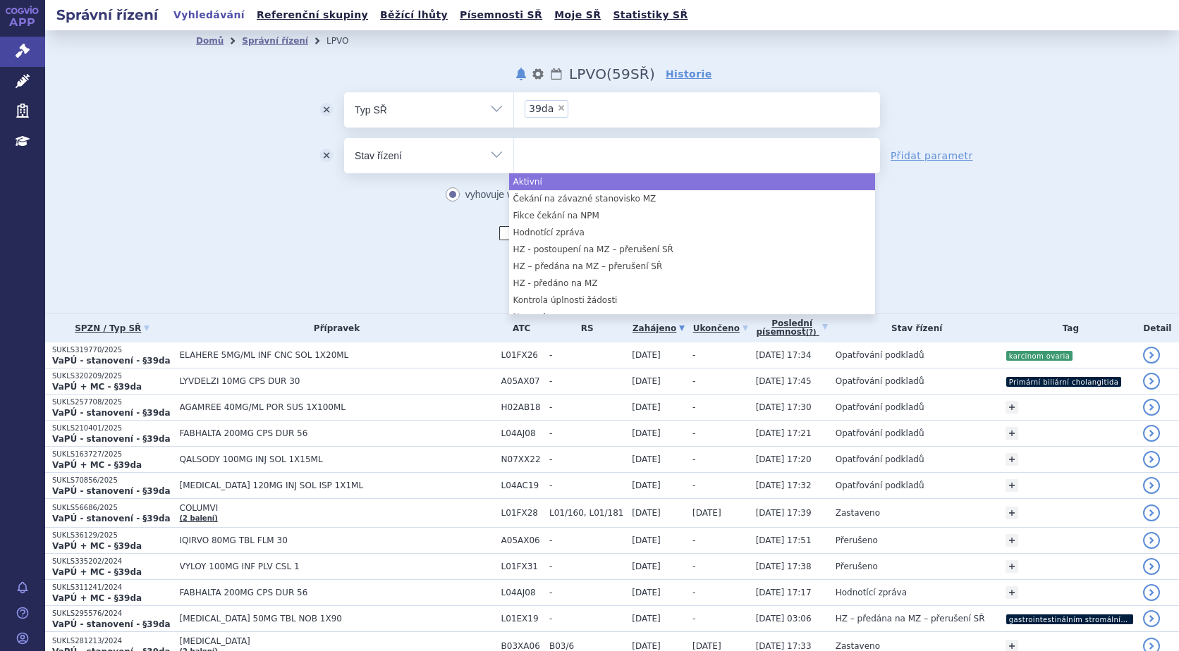
select select "a0d16f3a-7c3c-49b9-bbbf-43dbf2e58536"
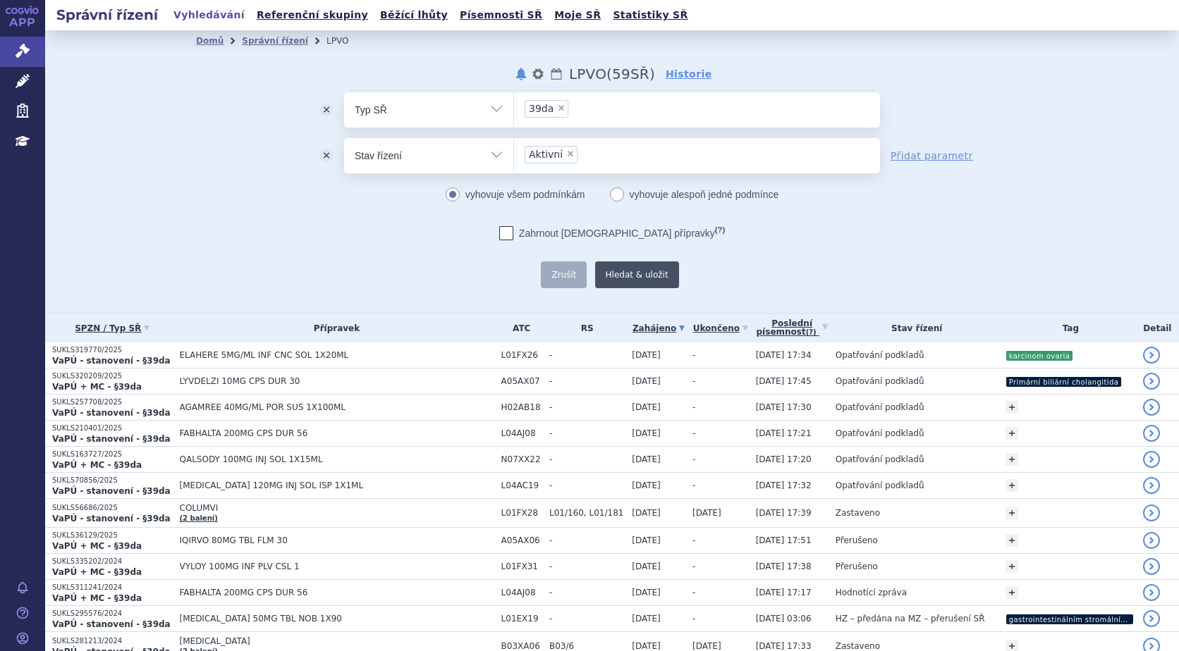
click at [640, 275] on button "Hledat & uložit" at bounding box center [637, 275] width 84 height 27
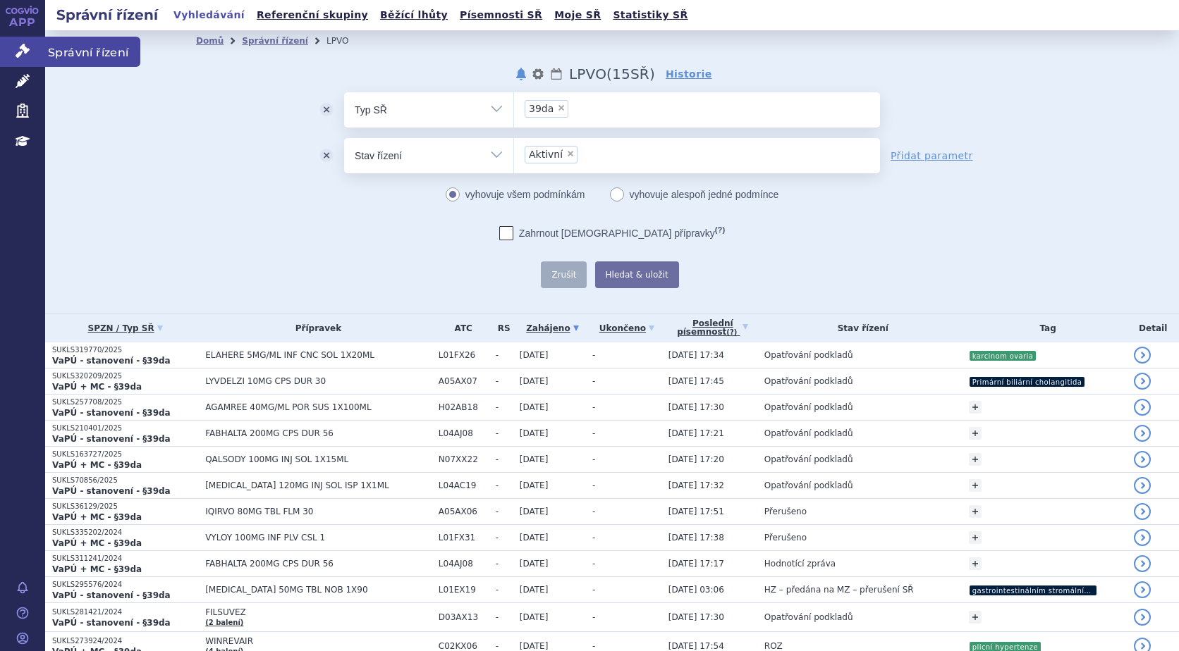
click at [11, 42] on link "Správní řízení" at bounding box center [22, 52] width 45 height 30
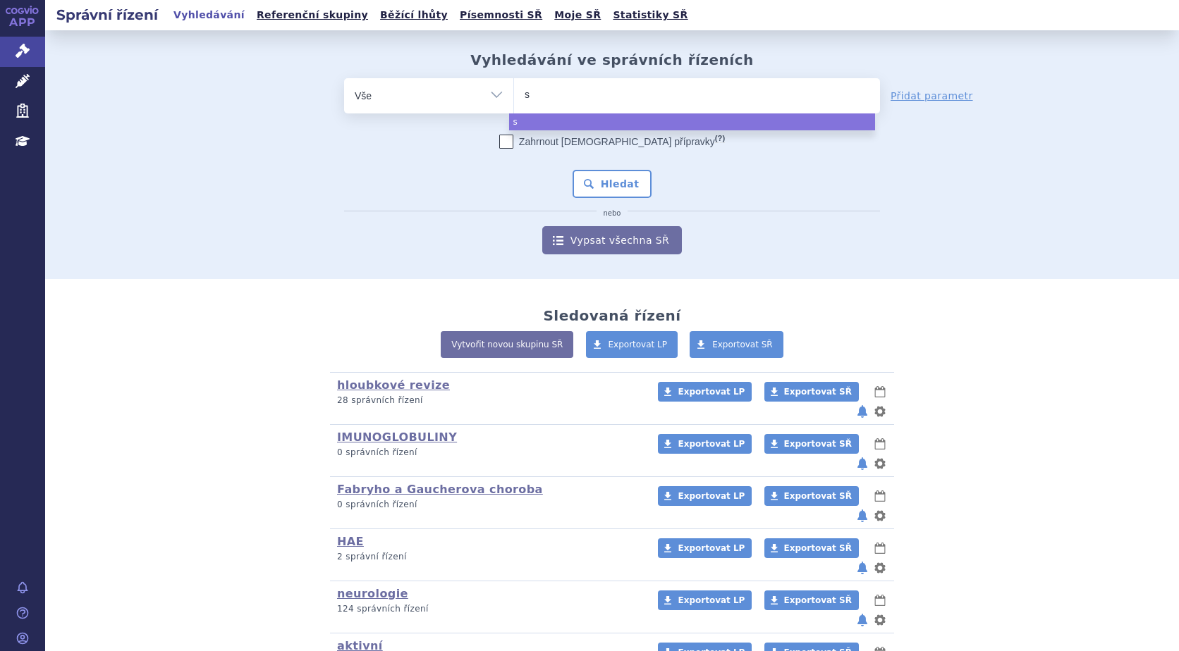
type input "sk"
type input "sky"
type input "skyc"
type input "skycl"
type input "skycla"
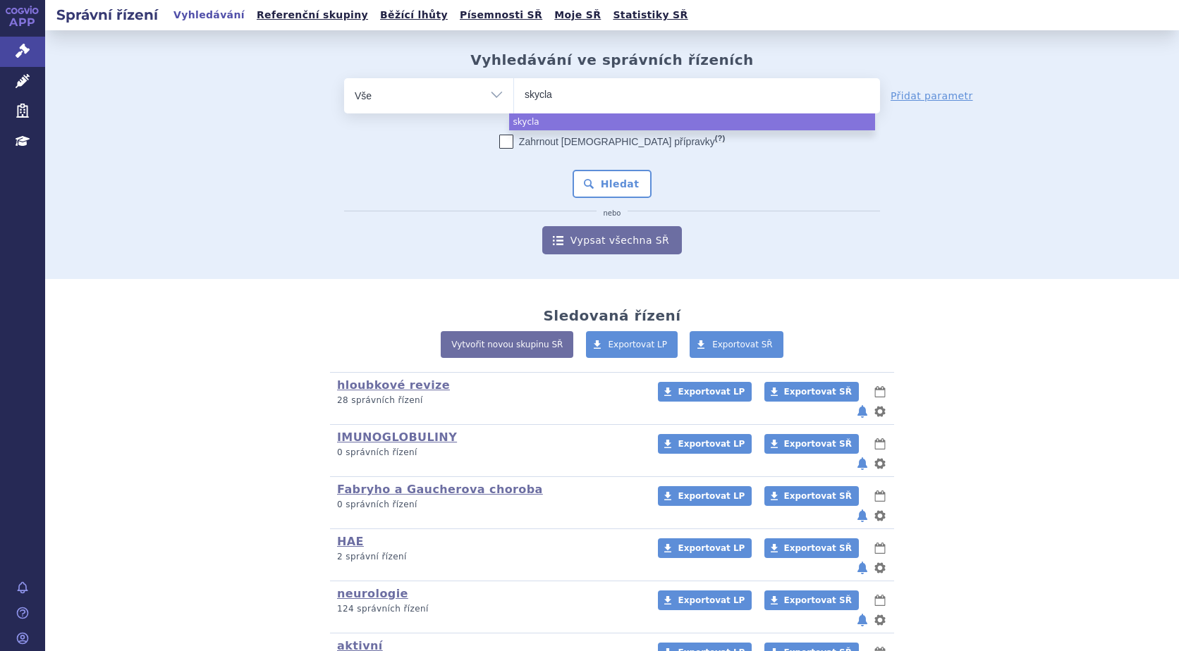
type input "skyclar"
type input "skyclarys"
select select "skyclarys"
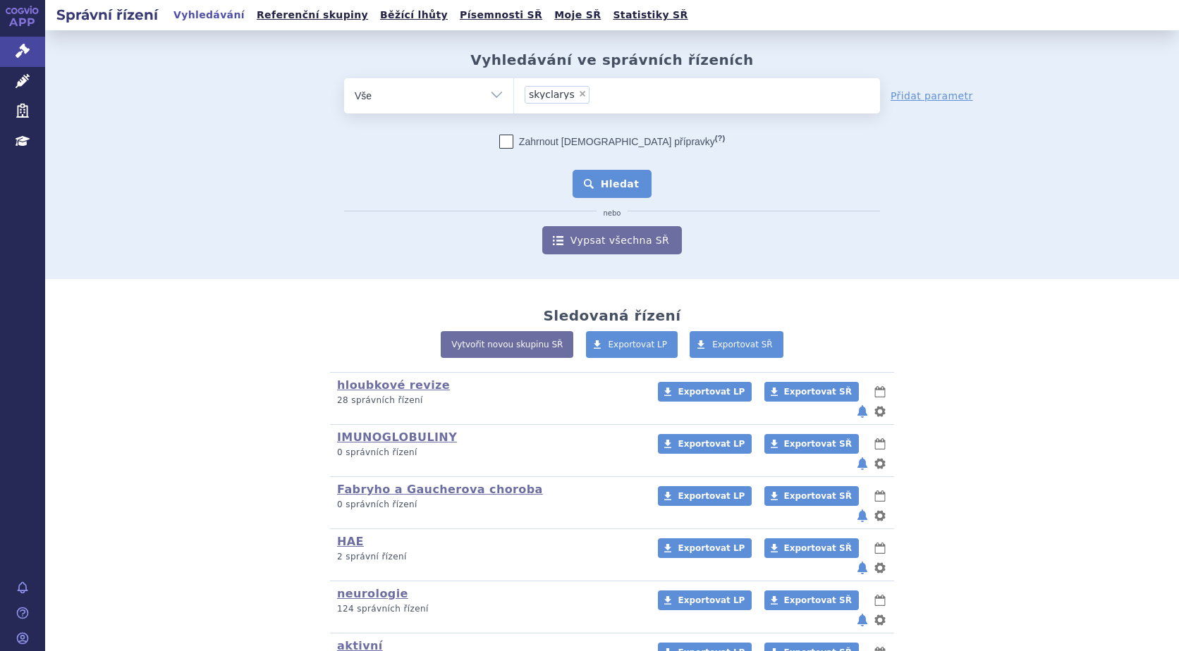
click at [620, 188] on button "Hledat" at bounding box center [612, 184] width 80 height 28
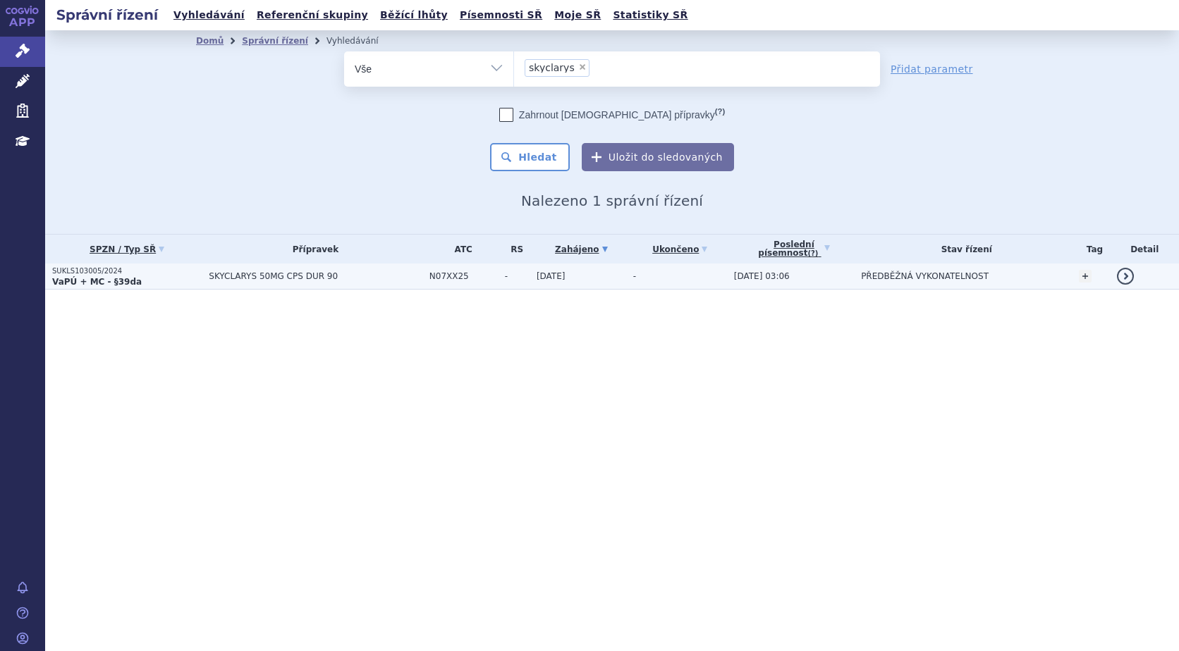
click at [278, 271] on span "SKYCLARYS 50MG CPS DUR 90" at bounding box center [316, 276] width 214 height 10
